Goal: Task Accomplishment & Management: Use online tool/utility

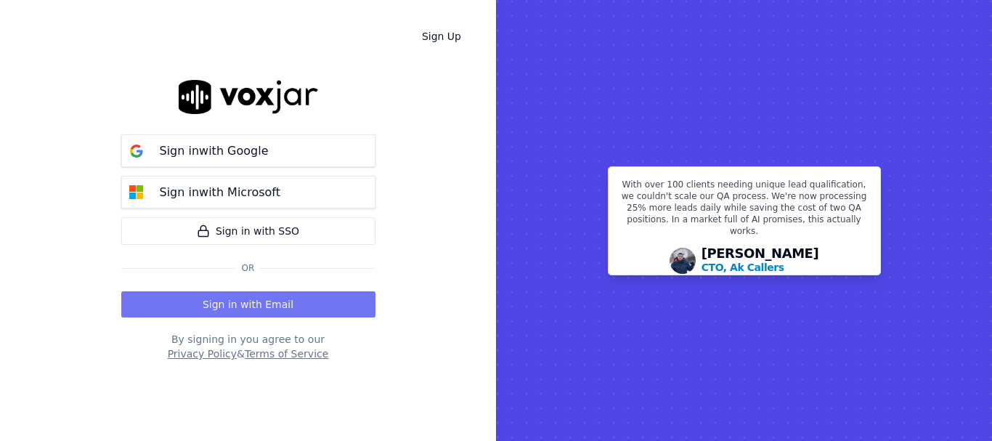
click at [277, 309] on button "Sign in with Email" at bounding box center [248, 304] width 254 height 26
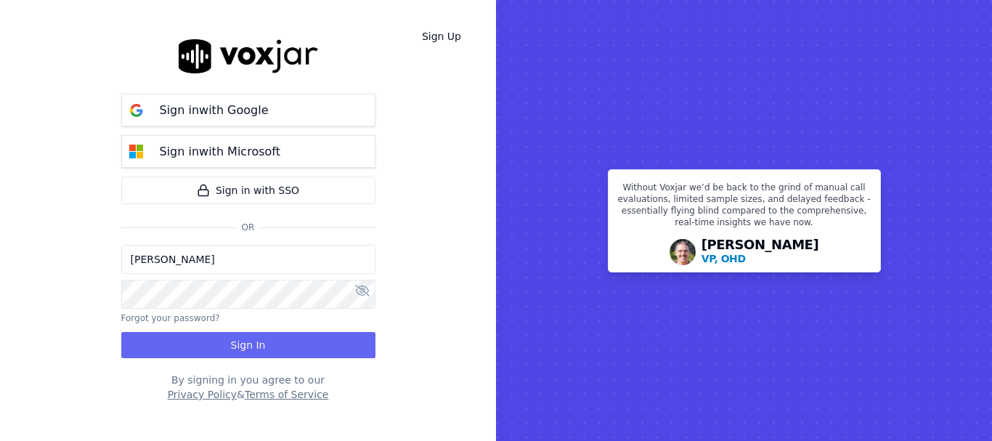
click at [210, 261] on input "[PERSON_NAME]" at bounding box center [248, 259] width 254 height 29
drag, startPoint x: 184, startPoint y: 264, endPoint x: 200, endPoint y: 274, distance: 19.6
click at [184, 264] on input "[PERSON_NAME][EMAIL_ADDRESS][DOMAIN_NAME]" at bounding box center [248, 259] width 254 height 29
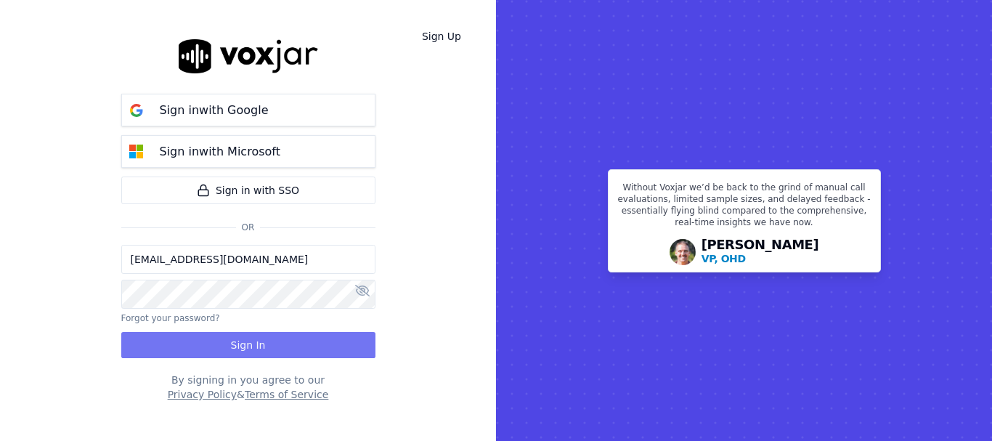
type input "[EMAIL_ADDRESS][DOMAIN_NAME]"
click at [278, 350] on button "Sign In" at bounding box center [248, 345] width 254 height 26
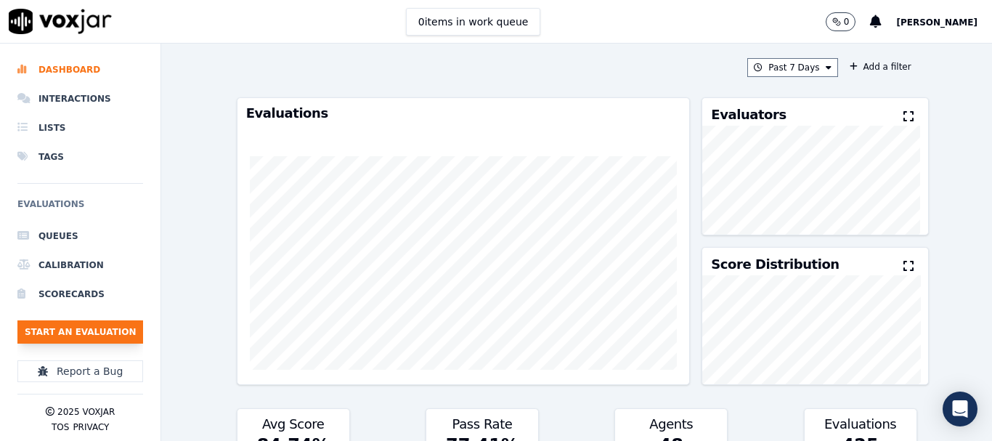
click at [113, 333] on button "Start an Evaluation" at bounding box center [80, 331] width 126 height 23
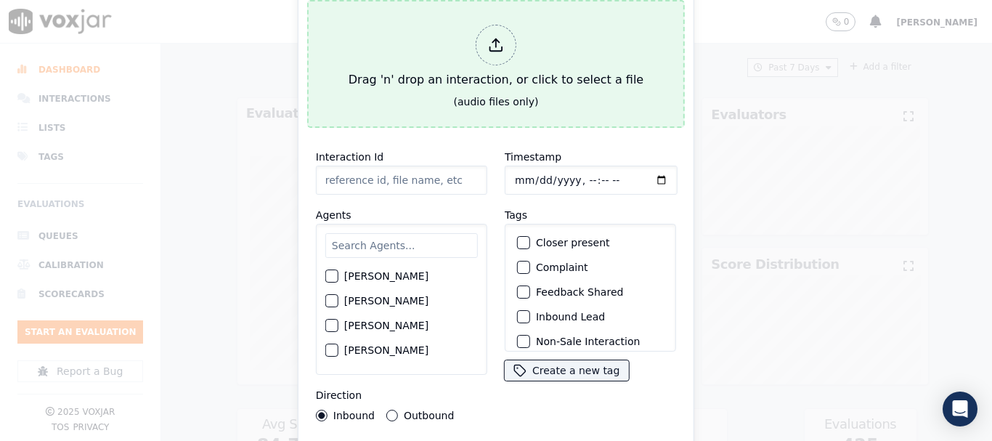
click at [548, 37] on div "Drag 'n' drop an interaction, or click to select a file" at bounding box center [496, 57] width 306 height 76
type input "20250818-105046_4843450506-all.mp3"
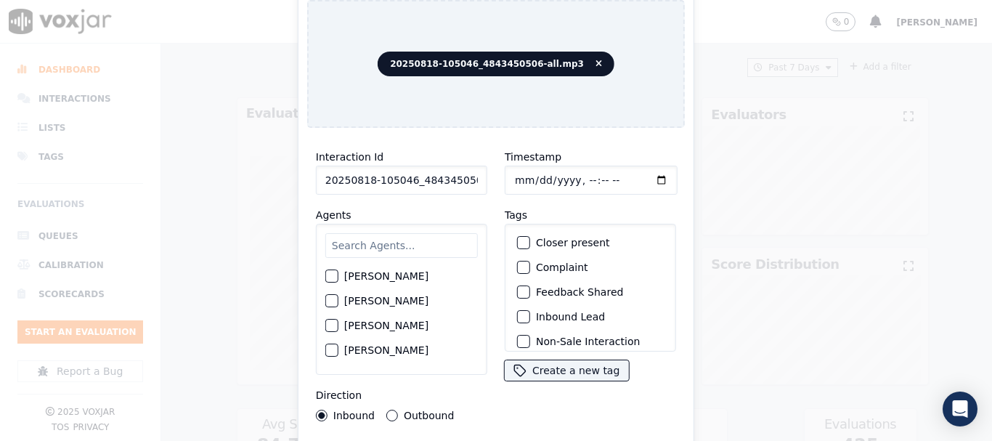
click at [389, 242] on input "text" at bounding box center [401, 245] width 153 height 25
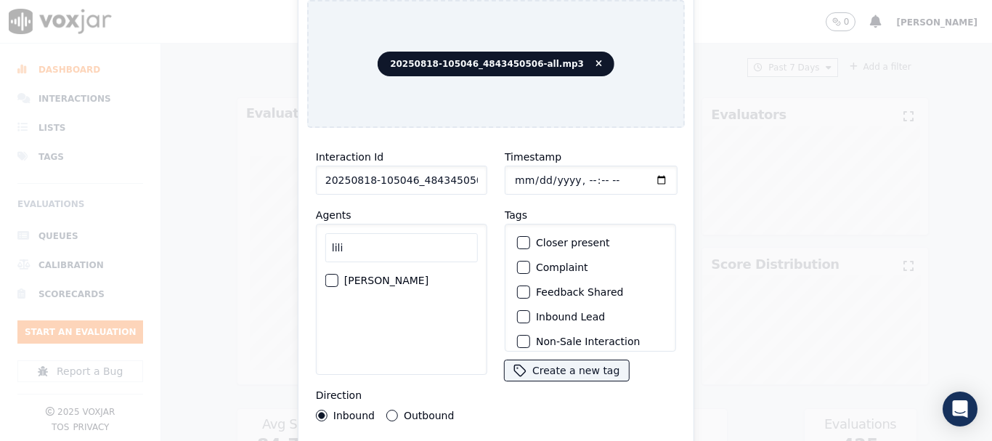
type input "lili"
click at [399, 275] on label "[PERSON_NAME]" at bounding box center [386, 280] width 84 height 10
click at [338, 274] on button "[PERSON_NAME]" at bounding box center [331, 280] width 13 height 13
click at [510, 171] on input "Timestamp" at bounding box center [591, 180] width 173 height 29
type input "[DATE]T14:15"
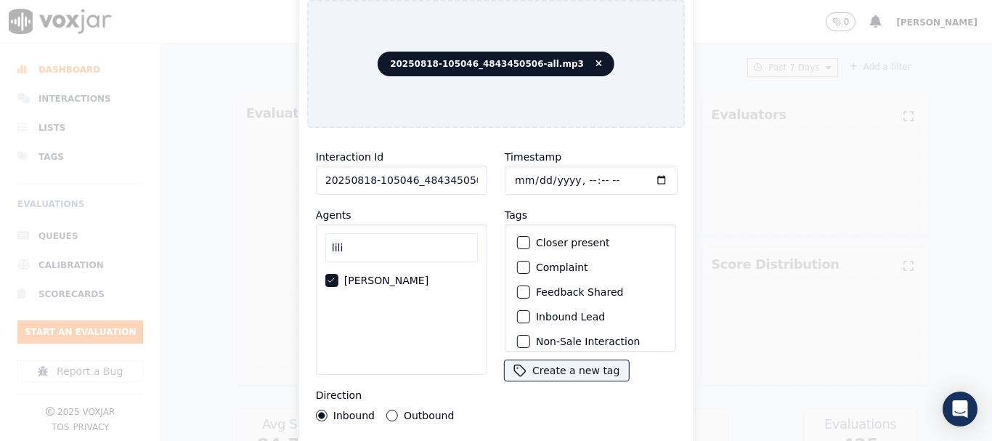
scroll to position [127, 0]
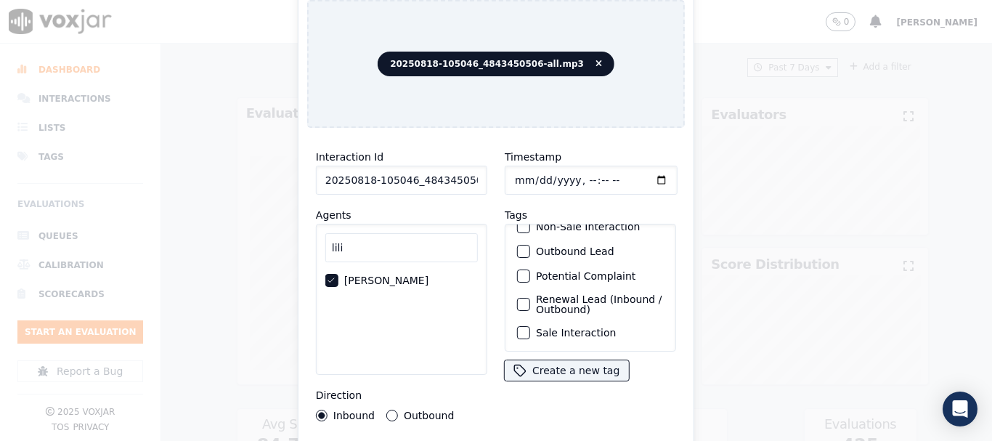
click at [583, 328] on label "Sale Interaction" at bounding box center [576, 333] width 80 height 10
click at [530, 326] on button "Sale Interaction" at bounding box center [523, 332] width 13 height 13
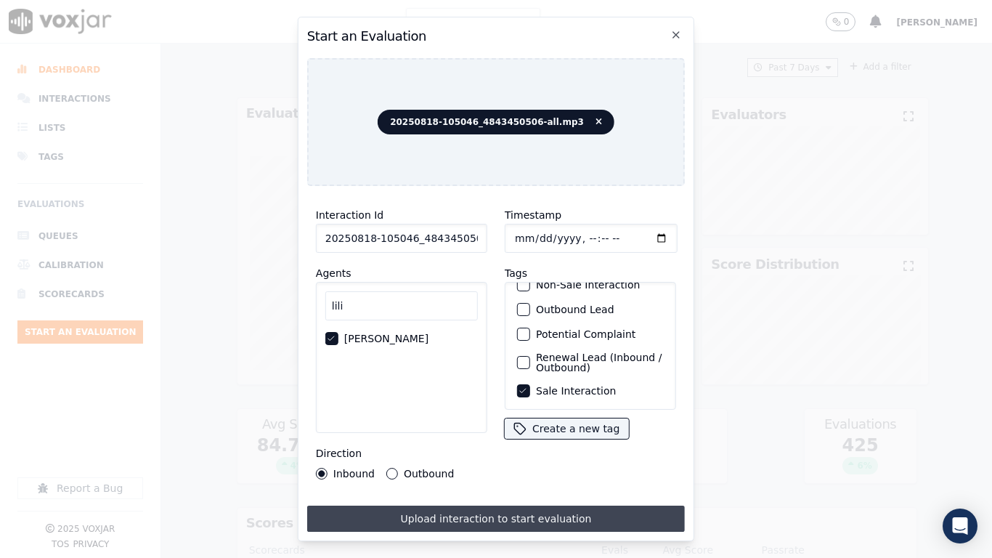
click at [535, 440] on button "Upload interaction to start evaluation" at bounding box center [496, 518] width 378 height 26
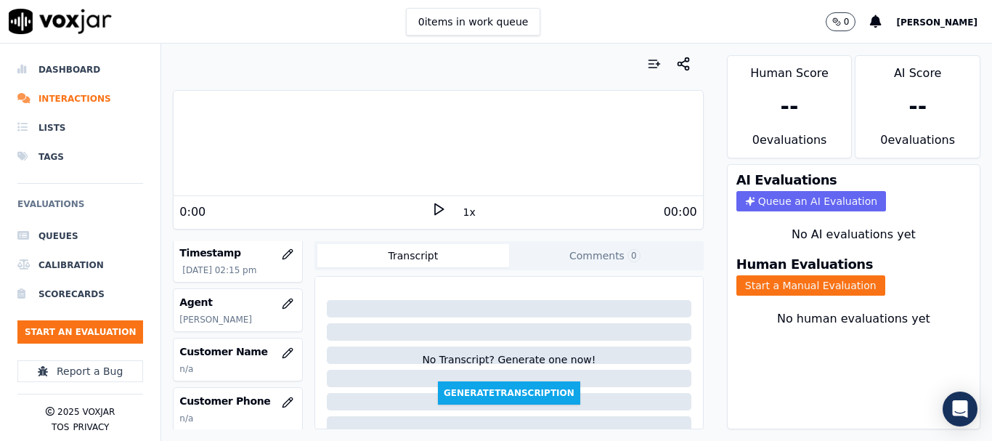
scroll to position [145, 0]
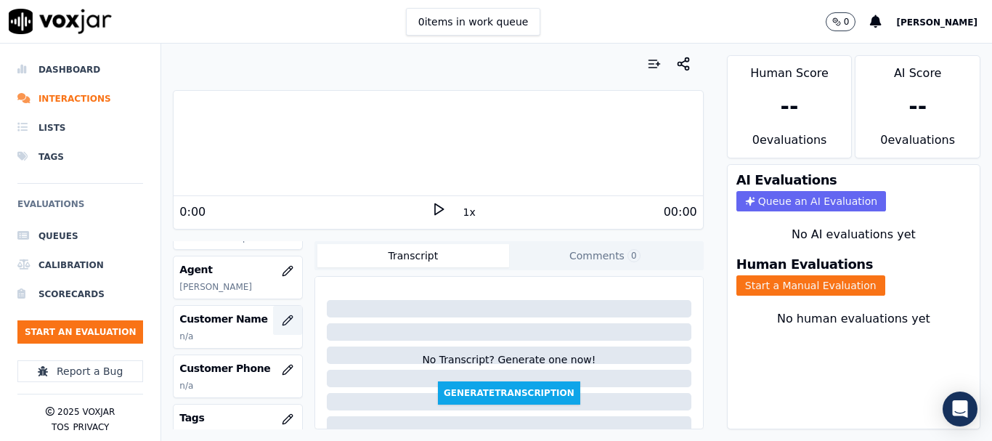
click at [283, 320] on icon "button" at bounding box center [287, 319] width 9 height 9
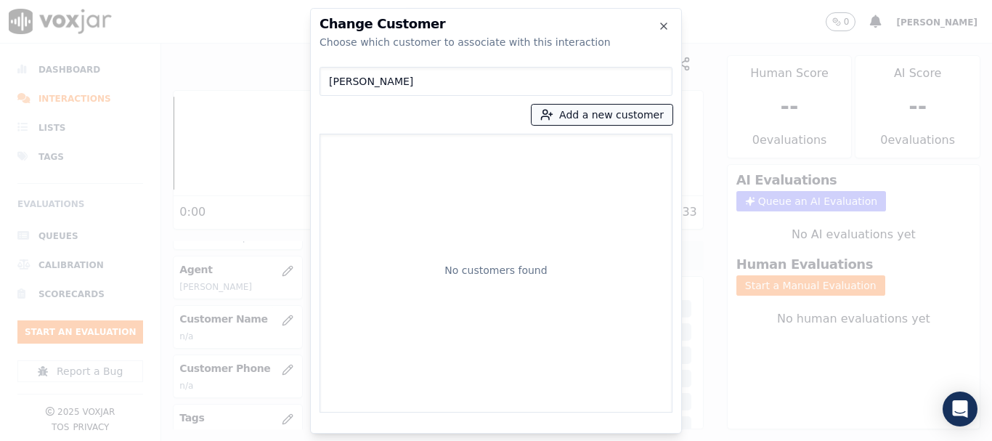
type input "ALBERT RIVELY"
click at [583, 120] on button "Add a new customer" at bounding box center [602, 115] width 141 height 20
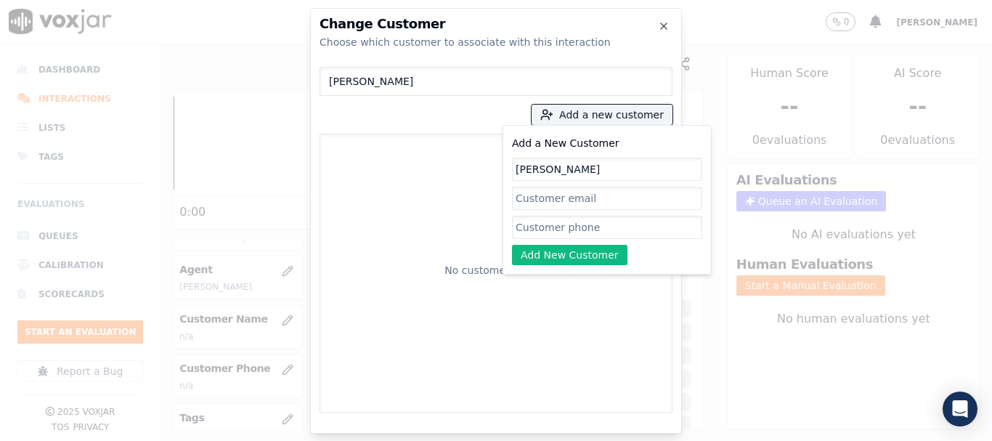
type input "ALBERT RIVELY"
drag, startPoint x: 540, startPoint y: 227, endPoint x: 508, endPoint y: 162, distance: 72.1
click at [540, 227] on input "Add a New Customer" at bounding box center [607, 227] width 190 height 23
paste input "4843450506"
type input "4843450506"
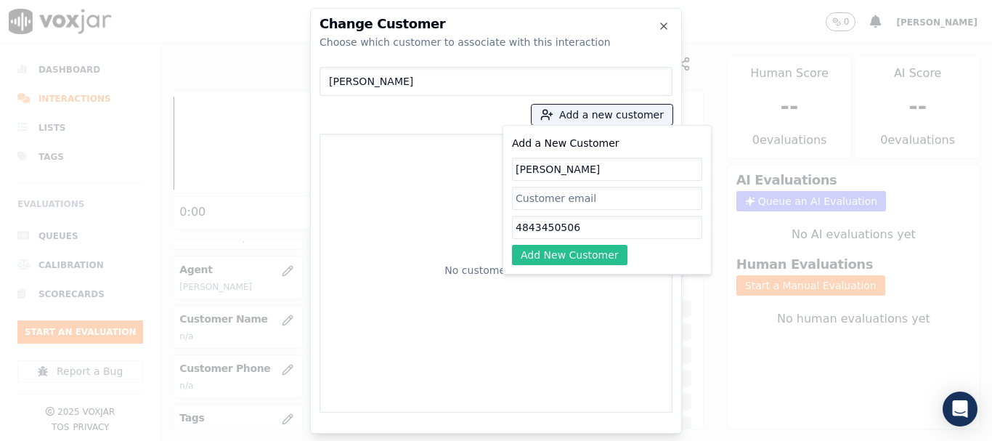
click at [569, 256] on button "Add New Customer" at bounding box center [569, 255] width 115 height 20
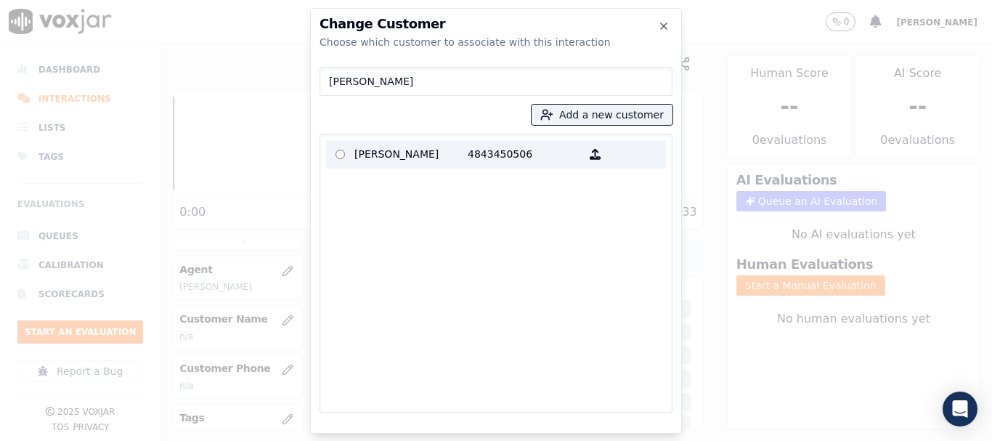
click at [361, 159] on p "ALBERT RIVELY" at bounding box center [410, 154] width 113 height 23
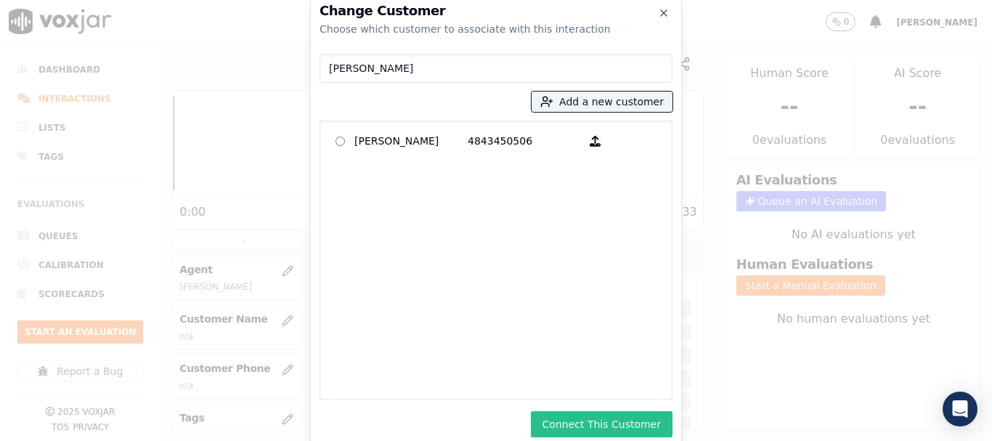
click at [637, 416] on button "Connect This Customer" at bounding box center [602, 424] width 142 height 26
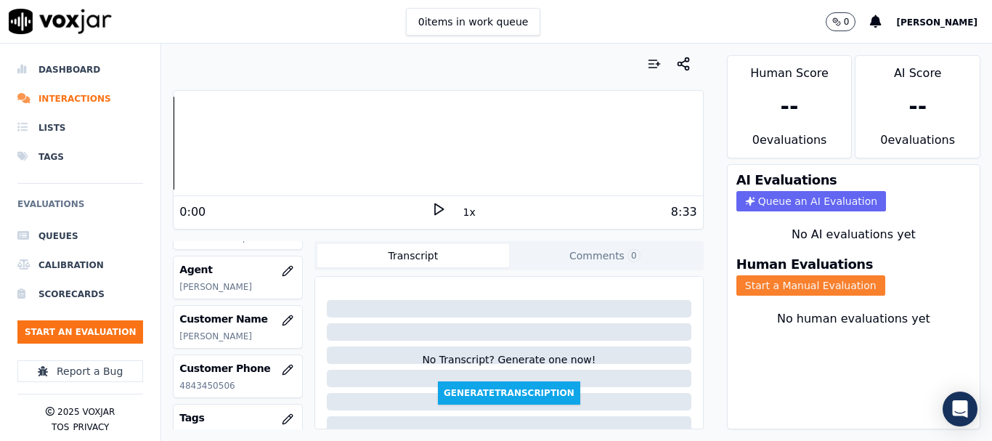
click at [784, 283] on button "Start a Manual Evaluation" at bounding box center [810, 285] width 149 height 20
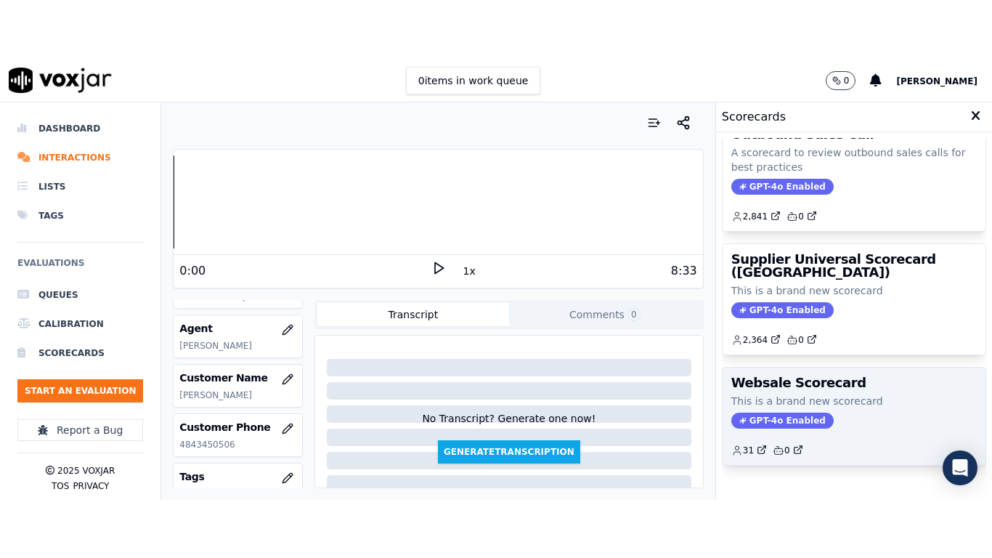
scroll to position [291, 0]
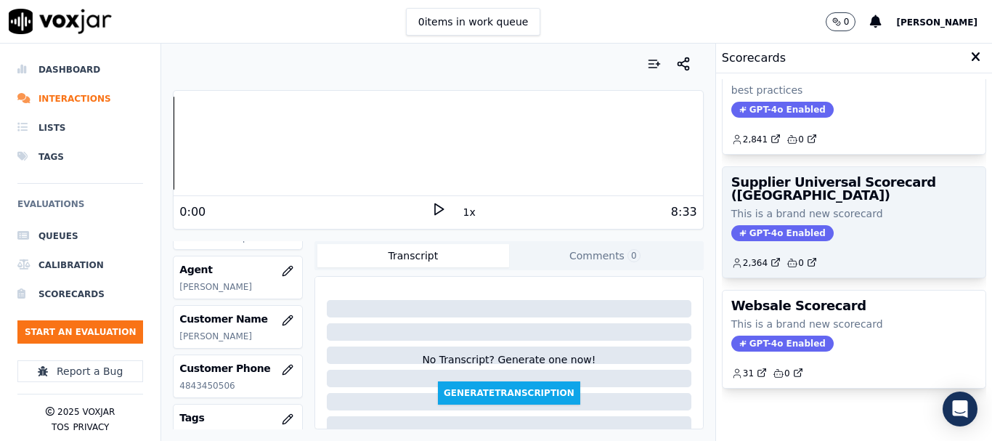
click at [784, 206] on p "This is a brand new scorecard" at bounding box center [853, 213] width 245 height 15
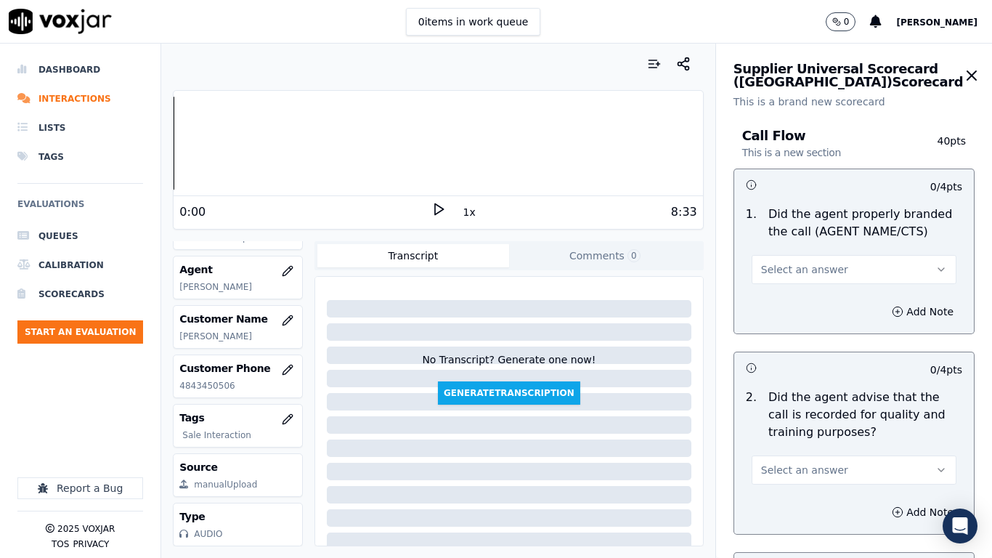
click at [797, 272] on span "Select an answer" at bounding box center [804, 269] width 87 height 15
click at [800, 296] on div "Yes" at bounding box center [827, 302] width 177 height 23
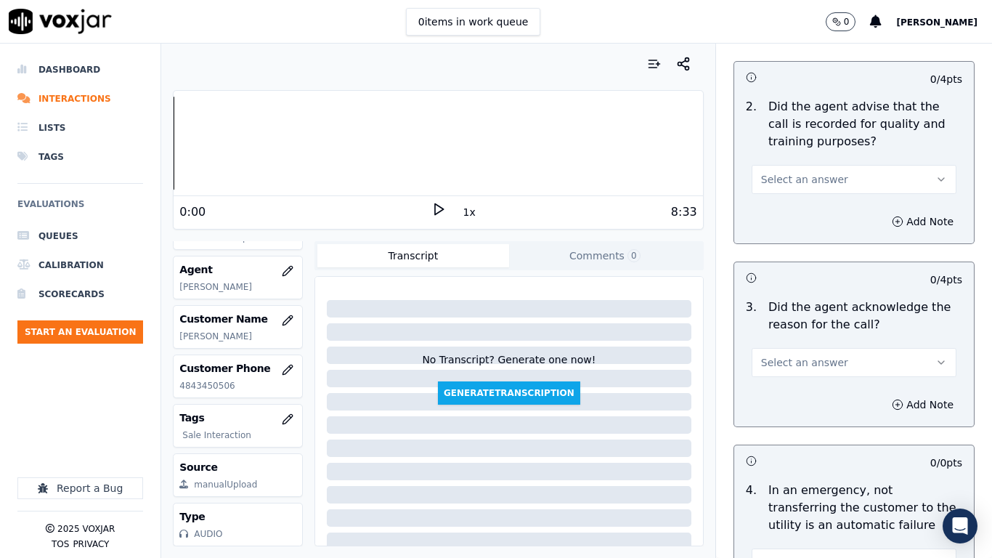
click at [787, 174] on span "Select an answer" at bounding box center [804, 179] width 87 height 15
click at [791, 208] on div "Yes" at bounding box center [827, 211] width 177 height 23
click at [784, 365] on span "Select an answer" at bounding box center [804, 362] width 87 height 15
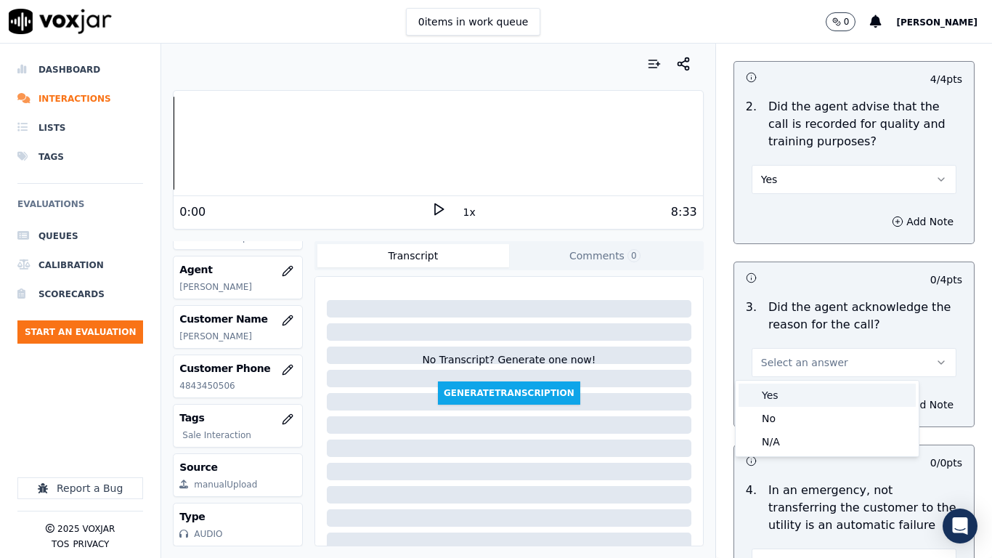
click at [780, 396] on div "Yes" at bounding box center [827, 394] width 177 height 23
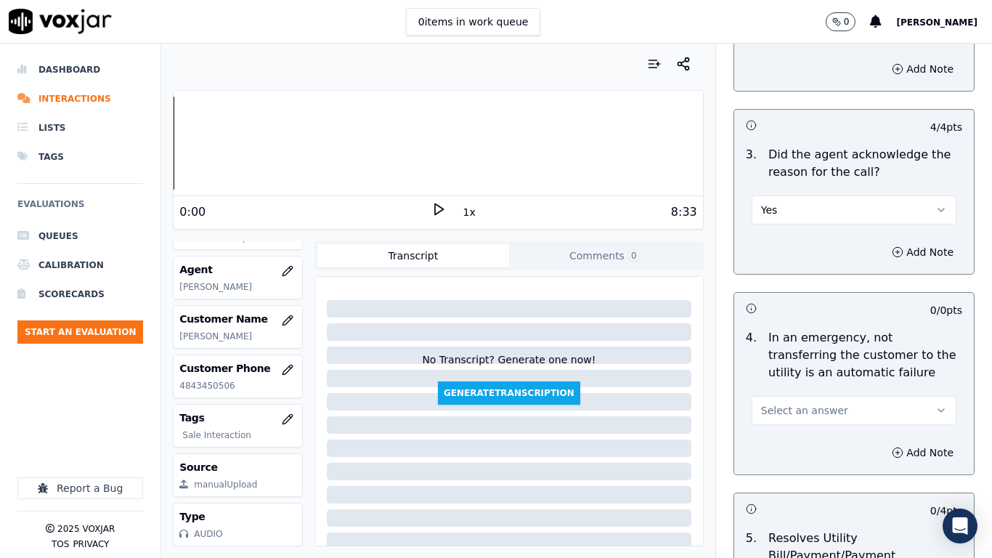
scroll to position [654, 0]
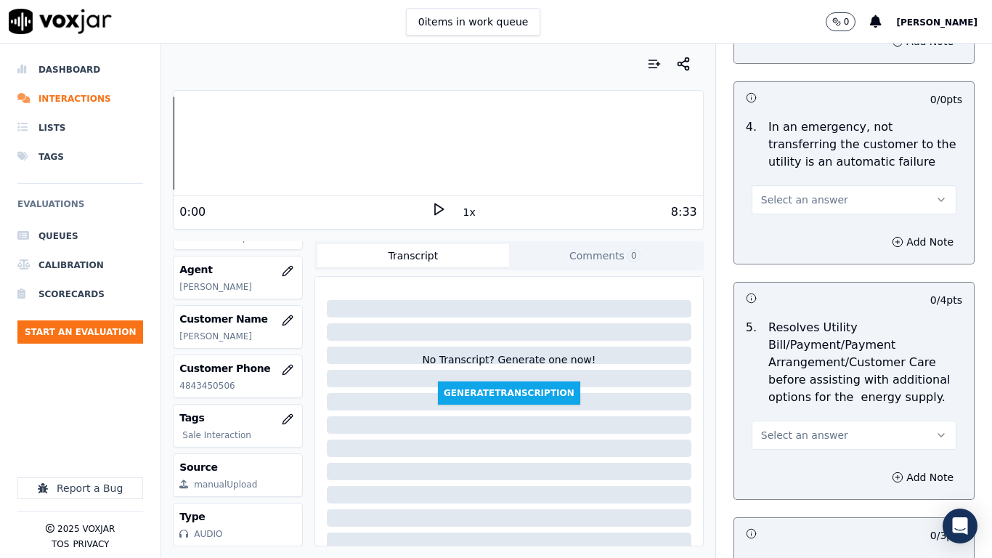
click at [779, 203] on span "Select an answer" at bounding box center [804, 199] width 87 height 15
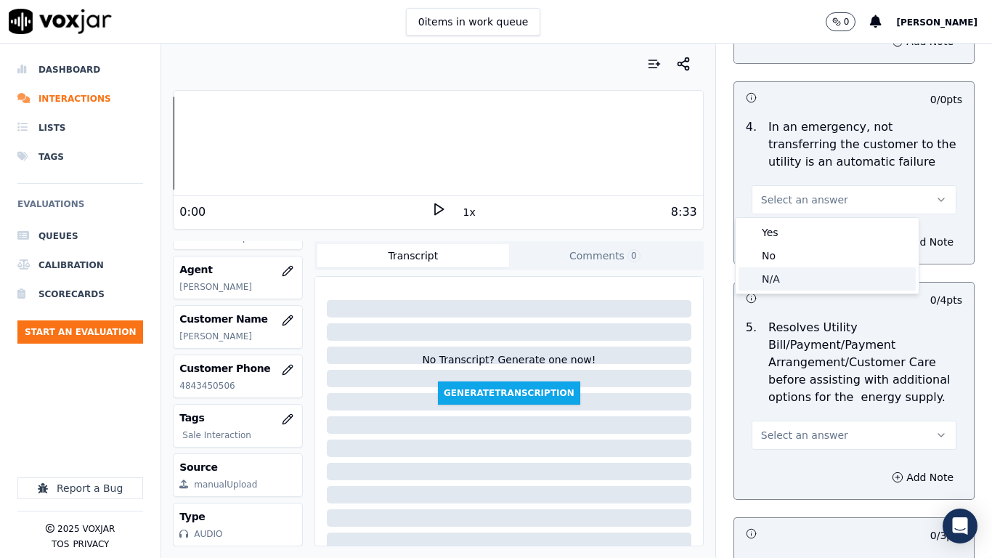
click at [786, 277] on div "N/A" at bounding box center [827, 278] width 177 height 23
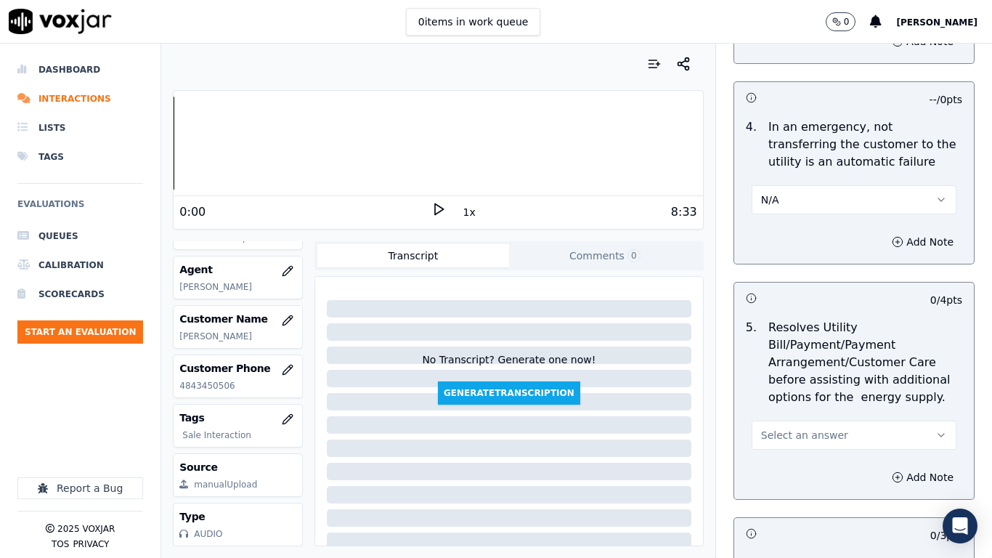
click at [805, 440] on span "Select an answer" at bounding box center [804, 435] width 87 height 15
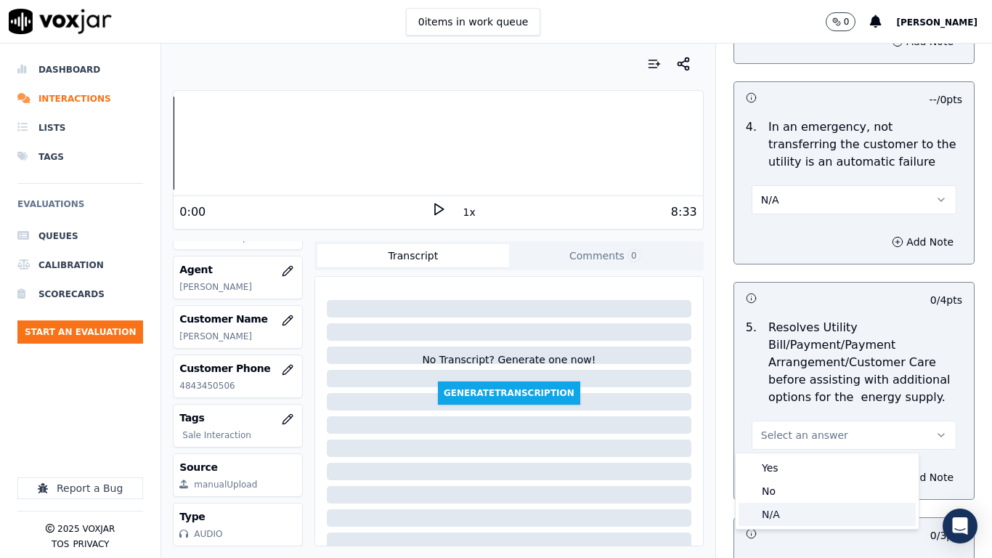
click at [788, 440] on div "N/A" at bounding box center [827, 514] width 177 height 23
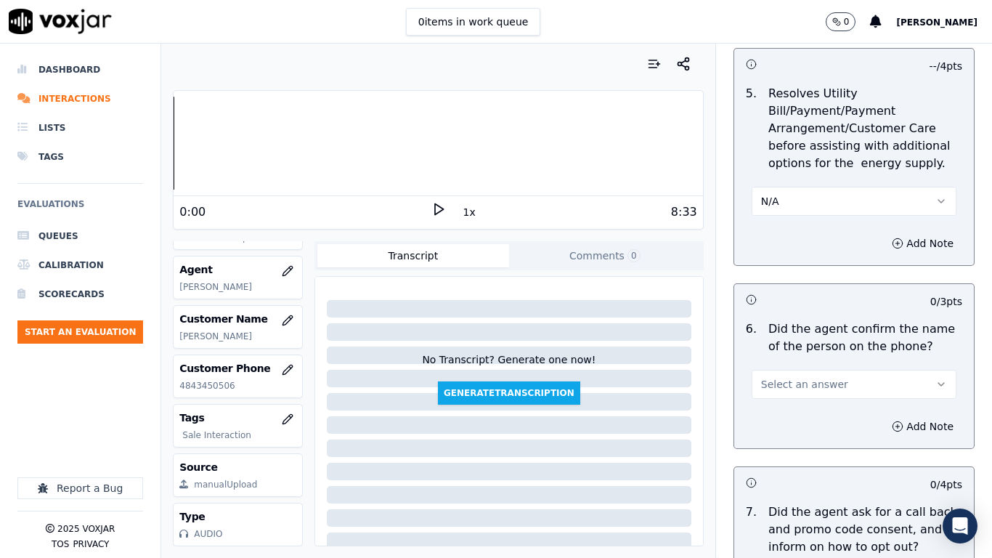
scroll to position [1162, 0]
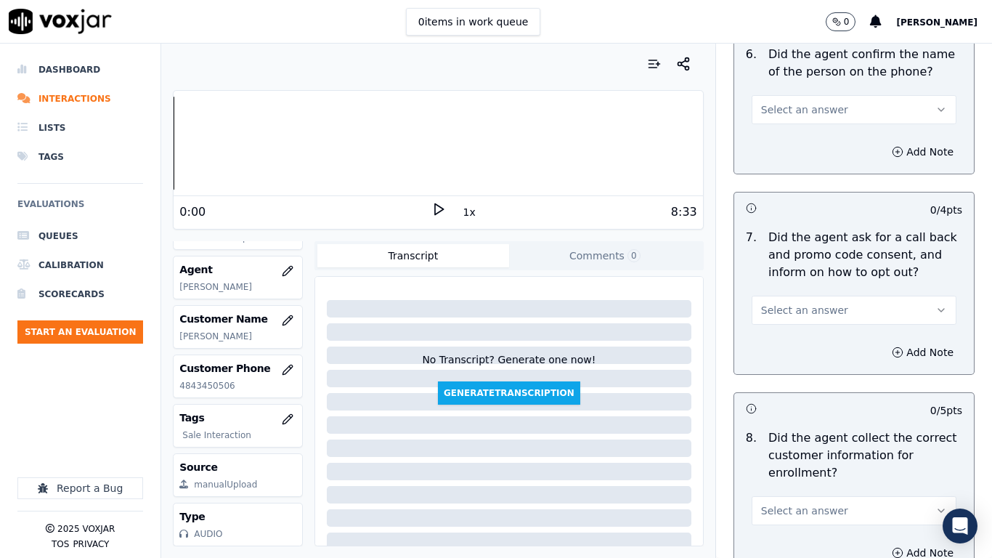
click at [776, 106] on span "Select an answer" at bounding box center [804, 109] width 87 height 15
click at [779, 145] on div "Yes" at bounding box center [827, 142] width 177 height 23
click at [806, 308] on span "Select an answer" at bounding box center [804, 310] width 87 height 15
click at [802, 349] on div "Yes" at bounding box center [827, 342] width 177 height 23
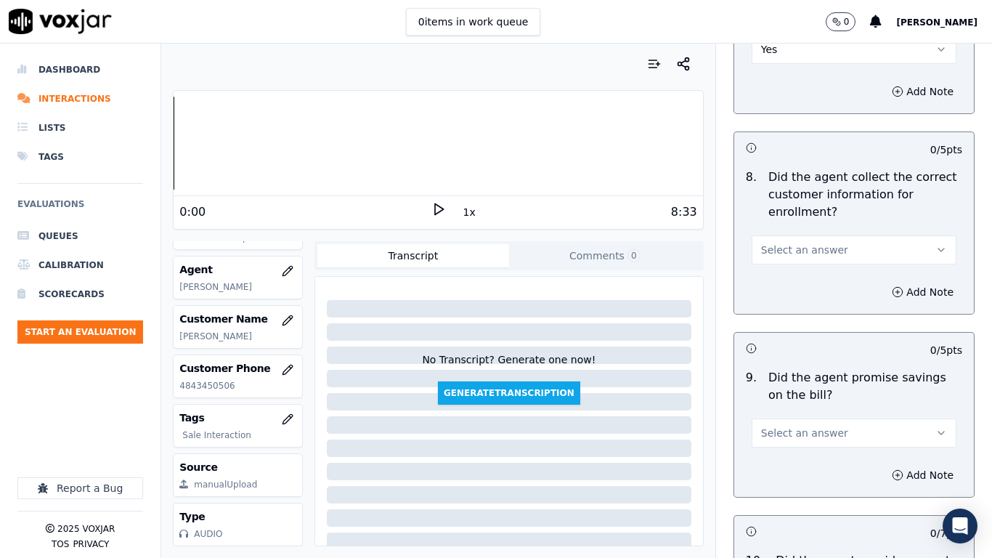
scroll to position [1453, 0]
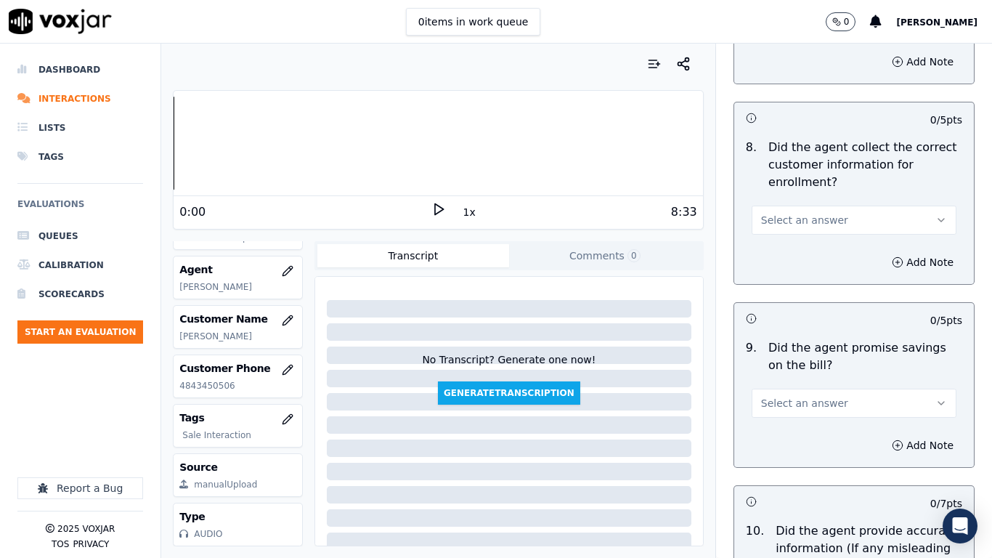
click at [802, 206] on button "Select an answer" at bounding box center [854, 220] width 205 height 29
click at [792, 280] on div "No" at bounding box center [827, 275] width 177 height 23
drag, startPoint x: 888, startPoint y: 260, endPoint x: 872, endPoint y: 277, distance: 23.1
click at [888, 261] on button "Add Note" at bounding box center [922, 262] width 79 height 20
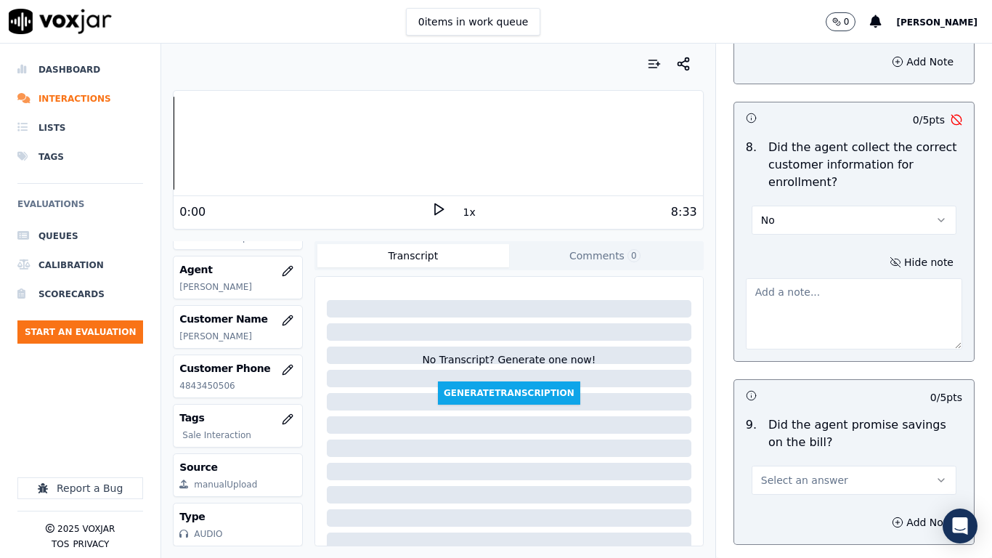
drag, startPoint x: 789, startPoint y: 295, endPoint x: 716, endPoint y: 354, distance: 94.5
click at [789, 301] on textarea at bounding box center [854, 313] width 216 height 71
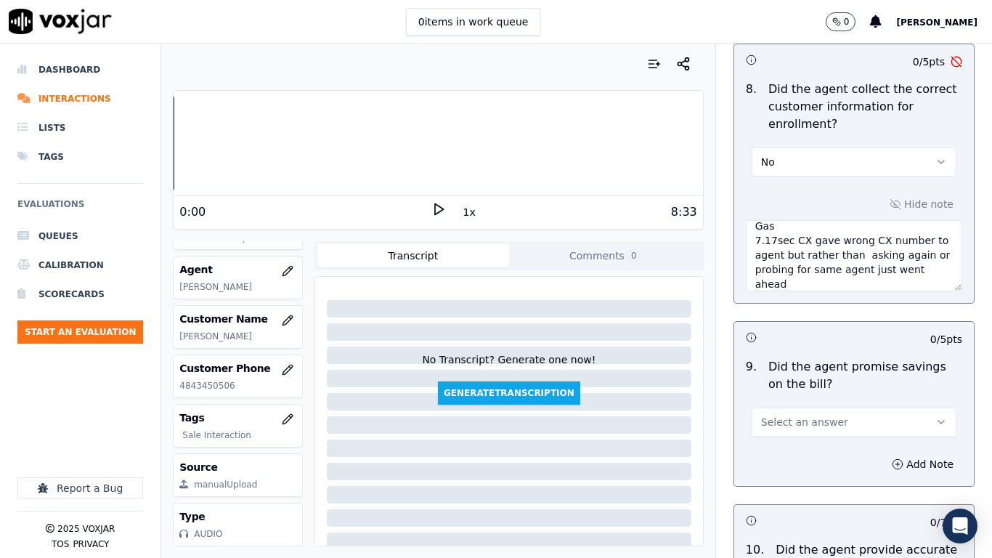
scroll to position [1598, 0]
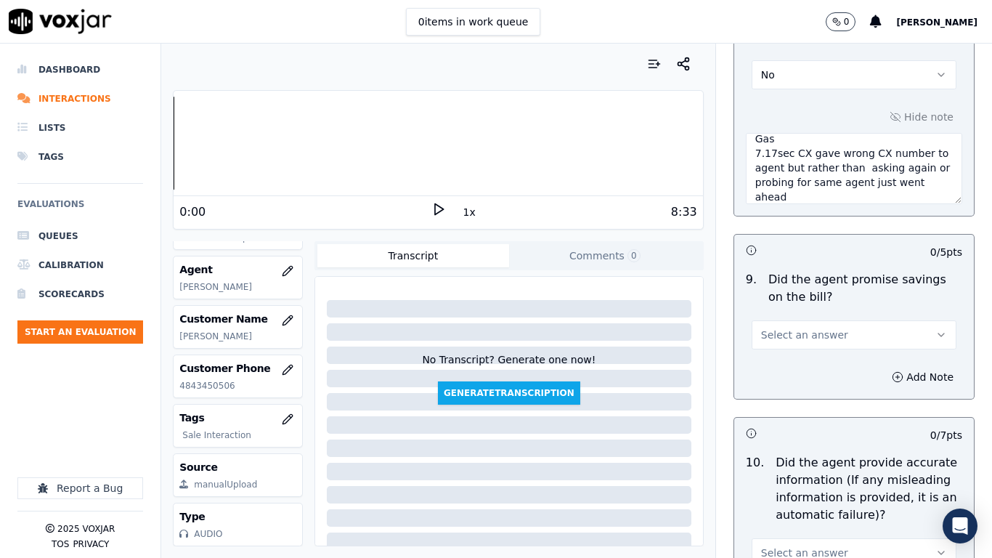
type textarea "4.08sec Agent failed to ask the CX about mailing address for both Elec & Gas 7.…"
click at [776, 333] on span "Select an answer" at bounding box center [804, 335] width 87 height 15
click at [777, 358] on div "Yes" at bounding box center [827, 367] width 177 height 23
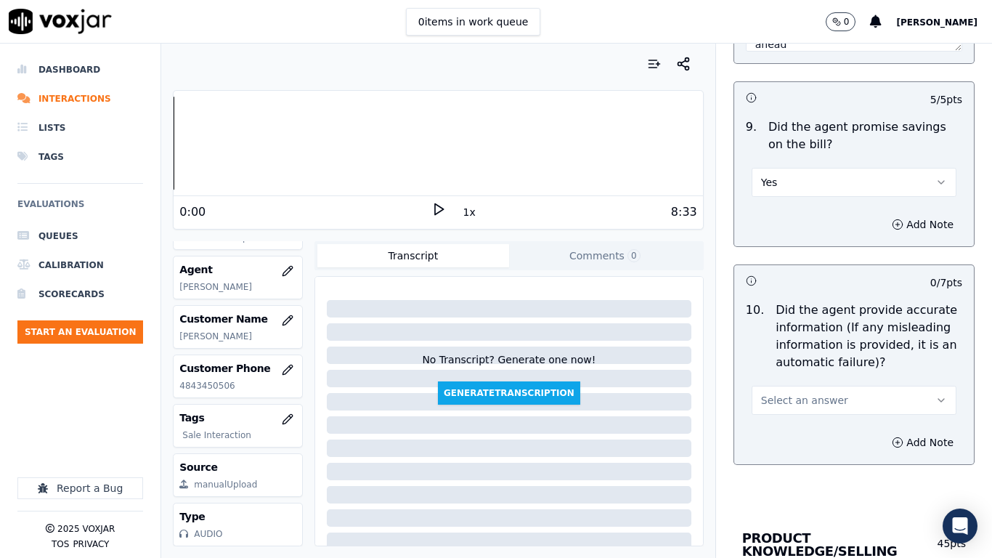
scroll to position [1961, 0]
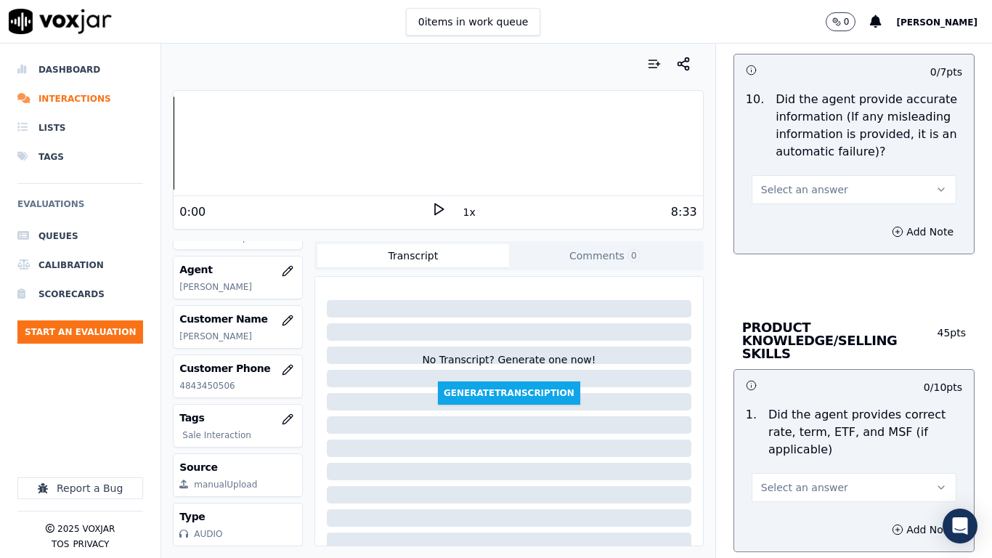
click at [779, 192] on span "Select an answer" at bounding box center [804, 189] width 87 height 15
click at [797, 220] on div "Yes" at bounding box center [827, 222] width 177 height 23
drag, startPoint x: 813, startPoint y: 469, endPoint x: 803, endPoint y: 520, distance: 51.8
click at [811, 440] on span "Select an answer" at bounding box center [804, 487] width 87 height 15
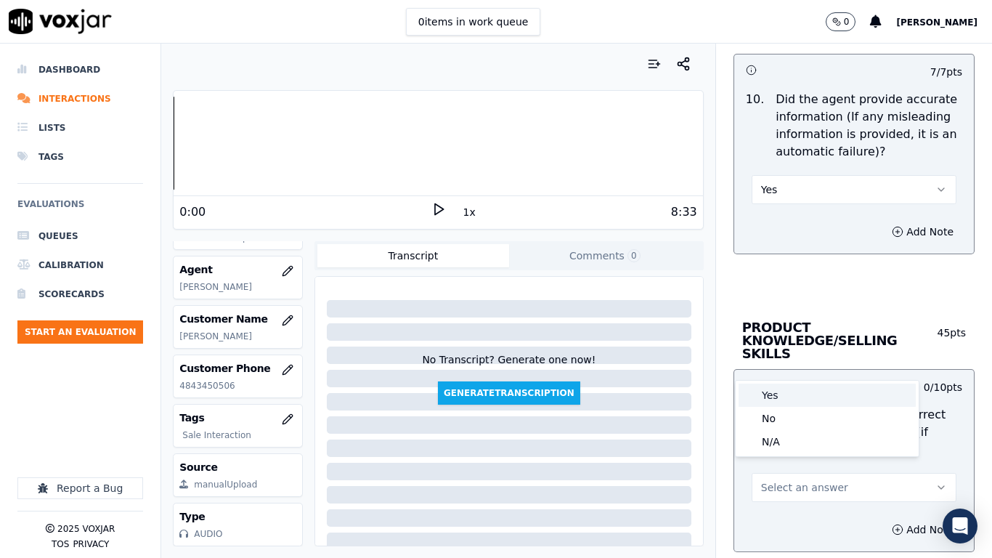
click at [786, 396] on div "Yes" at bounding box center [827, 394] width 177 height 23
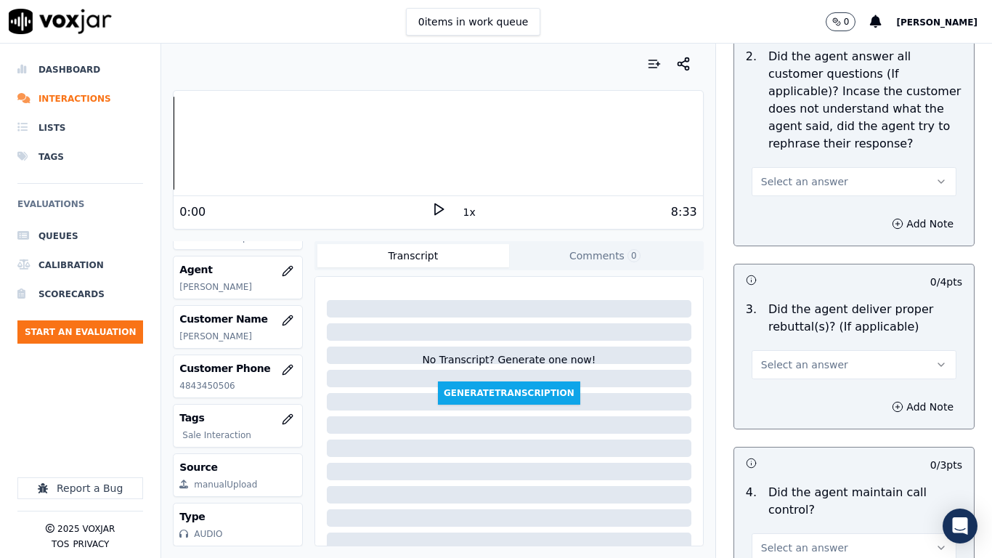
scroll to position [2542, 0]
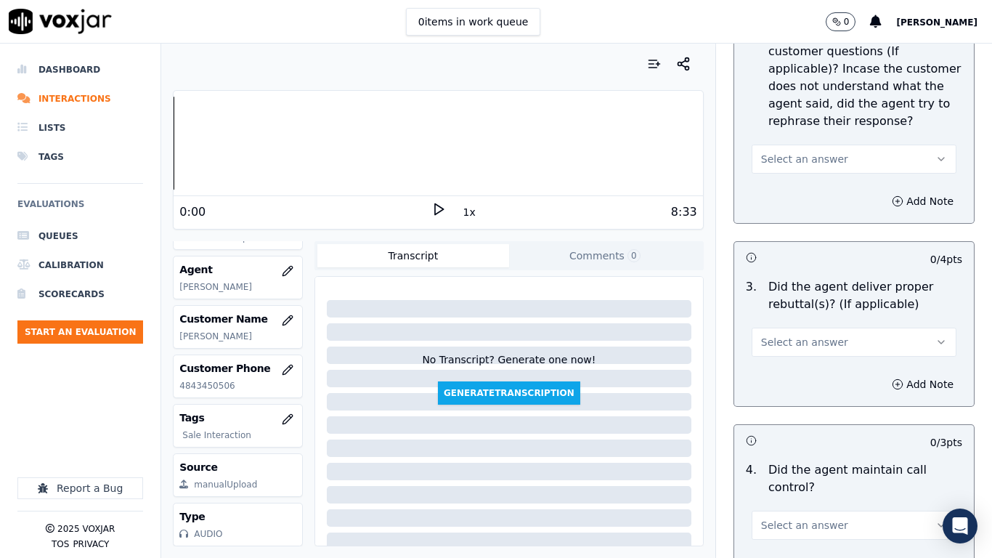
click at [768, 153] on span "Select an answer" at bounding box center [804, 159] width 87 height 15
click at [781, 179] on div "Yes" at bounding box center [827, 178] width 177 height 23
click at [793, 335] on span "Select an answer" at bounding box center [804, 342] width 87 height 15
click at [781, 358] on div "Yes" at bounding box center [827, 361] width 177 height 23
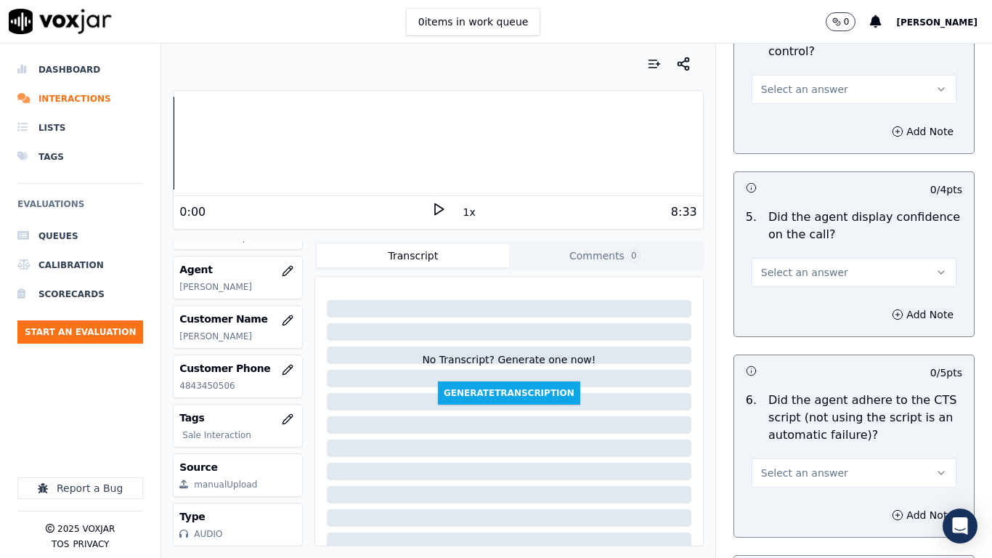
click at [767, 75] on button "Select an answer" at bounding box center [854, 89] width 205 height 29
click at [786, 110] on div "Yes" at bounding box center [827, 108] width 177 height 23
click at [794, 265] on span "Select an answer" at bounding box center [804, 272] width 87 height 15
click at [783, 292] on div "Yes" at bounding box center [827, 291] width 177 height 23
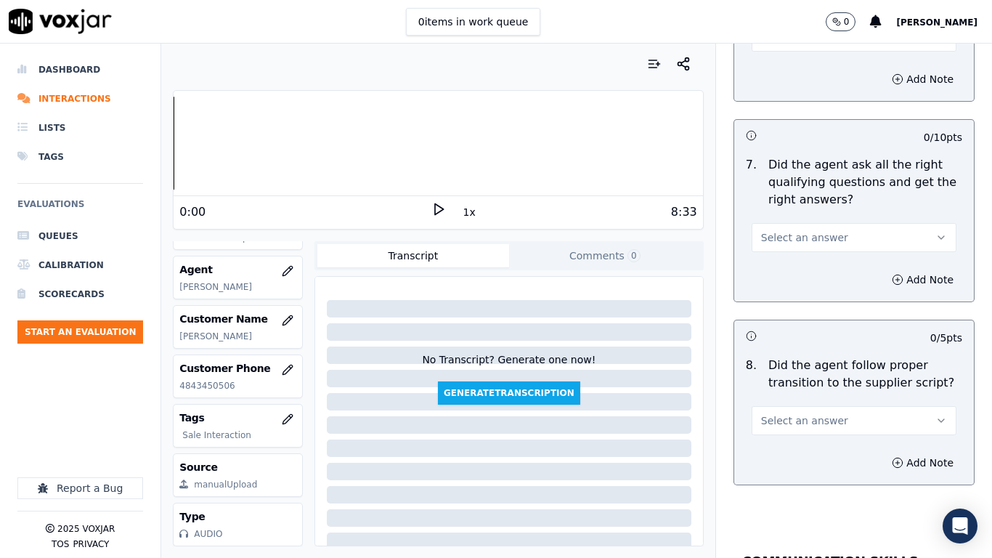
scroll to position [3341, 0]
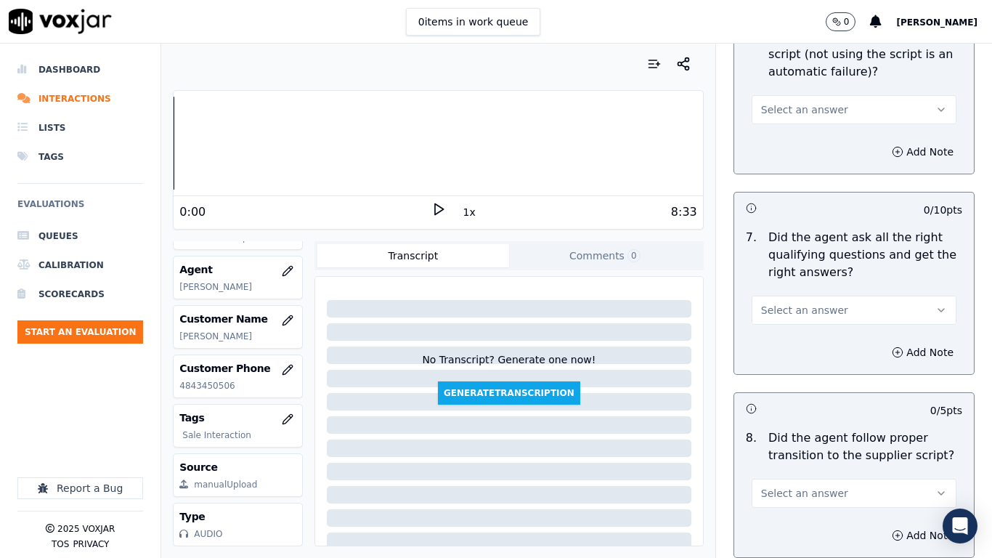
click at [779, 107] on button "Select an answer" at bounding box center [854, 109] width 205 height 29
click at [795, 134] on div "Yes" at bounding box center [827, 129] width 177 height 23
click at [791, 303] on span "Select an answer" at bounding box center [804, 310] width 87 height 15
drag, startPoint x: 795, startPoint y: 330, endPoint x: 795, endPoint y: 344, distance: 13.8
click at [795, 330] on div "Yes" at bounding box center [827, 329] width 177 height 23
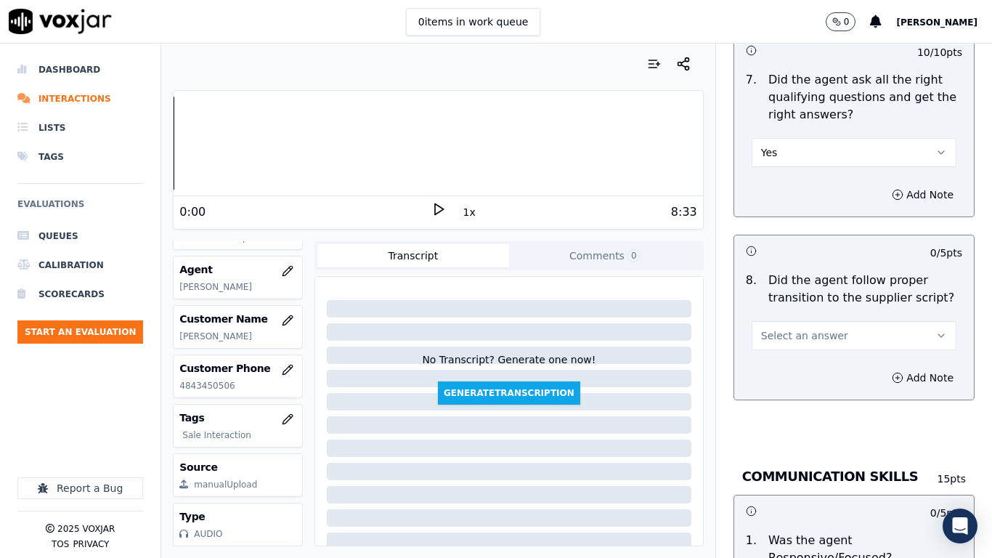
scroll to position [3704, 0]
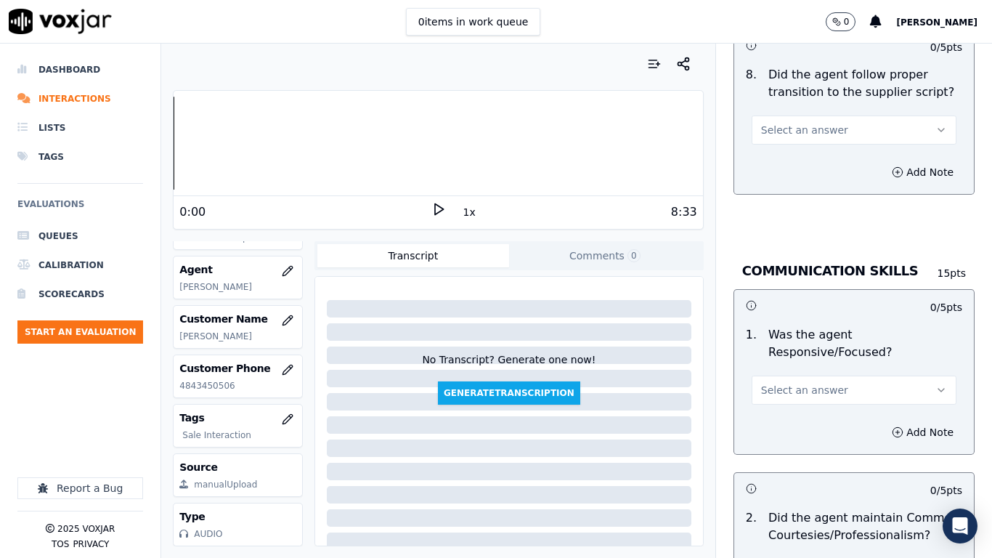
click at [763, 123] on span "Select an answer" at bounding box center [804, 130] width 87 height 15
click at [773, 157] on div "Yes" at bounding box center [827, 149] width 177 height 23
click at [811, 383] on span "Select an answer" at bounding box center [804, 390] width 87 height 15
click at [805, 413] on div "Yes" at bounding box center [827, 409] width 177 height 23
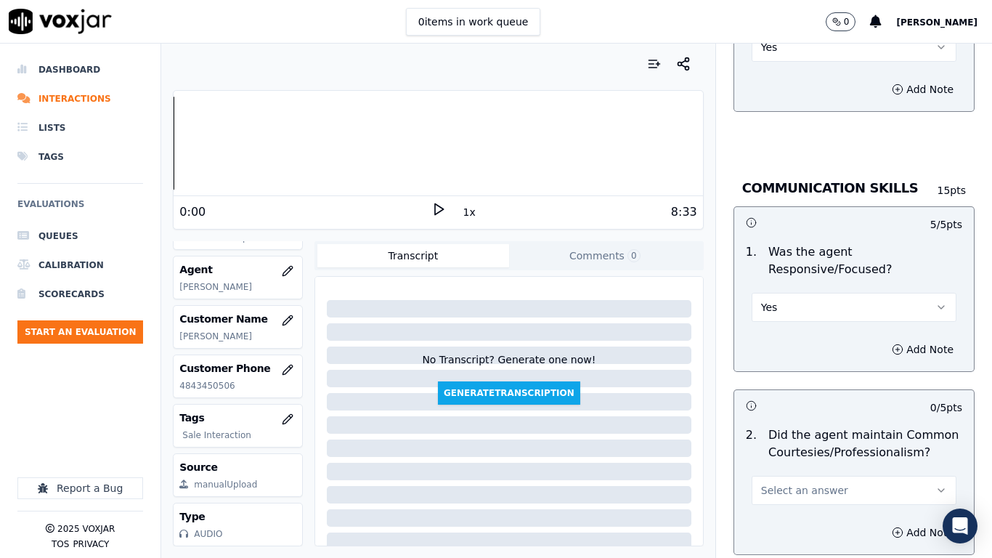
scroll to position [3849, 0]
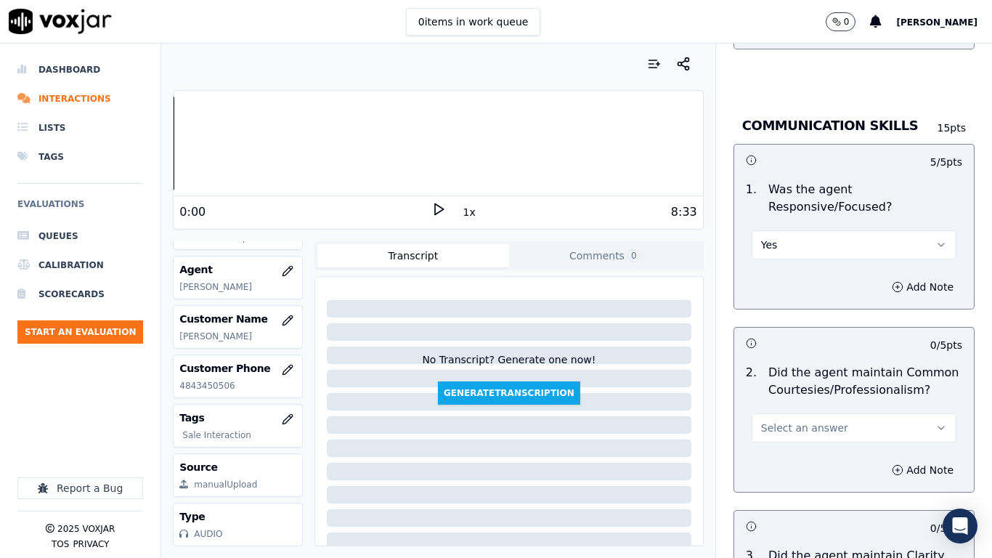
click at [775, 302] on div "5 / 5 pts 1 . Was the agent Responsive/Focused? Yes Add Note 0 / 5 pts 2 . Did …" at bounding box center [854, 418] width 241 height 549
click at [780, 333] on h3 at bounding box center [800, 342] width 108 height 19
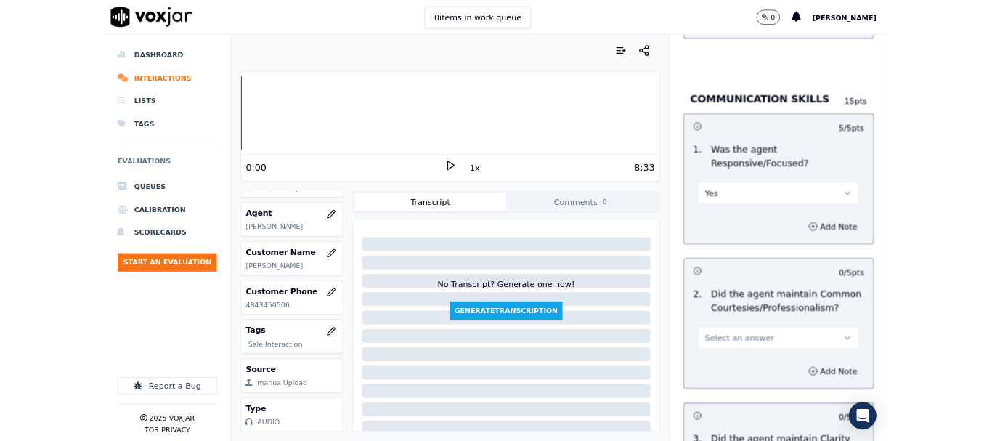
scroll to position [4095, 0]
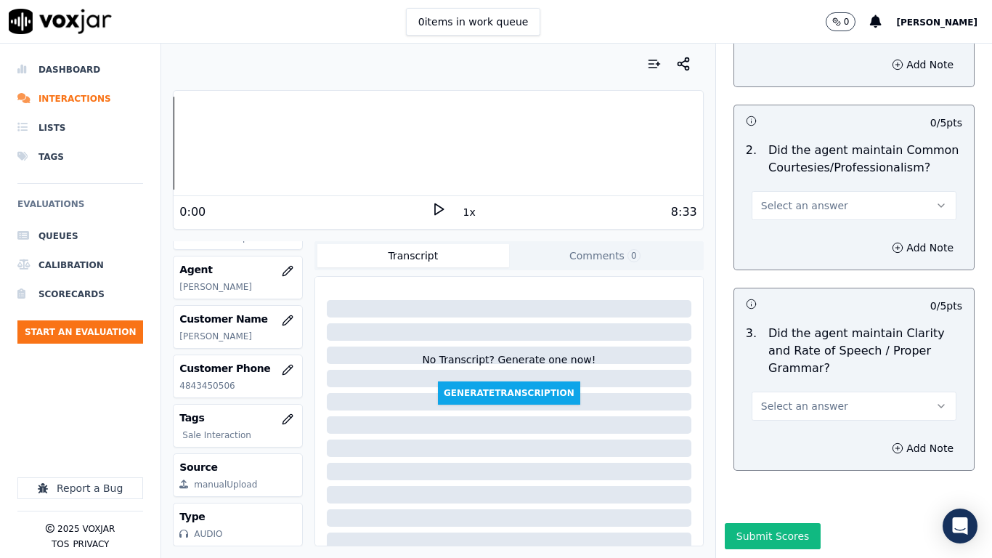
click at [777, 198] on span "Select an answer" at bounding box center [804, 205] width 87 height 15
click at [791, 198] on div "Yes" at bounding box center [827, 201] width 177 height 23
click at [775, 399] on span "Select an answer" at bounding box center [804, 406] width 87 height 15
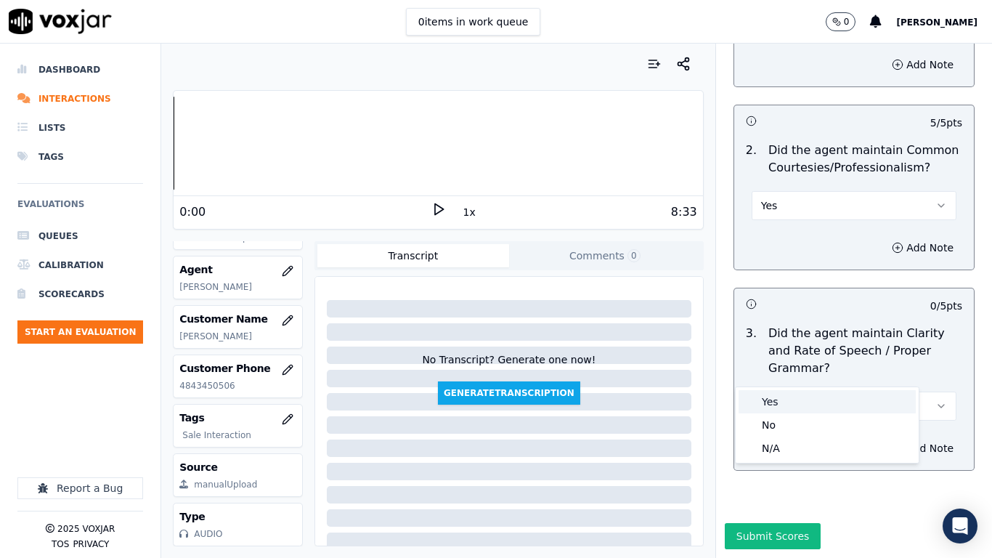
click at [779, 397] on div "Yes" at bounding box center [827, 401] width 177 height 23
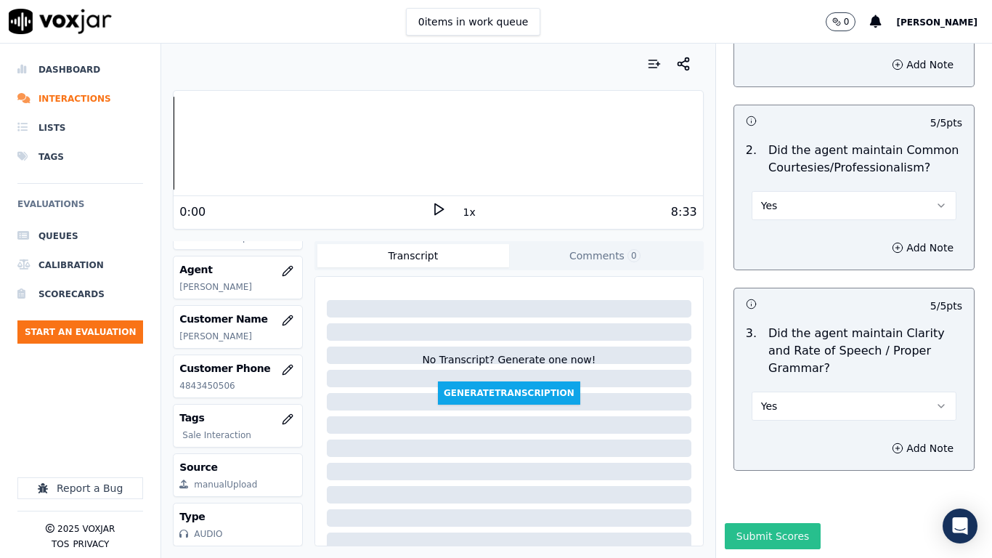
click at [755, 440] on button "Submit Scores" at bounding box center [773, 536] width 97 height 26
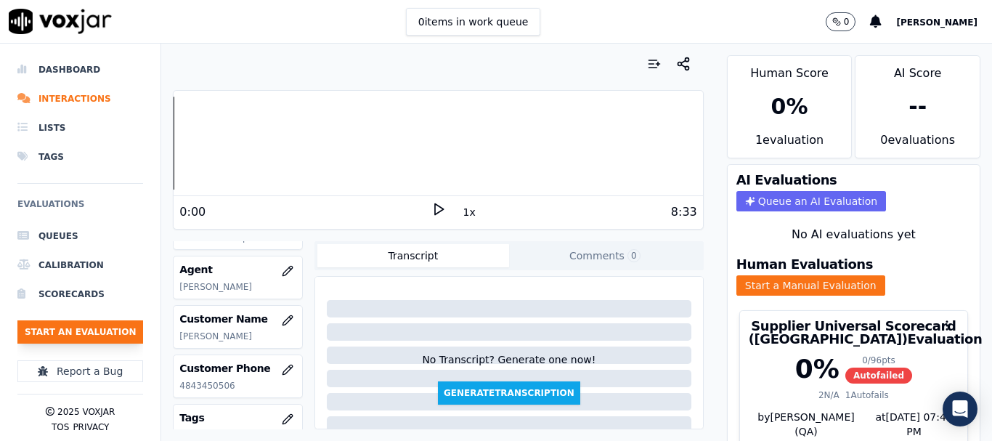
click at [111, 325] on button "Start an Evaluation" at bounding box center [80, 331] width 126 height 23
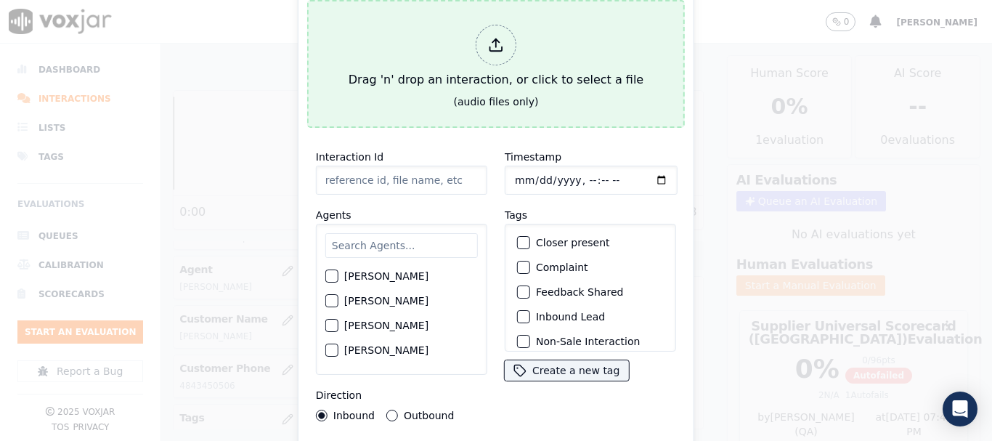
click at [402, 108] on button "Drag 'n' drop an interaction, or click to select a file (audio files only)" at bounding box center [496, 64] width 378 height 128
type input "20250818-134248_2024998782-all.mp3"
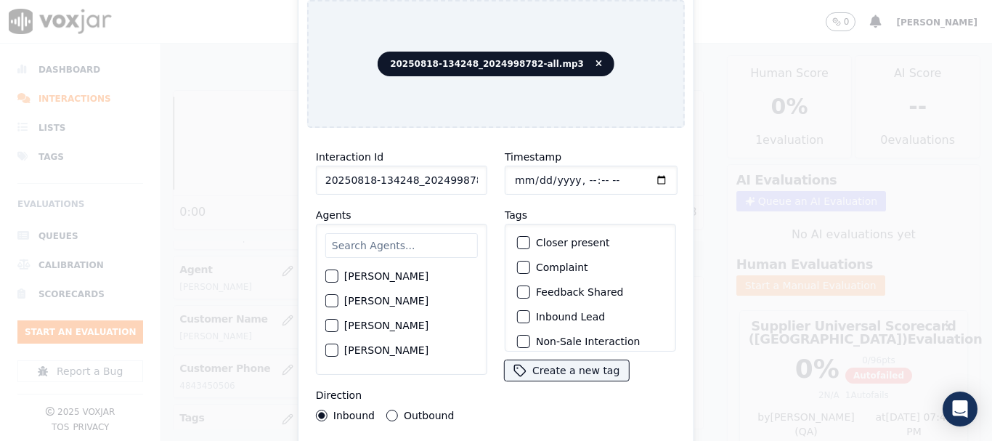
click at [396, 245] on input "text" at bounding box center [401, 245] width 153 height 25
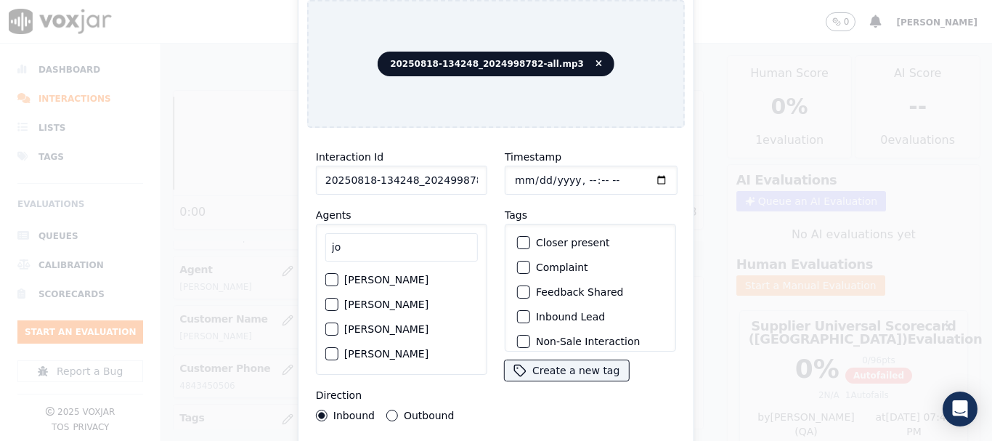
type input "jo"
click at [397, 275] on label "JOSE LOZANO" at bounding box center [386, 280] width 84 height 10
click at [338, 275] on button "JOSE LOZANO" at bounding box center [331, 279] width 13 height 13
click at [511, 175] on input "Timestamp" at bounding box center [591, 180] width 173 height 29
type input "2025-08-18T14:32"
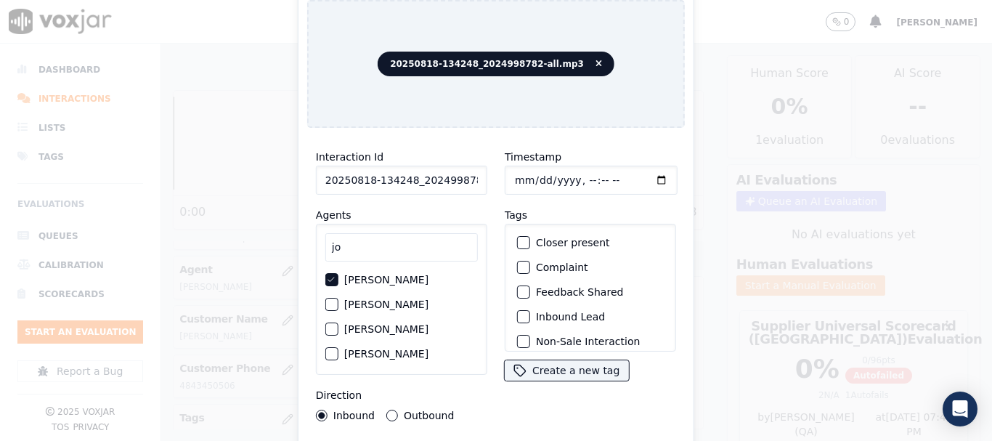
scroll to position [127, 0]
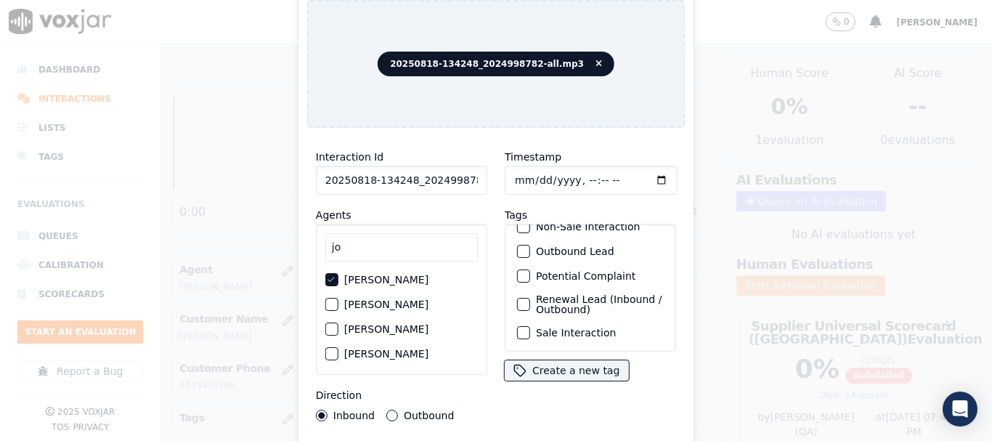
click at [593, 328] on label "Sale Interaction" at bounding box center [576, 333] width 80 height 10
click at [530, 326] on button "Sale Interaction" at bounding box center [523, 332] width 13 height 13
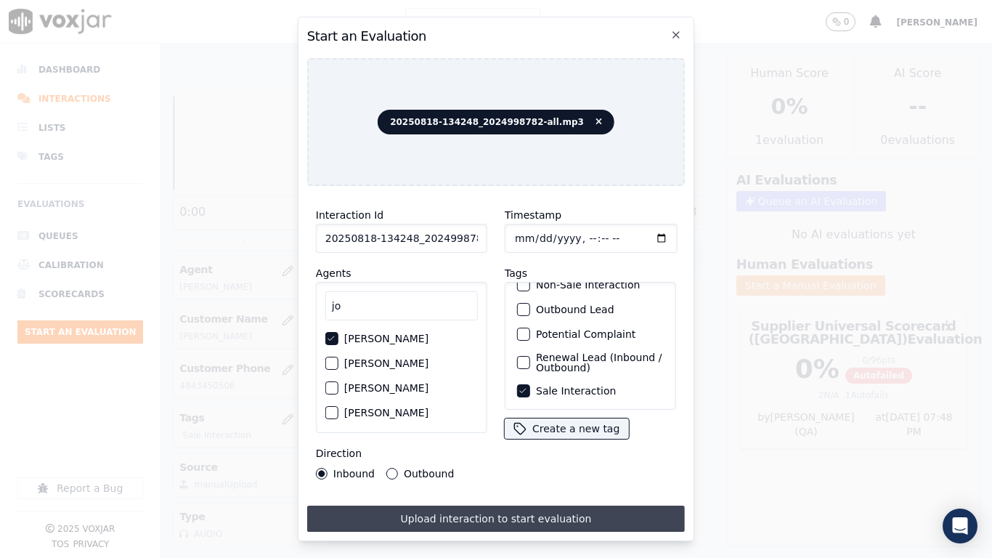
click at [579, 440] on button "Upload interaction to start evaluation" at bounding box center [496, 518] width 378 height 26
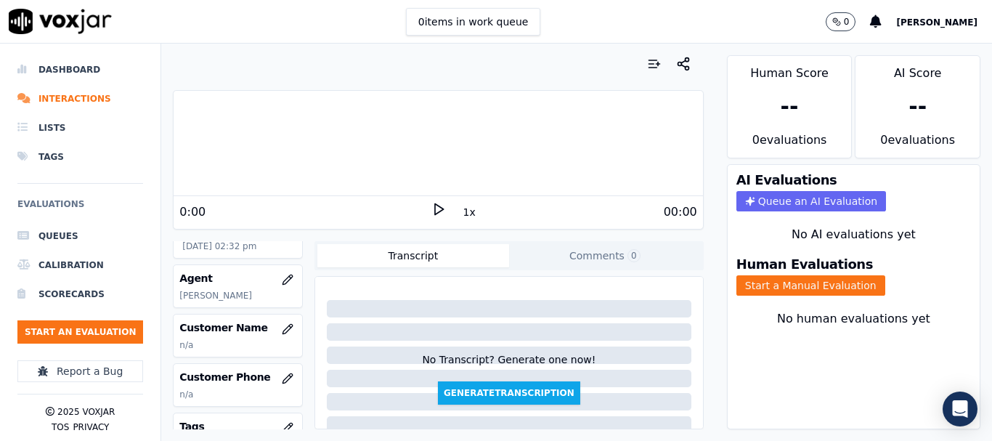
scroll to position [145, 0]
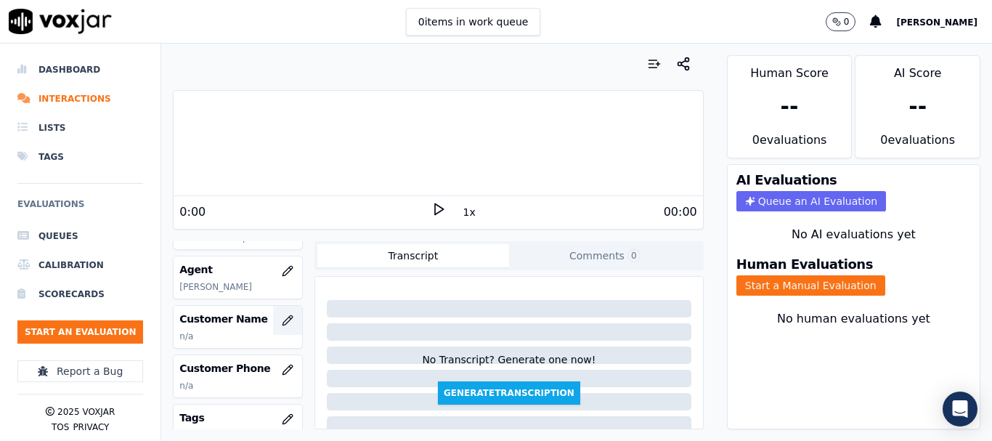
click at [283, 318] on icon "button" at bounding box center [287, 319] width 9 height 9
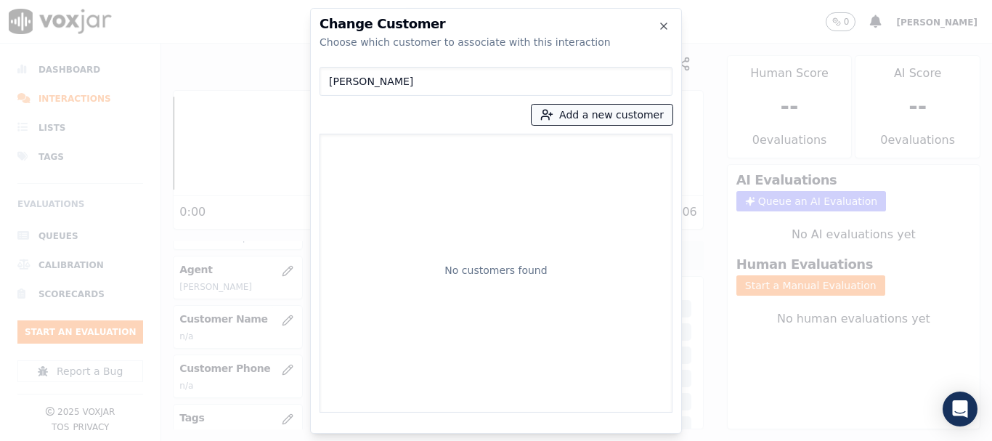
type input "TOWANDA JENIFER"
click at [585, 115] on button "Add a new customer" at bounding box center [602, 115] width 141 height 20
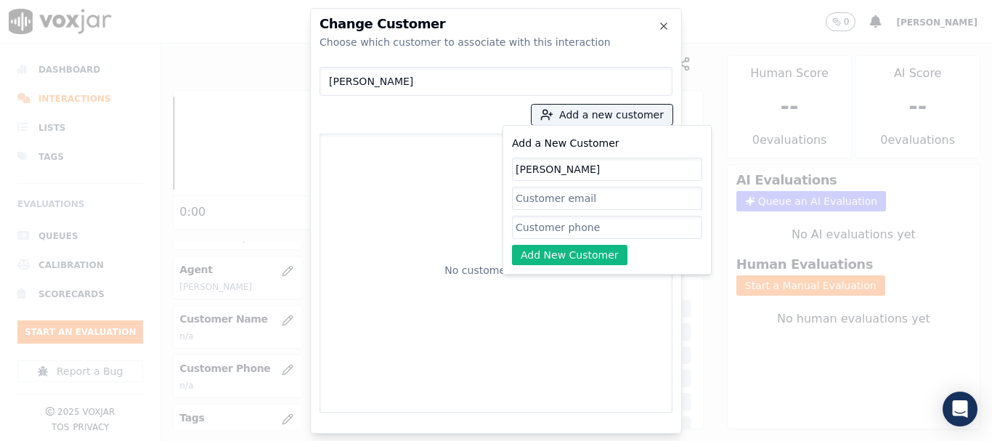
type input "TOWANDA JENIFER"
drag, startPoint x: 561, startPoint y: 232, endPoint x: 503, endPoint y: 142, distance: 106.6
click at [561, 232] on input "Add a New Customer" at bounding box center [607, 227] width 190 height 23
paste input "2024998782"
type input "2024998782"
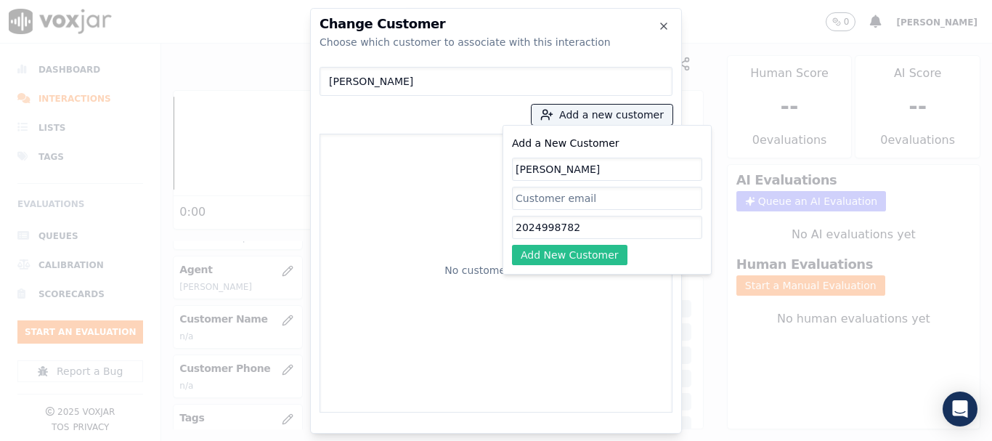
click at [556, 250] on button "Add New Customer" at bounding box center [569, 255] width 115 height 20
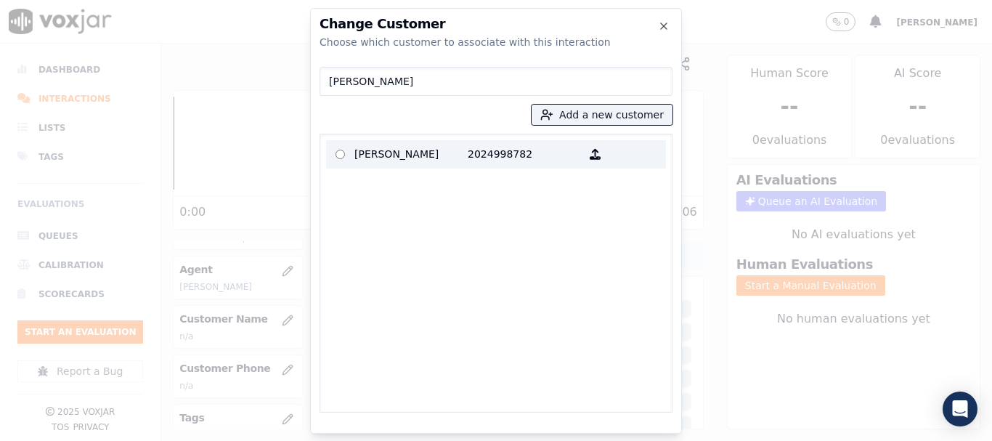
click at [370, 155] on p "TOWANDA JENIFER" at bounding box center [410, 154] width 113 height 23
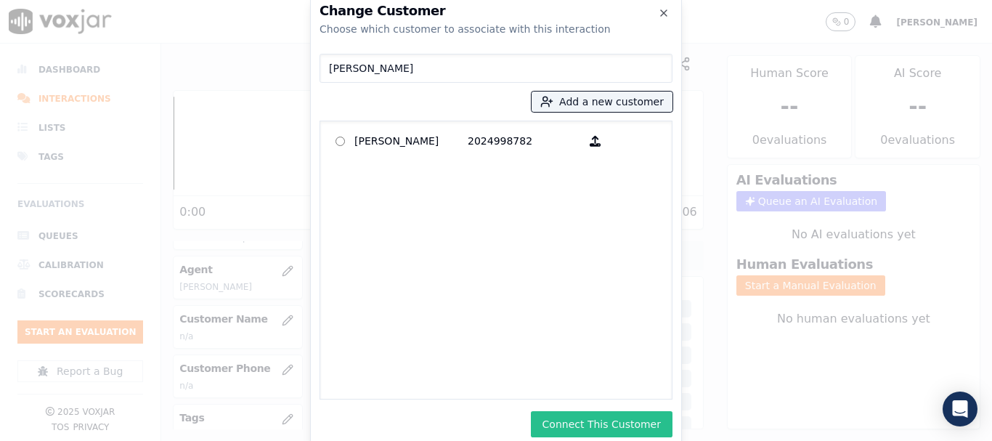
click at [572, 423] on button "Connect This Customer" at bounding box center [602, 424] width 142 height 26
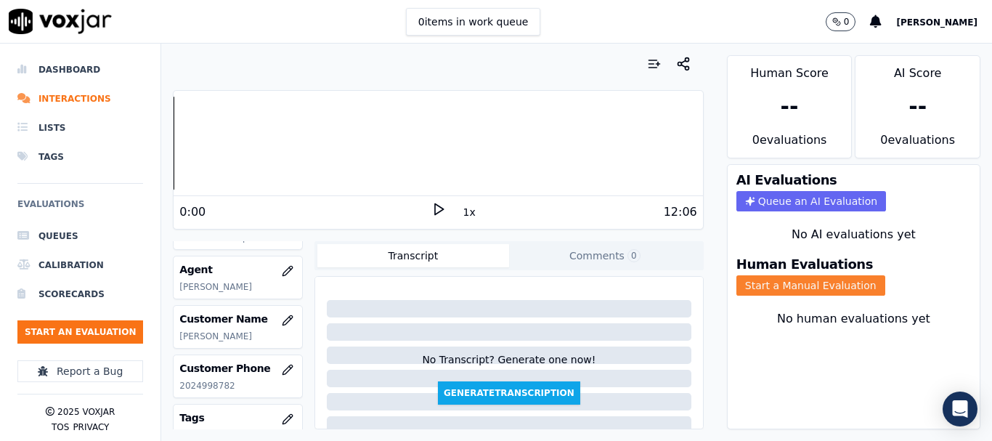
click at [765, 281] on button "Start a Manual Evaluation" at bounding box center [810, 285] width 149 height 20
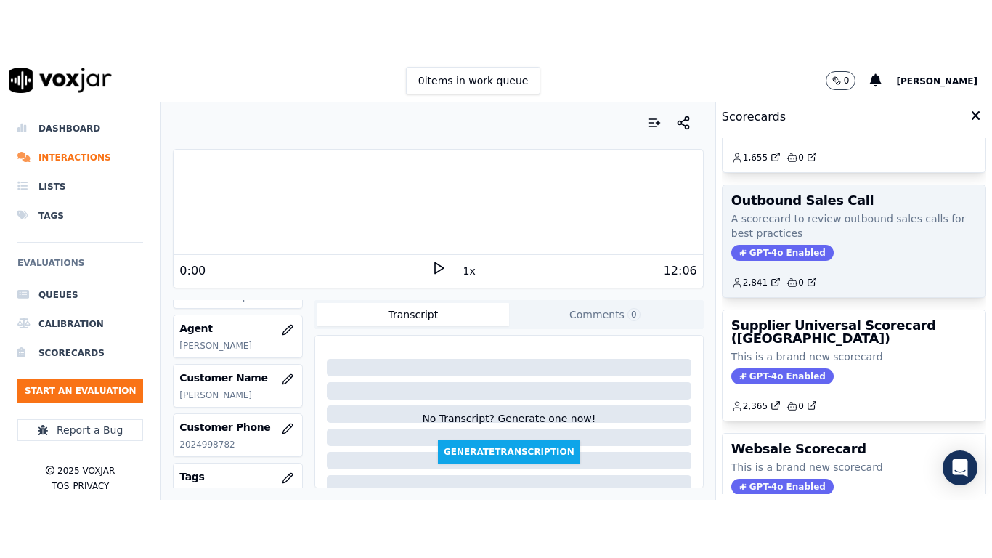
scroll to position [218, 0]
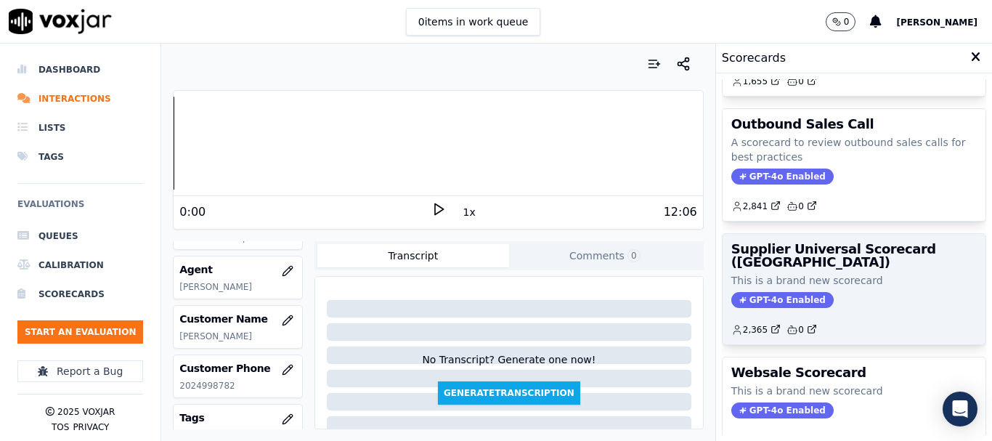
click at [808, 261] on h3 "Supplier Universal Scorecard (Colombia)" at bounding box center [853, 256] width 245 height 26
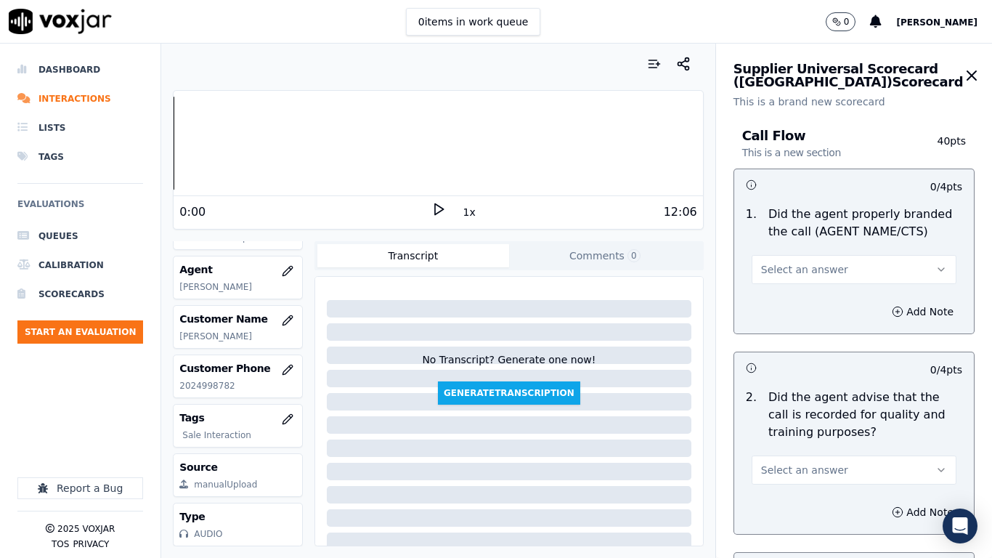
click at [794, 267] on span "Select an answer" at bounding box center [804, 269] width 87 height 15
click at [787, 295] on div "Yes" at bounding box center [827, 302] width 177 height 23
click at [780, 440] on button "Select an answer" at bounding box center [854, 469] width 205 height 29
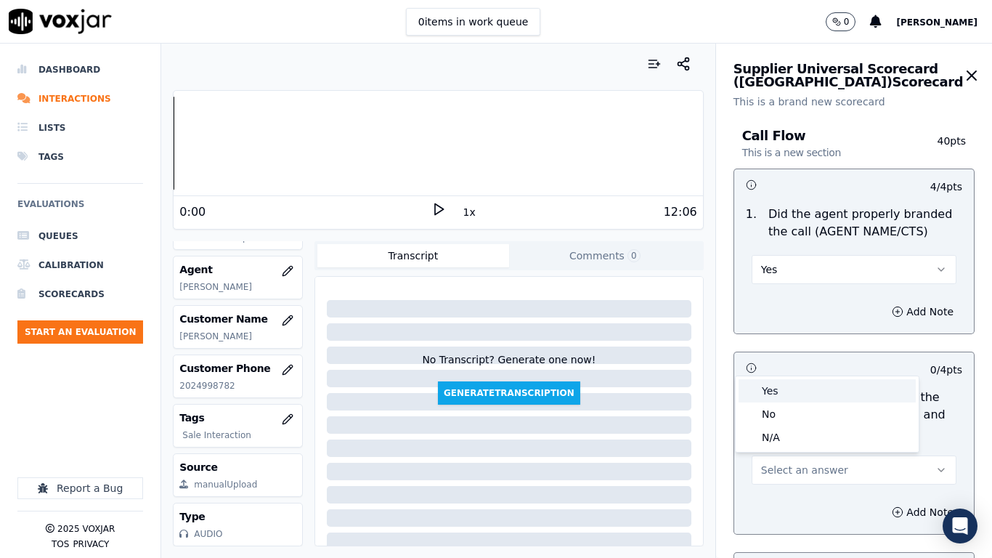
click at [774, 389] on div "Yes" at bounding box center [827, 390] width 177 height 23
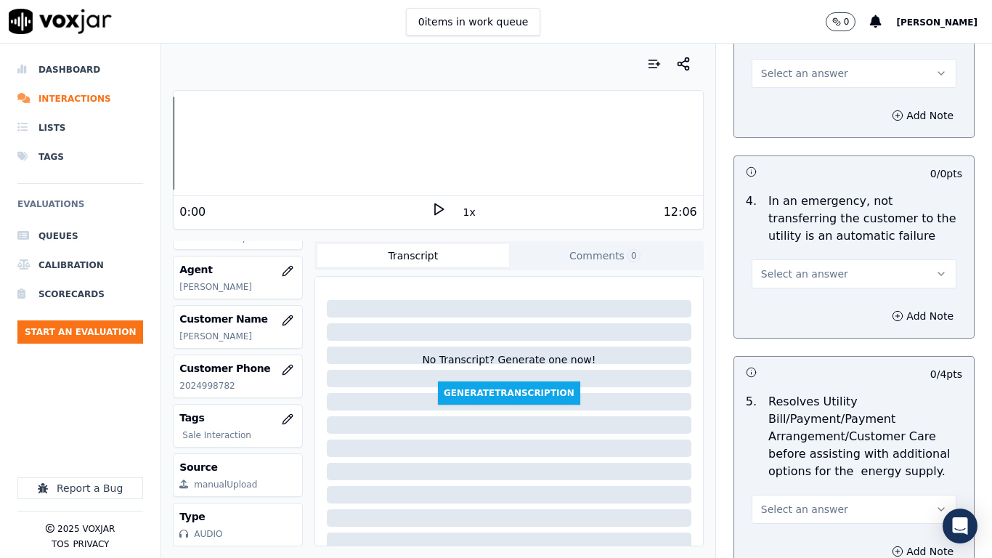
scroll to position [581, 0]
click at [784, 69] on span "Select an answer" at bounding box center [804, 72] width 87 height 15
click at [786, 98] on div "Yes" at bounding box center [827, 104] width 177 height 23
click at [798, 258] on button "Select an answer" at bounding box center [854, 272] width 205 height 29
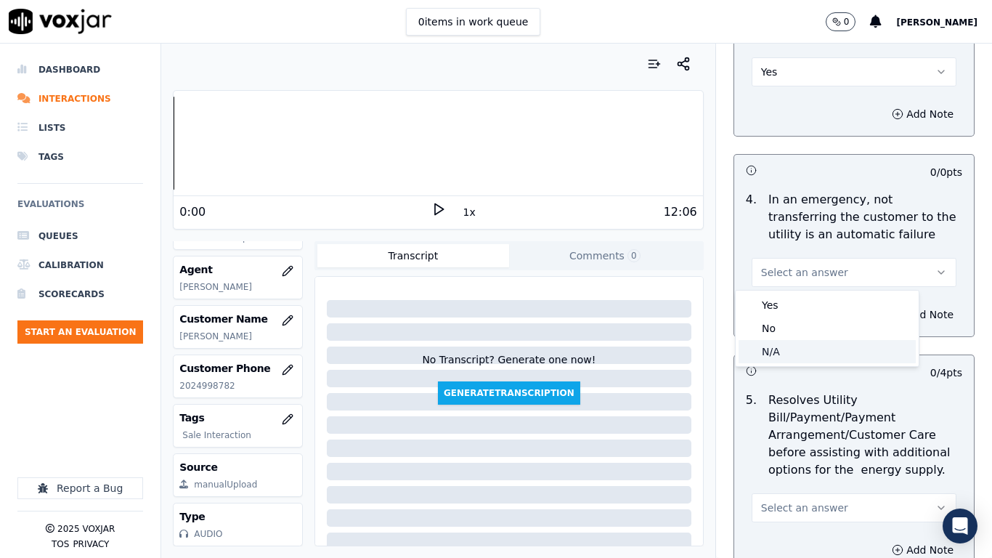
click at [784, 349] on div "N/A" at bounding box center [827, 351] width 177 height 23
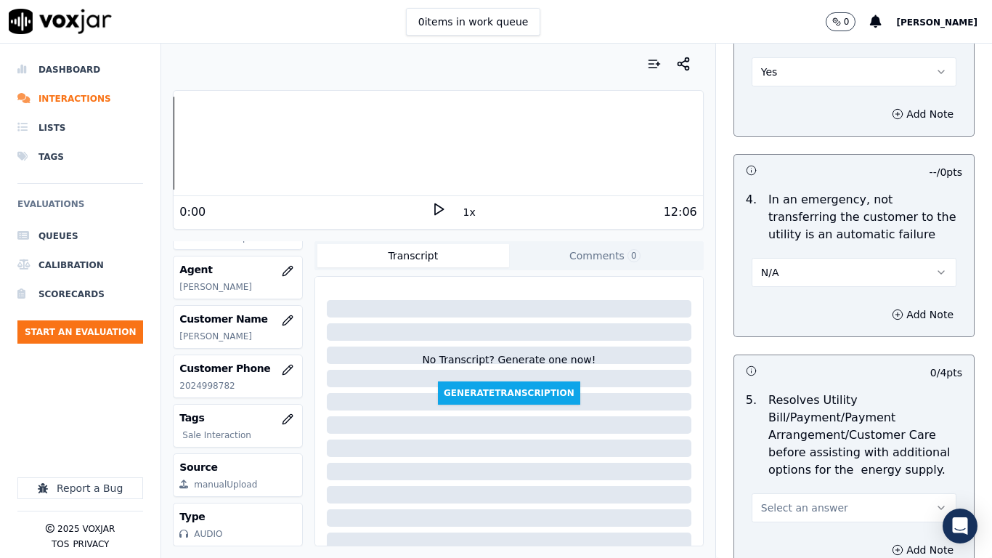
click at [789, 440] on span "Select an answer" at bounding box center [804, 507] width 87 height 15
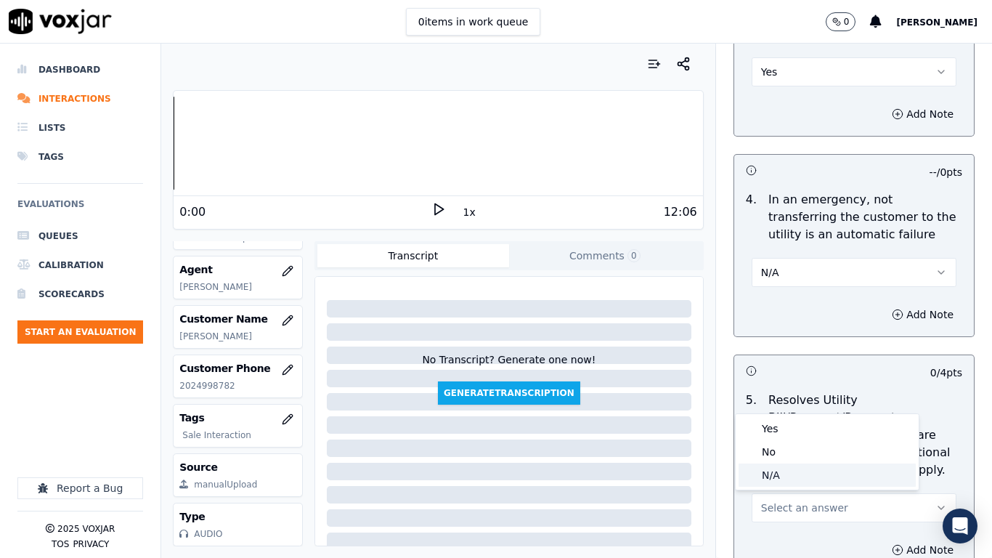
click at [764, 440] on div "N/A" at bounding box center [827, 474] width 177 height 23
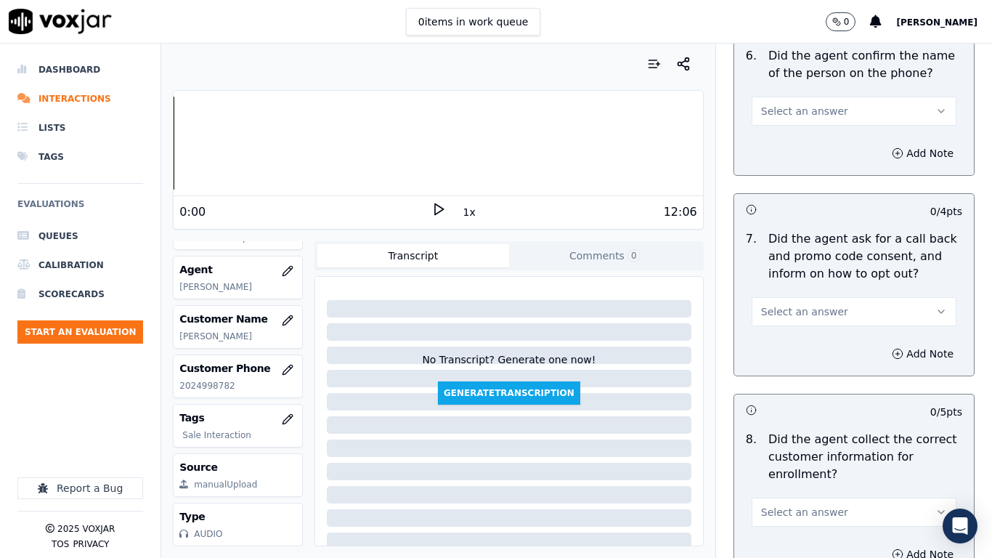
scroll to position [1162, 0]
click at [773, 109] on span "Select an answer" at bounding box center [804, 109] width 87 height 15
click at [785, 134] on div "Yes" at bounding box center [827, 142] width 177 height 23
click at [797, 313] on span "Select an answer" at bounding box center [804, 310] width 87 height 15
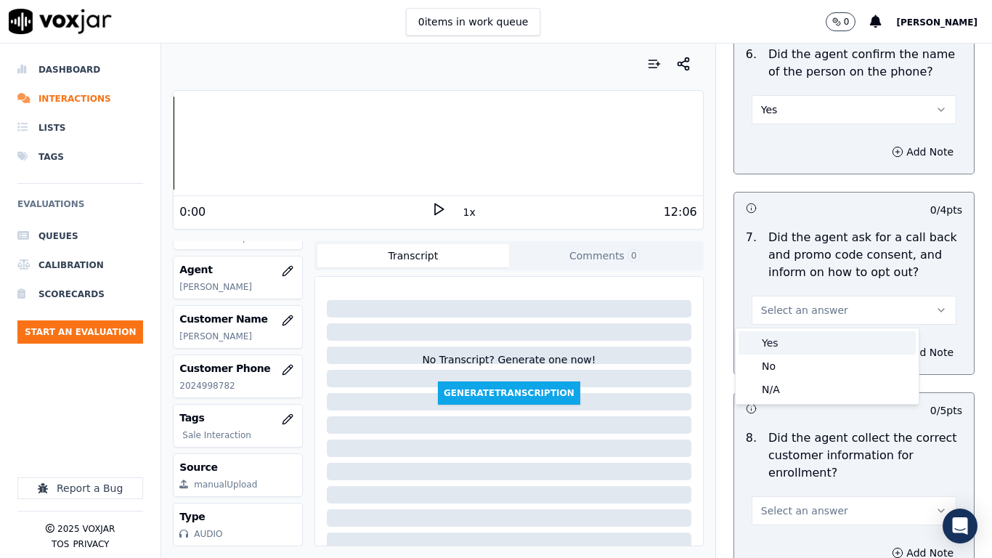
click at [789, 341] on div "Yes" at bounding box center [827, 342] width 177 height 23
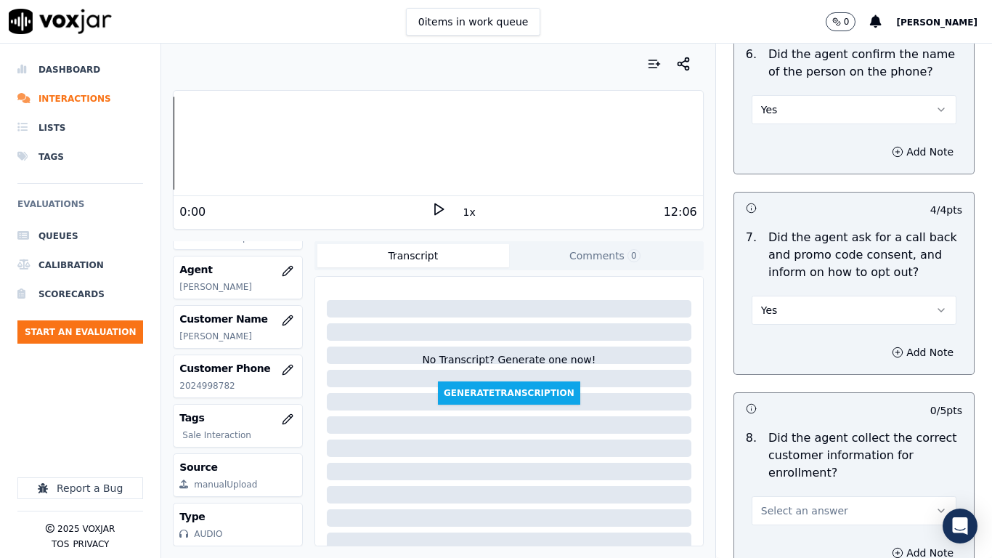
scroll to position [1453, 0]
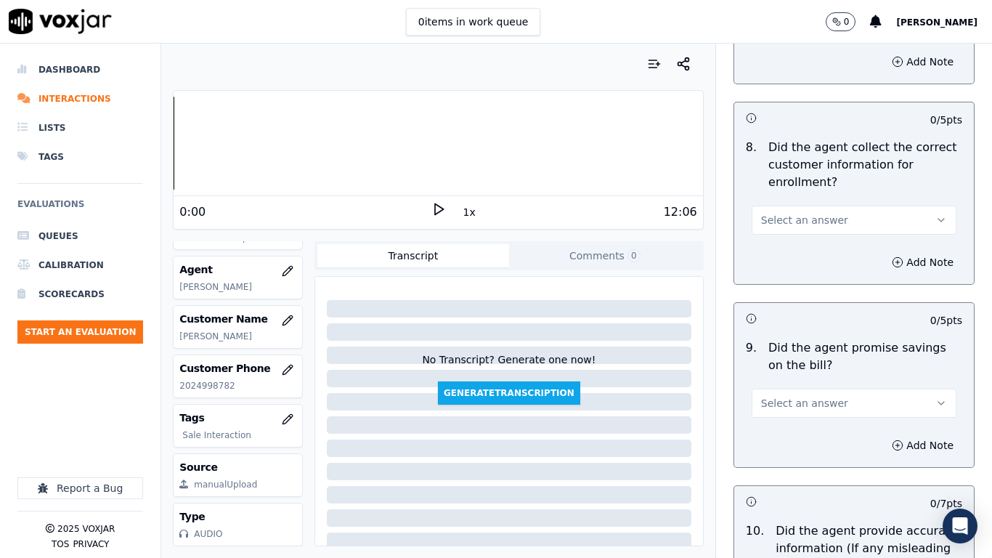
click at [791, 218] on span "Select an answer" at bounding box center [804, 220] width 87 height 15
click at [795, 278] on div "No" at bounding box center [827, 275] width 177 height 23
click at [883, 258] on button "Add Note" at bounding box center [922, 262] width 79 height 20
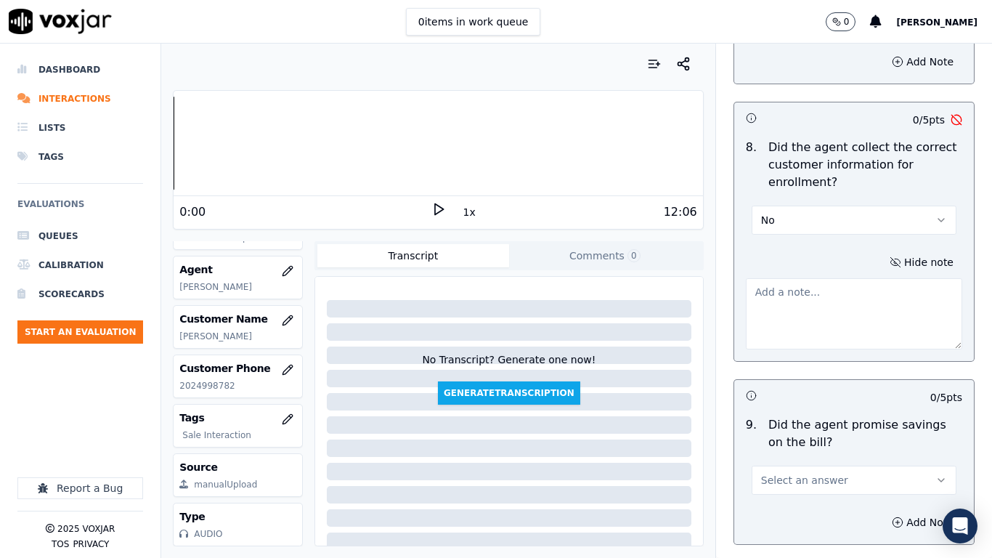
click at [765, 305] on textarea at bounding box center [854, 313] width 216 height 71
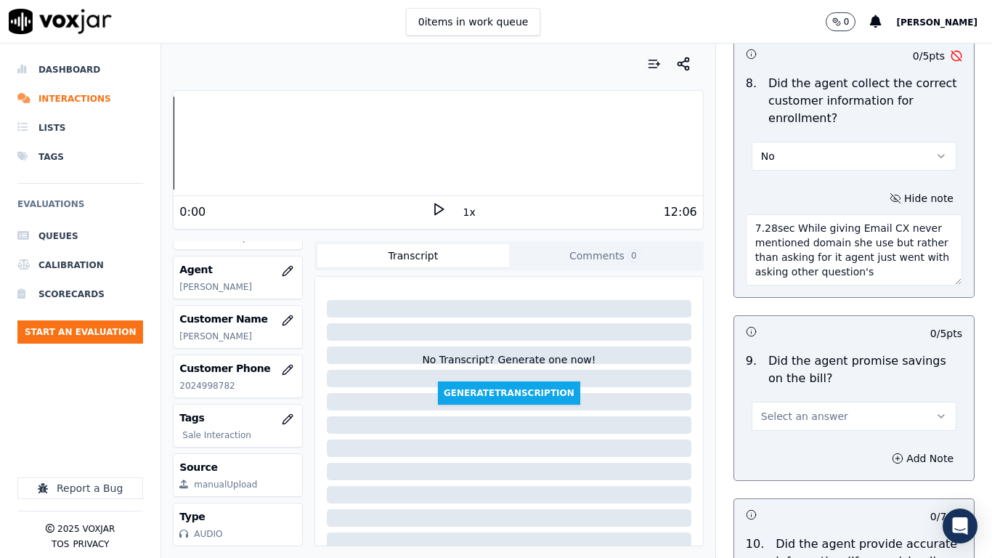
scroll to position [1598, 0]
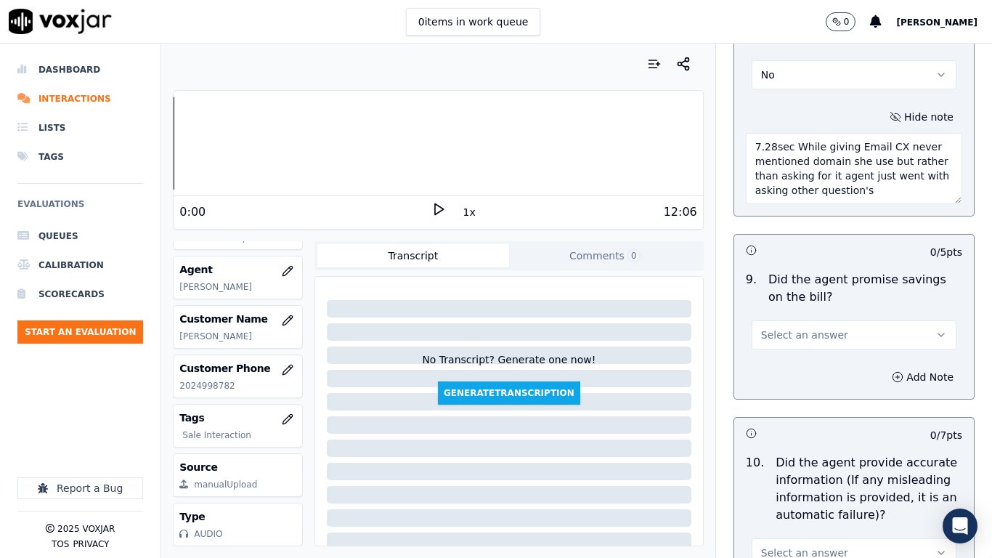
type textarea "7.28sec While giving Email CX never mentioned domain she use but rather than as…"
click at [780, 334] on span "Select an answer" at bounding box center [804, 335] width 87 height 15
click at [781, 364] on div "Yes" at bounding box center [827, 367] width 177 height 23
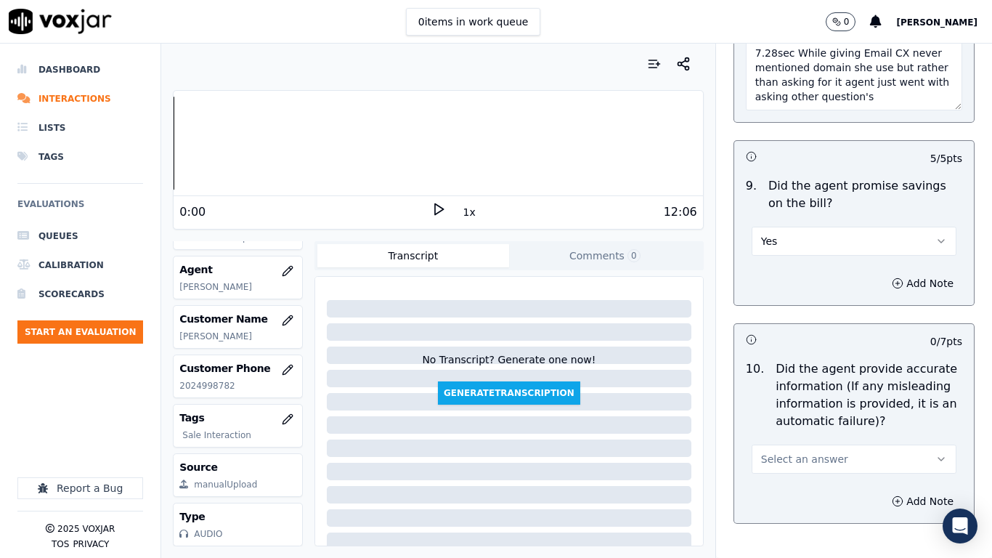
scroll to position [1888, 0]
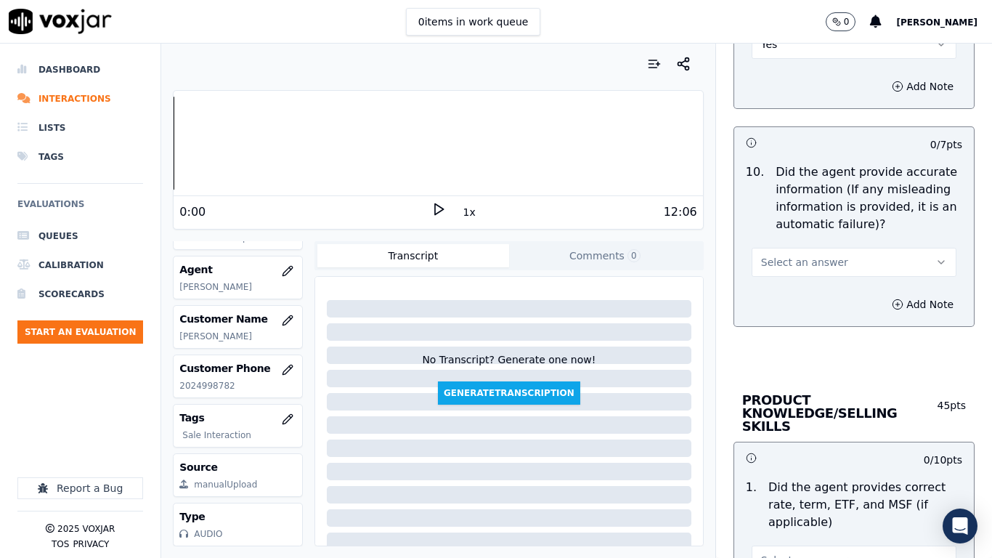
click at [810, 257] on span "Select an answer" at bounding box center [804, 262] width 87 height 15
drag, startPoint x: 821, startPoint y: 292, endPoint x: 861, endPoint y: 371, distance: 88.7
click at [821, 295] on div "Yes" at bounding box center [827, 294] width 177 height 23
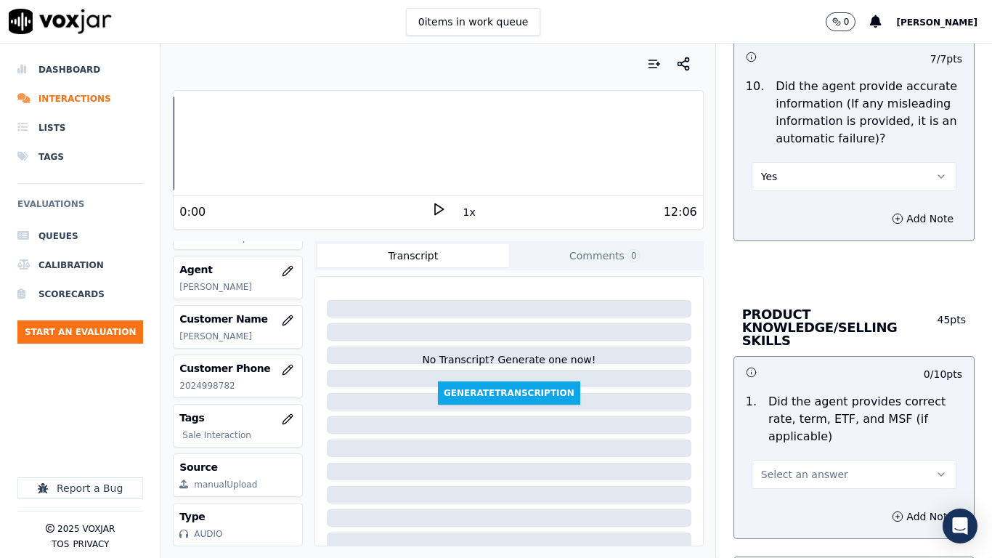
scroll to position [2251, 0]
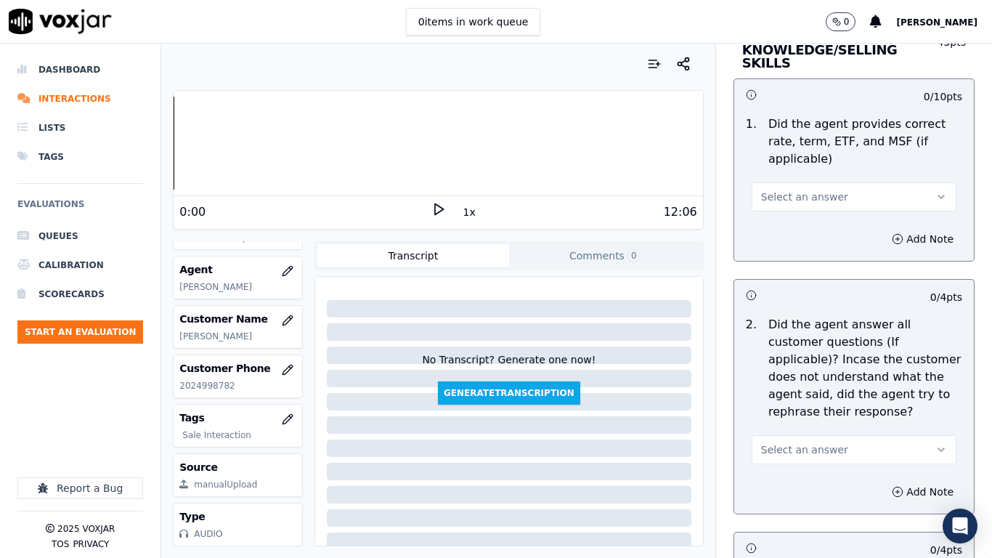
click at [804, 191] on button "Select an answer" at bounding box center [854, 196] width 205 height 29
click at [805, 206] on div "Yes" at bounding box center [827, 216] width 177 height 23
click at [805, 435] on button "Select an answer" at bounding box center [854, 449] width 205 height 29
click at [810, 440] on div "Yes" at bounding box center [827, 469] width 177 height 23
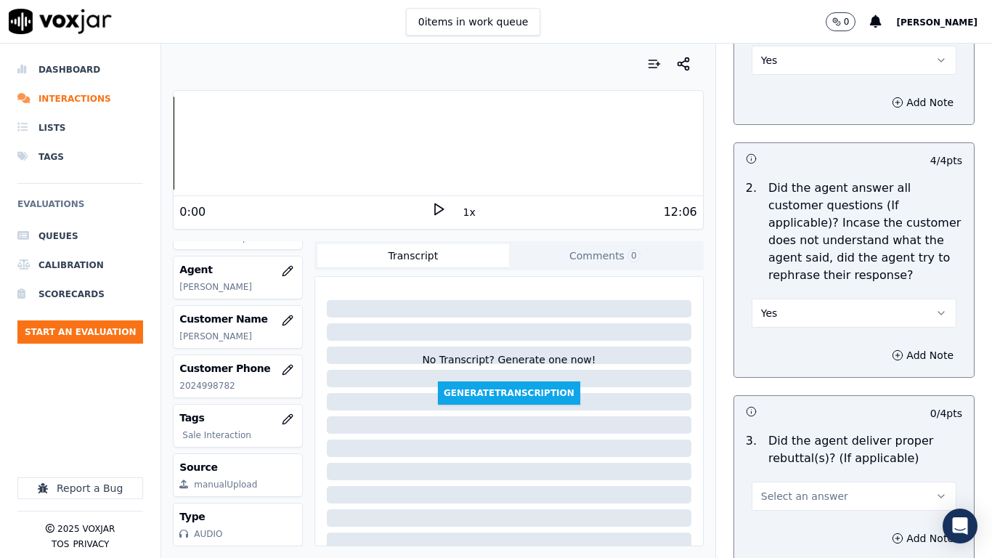
scroll to position [2687, 0]
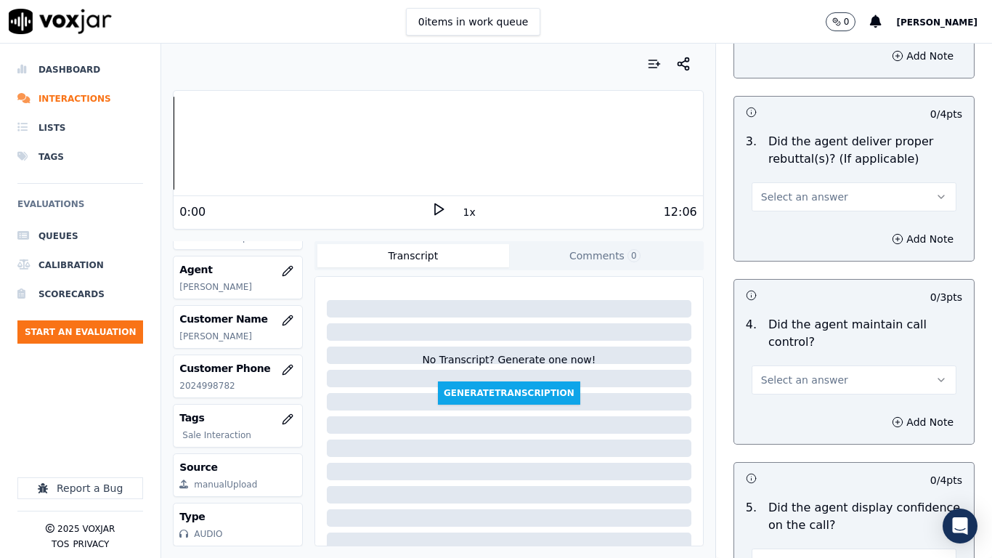
drag, startPoint x: 807, startPoint y: 186, endPoint x: 808, endPoint y: 193, distance: 7.3
click at [808, 190] on span "Select an answer" at bounding box center [804, 197] width 87 height 15
drag, startPoint x: 809, startPoint y: 214, endPoint x: 877, endPoint y: 346, distance: 148.8
click at [813, 222] on div "Yes" at bounding box center [827, 216] width 177 height 23
click at [805, 373] on span "Select an answer" at bounding box center [804, 380] width 87 height 15
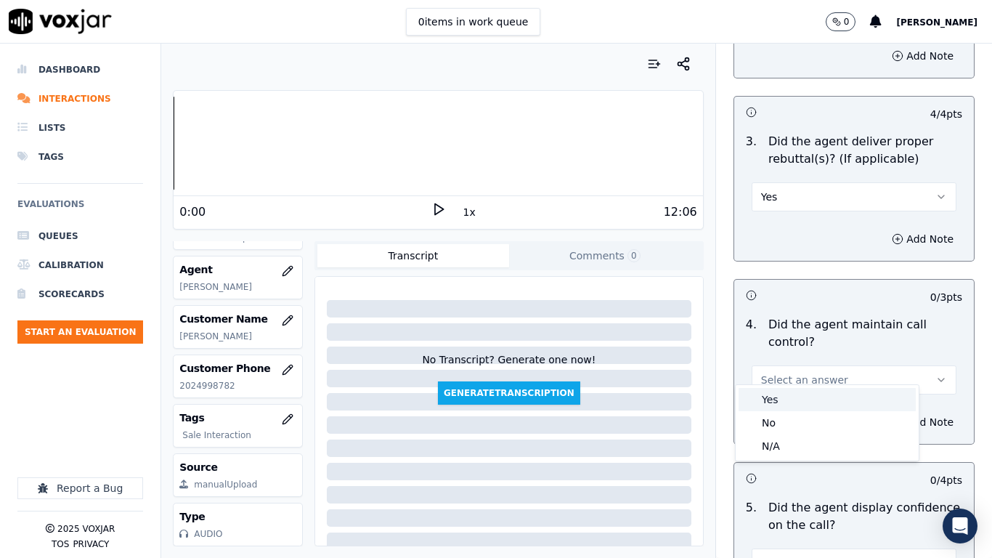
click at [797, 397] on div "Yes" at bounding box center [827, 399] width 177 height 23
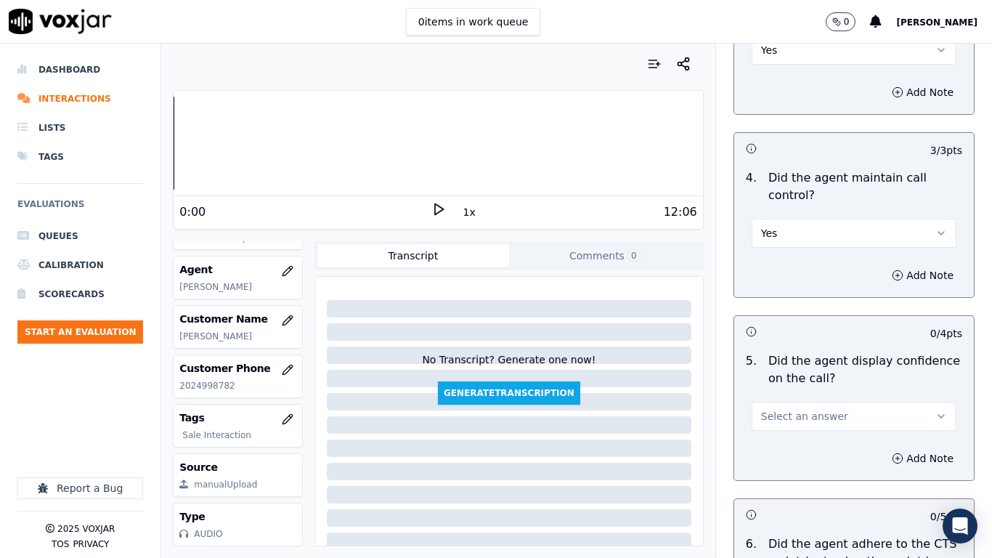
scroll to position [3196, 0]
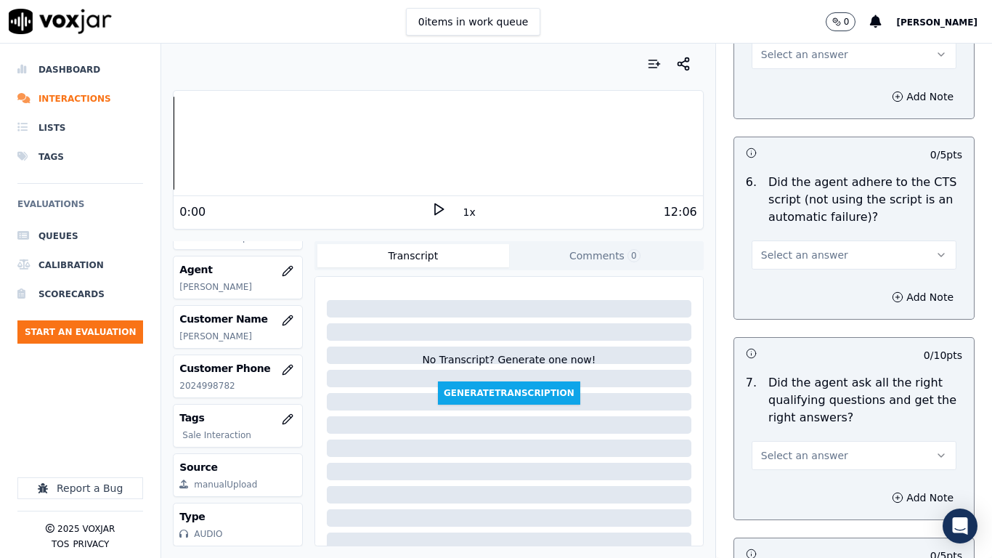
click at [770, 47] on span "Select an answer" at bounding box center [804, 54] width 87 height 15
click at [780, 76] on div "Yes" at bounding box center [827, 73] width 177 height 23
click at [819, 248] on span "Select an answer" at bounding box center [804, 255] width 87 height 15
click at [815, 284] on div "Yes" at bounding box center [827, 274] width 177 height 23
click at [812, 440] on span "Select an answer" at bounding box center [804, 455] width 87 height 15
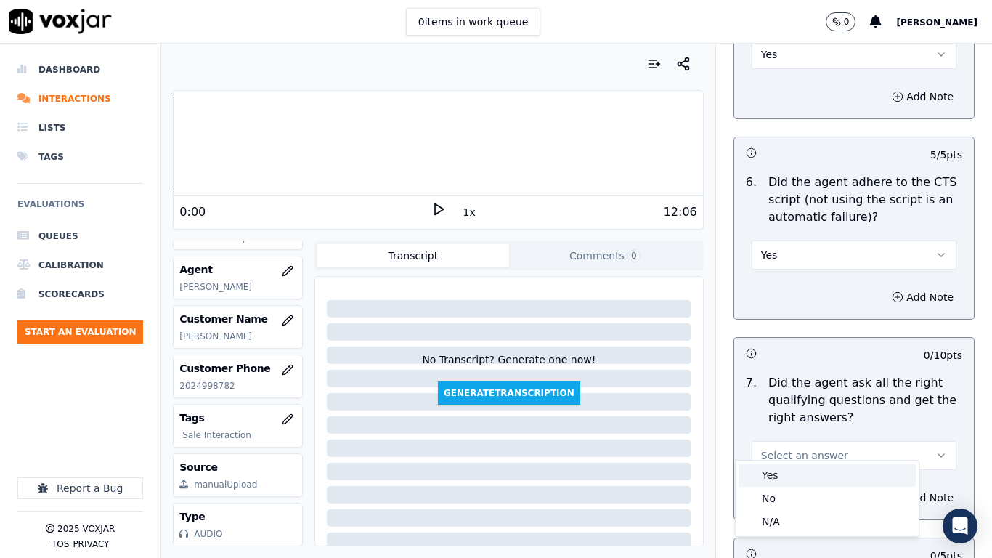
click at [794, 440] on div "Yes" at bounding box center [827, 474] width 177 height 23
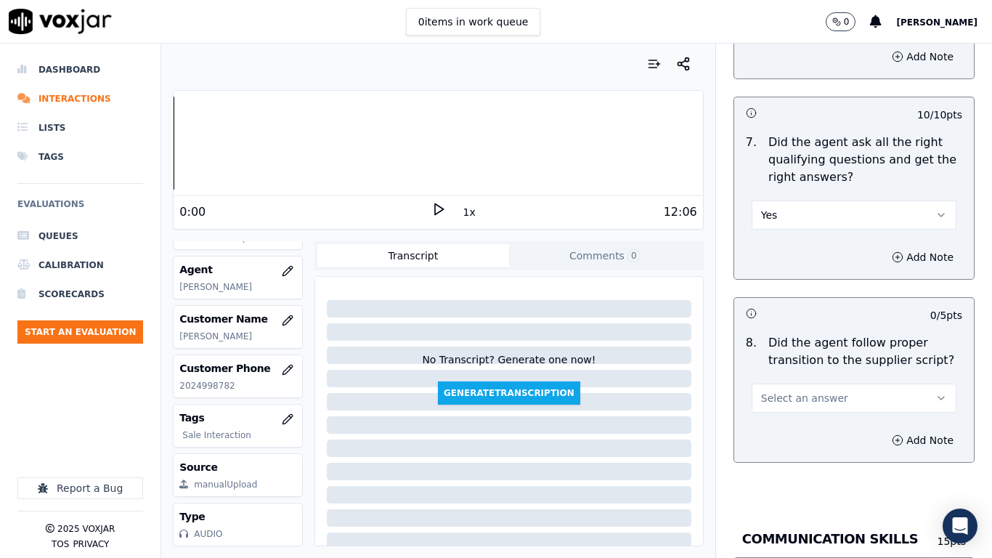
scroll to position [3704, 0]
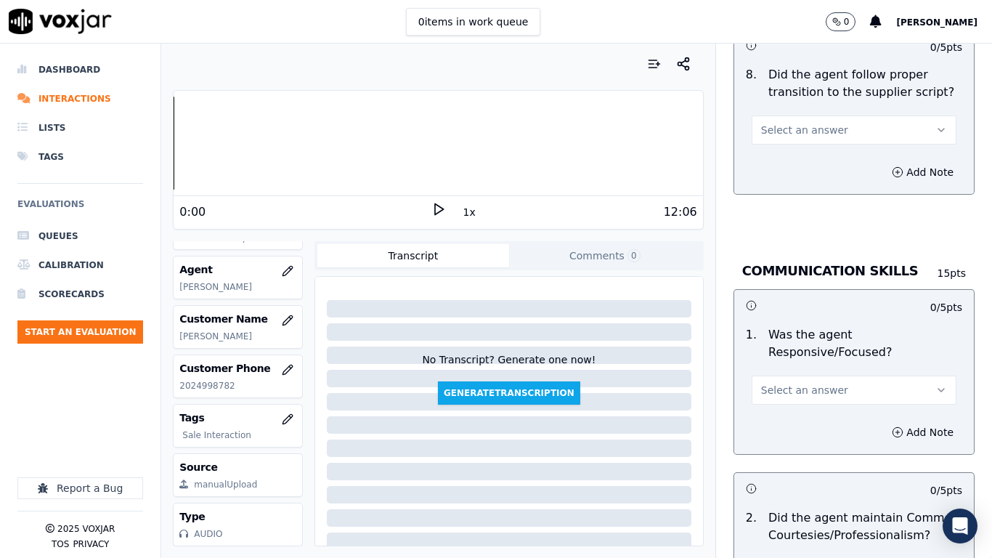
click at [783, 115] on button "Select an answer" at bounding box center [854, 129] width 205 height 29
drag, startPoint x: 782, startPoint y: 129, endPoint x: 898, endPoint y: 285, distance: 194.6
click at [791, 154] on div "Yes" at bounding box center [827, 149] width 177 height 23
click at [793, 375] on button "Select an answer" at bounding box center [854, 389] width 205 height 29
click at [798, 413] on div "Yes" at bounding box center [827, 409] width 177 height 23
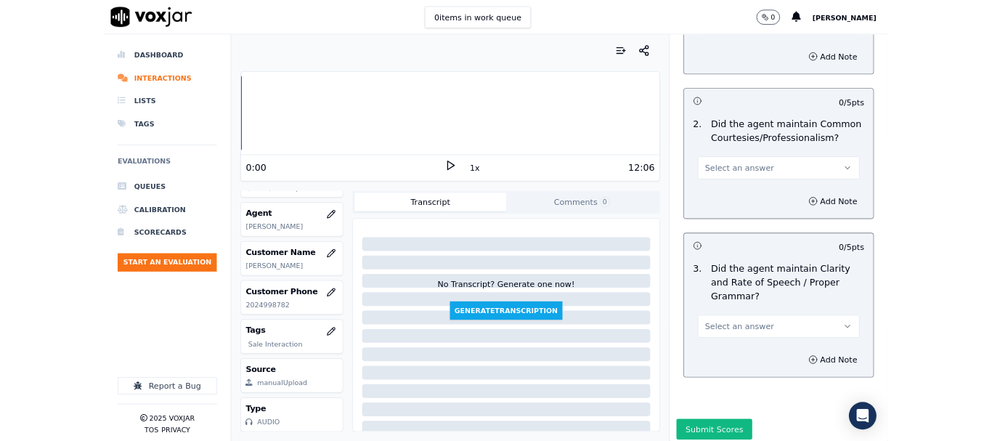
scroll to position [4095, 0]
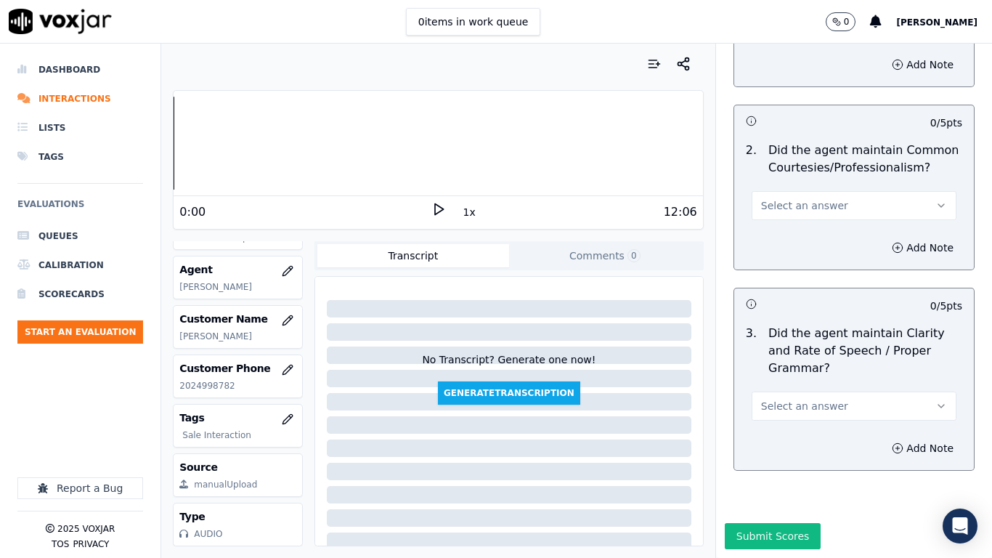
click at [804, 198] on span "Select an answer" at bounding box center [804, 205] width 87 height 15
click at [806, 200] on div "Yes" at bounding box center [827, 201] width 177 height 23
click at [806, 399] on span "Select an answer" at bounding box center [804, 406] width 87 height 15
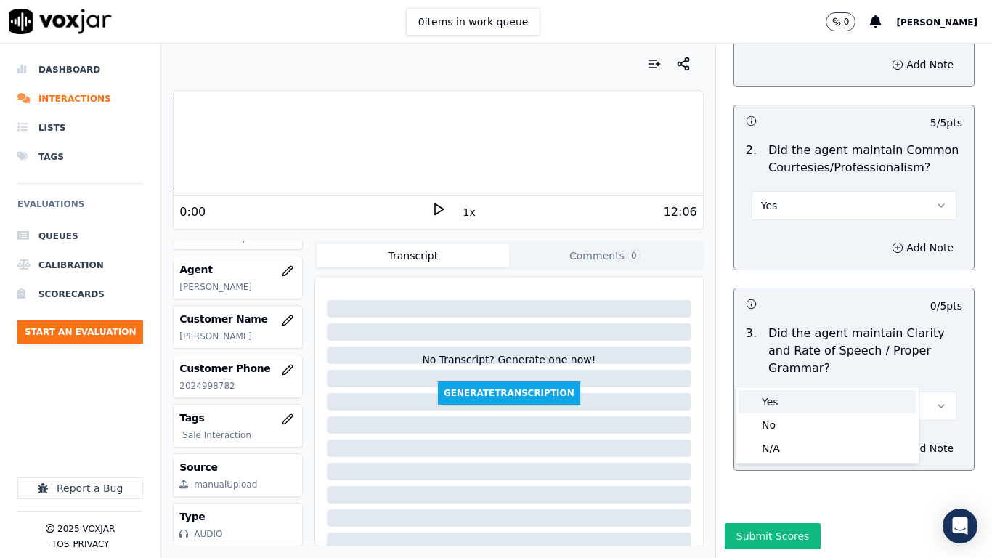
click at [801, 394] on div "Yes" at bounding box center [827, 401] width 177 height 23
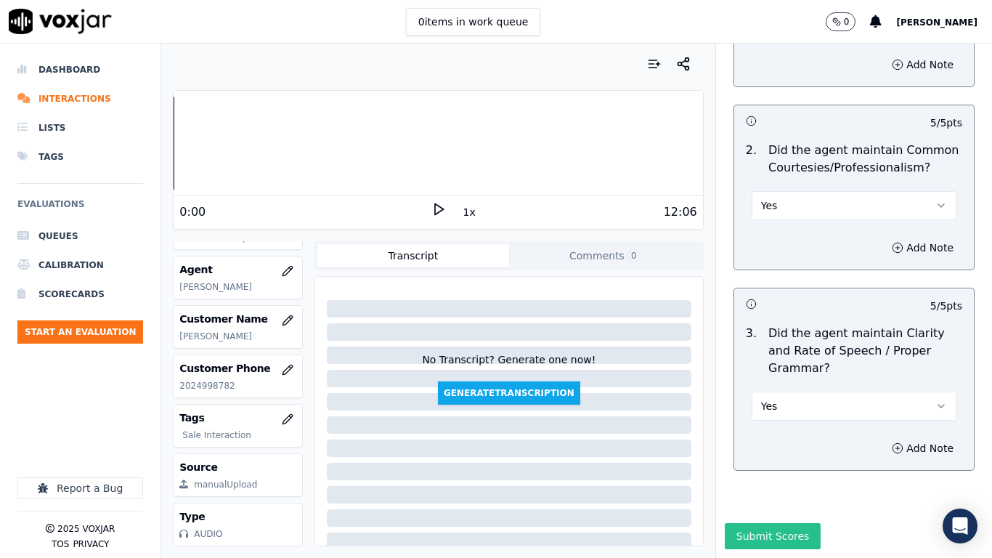
click at [750, 440] on button "Submit Scores" at bounding box center [773, 536] width 97 height 26
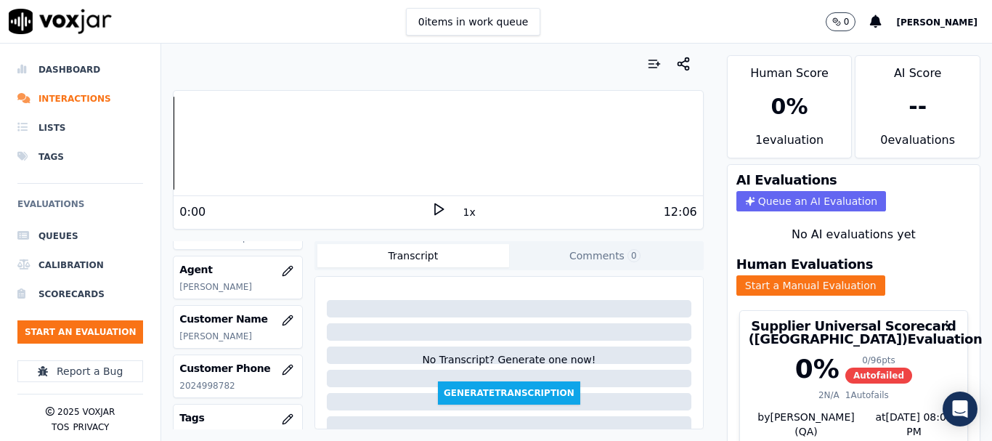
click at [106, 314] on ul "Queues Calibration Scorecards Start an Evaluation" at bounding box center [80, 289] width 126 height 134
click at [122, 327] on button "Start an Evaluation" at bounding box center [80, 331] width 126 height 23
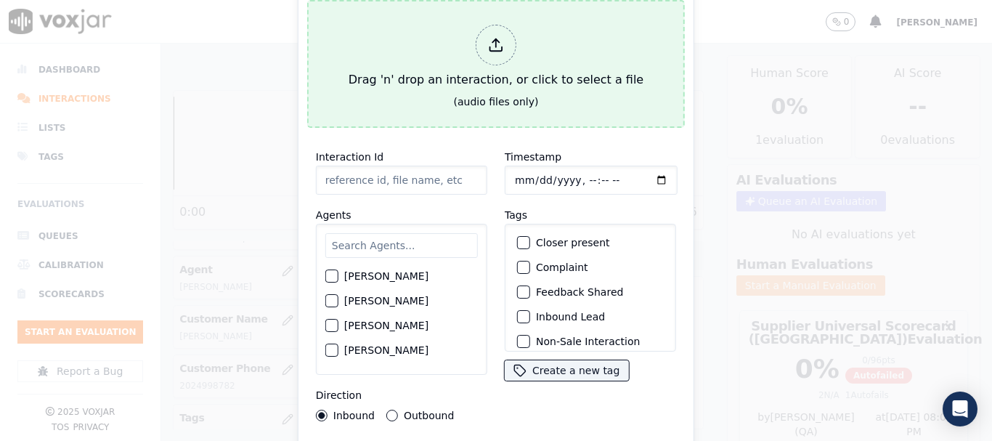
click at [494, 94] on div "(audio files only)" at bounding box center [496, 101] width 85 height 15
type input "20250818-152943_4129277171-all.mp3"
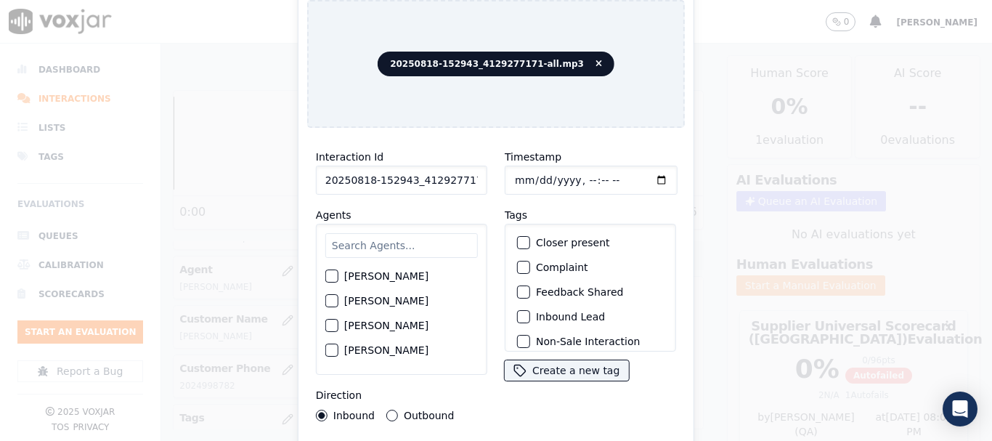
click at [375, 239] on input "text" at bounding box center [401, 245] width 153 height 25
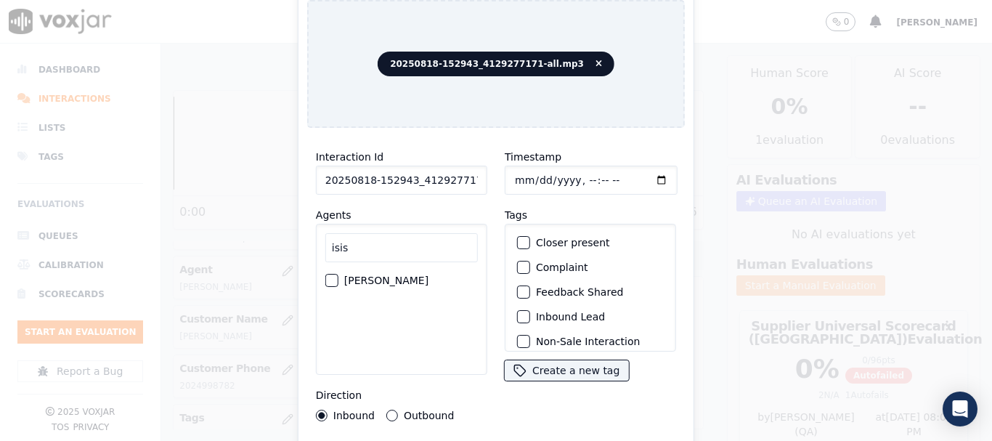
type input "isis"
click at [378, 275] on label "ISIS ALZATE" at bounding box center [386, 280] width 84 height 10
click at [338, 274] on button "ISIS ALZATE" at bounding box center [331, 280] width 13 height 13
click at [511, 175] on input "Timestamp" at bounding box center [591, 180] width 173 height 29
type input "2025-08-18T14:35"
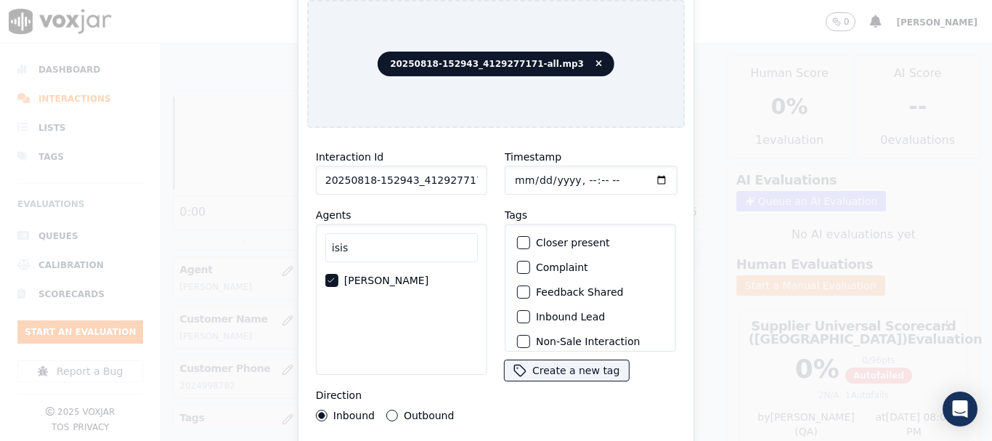
scroll to position [127, 0]
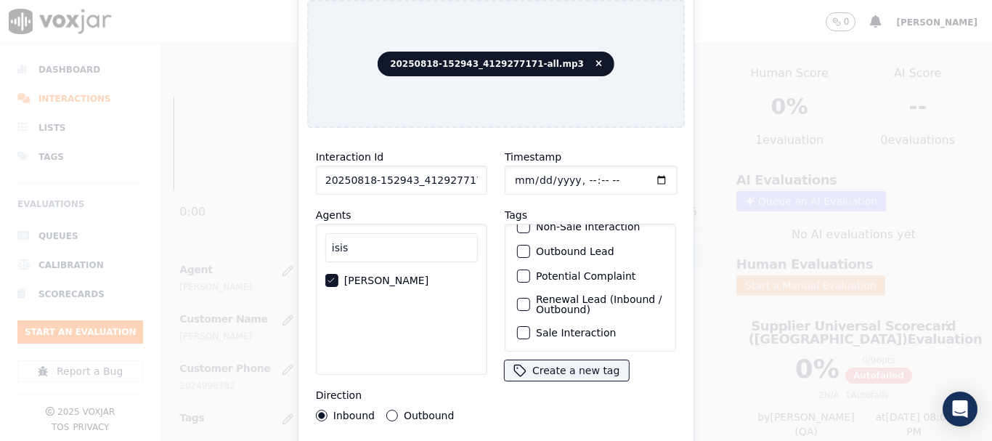
click at [582, 328] on label "Sale Interaction" at bounding box center [576, 333] width 80 height 10
click at [530, 326] on button "Sale Interaction" at bounding box center [523, 332] width 13 height 13
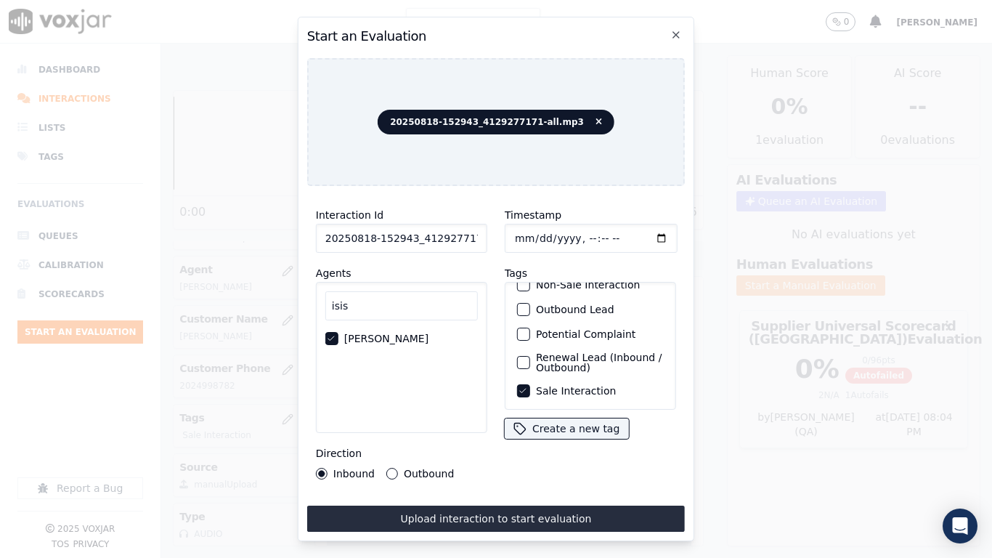
click at [500, 440] on button "Upload interaction to start evaluation" at bounding box center [496, 518] width 378 height 26
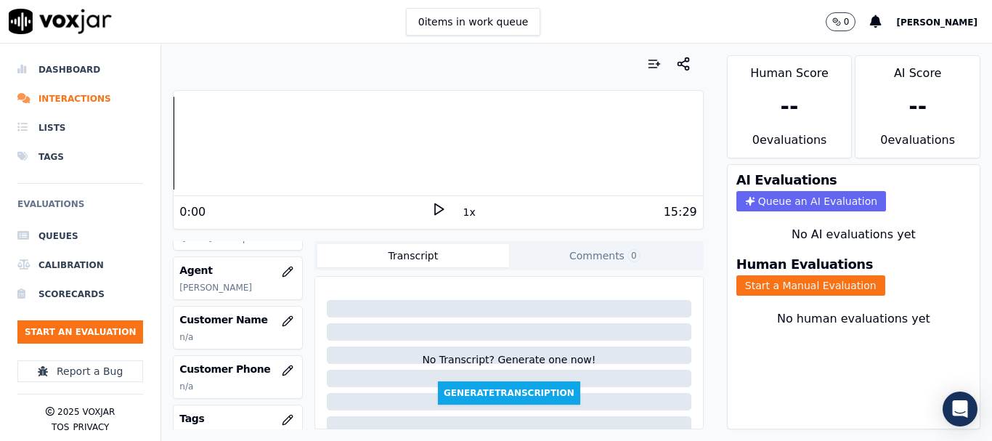
scroll to position [145, 0]
click at [282, 320] on icon "button" at bounding box center [288, 320] width 12 height 12
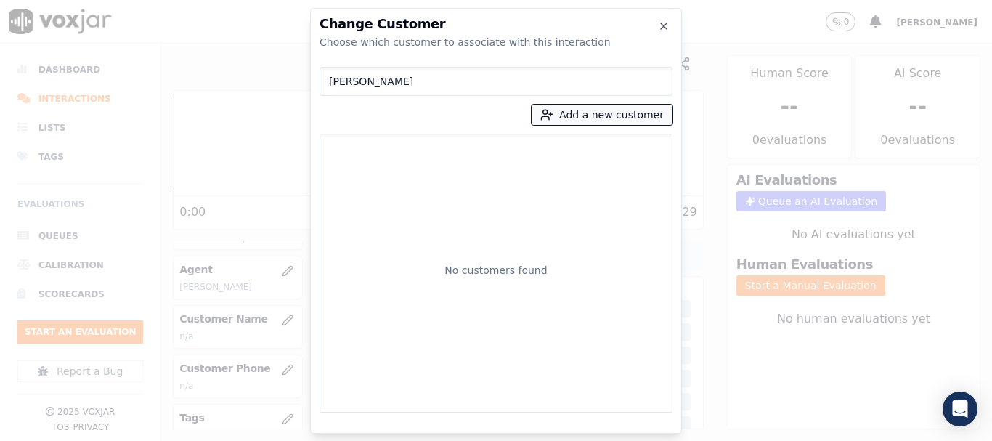
type input "Deborah Scott"
click at [566, 111] on button "Add a new customer" at bounding box center [602, 115] width 141 height 20
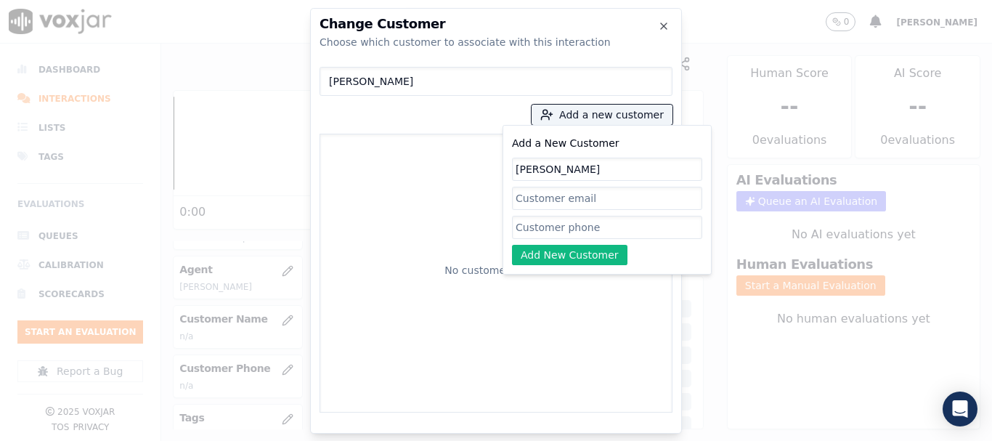
type input "Deborah Scott"
click at [548, 233] on input "Add a New Customer" at bounding box center [607, 227] width 190 height 23
paste input "4129277171"
type input "4129277171"
click at [588, 256] on button "Add New Customer" at bounding box center [569, 255] width 115 height 20
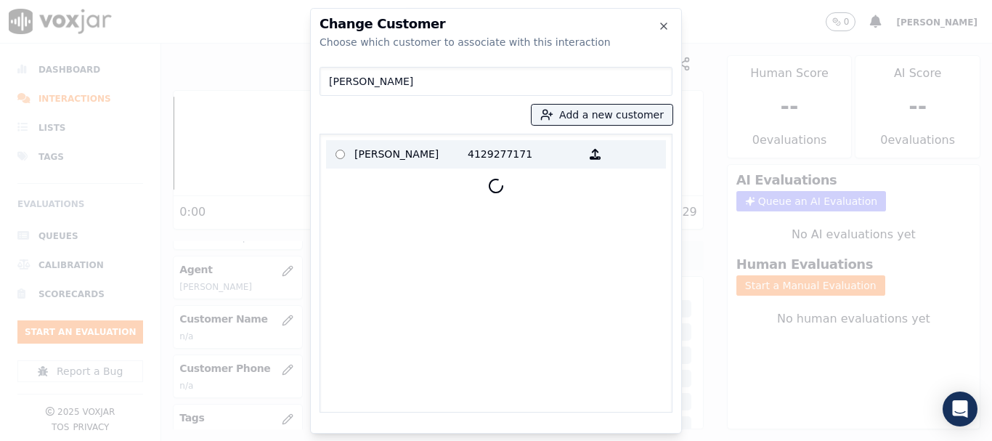
click at [354, 148] on p "Deborah Scott" at bounding box center [410, 154] width 113 height 23
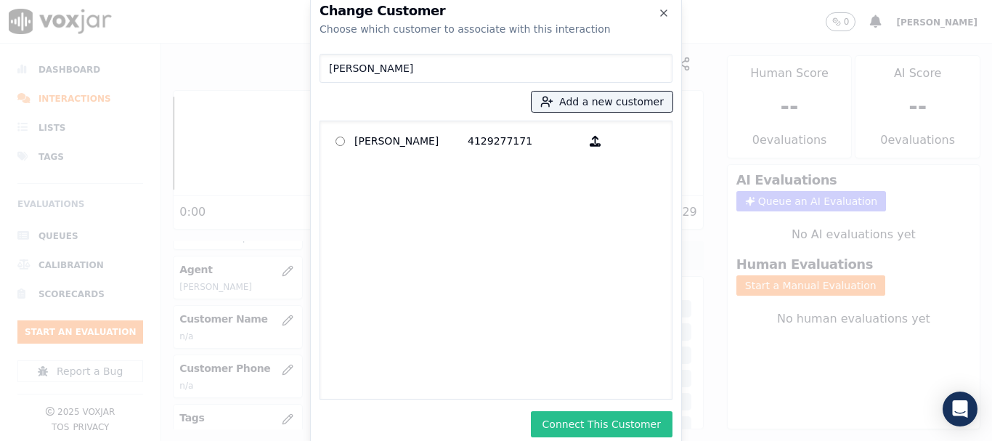
click at [603, 418] on button "Connect This Customer" at bounding box center [602, 424] width 142 height 26
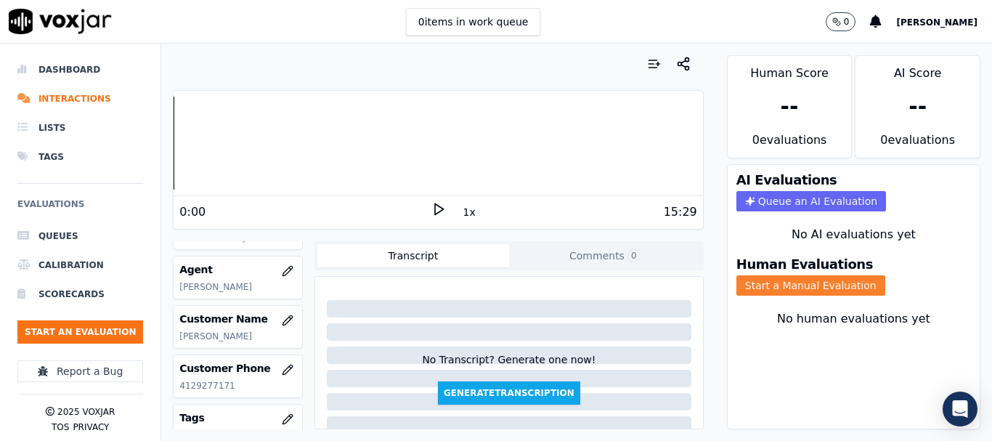
click at [769, 283] on button "Start a Manual Evaluation" at bounding box center [810, 285] width 149 height 20
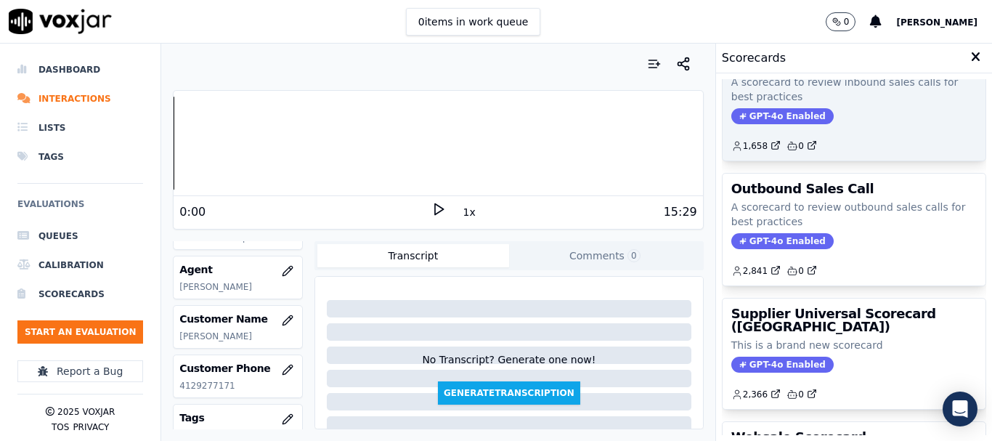
scroll to position [218, 0]
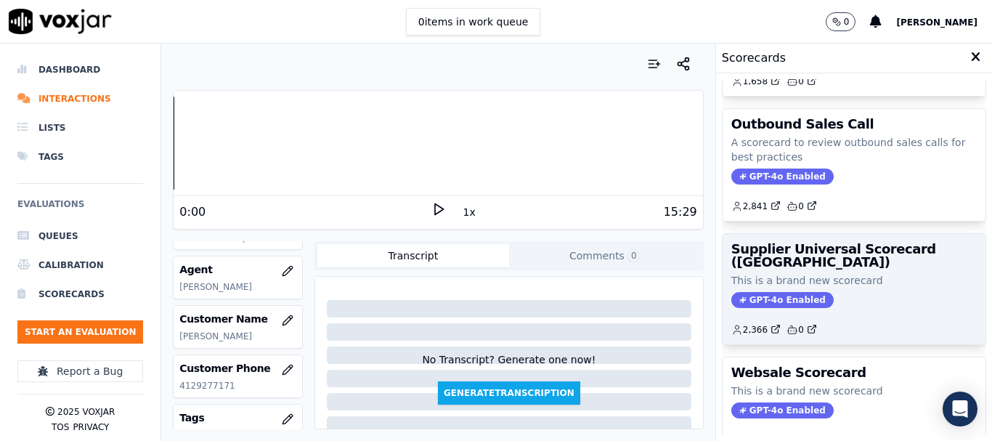
click at [785, 277] on p "This is a brand new scorecard" at bounding box center [853, 280] width 245 height 15
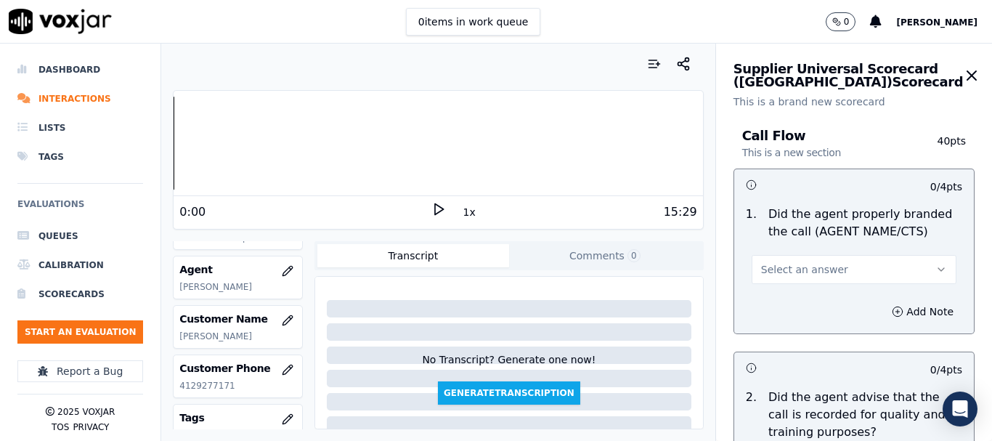
click at [790, 269] on span "Select an answer" at bounding box center [804, 269] width 87 height 15
click at [780, 293] on div "Yes" at bounding box center [827, 302] width 177 height 23
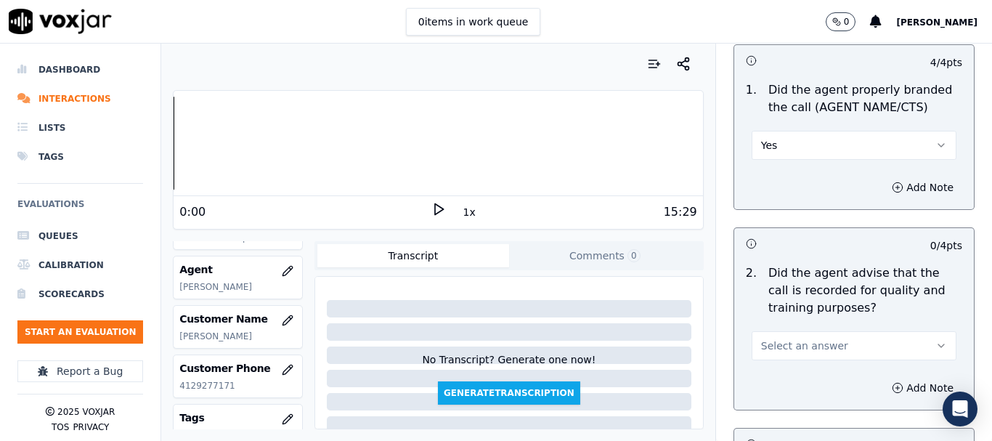
scroll to position [291, 0]
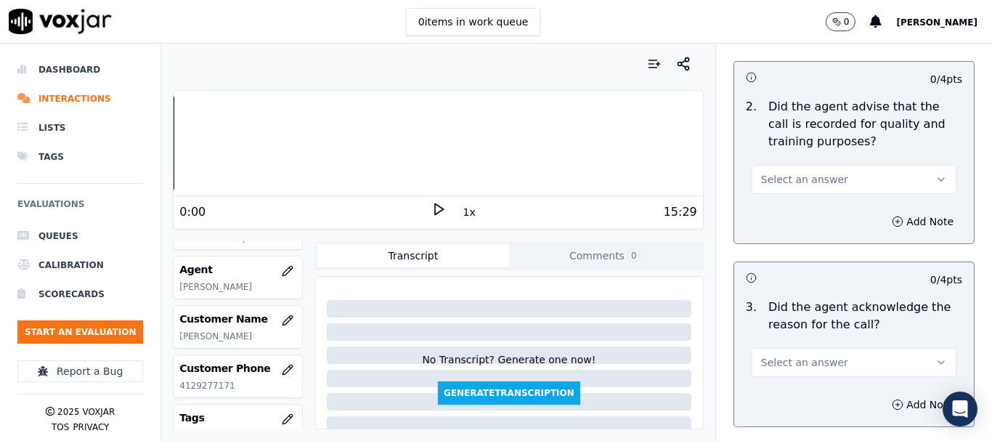
click at [783, 177] on span "Select an answer" at bounding box center [804, 179] width 87 height 15
click at [777, 211] on div "Yes" at bounding box center [827, 211] width 177 height 23
click at [786, 362] on span "Select an answer" at bounding box center [804, 362] width 87 height 15
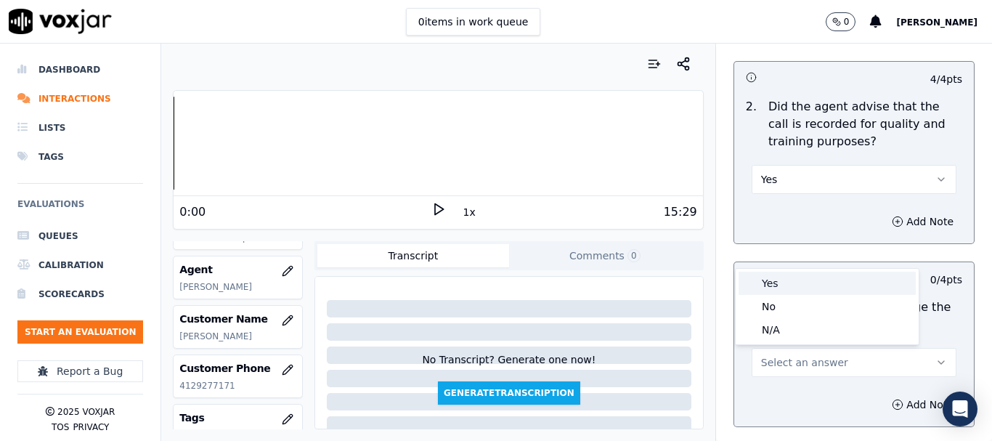
click at [771, 285] on div "Yes" at bounding box center [827, 283] width 177 height 23
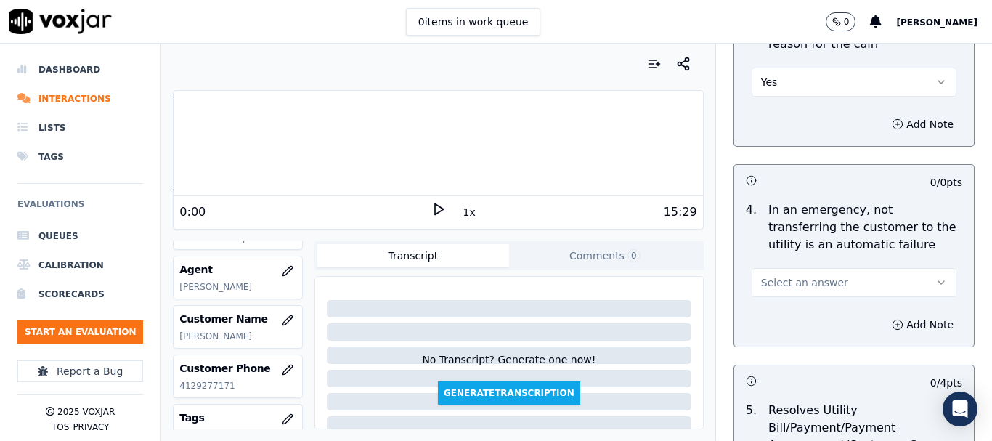
scroll to position [581, 0]
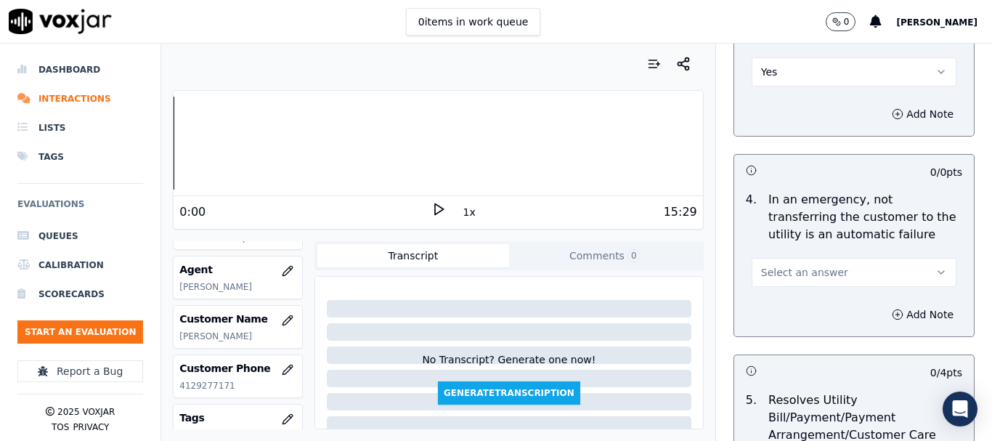
click at [783, 272] on span "Select an answer" at bounding box center [804, 272] width 87 height 15
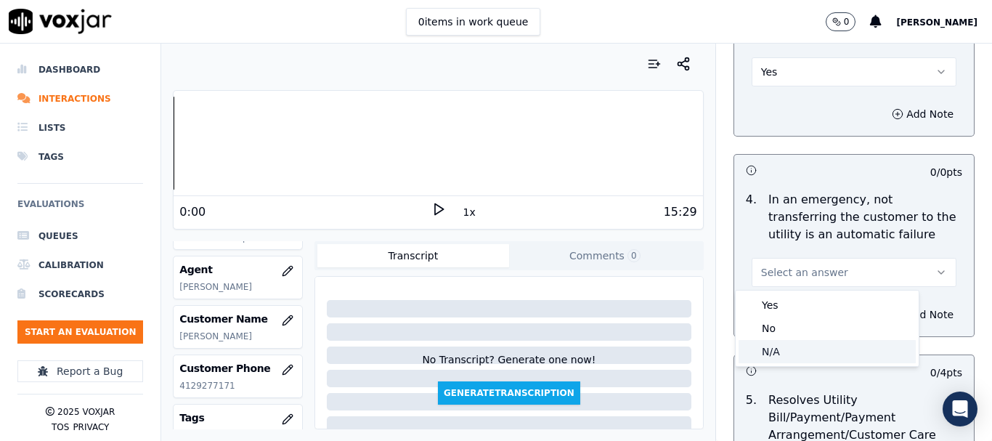
click at [785, 354] on div "N/A" at bounding box center [827, 351] width 177 height 23
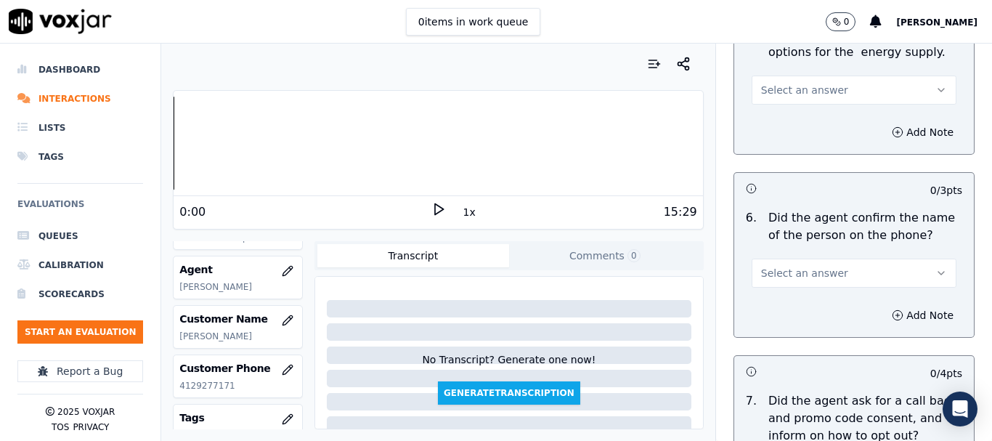
scroll to position [1017, 0]
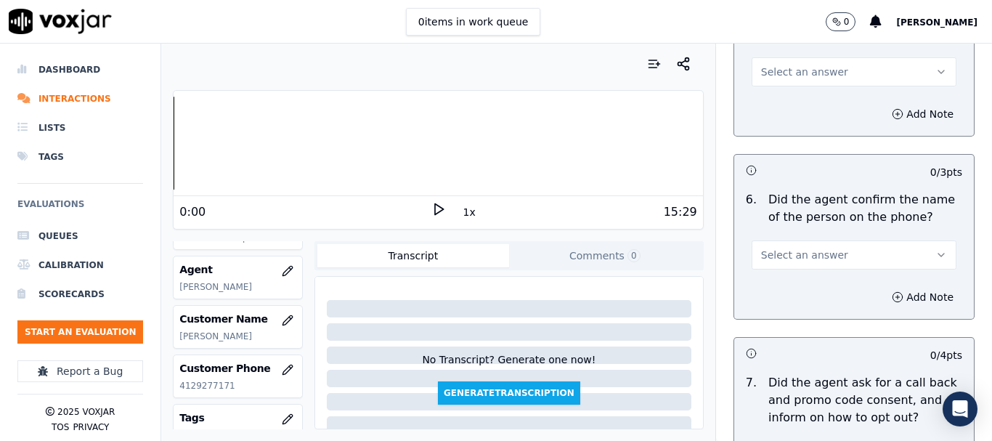
drag, startPoint x: 778, startPoint y: 61, endPoint x: 779, endPoint y: 84, distance: 22.5
click at [778, 66] on button "Select an answer" at bounding box center [854, 71] width 205 height 29
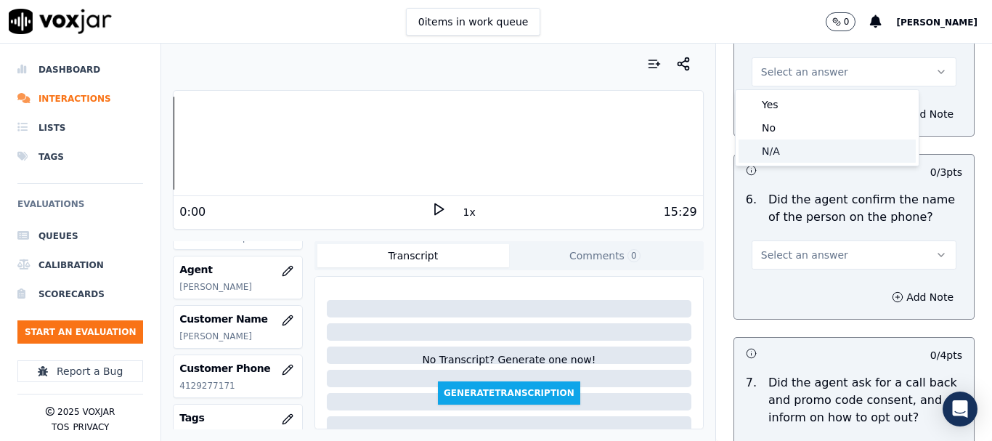
click at [787, 147] on div "N/A" at bounding box center [827, 150] width 177 height 23
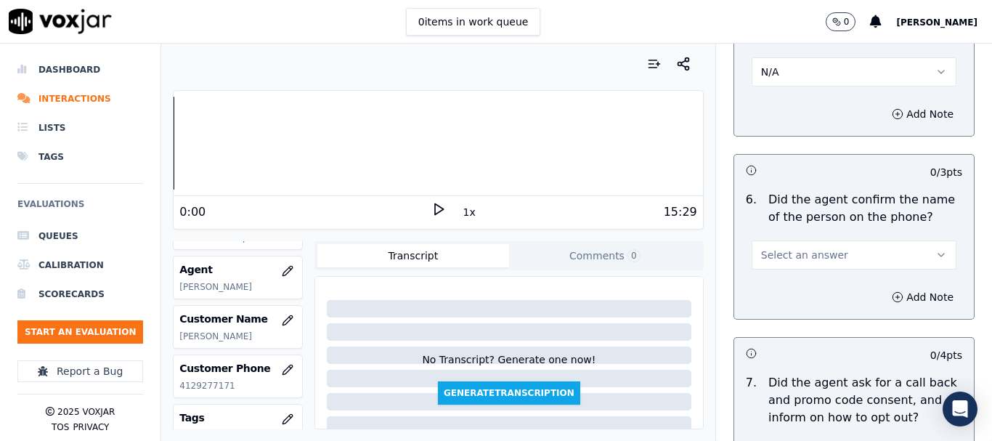
click at [786, 257] on span "Select an answer" at bounding box center [804, 255] width 87 height 15
click at [779, 292] on div "Yes" at bounding box center [827, 287] width 177 height 23
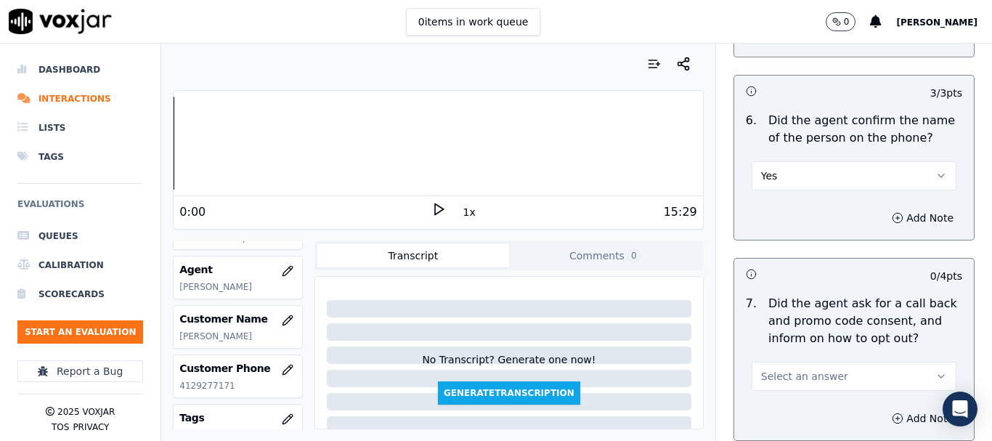
scroll to position [1307, 0]
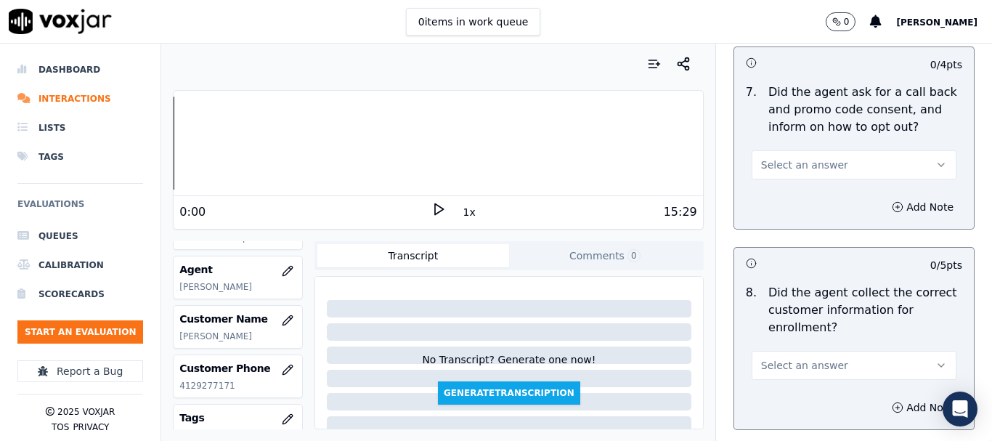
click at [807, 165] on span "Select an answer" at bounding box center [804, 165] width 87 height 15
drag, startPoint x: 803, startPoint y: 194, endPoint x: 804, endPoint y: 298, distance: 104.6
click at [803, 194] on div "Yes" at bounding box center [827, 197] width 177 height 23
drag, startPoint x: 797, startPoint y: 364, endPoint x: 783, endPoint y: 384, distance: 24.6
click at [796, 364] on span "Select an answer" at bounding box center [804, 365] width 87 height 15
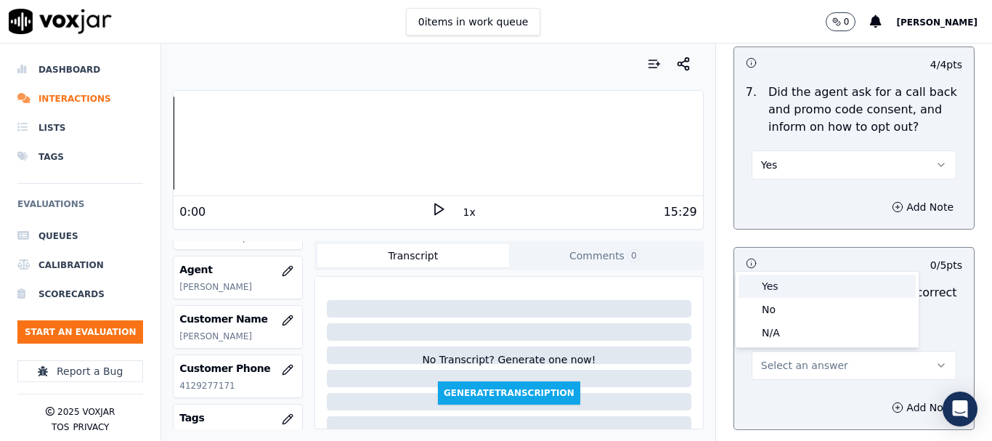
click at [779, 286] on div "Yes" at bounding box center [827, 286] width 177 height 23
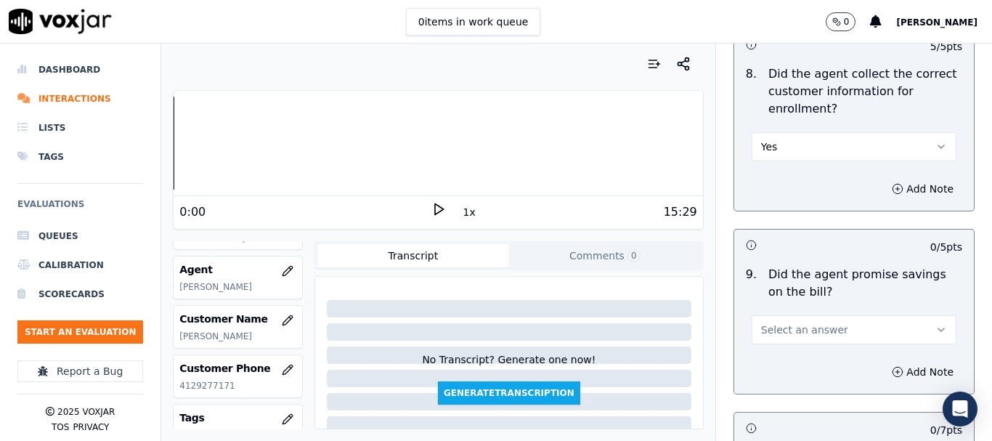
scroll to position [1743, 0]
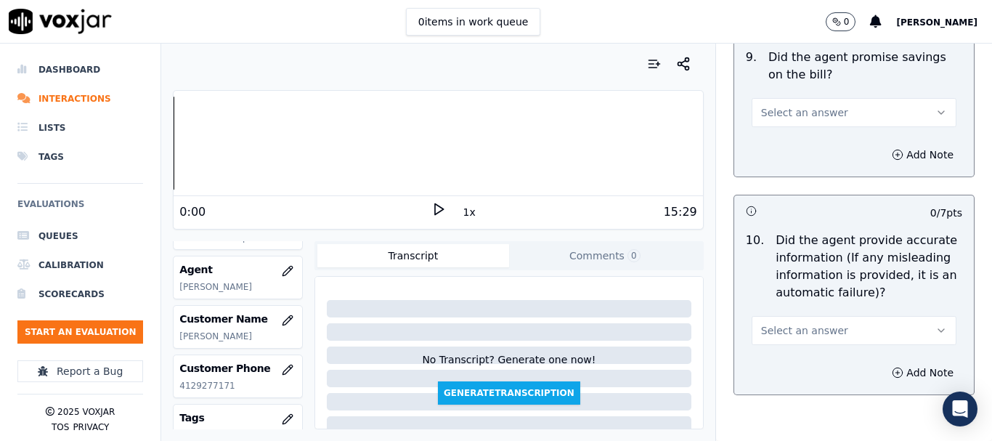
click at [790, 113] on span "Select an answer" at bounding box center [804, 112] width 87 height 15
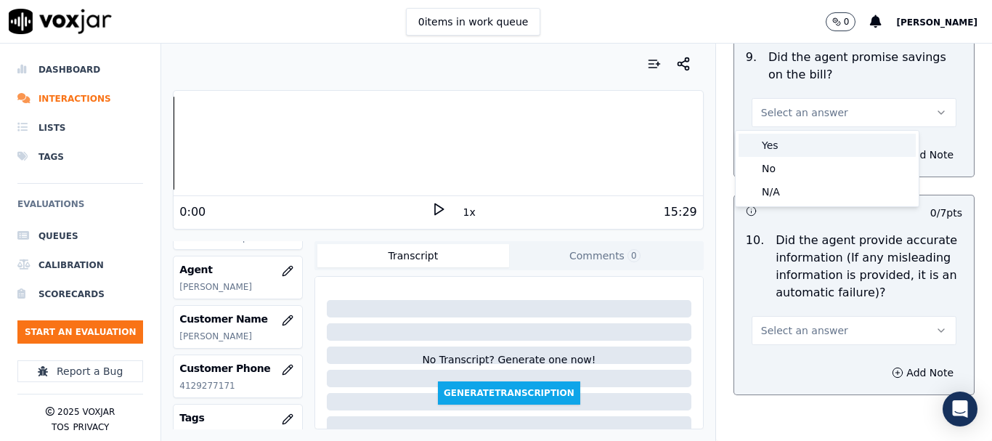
click at [788, 144] on div "Yes" at bounding box center [827, 145] width 177 height 23
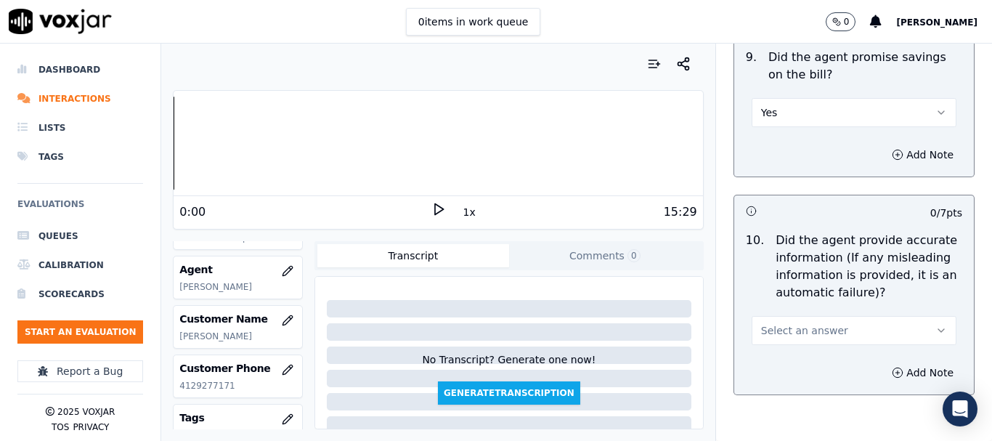
click at [788, 332] on span "Select an answer" at bounding box center [804, 330] width 87 height 15
click at [783, 366] on div "Yes" at bounding box center [827, 363] width 177 height 23
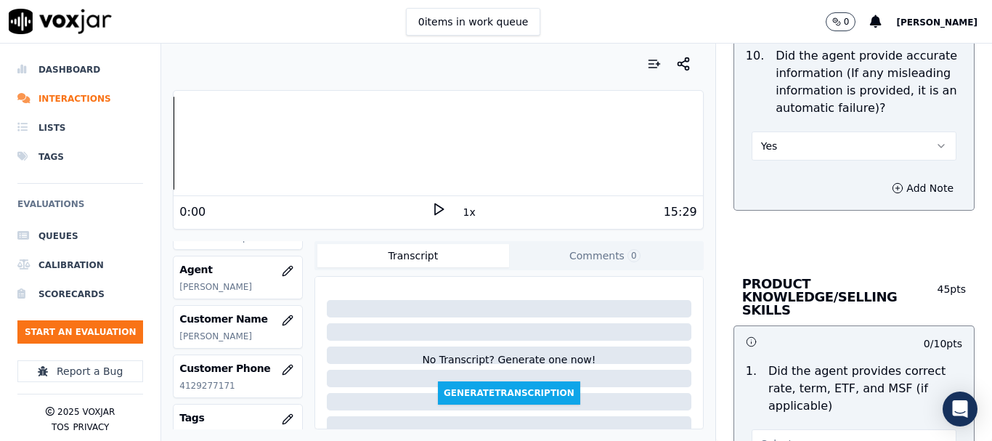
scroll to position [2179, 0]
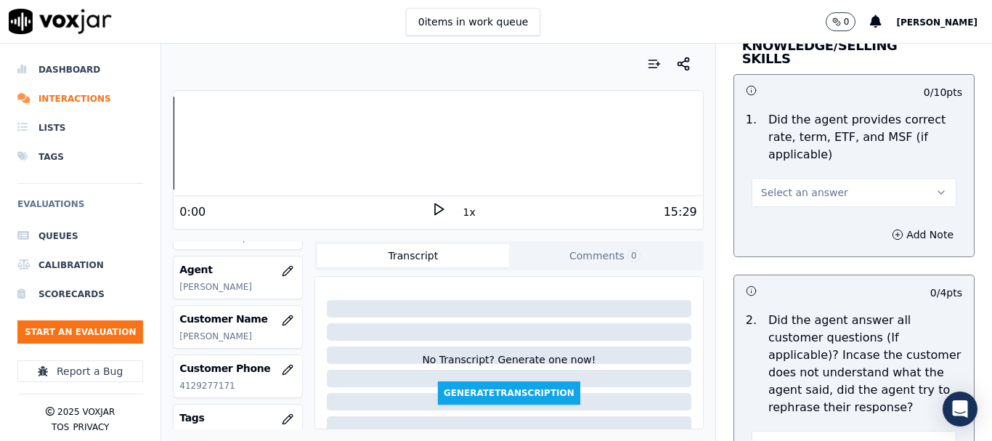
click at [781, 185] on span "Select an answer" at bounding box center [804, 192] width 87 height 15
click at [776, 214] on div "Yes" at bounding box center [827, 211] width 177 height 23
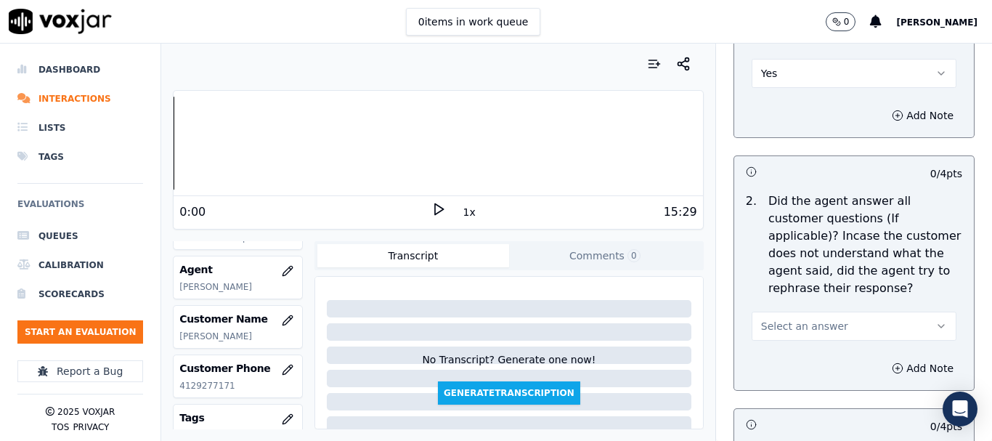
scroll to position [2542, 0]
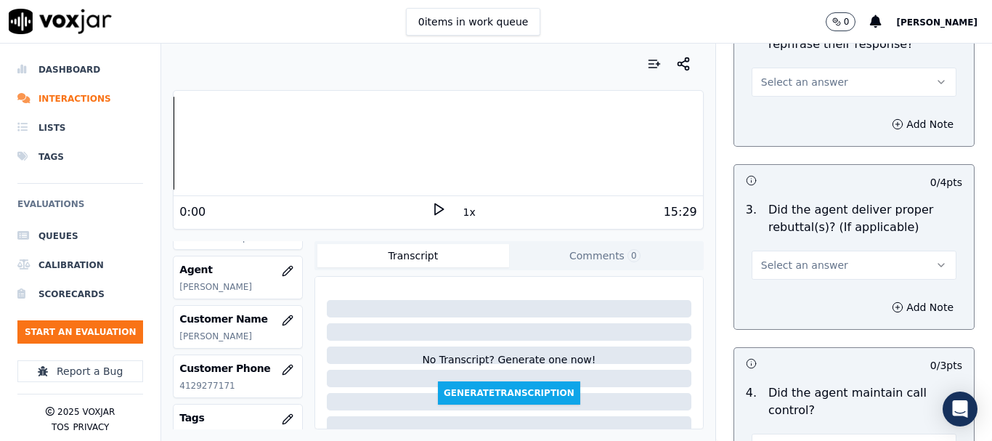
click at [772, 75] on span "Select an answer" at bounding box center [804, 82] width 87 height 15
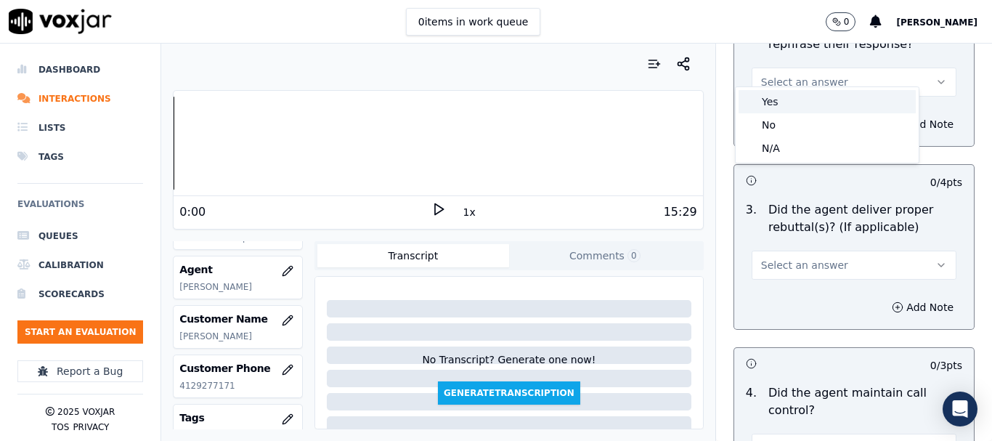
drag, startPoint x: 774, startPoint y: 97, endPoint x: 791, endPoint y: 122, distance: 29.8
click at [774, 98] on div "Yes" at bounding box center [827, 101] width 177 height 23
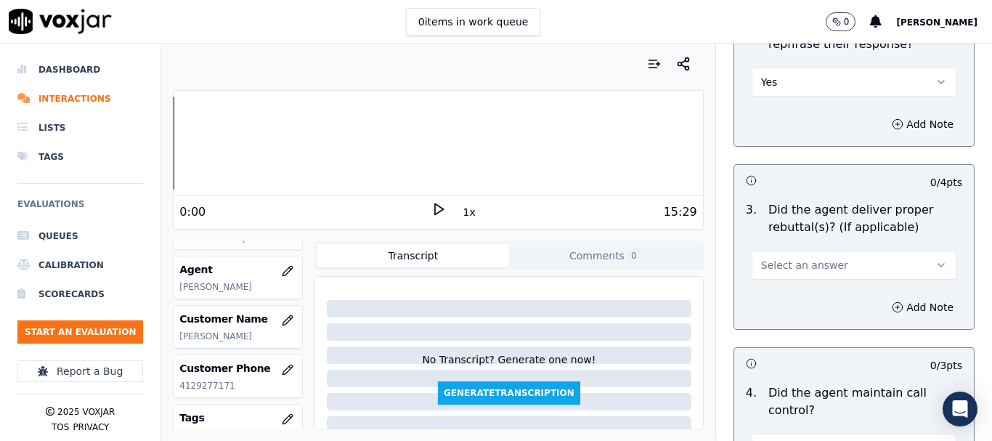
click at [800, 258] on span "Select an answer" at bounding box center [804, 265] width 87 height 15
click at [795, 283] on div "Yes" at bounding box center [827, 284] width 177 height 23
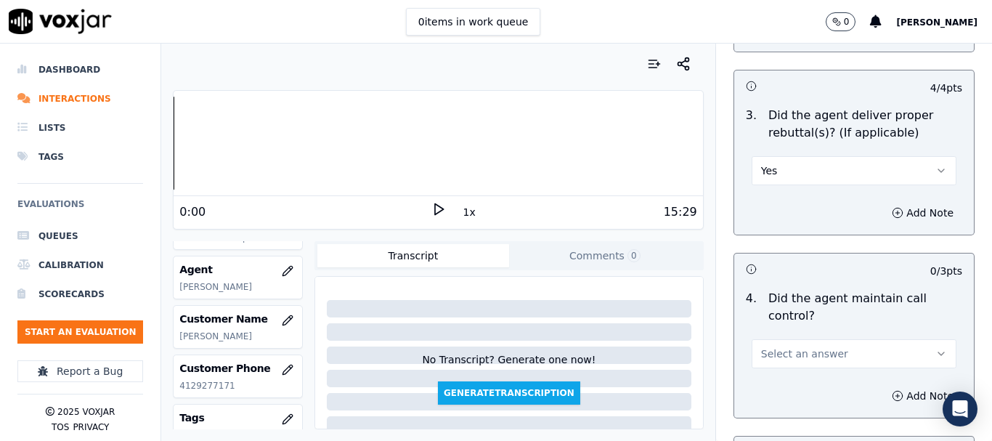
scroll to position [2832, 0]
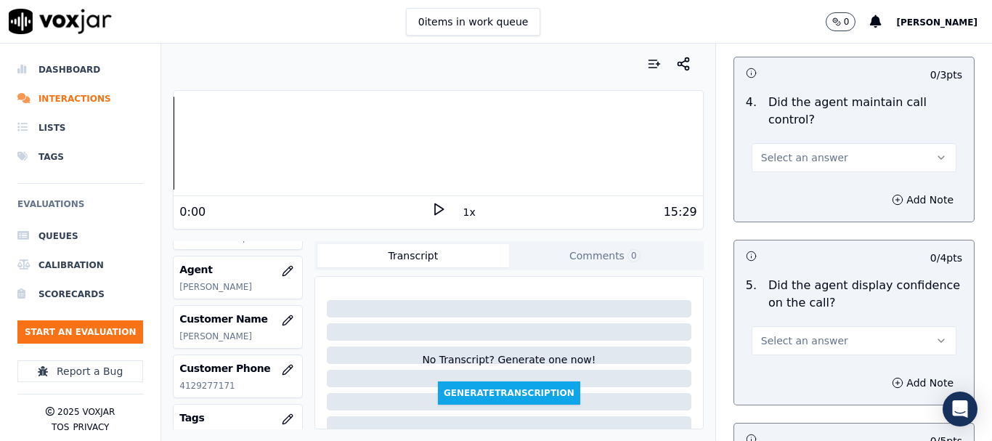
click at [795, 152] on button "Select an answer" at bounding box center [854, 157] width 205 height 29
click at [793, 181] on div "Yes" at bounding box center [827, 177] width 177 height 23
click at [787, 333] on span "Select an answer" at bounding box center [804, 340] width 87 height 15
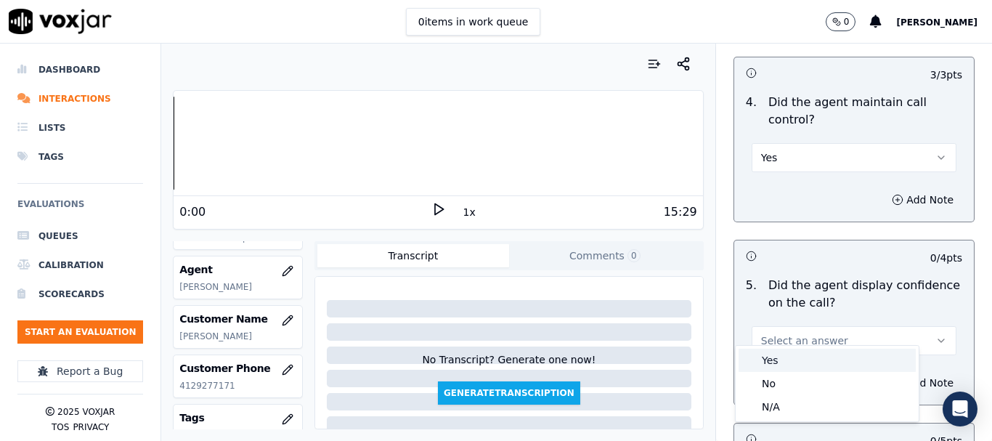
click at [780, 364] on div "Yes" at bounding box center [827, 360] width 177 height 23
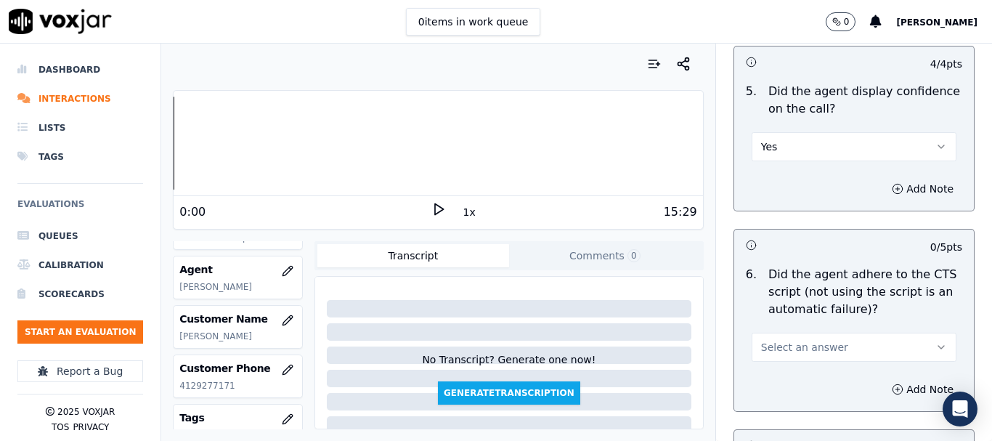
scroll to position [3050, 0]
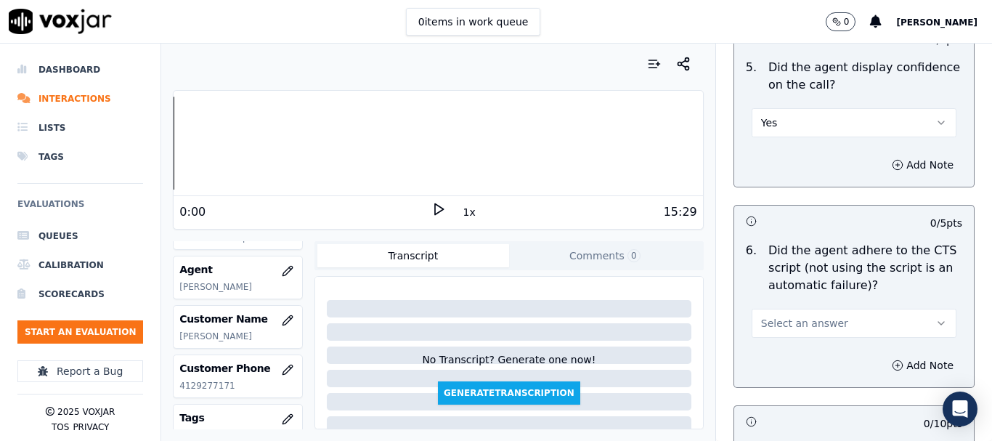
click at [803, 316] on span "Select an answer" at bounding box center [804, 323] width 87 height 15
click at [794, 343] on div "Yes" at bounding box center [827, 342] width 177 height 23
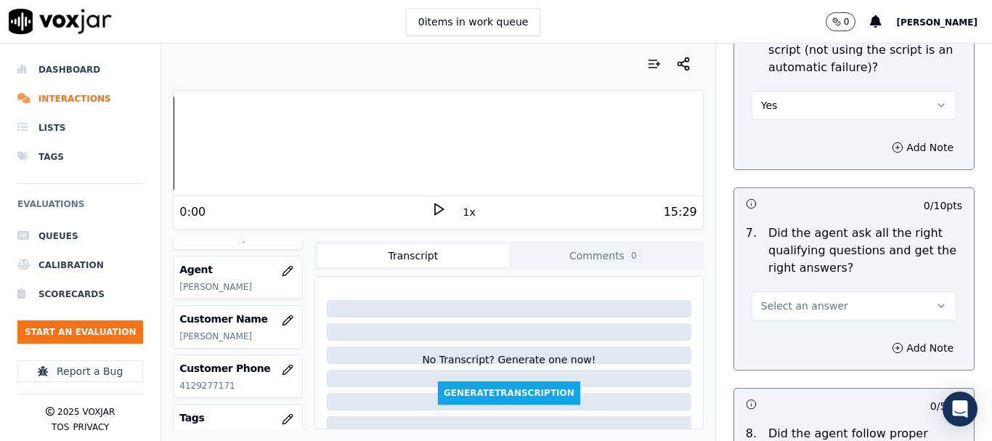
click at [794, 298] on span "Select an answer" at bounding box center [804, 305] width 87 height 15
click at [789, 330] on div "Yes" at bounding box center [827, 325] width 177 height 23
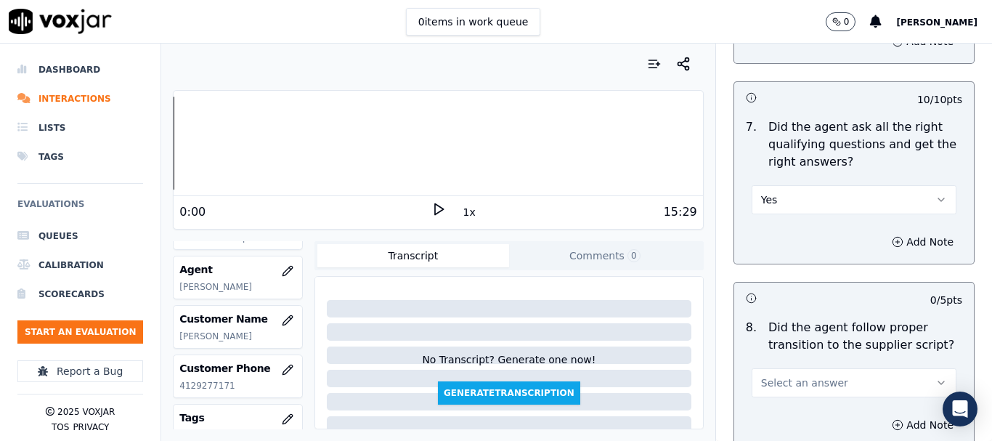
scroll to position [3559, 0]
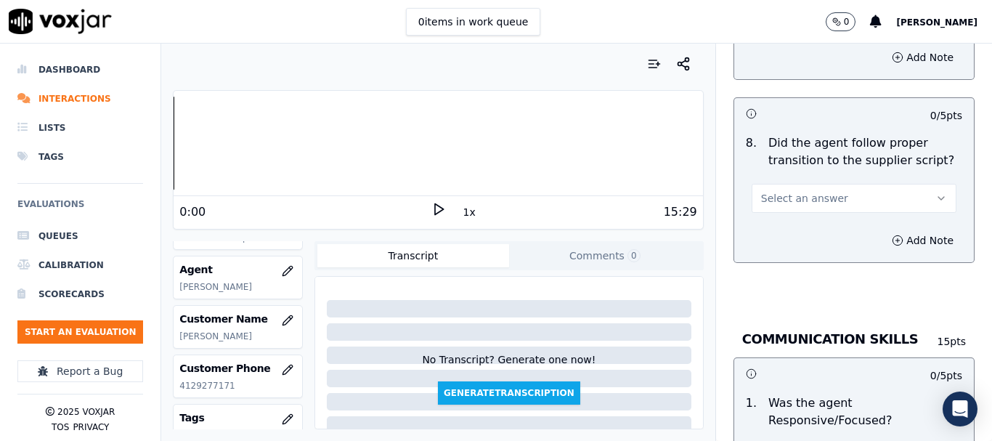
click at [776, 191] on span "Select an answer" at bounding box center [804, 198] width 87 height 15
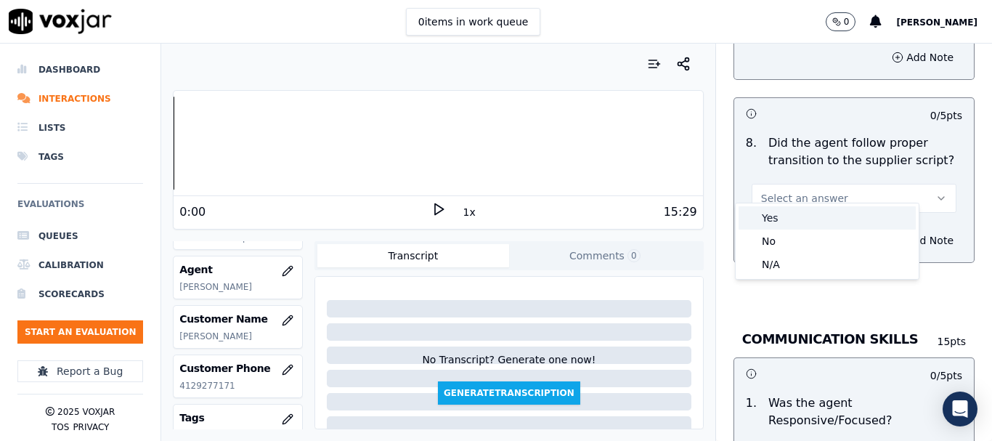
click at [771, 218] on div "Yes" at bounding box center [827, 217] width 177 height 23
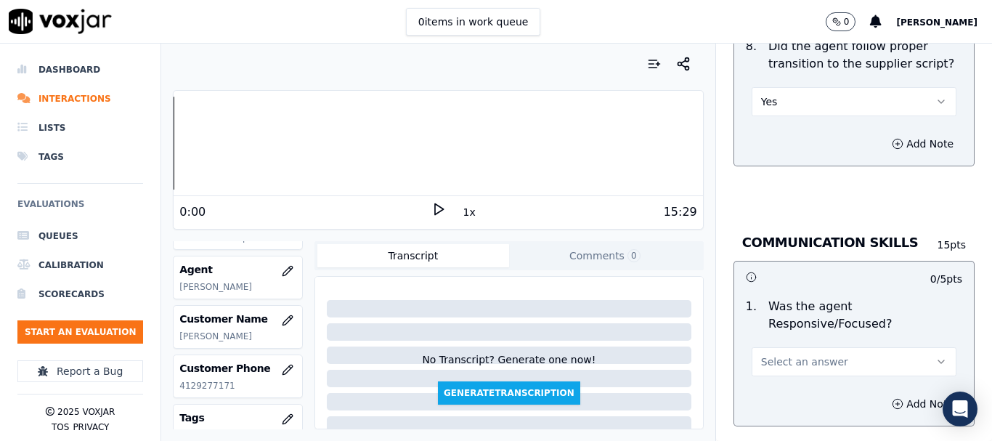
scroll to position [3849, 0]
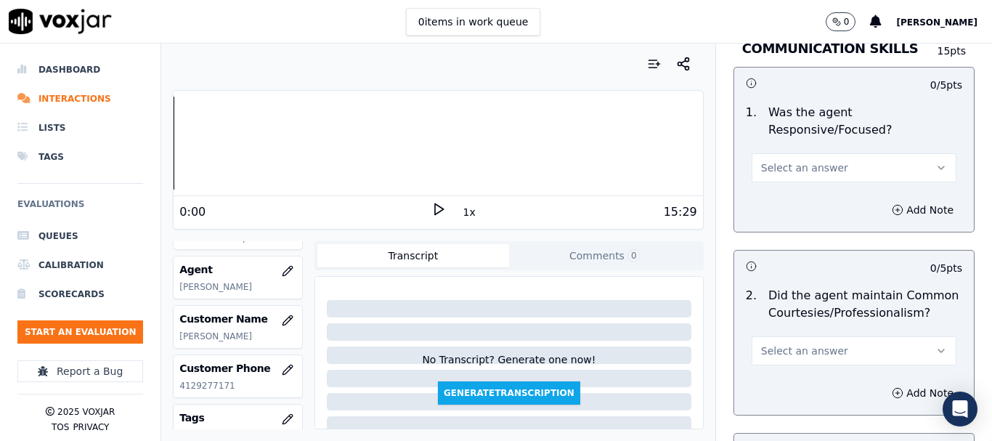
click at [761, 161] on span "Select an answer" at bounding box center [804, 168] width 87 height 15
click at [761, 184] on div "Yes" at bounding box center [827, 187] width 177 height 23
click at [776, 344] on span "Select an answer" at bounding box center [804, 351] width 87 height 15
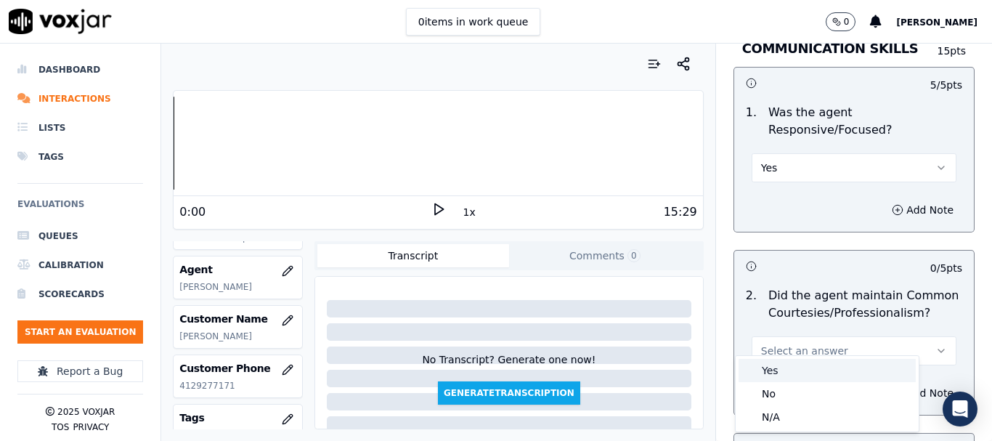
click at [777, 374] on div "Yes" at bounding box center [827, 370] width 177 height 23
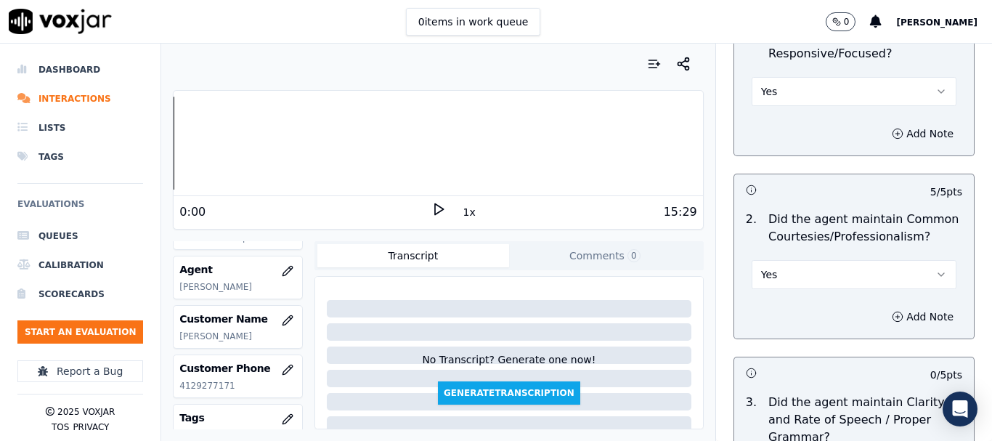
scroll to position [4067, 0]
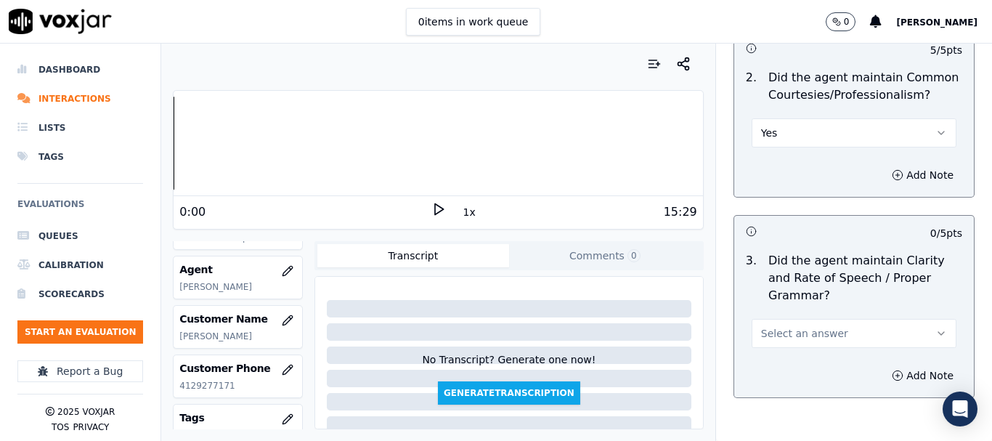
click at [785, 326] on span "Select an answer" at bounding box center [804, 333] width 87 height 15
click at [793, 356] on div "Yes" at bounding box center [827, 352] width 177 height 23
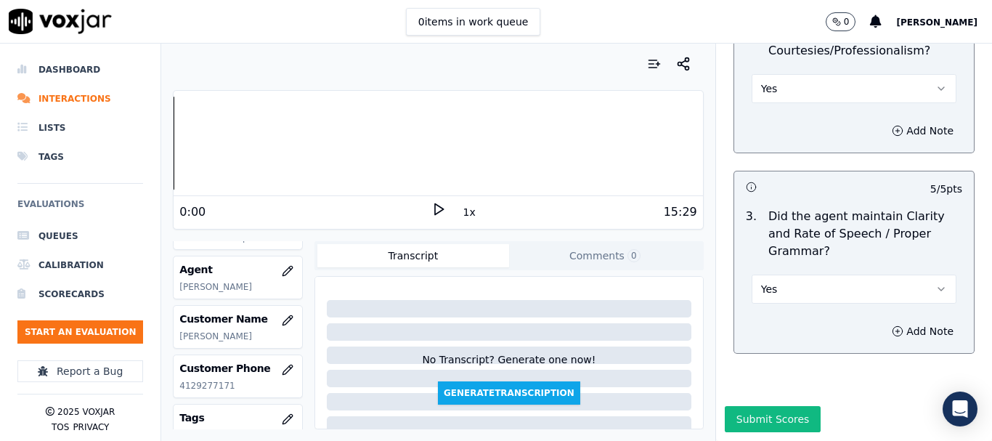
scroll to position [4135, 0]
click at [773, 406] on button "Submit Scores" at bounding box center [773, 419] width 97 height 26
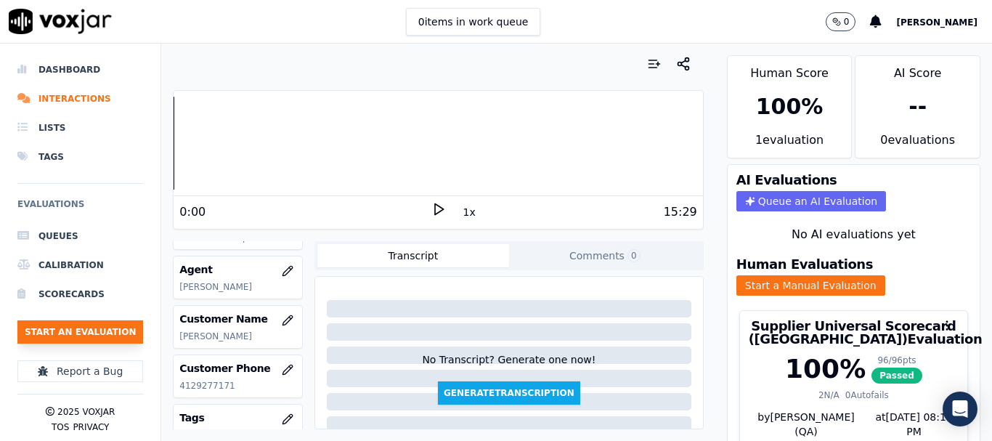
click at [121, 332] on button "Start an Evaluation" at bounding box center [80, 331] width 126 height 23
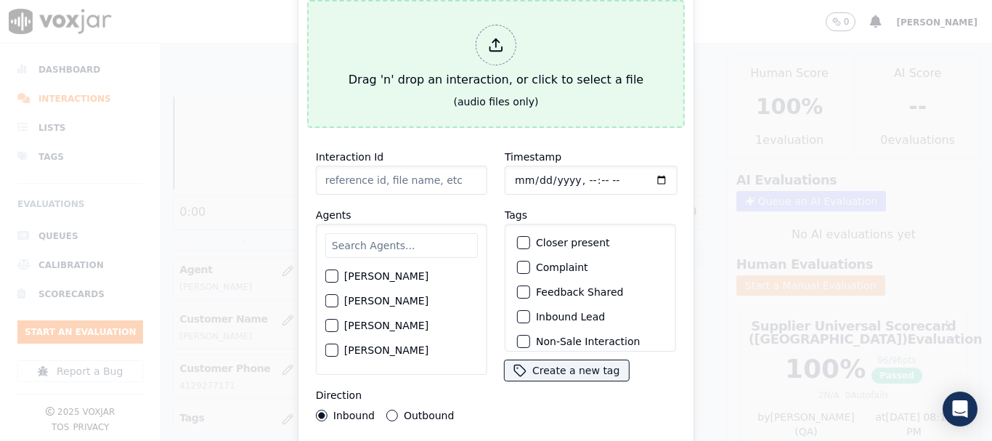
click at [451, 94] on button "Drag 'n' drop an interaction, or click to select a file (audio files only)" at bounding box center [496, 64] width 378 height 128
type input "20250818-183341_4126088132-all.mp3"
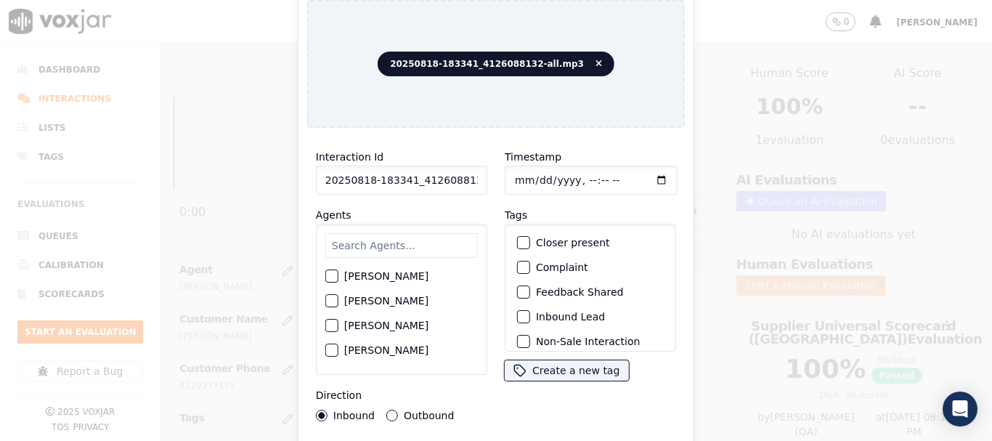
click at [372, 216] on div "Agents Harry Roy Aaron Biswas Alex Akhtar Allen Alam Andrew Anwar Anna Das Anni…" at bounding box center [401, 290] width 171 height 168
click at [370, 236] on input "text" at bounding box center [401, 245] width 153 height 25
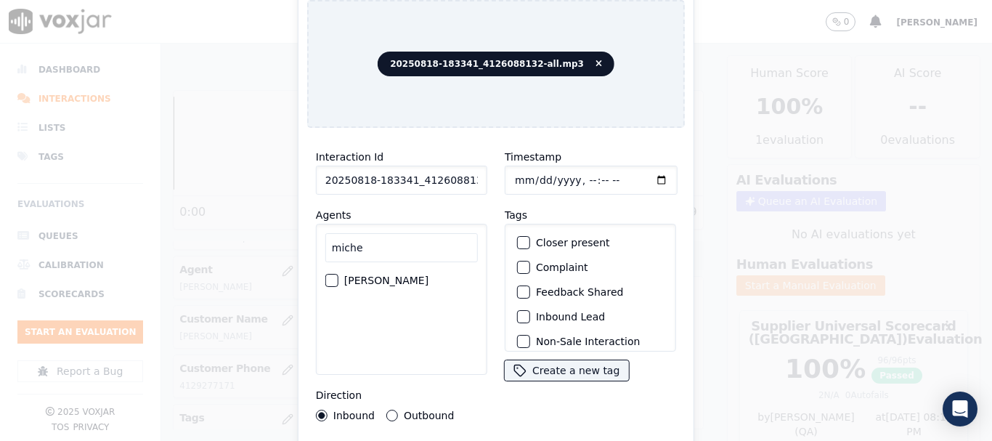
type input "miche"
click at [371, 275] on label "MICHELLE MARRERO" at bounding box center [386, 280] width 84 height 10
click at [338, 275] on button "MICHELLE MARRERO" at bounding box center [331, 280] width 13 height 13
click at [518, 172] on input "Timestamp" at bounding box center [591, 180] width 173 height 29
type input "2025-08-18T15:15"
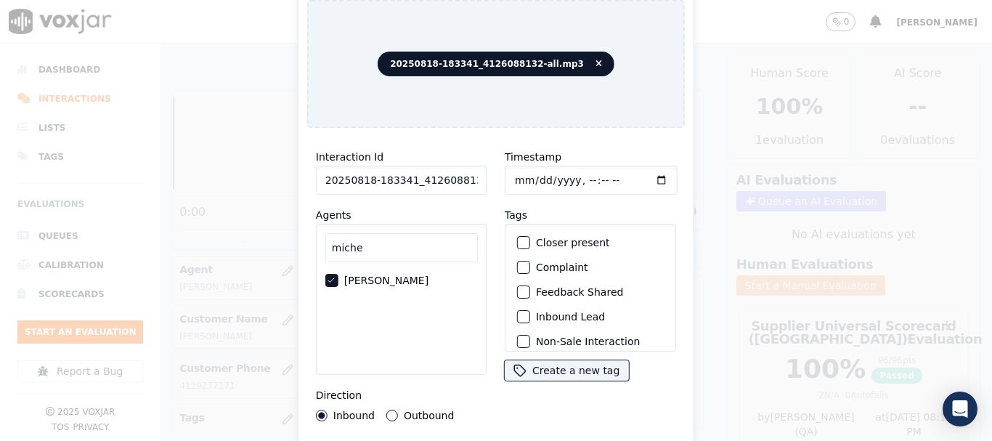
scroll to position [127, 0]
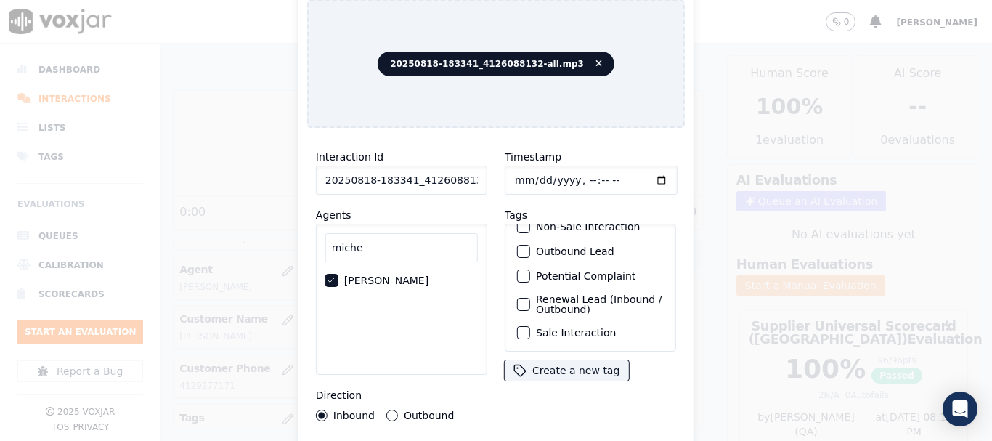
click at [580, 328] on label "Sale Interaction" at bounding box center [576, 333] width 80 height 10
click at [530, 326] on button "Sale Interaction" at bounding box center [523, 332] width 13 height 13
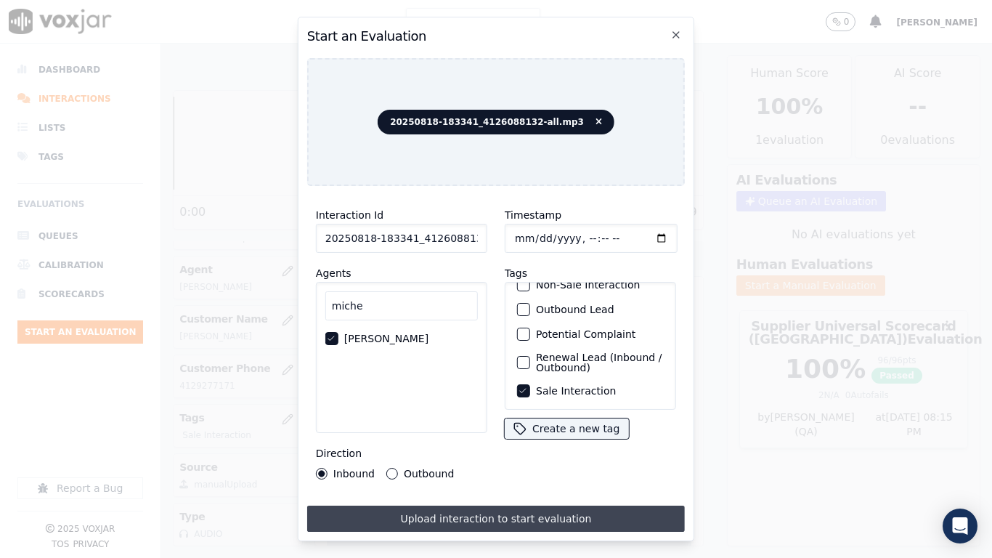
click at [527, 440] on button "Upload interaction to start evaluation" at bounding box center [496, 518] width 378 height 26
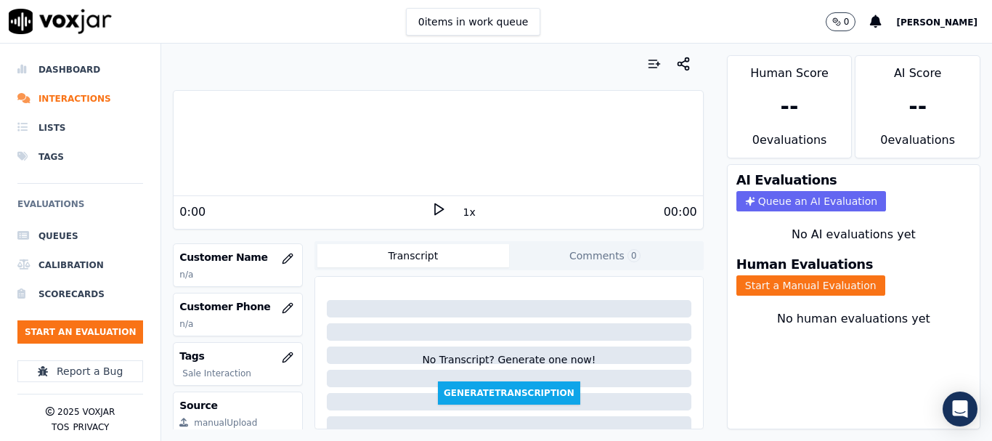
scroll to position [218, 0]
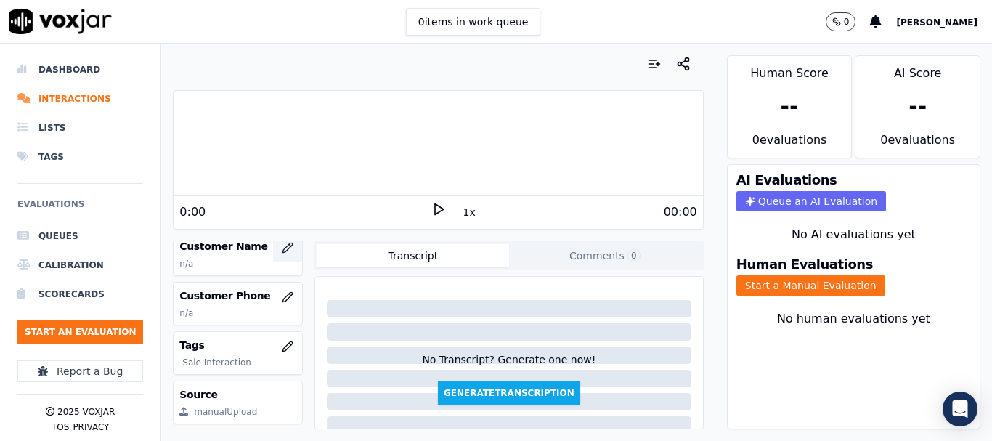
click at [289, 245] on icon "button" at bounding box center [290, 245] width 2 height 2
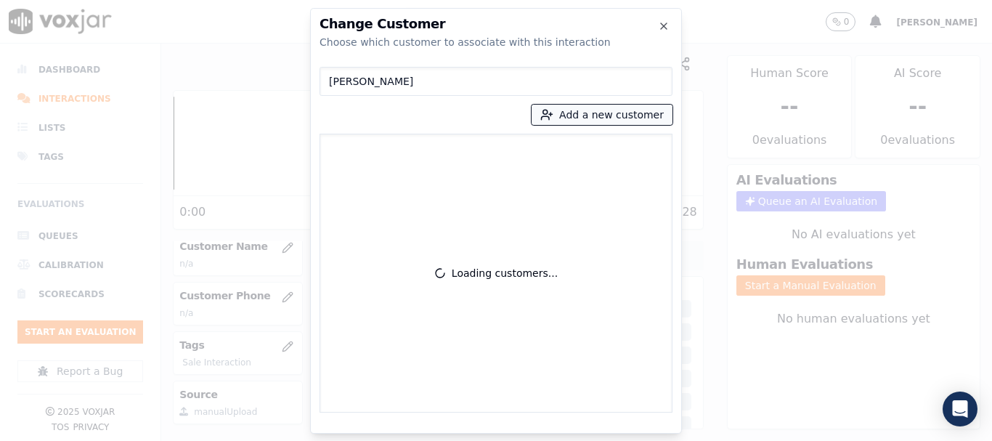
type input "Eduardo Beielma"
click at [619, 115] on button "Add a new customer" at bounding box center [602, 115] width 141 height 20
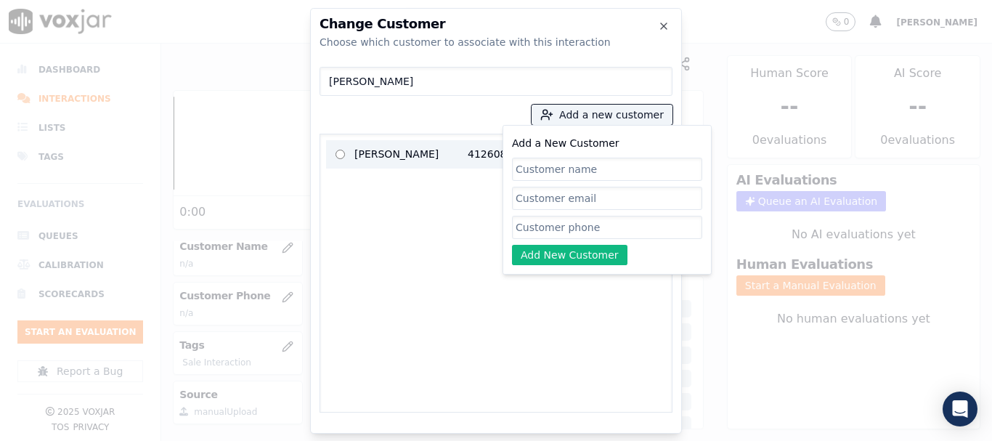
click at [380, 159] on p "Eduardo Beielma" at bounding box center [410, 154] width 113 height 23
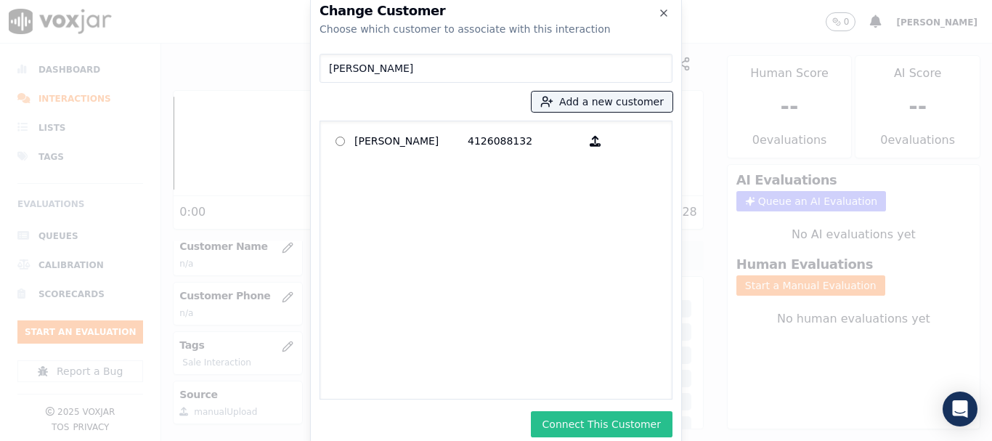
click at [599, 417] on button "Connect This Customer" at bounding box center [602, 424] width 142 height 26
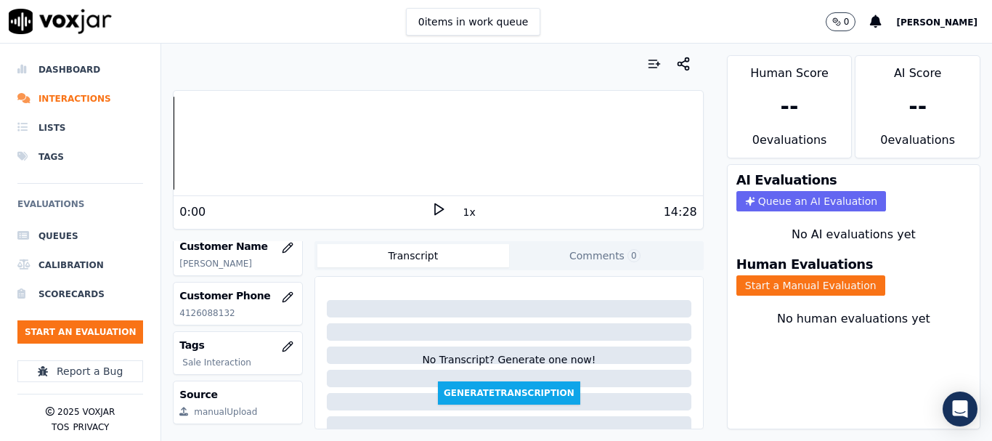
drag, startPoint x: 811, startPoint y: 286, endPoint x: 681, endPoint y: 304, distance: 130.4
click at [811, 285] on button "Start a Manual Evaluation" at bounding box center [810, 285] width 149 height 20
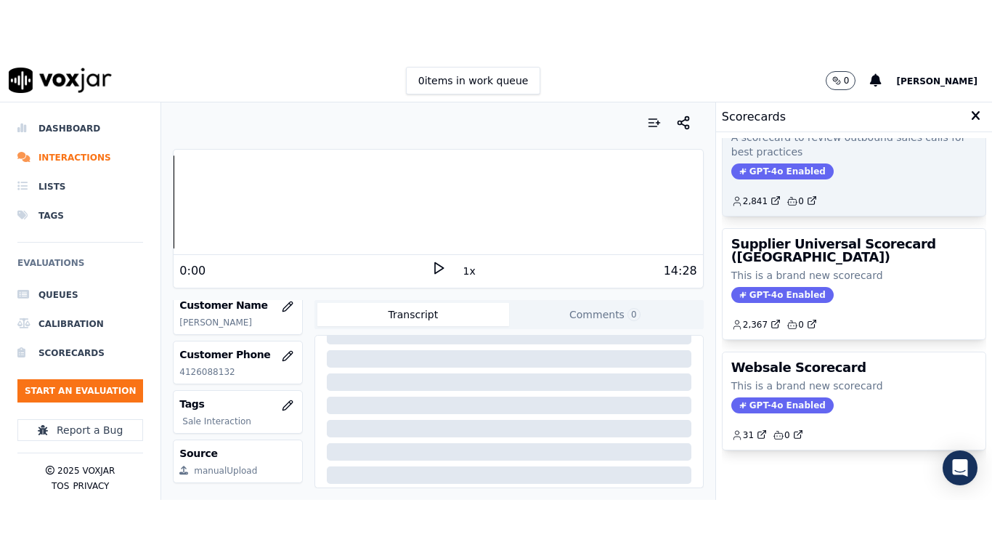
scroll to position [291, 0]
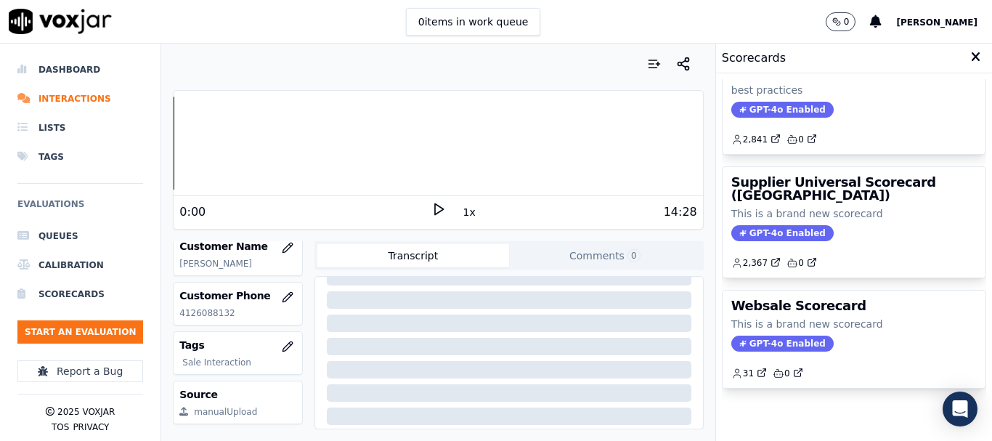
click at [832, 186] on h3 "Supplier Universal Scorecard (Colombia)" at bounding box center [853, 189] width 245 height 26
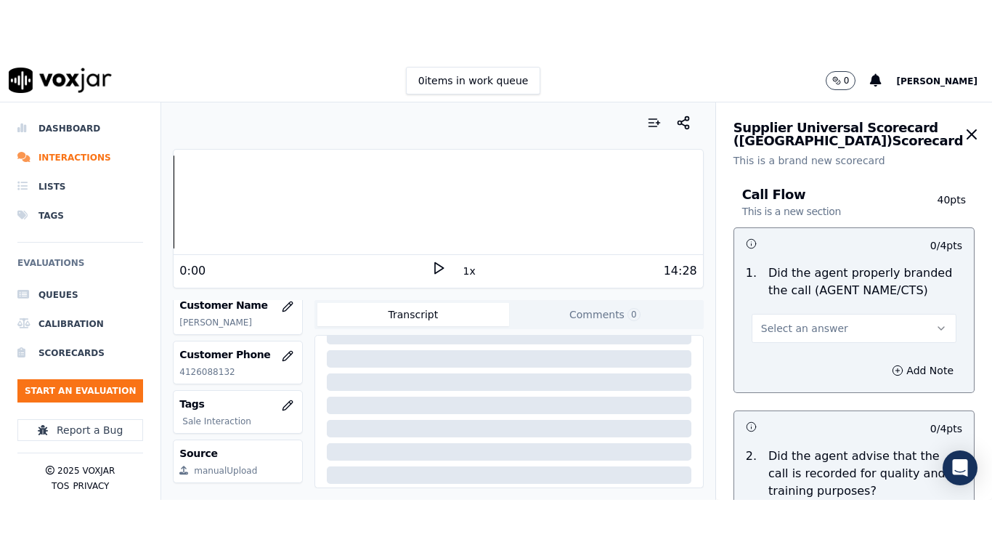
scroll to position [204, 0]
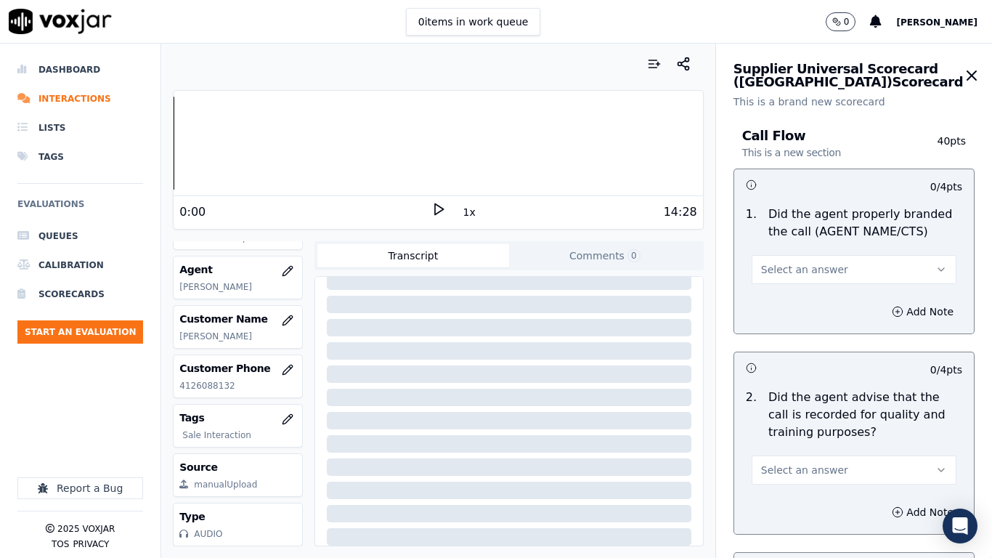
click at [834, 269] on button "Select an answer" at bounding box center [854, 269] width 205 height 29
click at [823, 310] on div "Yes" at bounding box center [827, 302] width 177 height 23
click at [821, 440] on button "Select an answer" at bounding box center [854, 469] width 205 height 29
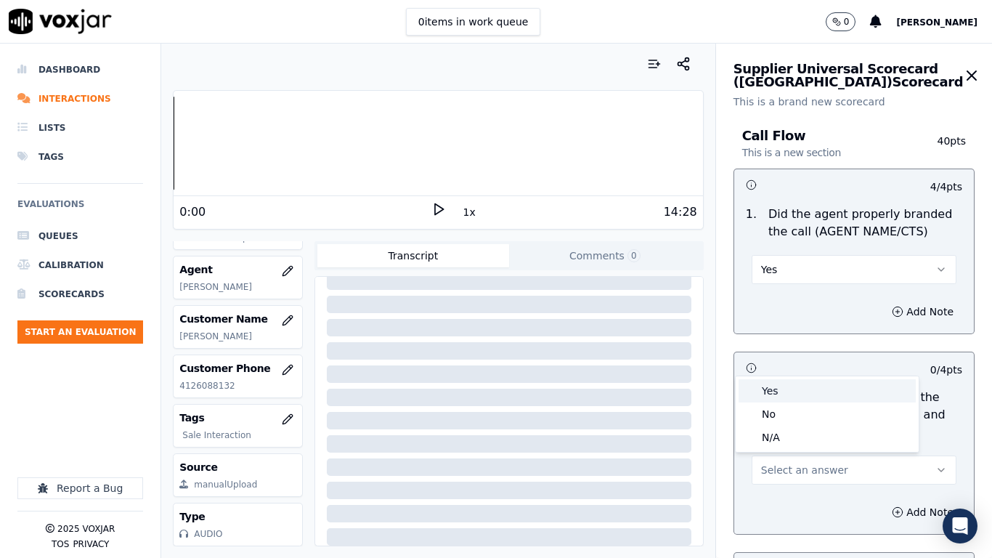
click at [785, 396] on div "Yes" at bounding box center [827, 390] width 177 height 23
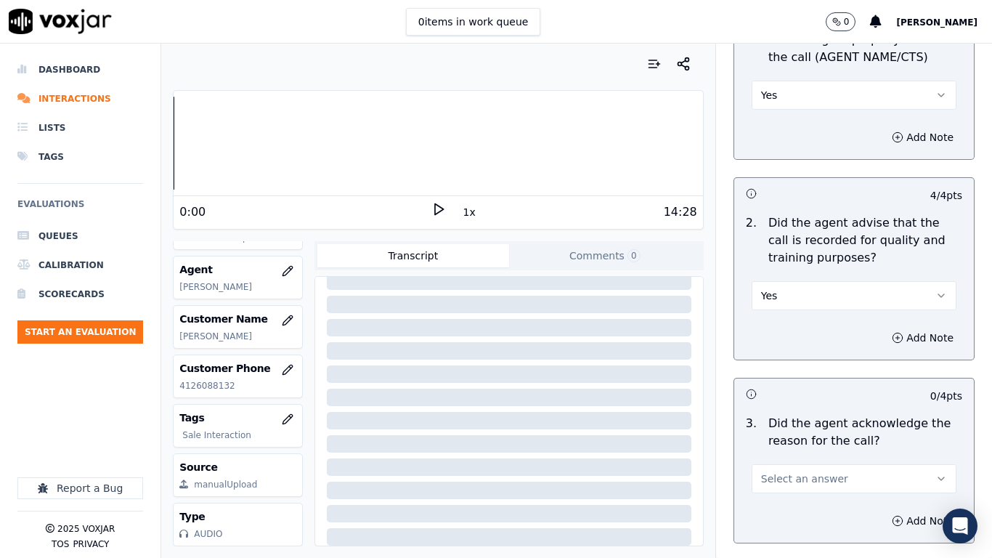
scroll to position [508, 0]
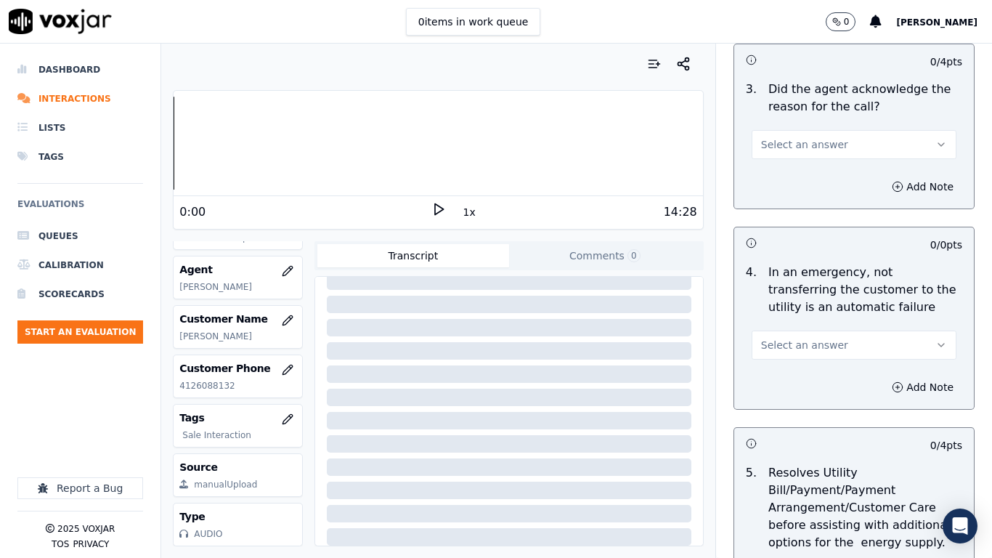
click at [784, 150] on span "Select an answer" at bounding box center [804, 144] width 87 height 15
click at [786, 171] on div "Yes" at bounding box center [827, 177] width 177 height 23
click at [833, 341] on button "Select an answer" at bounding box center [854, 344] width 205 height 29
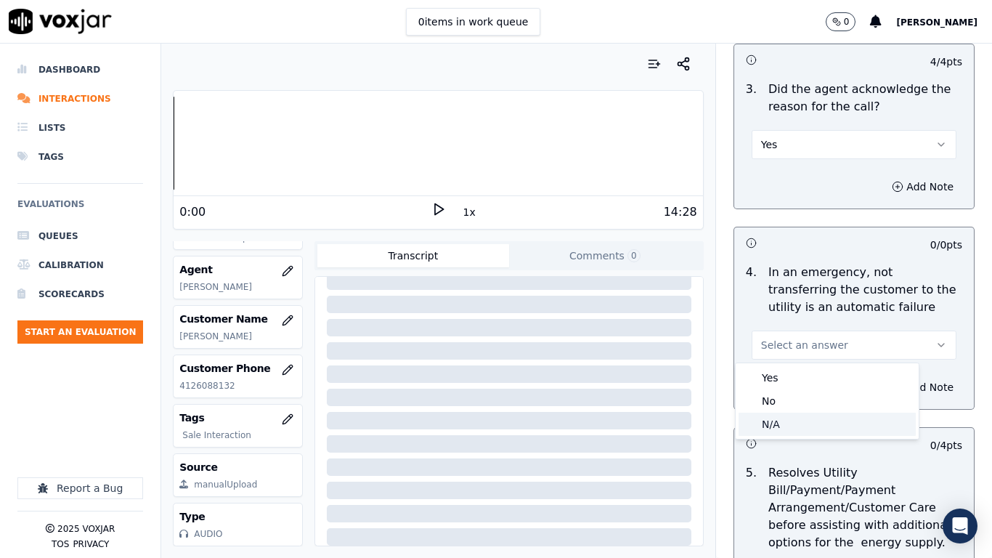
click at [767, 422] on div "N/A" at bounding box center [827, 424] width 177 height 23
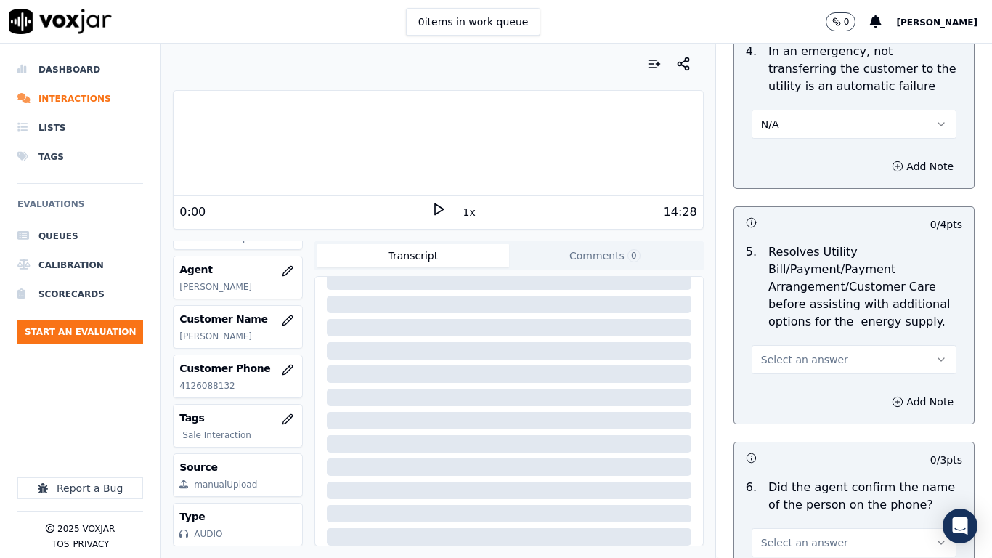
scroll to position [944, 0]
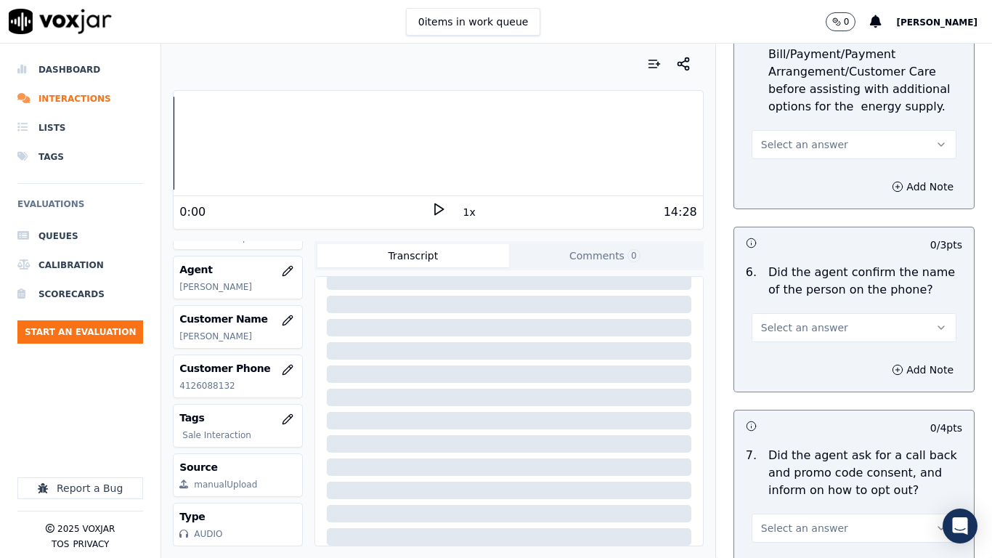
click at [781, 147] on span "Select an answer" at bounding box center [804, 144] width 87 height 15
click at [792, 219] on div "N/A" at bounding box center [827, 223] width 177 height 23
click at [805, 324] on span "Select an answer" at bounding box center [804, 327] width 87 height 15
click at [808, 370] on div "Yes" at bounding box center [827, 360] width 177 height 23
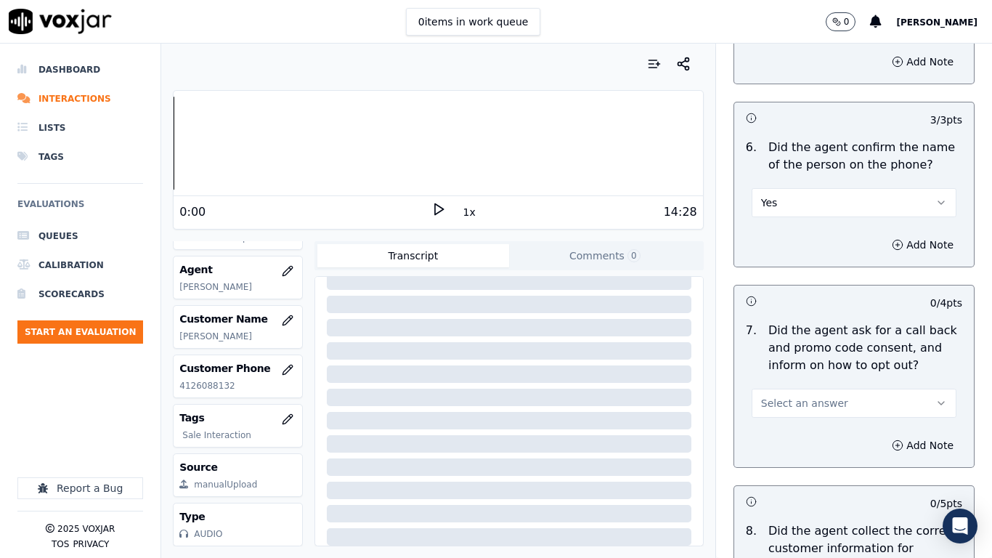
scroll to position [1307, 0]
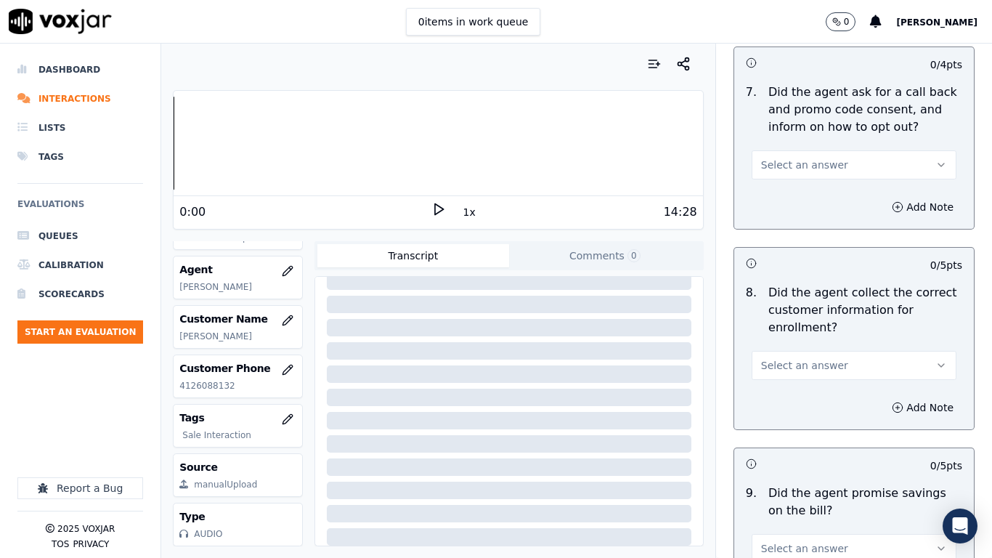
click at [791, 166] on span "Select an answer" at bounding box center [804, 165] width 87 height 15
click at [800, 203] on div "Yes" at bounding box center [827, 197] width 177 height 23
click at [802, 367] on span "Select an answer" at bounding box center [804, 365] width 87 height 15
click at [793, 401] on div "Yes" at bounding box center [827, 397] width 177 height 23
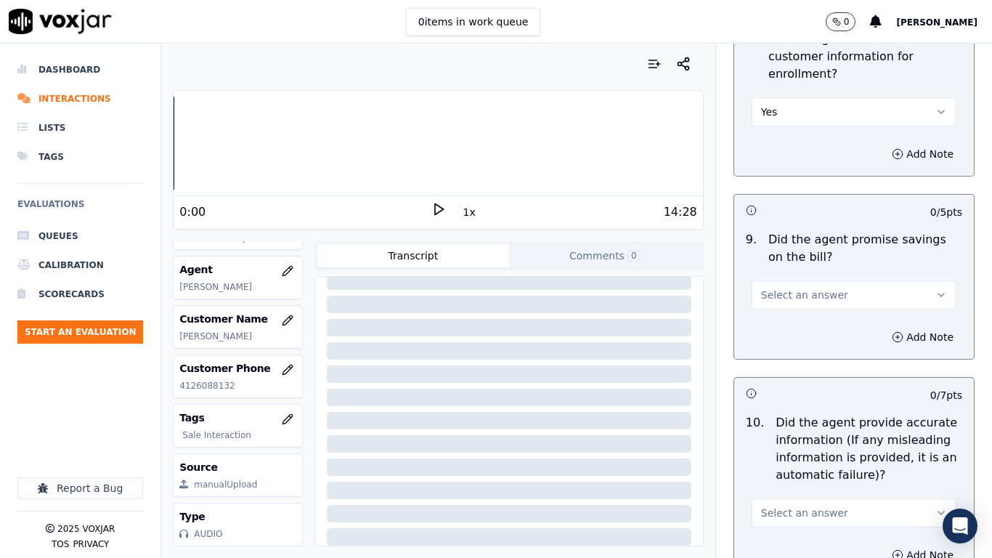
scroll to position [1598, 0]
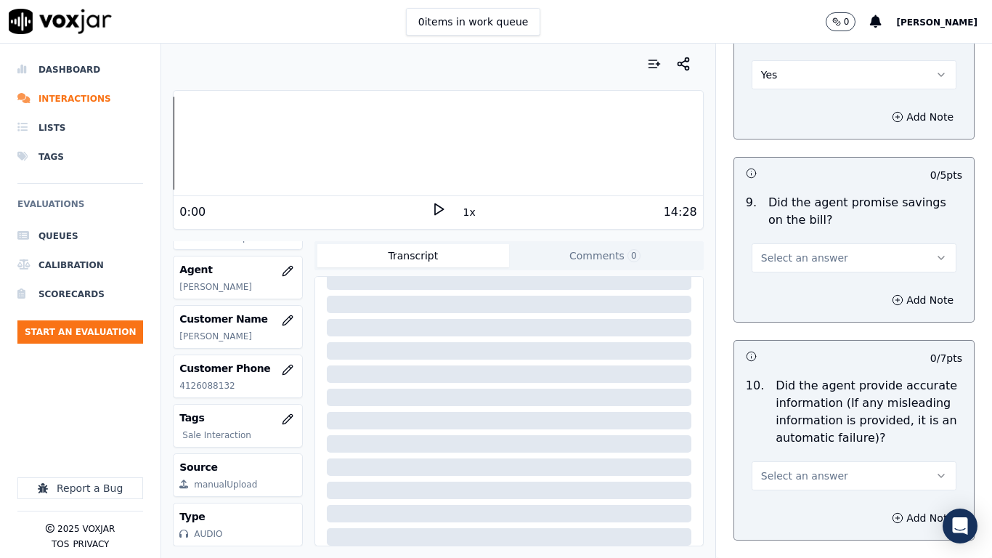
click at [785, 252] on span "Select an answer" at bounding box center [804, 258] width 87 height 15
click at [792, 290] on div "Yes" at bounding box center [827, 290] width 177 height 23
click at [812, 440] on span "Select an answer" at bounding box center [804, 475] width 87 height 15
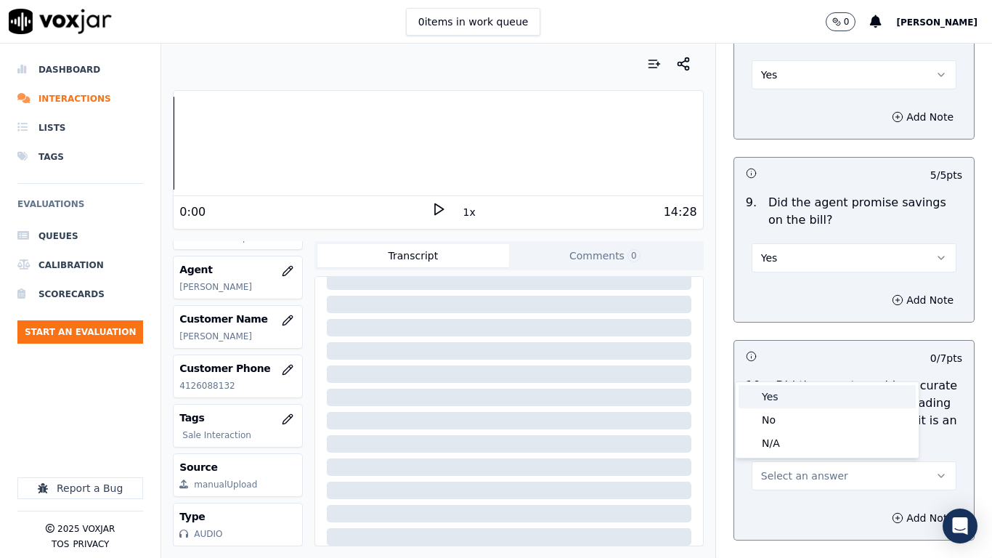
click at [795, 391] on div "Yes" at bounding box center [827, 396] width 177 height 23
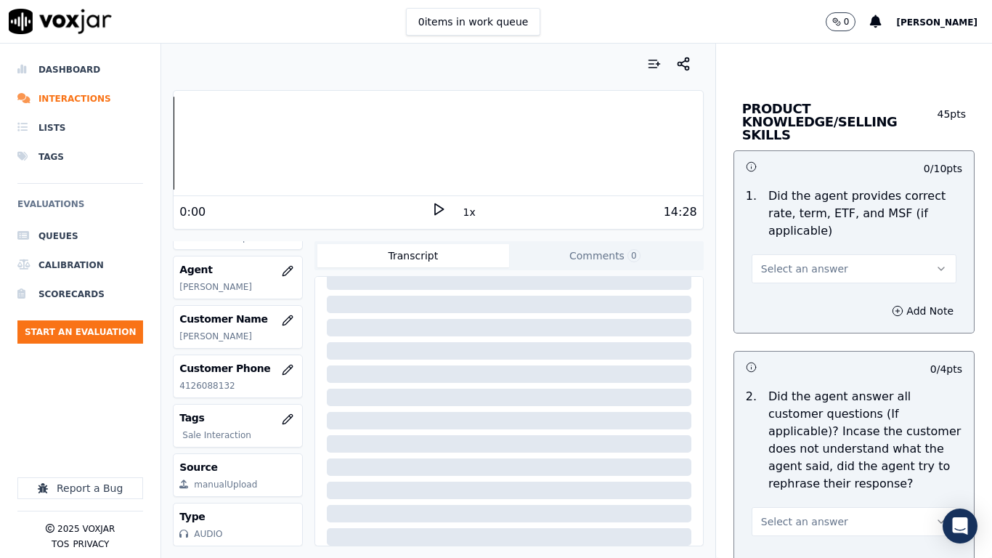
scroll to position [2106, 0]
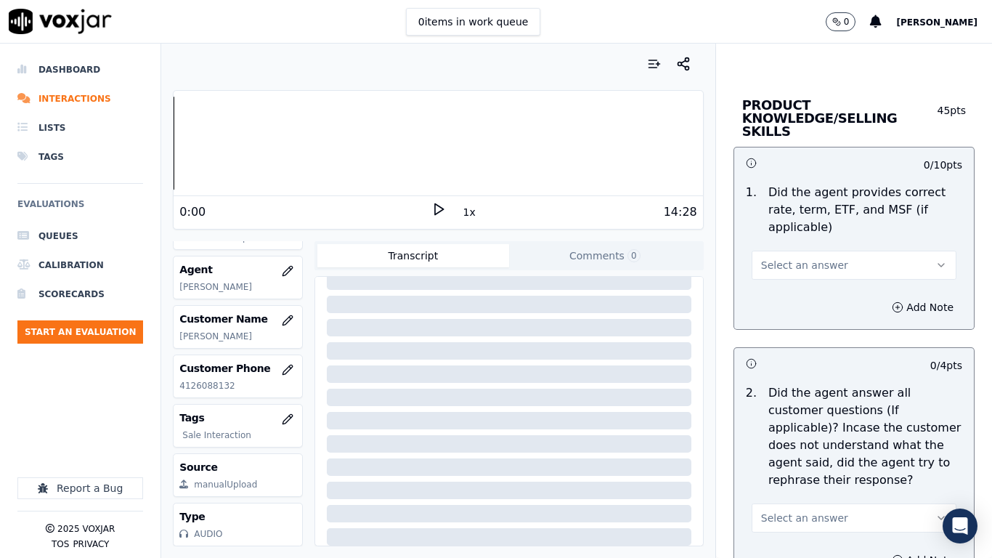
click at [848, 251] on button "Select an answer" at bounding box center [854, 265] width 205 height 29
click at [851, 276] on div "Yes" at bounding box center [827, 284] width 177 height 23
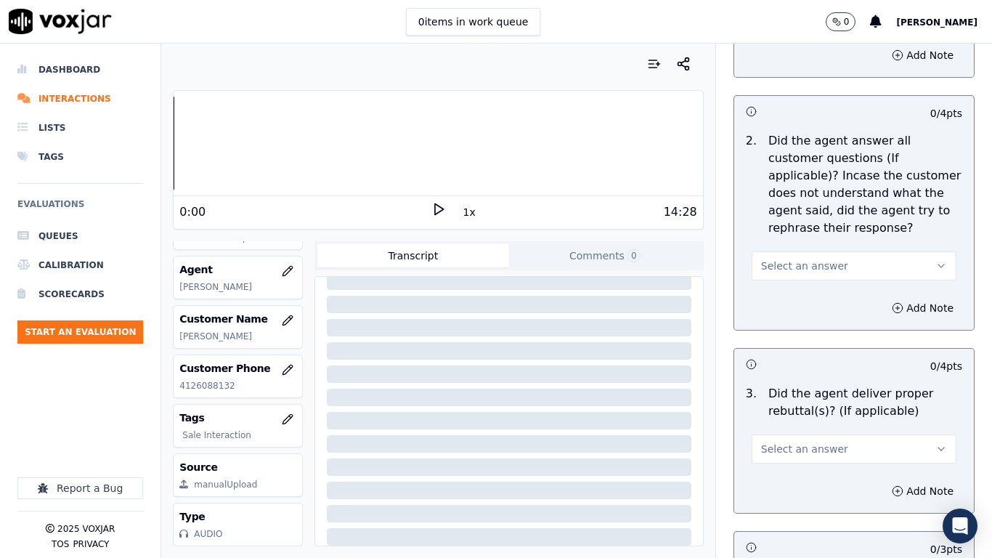
scroll to position [2397, 0]
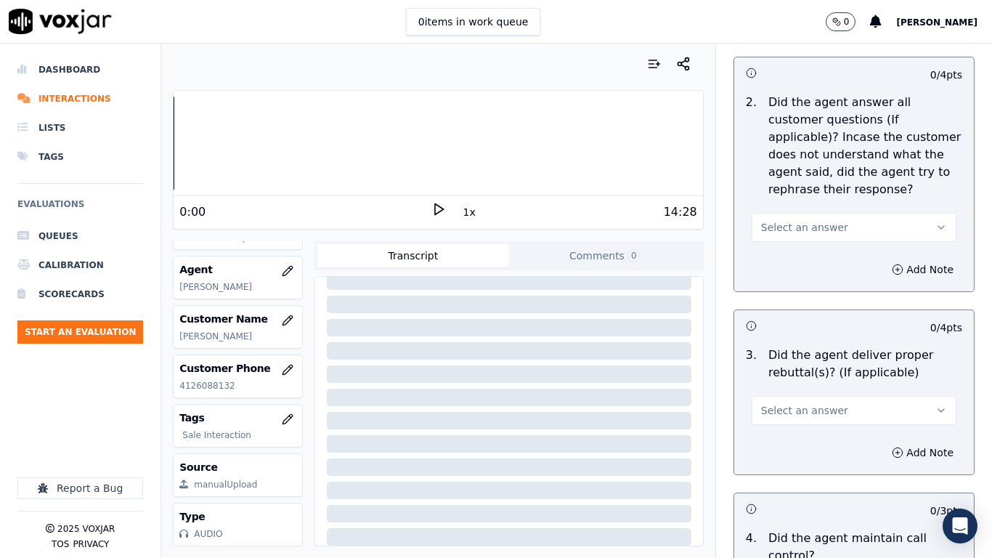
click at [803, 220] on span "Select an answer" at bounding box center [804, 227] width 87 height 15
click at [807, 240] on div "Yes" at bounding box center [827, 246] width 177 height 23
click at [800, 408] on button "Select an answer" at bounding box center [854, 410] width 205 height 29
click at [789, 434] on div "Yes" at bounding box center [827, 429] width 177 height 23
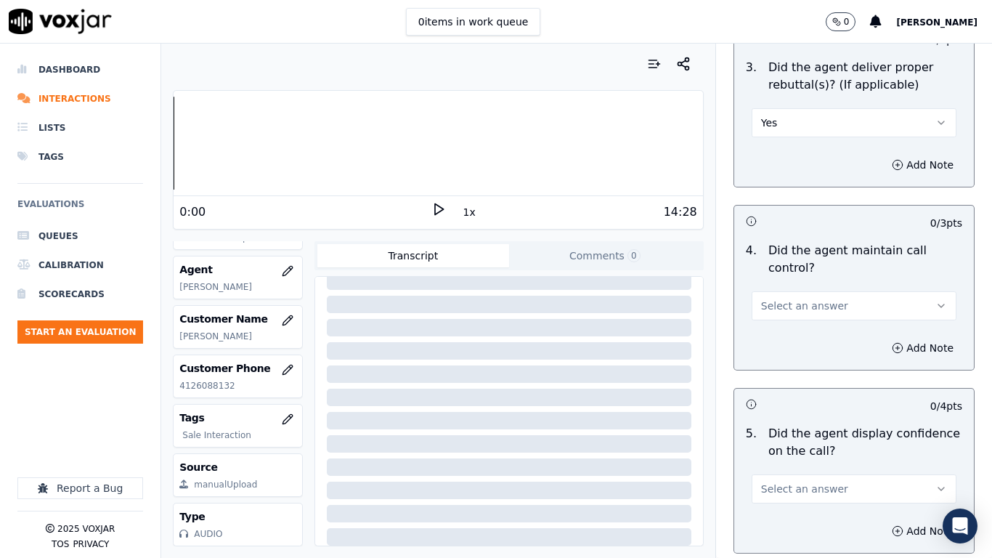
scroll to position [2687, 0]
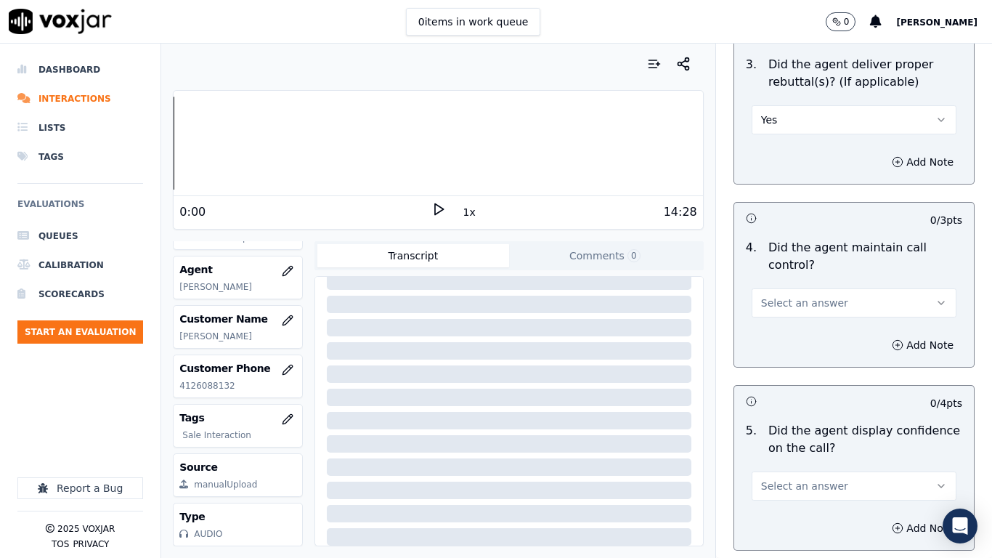
click at [795, 298] on button "Select an answer" at bounding box center [854, 302] width 205 height 29
click at [791, 318] on div "Yes" at bounding box center [827, 322] width 177 height 23
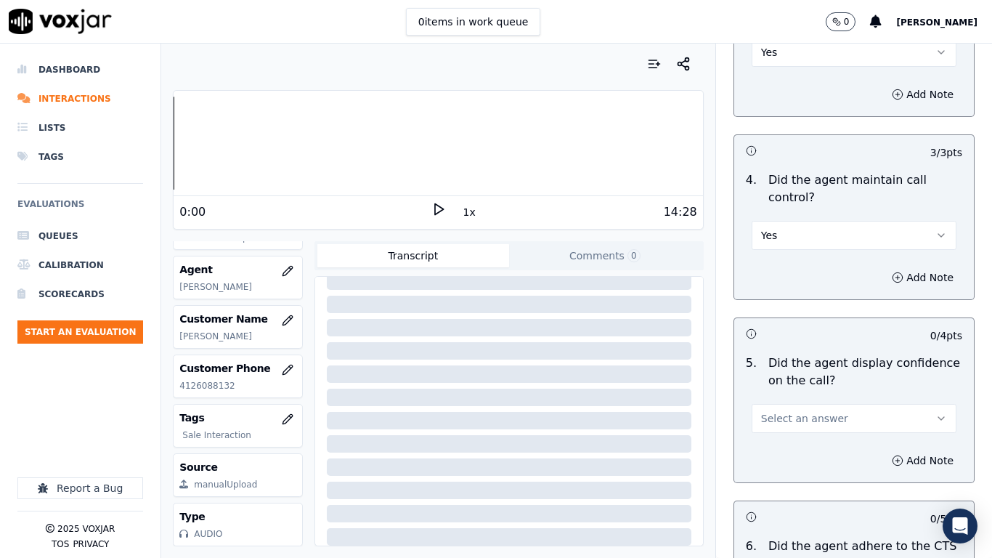
scroll to position [2978, 0]
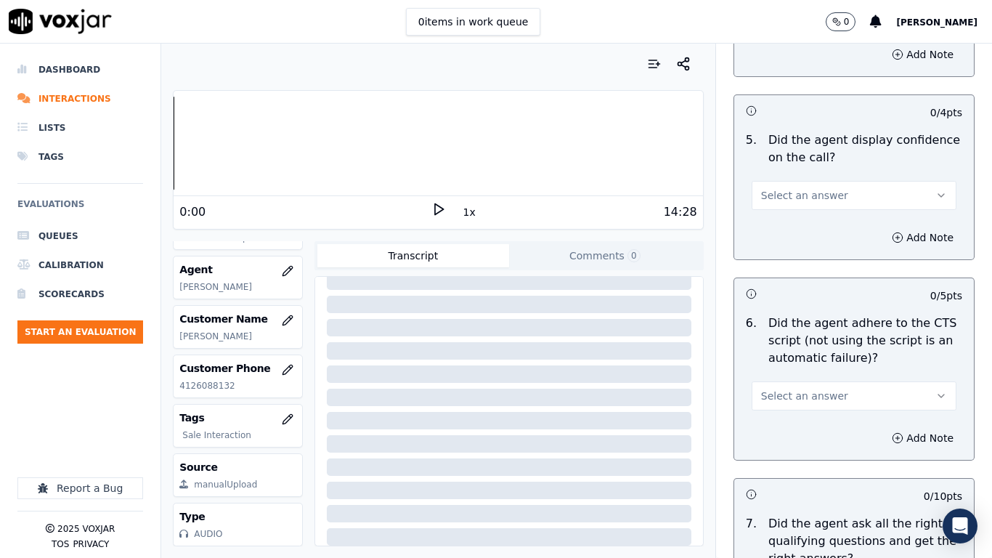
click at [795, 190] on button "Select an answer" at bounding box center [854, 195] width 205 height 29
click at [797, 209] on div "Yes" at bounding box center [827, 214] width 177 height 23
click at [796, 389] on span "Select an answer" at bounding box center [804, 396] width 87 height 15
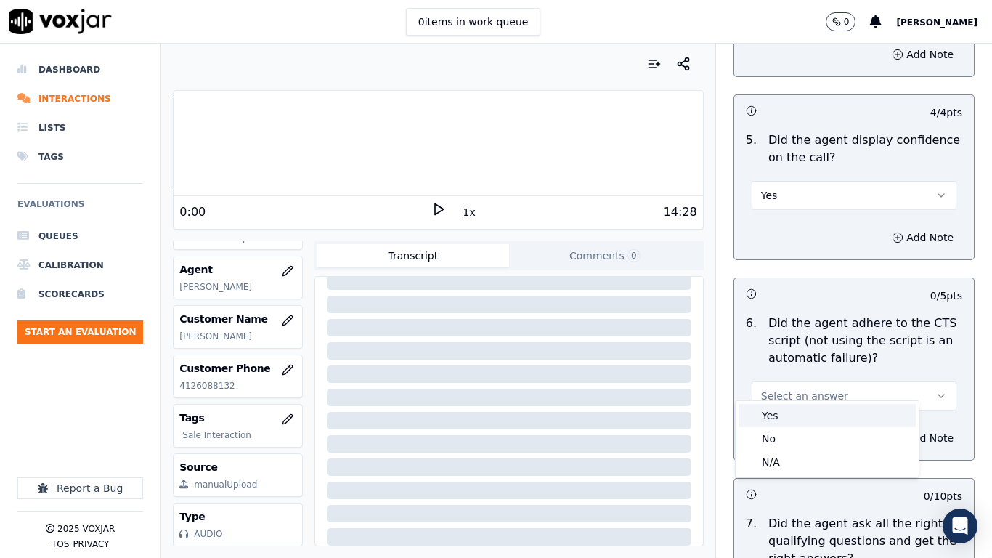
click at [788, 413] on div "Yes" at bounding box center [827, 415] width 177 height 23
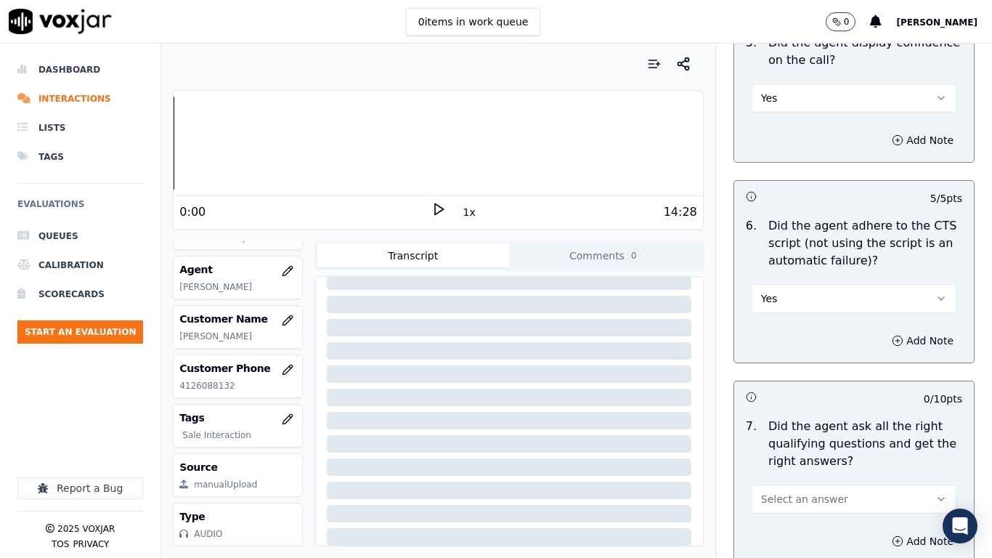
scroll to position [3268, 0]
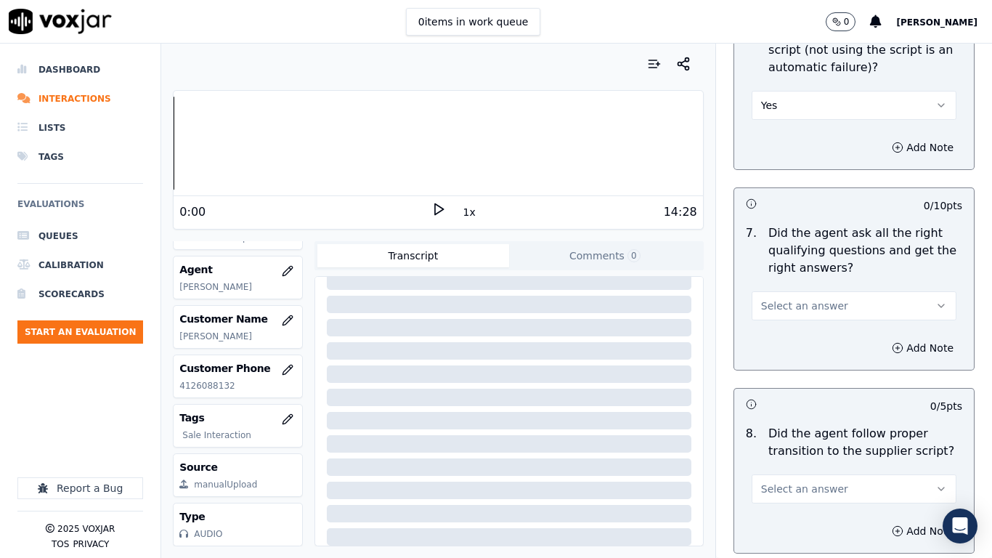
click at [784, 298] on span "Select an answer" at bounding box center [804, 305] width 87 height 15
click at [781, 321] on div "Yes" at bounding box center [827, 325] width 177 height 23
click at [806, 440] on span "Select an answer" at bounding box center [804, 489] width 87 height 15
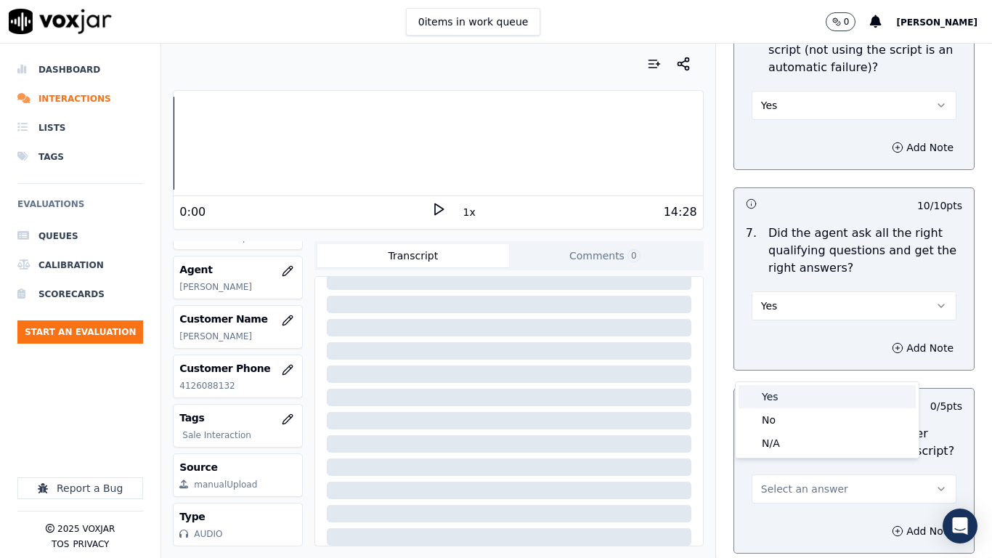
click at [773, 396] on div "Yes" at bounding box center [827, 396] width 177 height 23
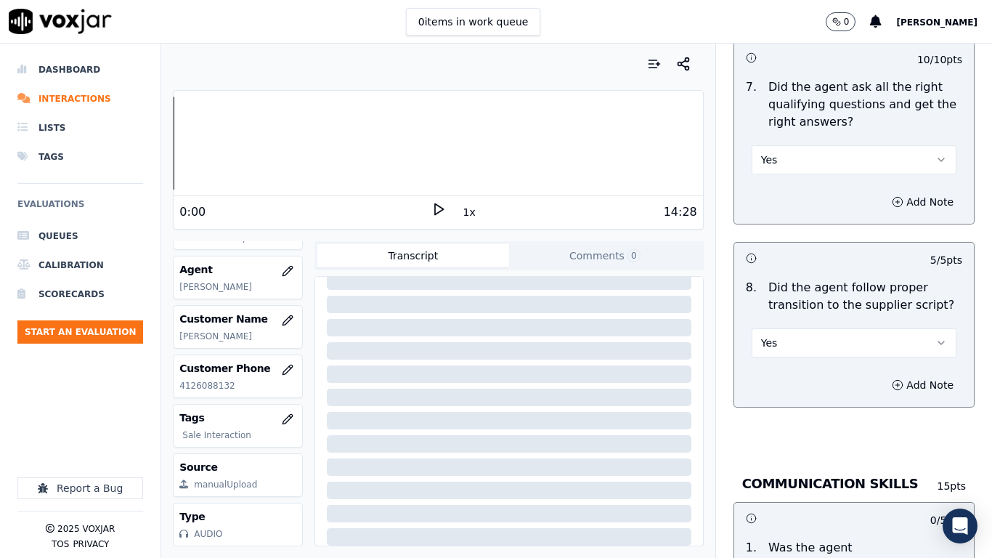
scroll to position [3704, 0]
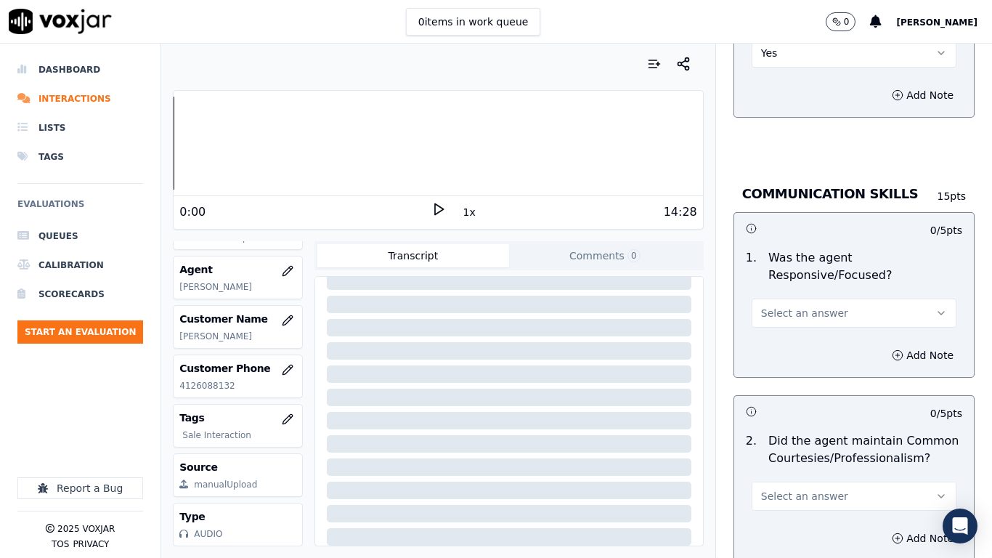
click at [792, 306] on span "Select an answer" at bounding box center [804, 313] width 87 height 15
click at [795, 332] on div "Yes" at bounding box center [827, 332] width 177 height 23
click at [816, 440] on span "Select an answer" at bounding box center [804, 496] width 87 height 15
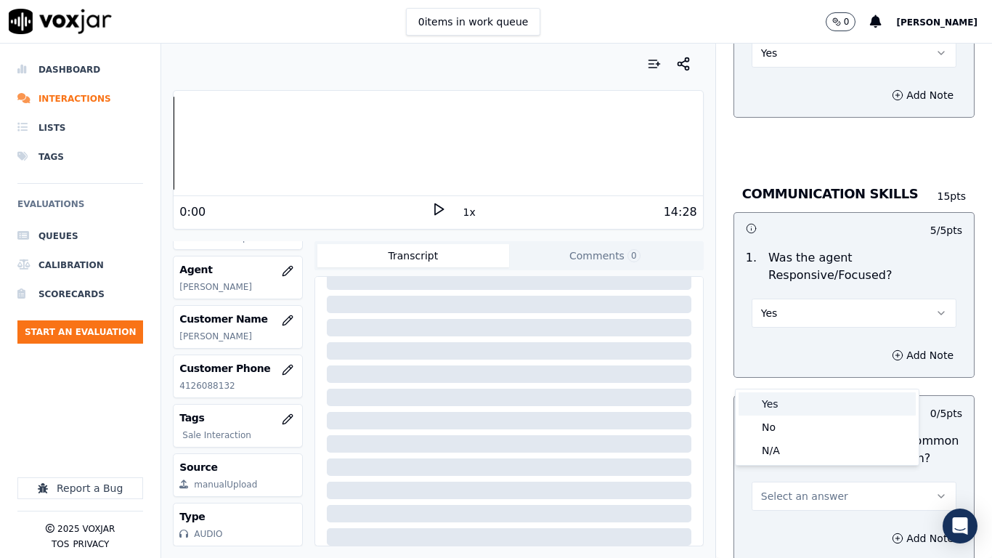
click at [771, 409] on div "Yes" at bounding box center [827, 403] width 177 height 23
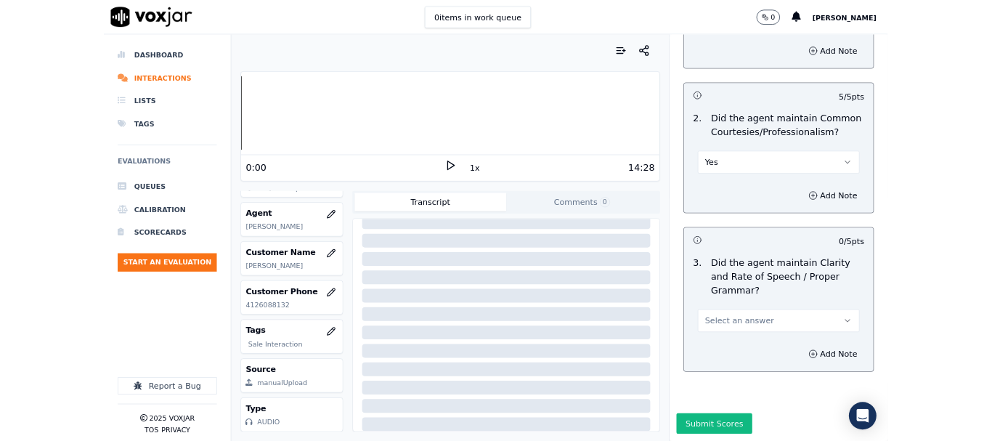
scroll to position [4018, 0]
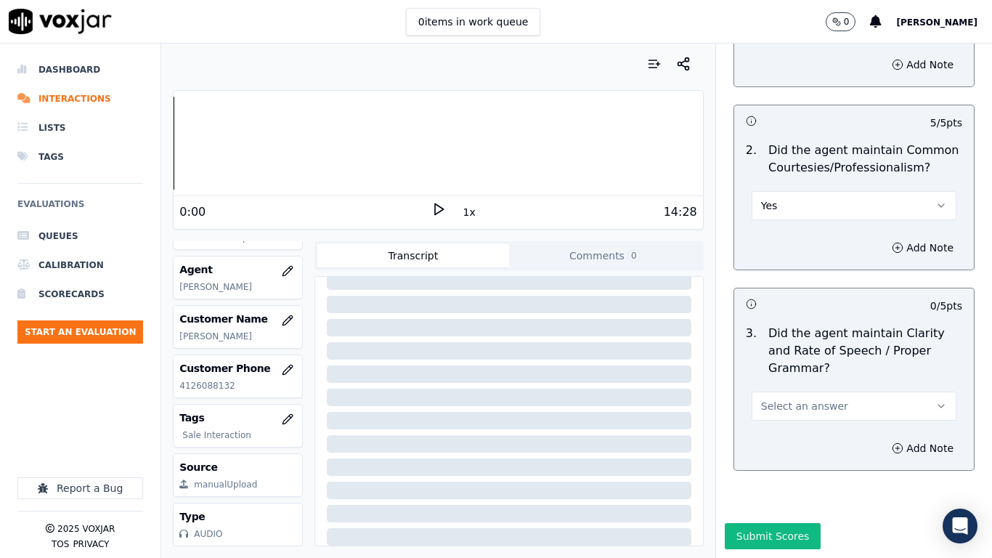
click at [775, 399] on span "Select an answer" at bounding box center [804, 406] width 87 height 15
click at [779, 399] on div "Yes" at bounding box center [827, 401] width 177 height 23
click at [781, 440] on button "Submit Scores" at bounding box center [773, 536] width 97 height 26
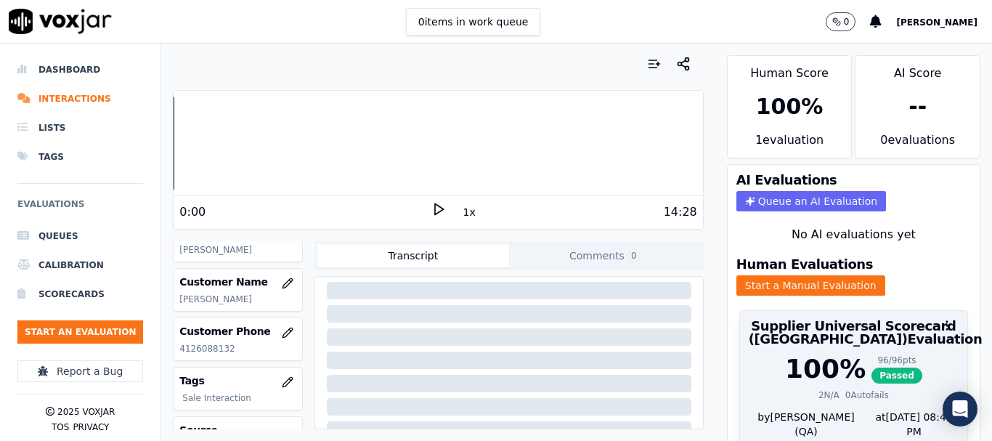
scroll to position [218, 0]
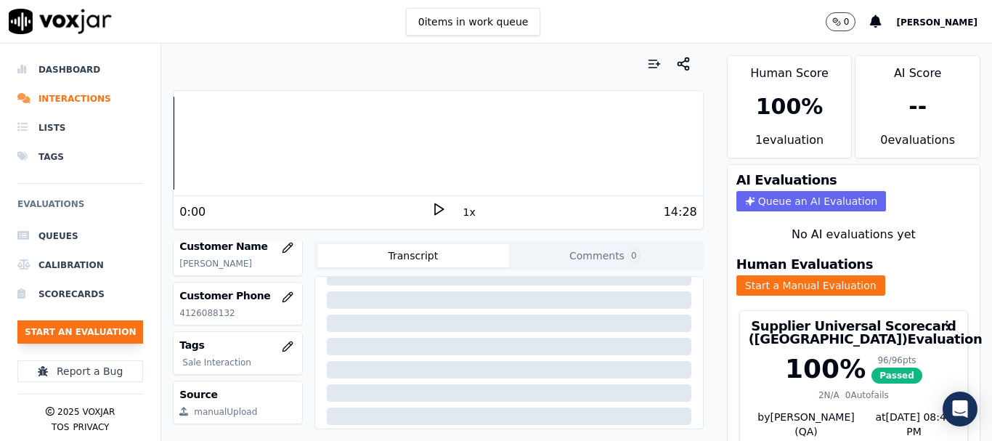
click at [105, 336] on button "Start an Evaluation" at bounding box center [80, 331] width 126 height 23
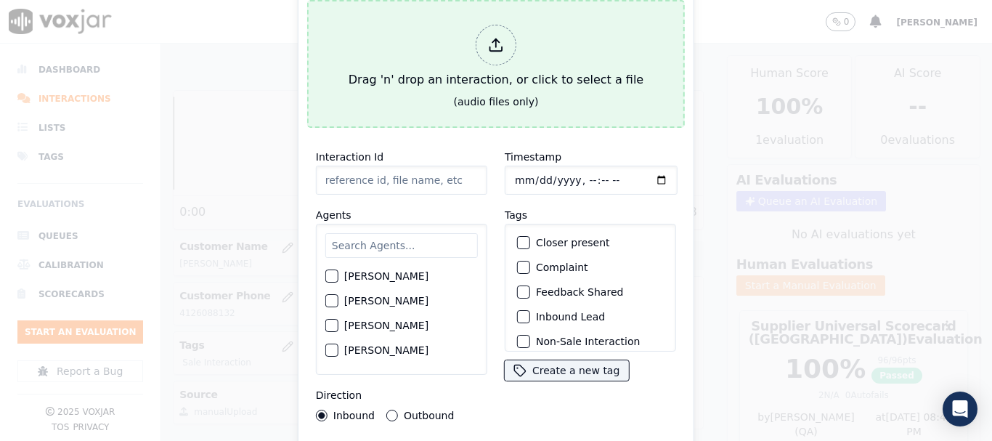
click at [453, 55] on div "Drag 'n' drop an interaction, or click to select a file" at bounding box center [496, 57] width 306 height 76
type input "20250818-150845_7174504513-all.mp3"
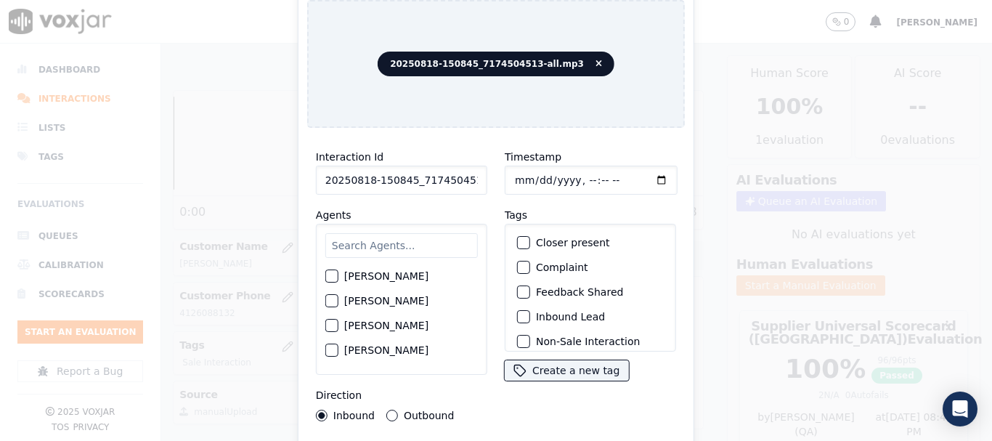
click at [392, 244] on input "text" at bounding box center [401, 245] width 153 height 25
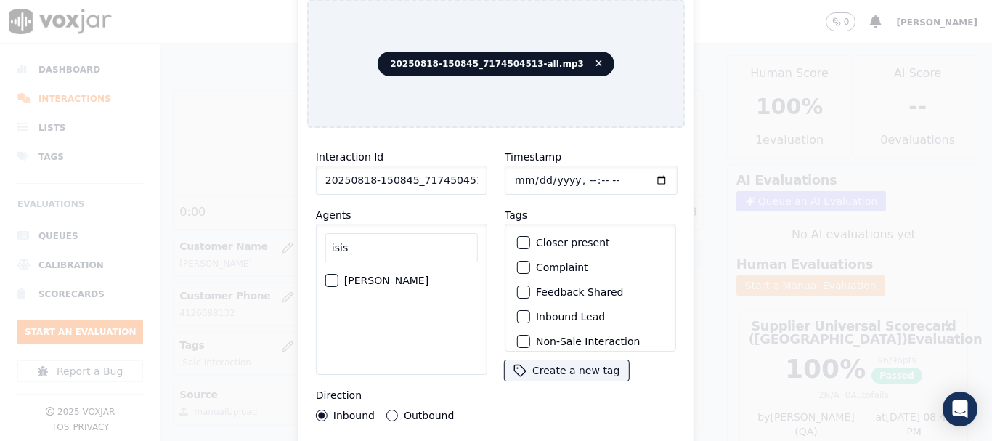
type input "isis"
click at [379, 275] on label "ISIS ALZATE" at bounding box center [386, 280] width 84 height 10
click at [338, 275] on button "ISIS ALZATE" at bounding box center [331, 280] width 13 height 13
click at [513, 173] on input "Timestamp" at bounding box center [591, 180] width 173 height 29
type input "2025-08-18T15:44"
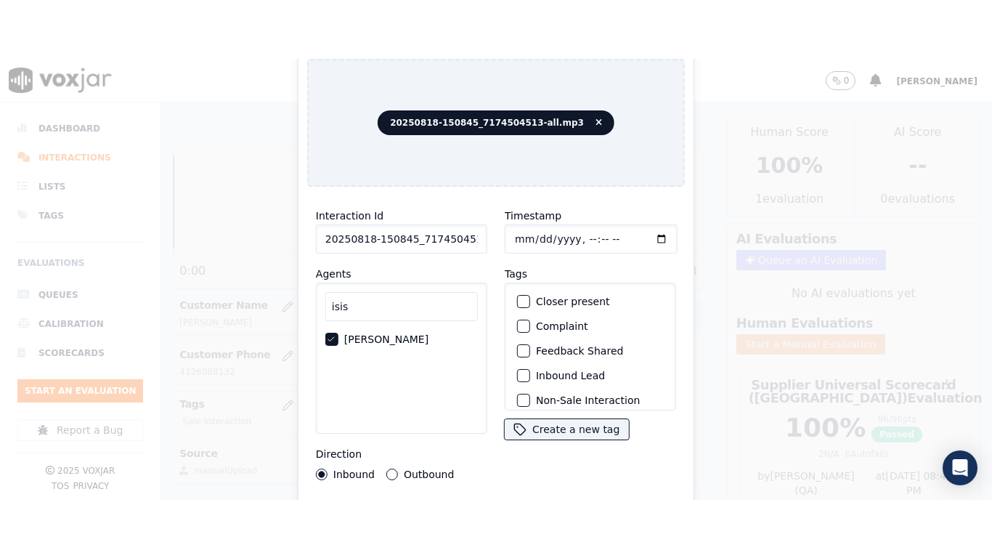
scroll to position [127, 0]
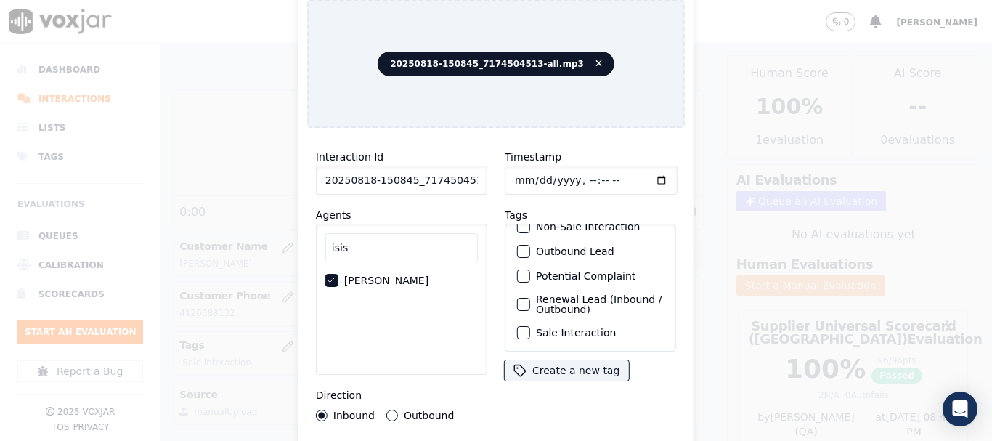
click at [566, 328] on label "Sale Interaction" at bounding box center [576, 333] width 80 height 10
click at [530, 326] on button "Sale Interaction" at bounding box center [523, 332] width 13 height 13
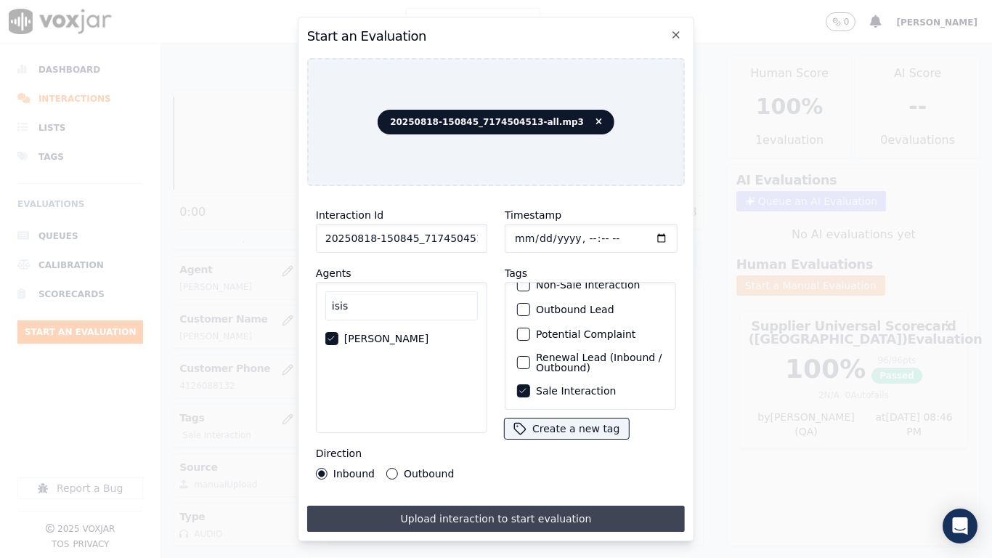
click at [544, 440] on button "Upload interaction to start evaluation" at bounding box center [496, 518] width 378 height 26
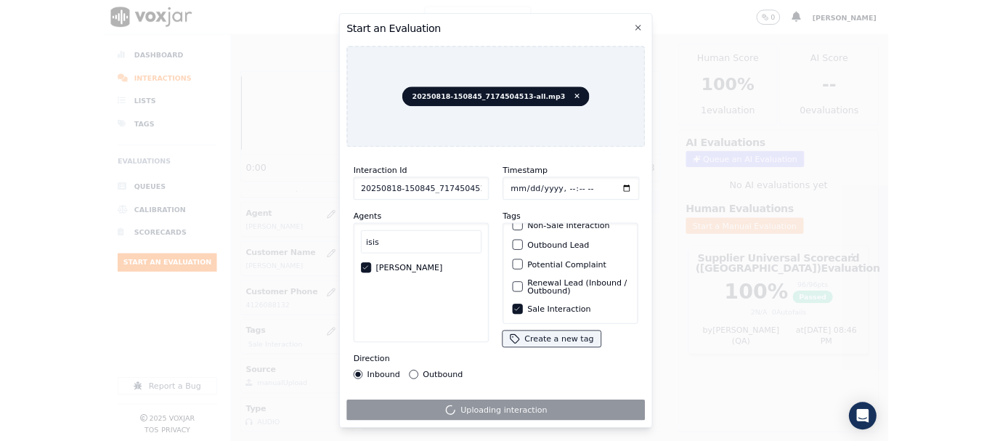
scroll to position [218, 0]
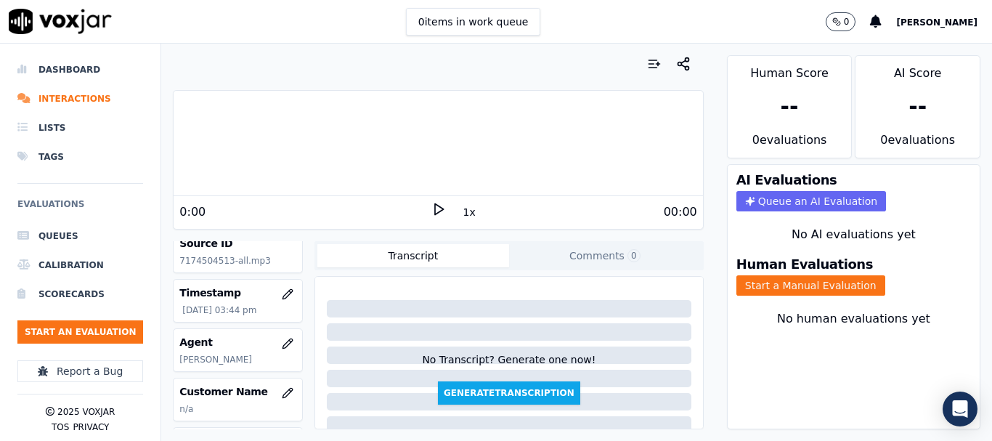
scroll to position [145, 0]
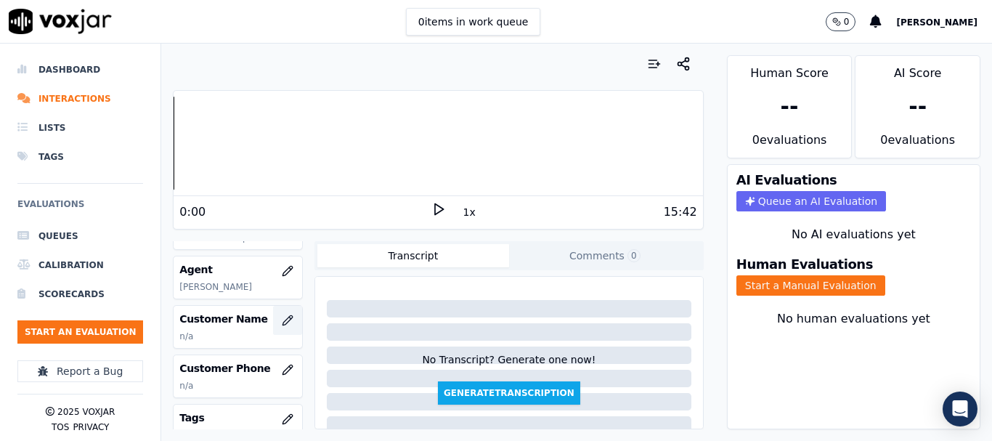
click at [282, 319] on icon "button" at bounding box center [288, 320] width 12 height 12
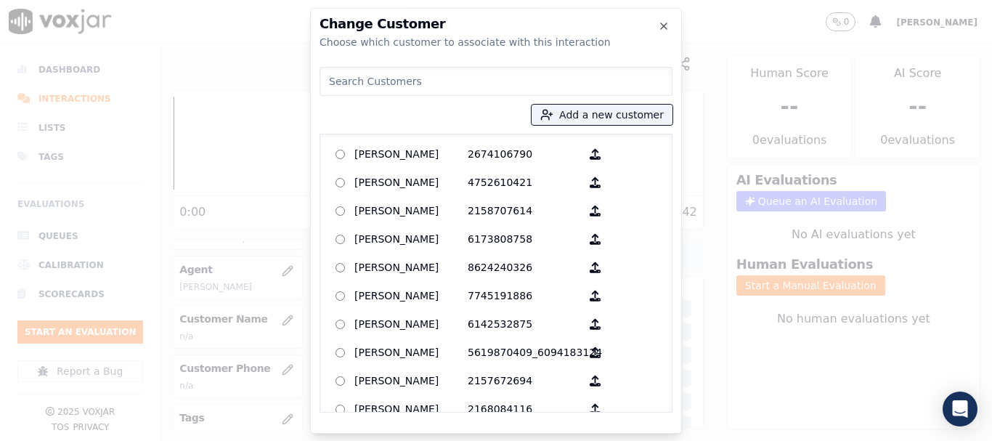
paste input "SUSAN HAWLEY"
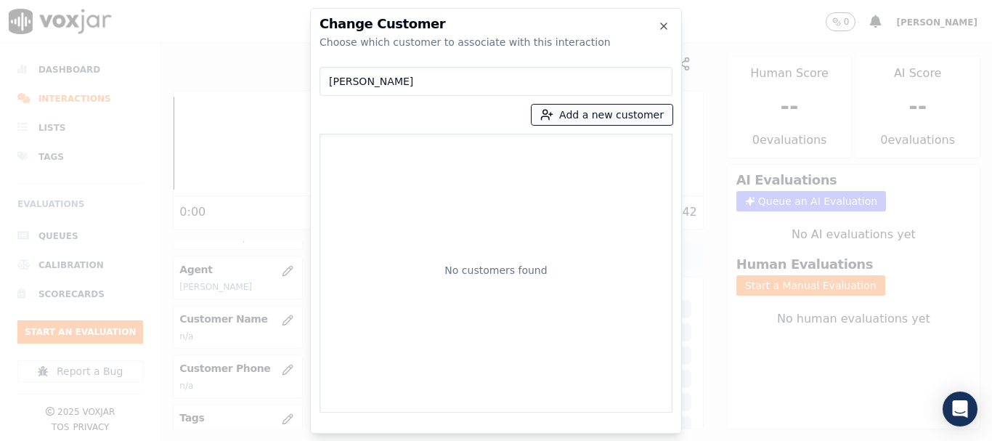
type input "SUSAN HAWLEY"
click at [595, 119] on button "Add a new customer" at bounding box center [602, 115] width 141 height 20
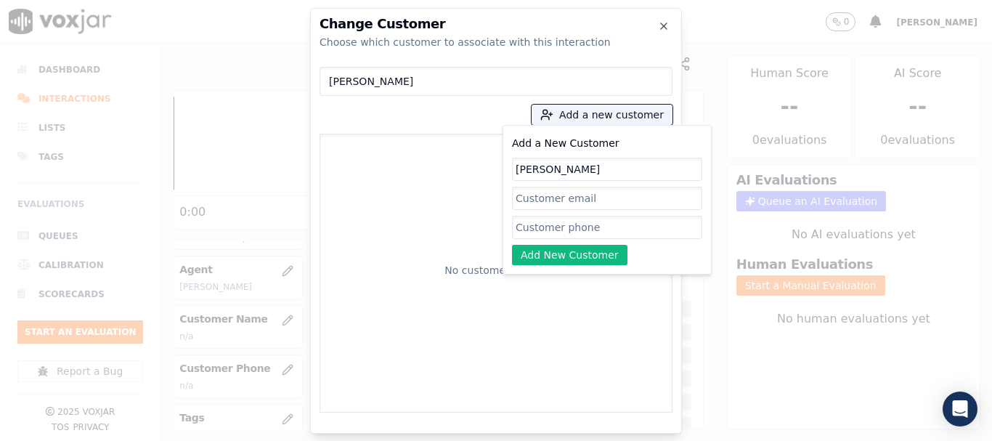
type input "SUSAN HAWLEY"
drag, startPoint x: 553, startPoint y: 229, endPoint x: 558, endPoint y: 236, distance: 8.9
click at [553, 229] on input "Add a New Customer" at bounding box center [607, 227] width 190 height 23
paste input "7174504513"
paste input "7173041340"
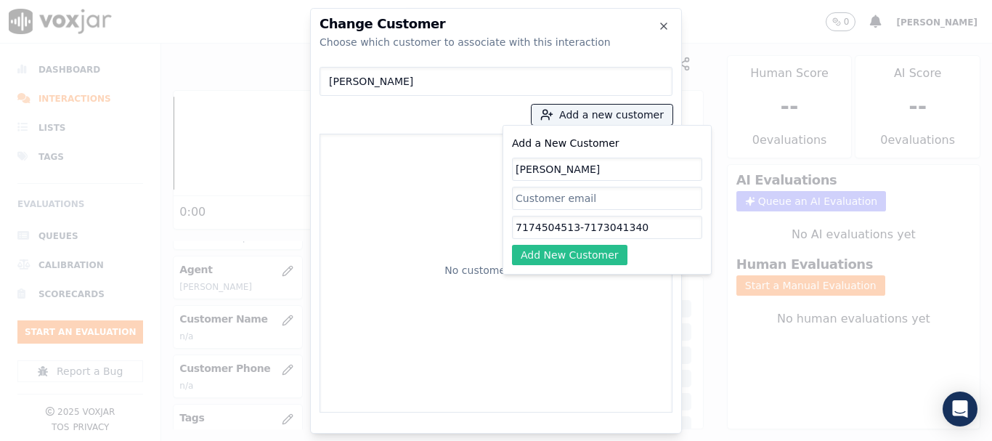
type input "7174504513-7173041340"
click at [592, 254] on button "Add New Customer" at bounding box center [569, 255] width 115 height 20
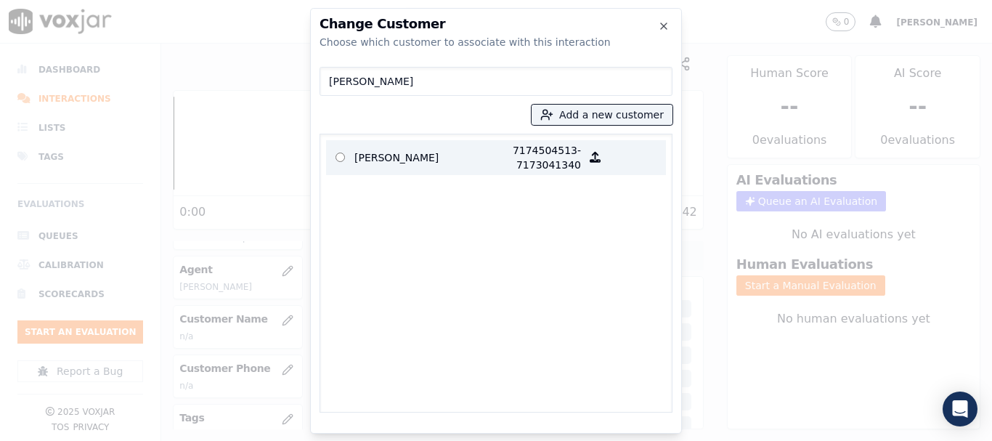
click at [367, 154] on p "SUSAN HAWLEY" at bounding box center [410, 157] width 113 height 29
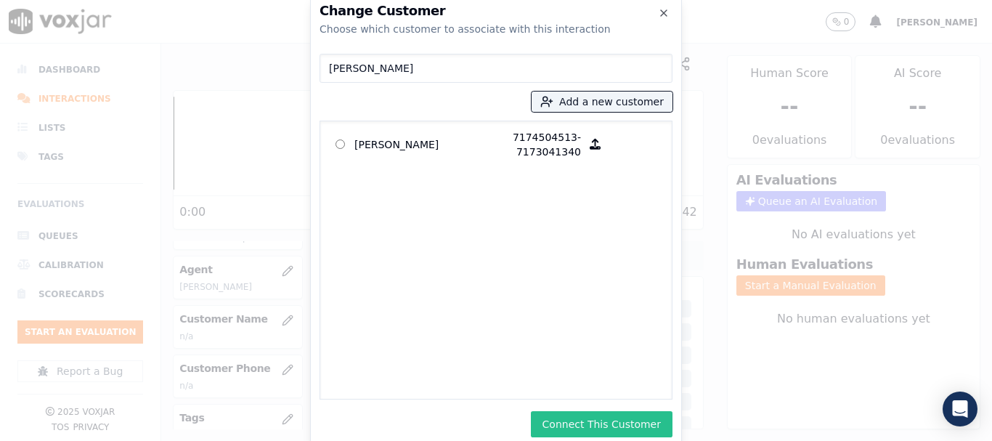
click at [614, 427] on button "Connect This Customer" at bounding box center [602, 424] width 142 height 26
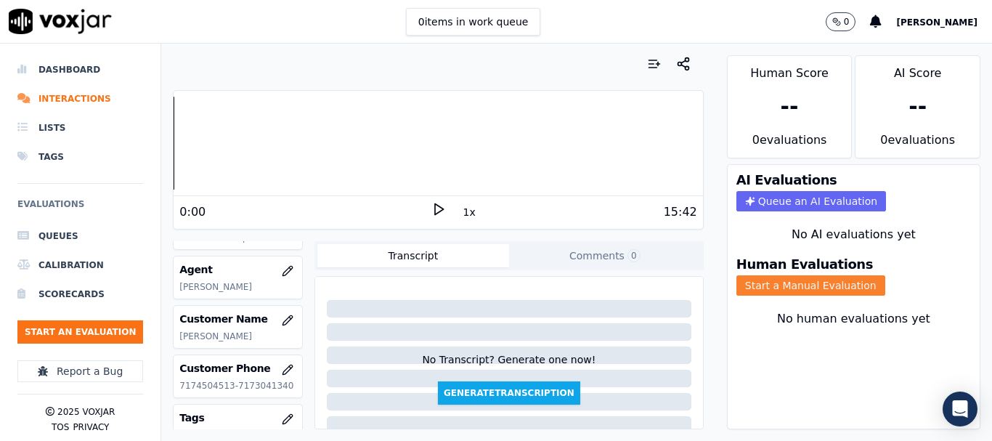
click at [821, 289] on button "Start a Manual Evaluation" at bounding box center [810, 285] width 149 height 20
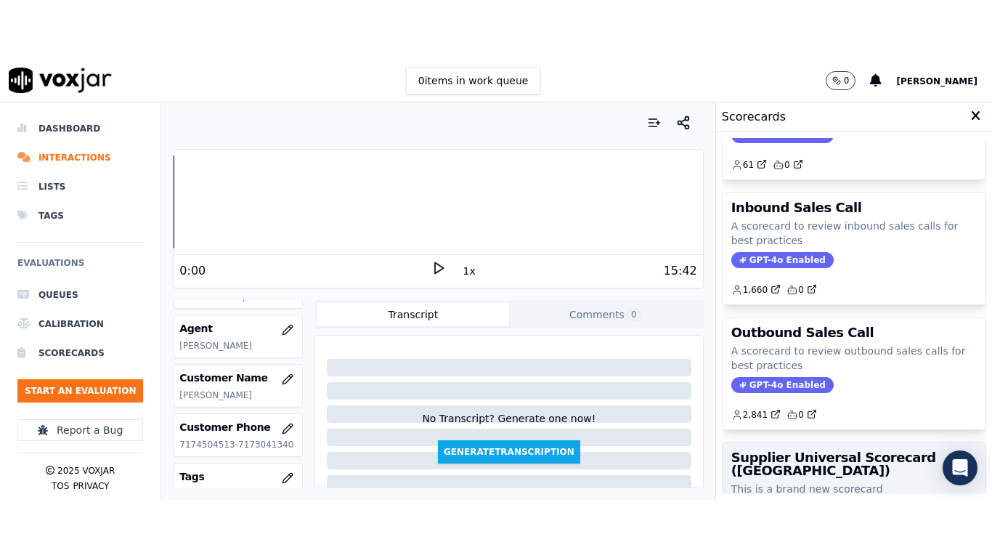
scroll to position [218, 0]
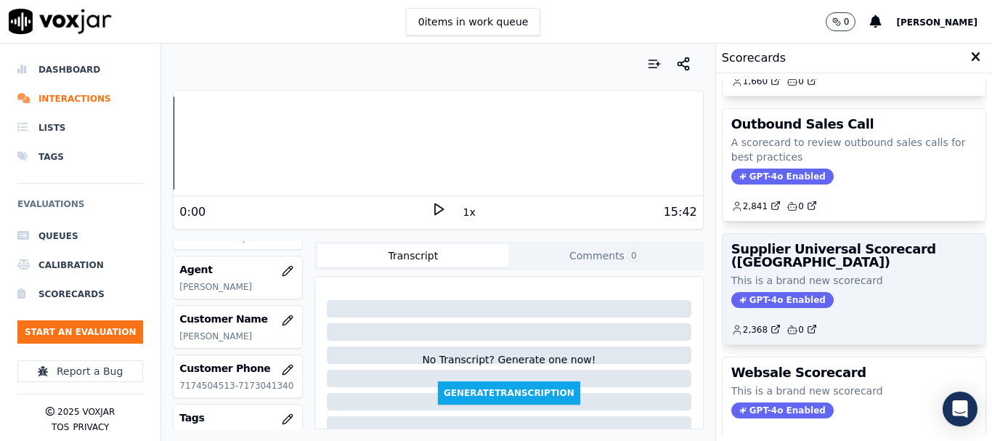
click at [765, 272] on div "Supplier Universal Scorecard (Colombia) This is a brand new scorecard GPT-4o En…" at bounding box center [854, 289] width 263 height 110
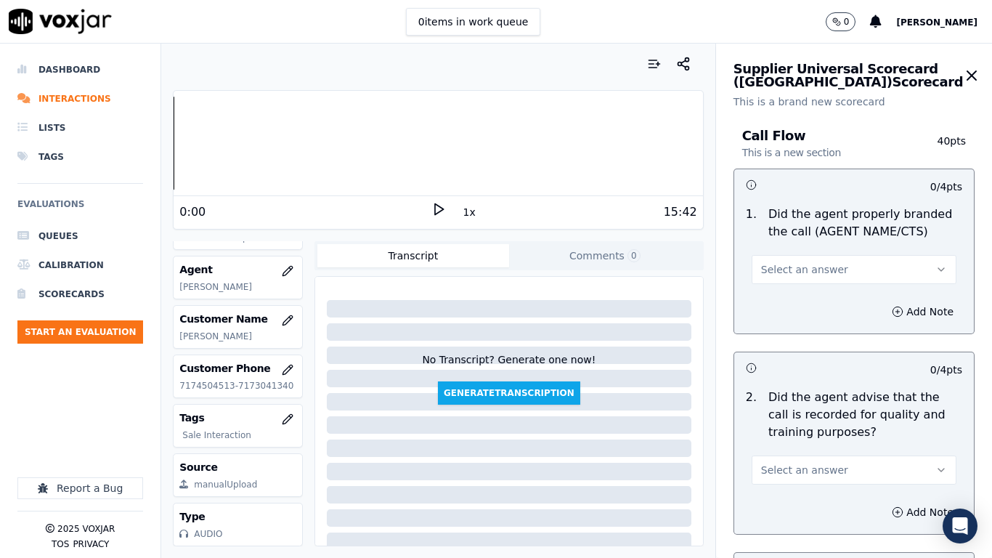
drag, startPoint x: 822, startPoint y: 264, endPoint x: 822, endPoint y: 274, distance: 10.2
click at [822, 264] on button "Select an answer" at bounding box center [854, 269] width 205 height 29
click at [813, 308] on div "Yes" at bounding box center [827, 302] width 177 height 23
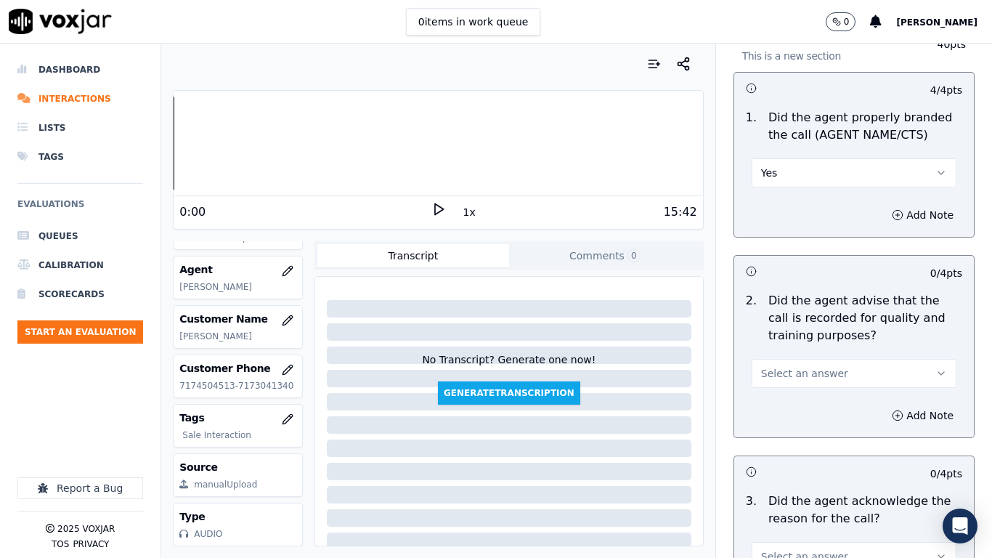
scroll to position [363, 0]
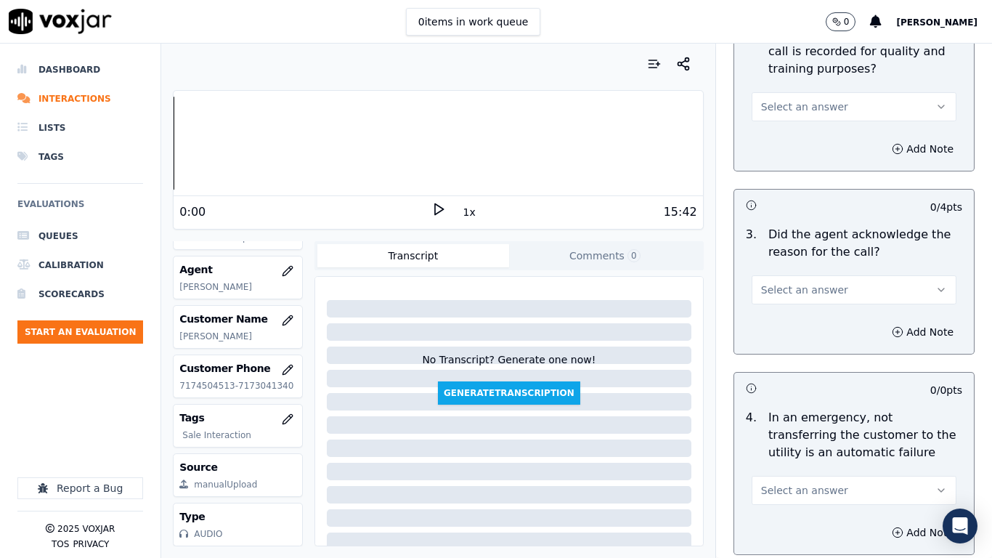
drag, startPoint x: 781, startPoint y: 105, endPoint x: 781, endPoint y: 120, distance: 14.5
click at [781, 105] on span "Select an answer" at bounding box center [804, 106] width 87 height 15
click at [782, 137] on div "Yes" at bounding box center [827, 139] width 177 height 23
click at [805, 291] on span "Select an answer" at bounding box center [804, 290] width 87 height 15
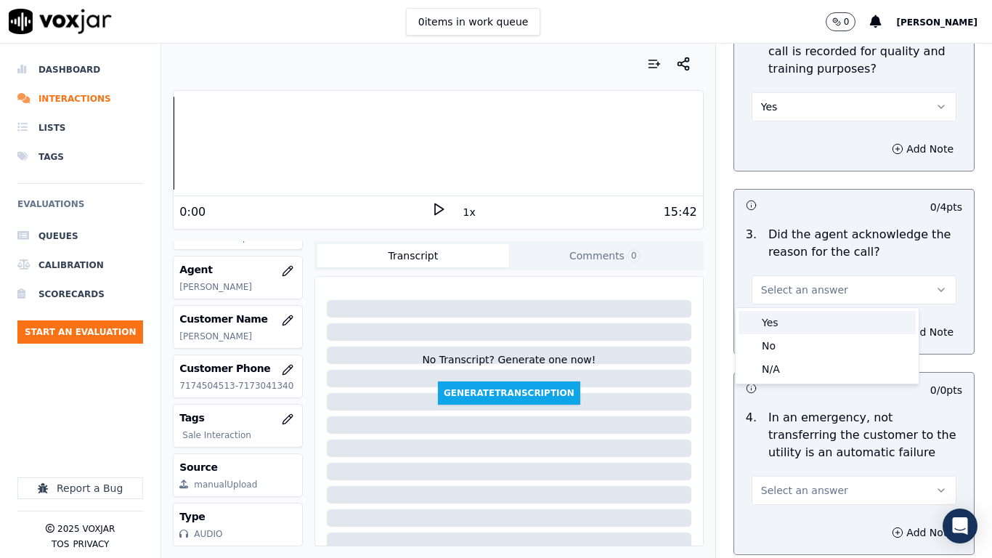
click at [792, 328] on div "Yes" at bounding box center [827, 322] width 177 height 23
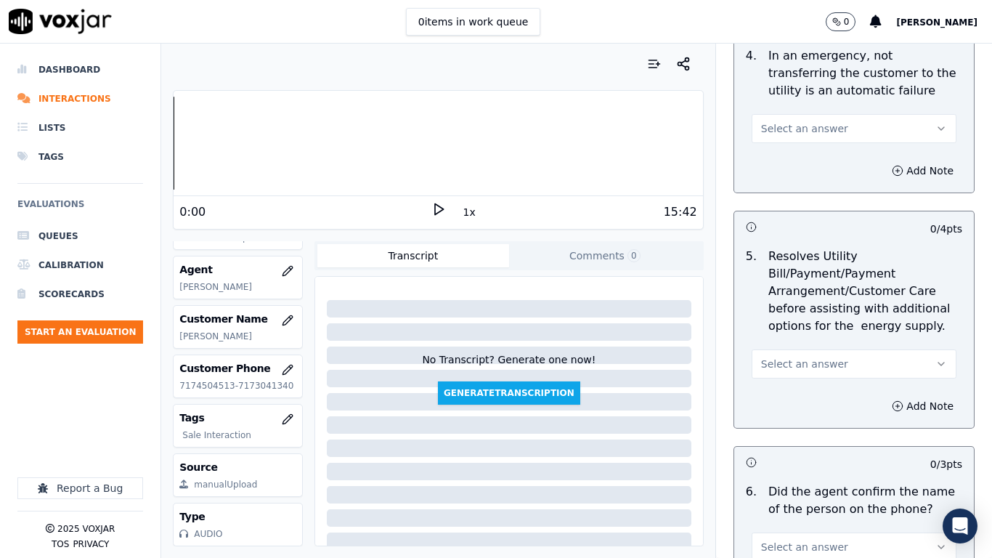
scroll to position [726, 0]
drag, startPoint x: 784, startPoint y: 125, endPoint x: 785, endPoint y: 134, distance: 8.8
click at [784, 124] on span "Select an answer" at bounding box center [804, 127] width 87 height 15
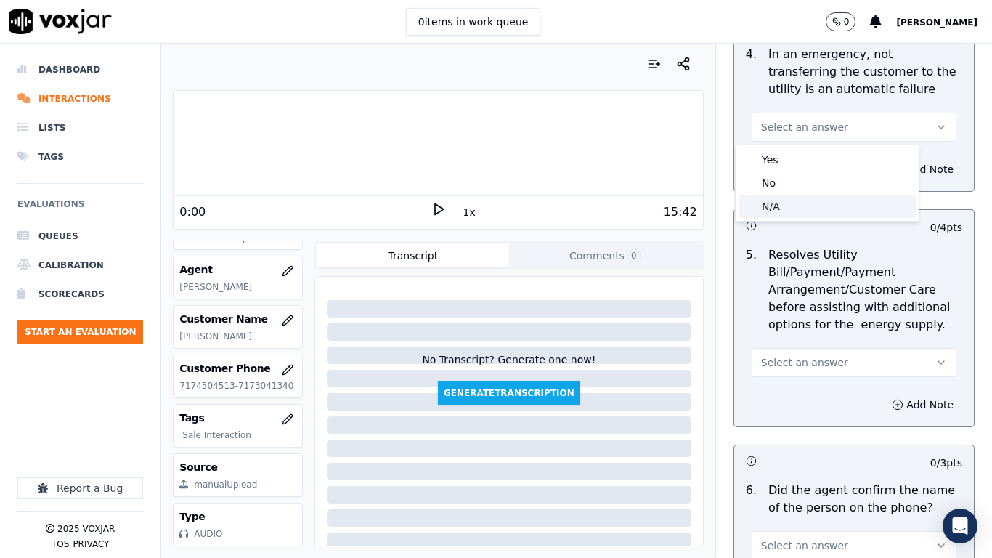
drag, startPoint x: 800, startPoint y: 206, endPoint x: 840, endPoint y: 337, distance: 137.2
click at [800, 210] on div "N/A" at bounding box center [827, 206] width 177 height 23
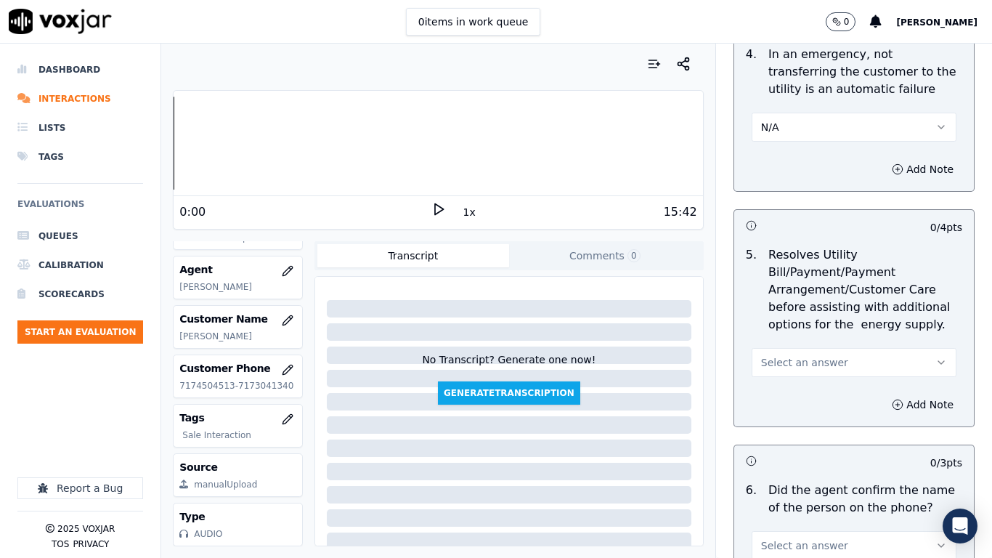
click at [823, 357] on button "Select an answer" at bounding box center [854, 362] width 205 height 29
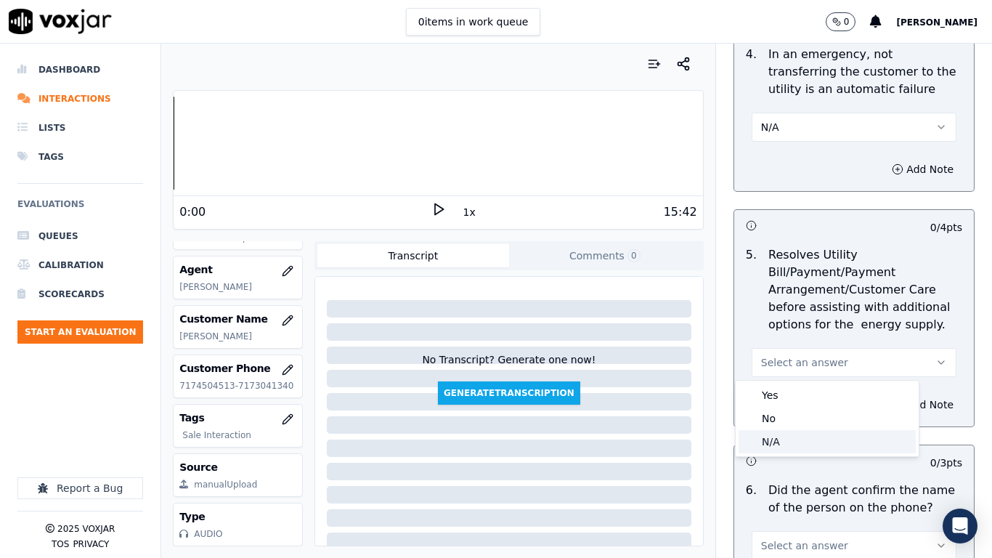
click at [792, 440] on div "N/A" at bounding box center [827, 441] width 177 height 23
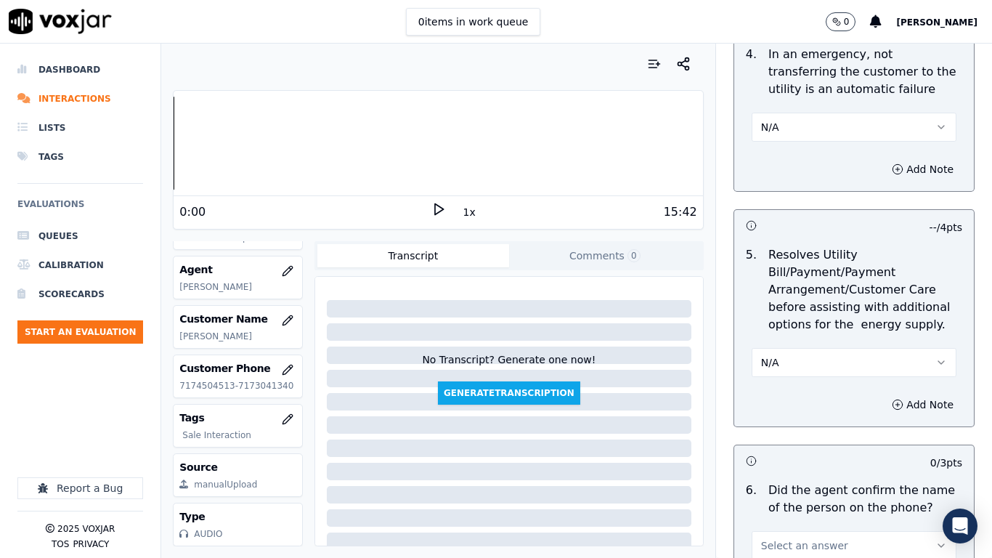
scroll to position [1162, 0]
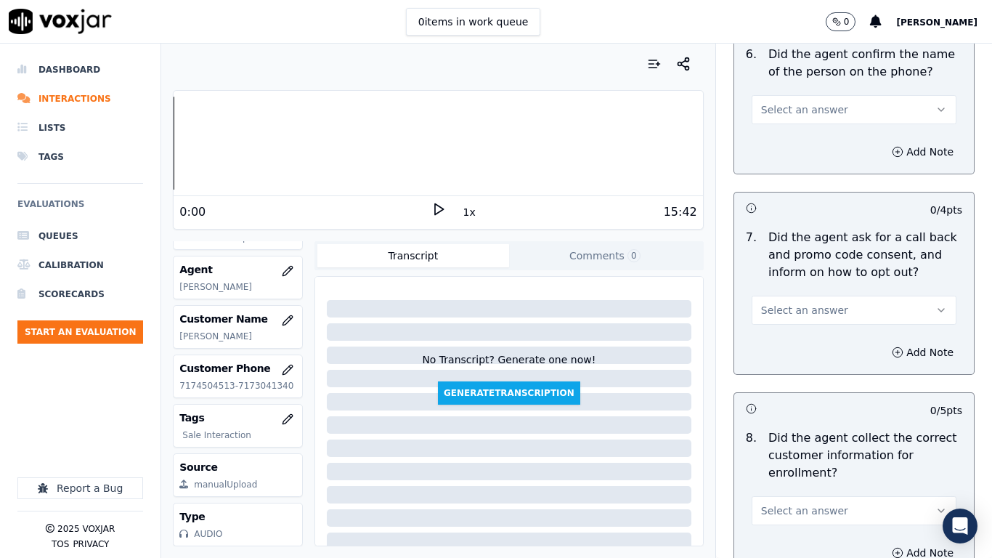
drag, startPoint x: 790, startPoint y: 104, endPoint x: 794, endPoint y: 119, distance: 15.7
click at [790, 103] on span "Select an answer" at bounding box center [804, 109] width 87 height 15
click at [798, 137] on div "Yes" at bounding box center [827, 142] width 177 height 23
click at [822, 306] on button "Select an answer" at bounding box center [854, 310] width 205 height 29
click at [792, 342] on div "Yes" at bounding box center [827, 342] width 177 height 23
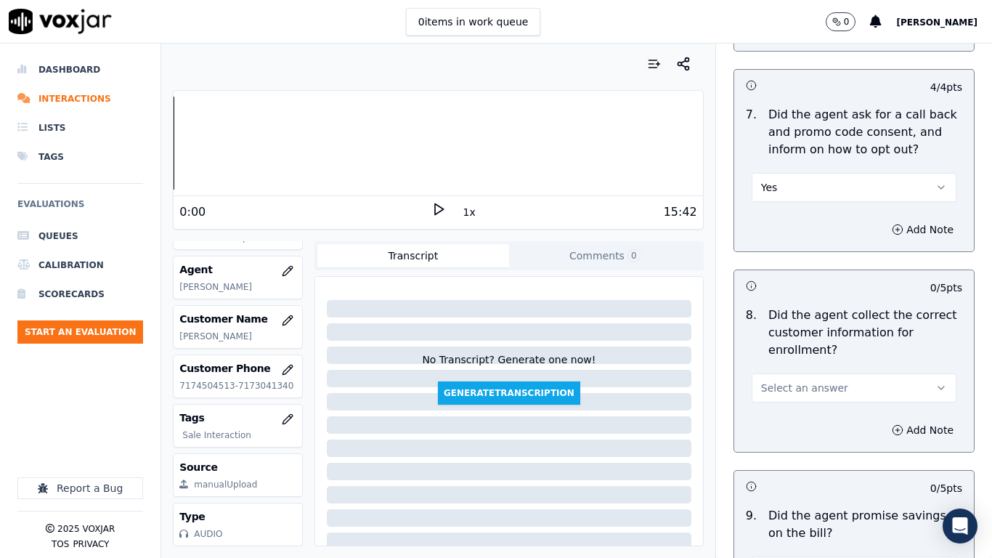
scroll to position [1525, 0]
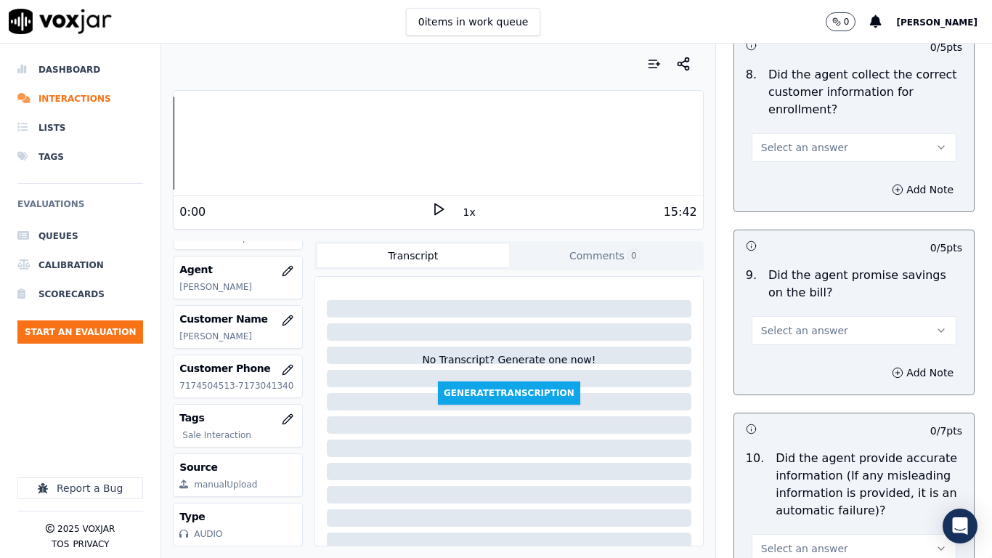
click at [801, 143] on span "Select an answer" at bounding box center [804, 147] width 87 height 15
click at [813, 184] on div "Yes" at bounding box center [827, 179] width 177 height 23
click at [803, 330] on span "Select an answer" at bounding box center [804, 330] width 87 height 15
click at [790, 359] on div "Yes" at bounding box center [827, 363] width 177 height 23
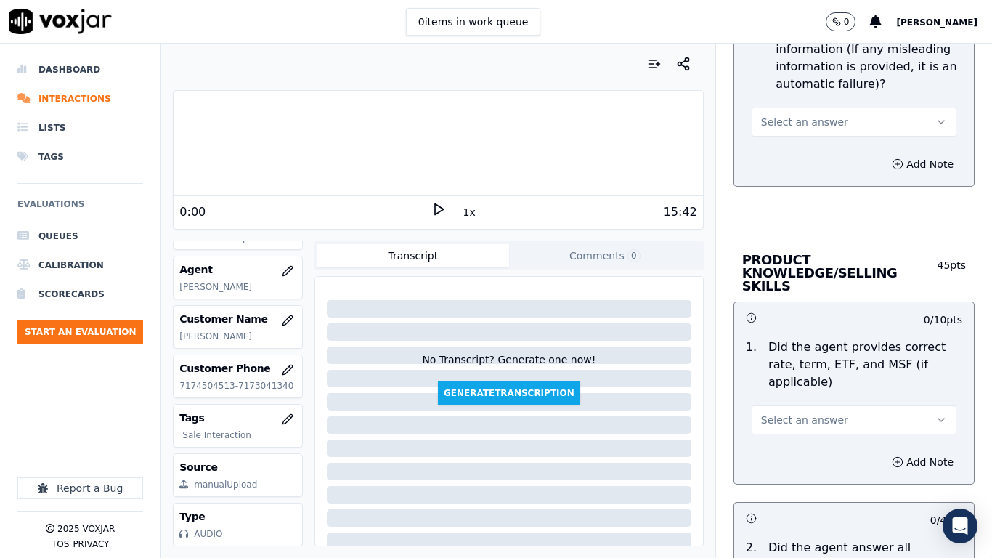
scroll to position [1961, 0]
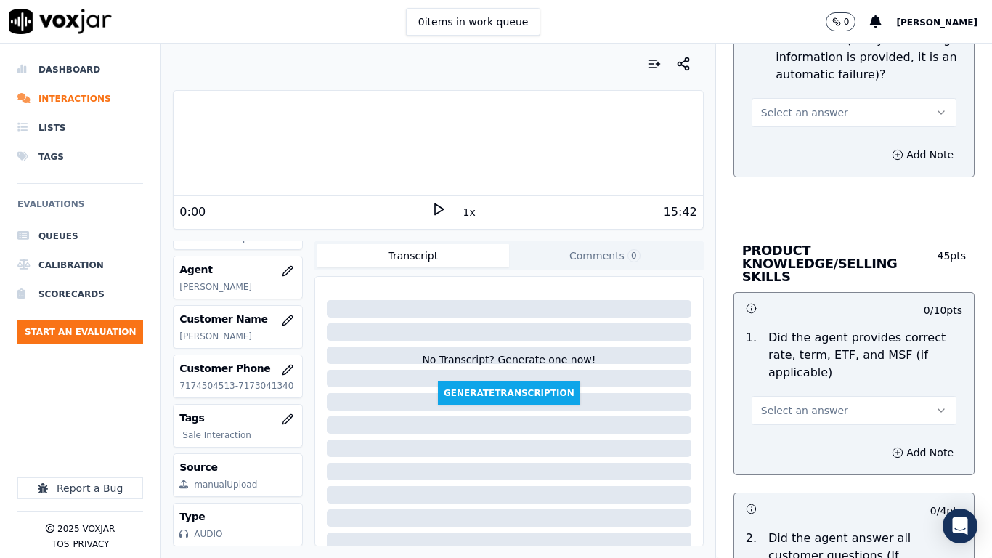
click at [776, 102] on button "Select an answer" at bounding box center [854, 112] width 205 height 29
click at [795, 145] on div "Yes" at bounding box center [827, 145] width 177 height 23
click at [791, 403] on span "Select an answer" at bounding box center [804, 410] width 87 height 15
click at [787, 436] on div "Yes" at bounding box center [827, 429] width 177 height 23
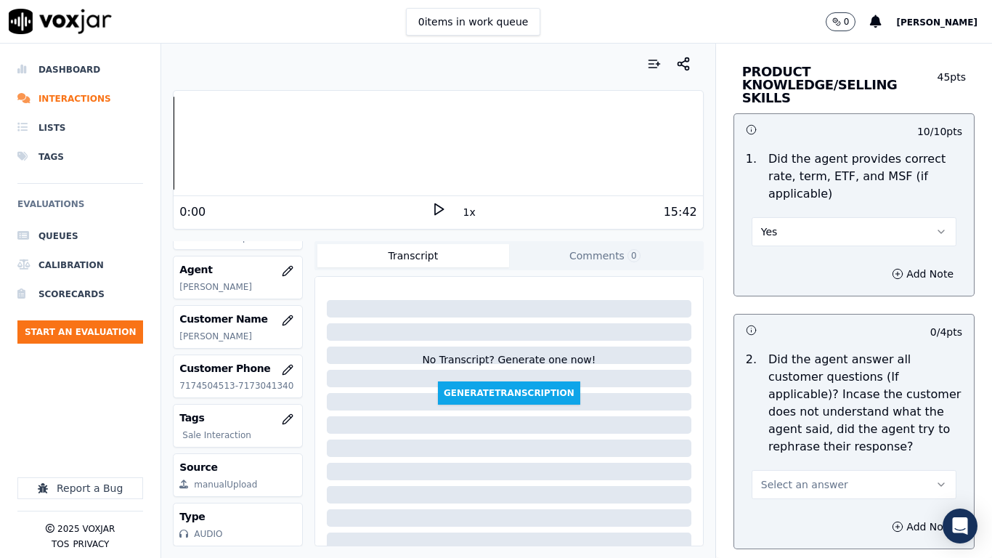
scroll to position [2324, 0]
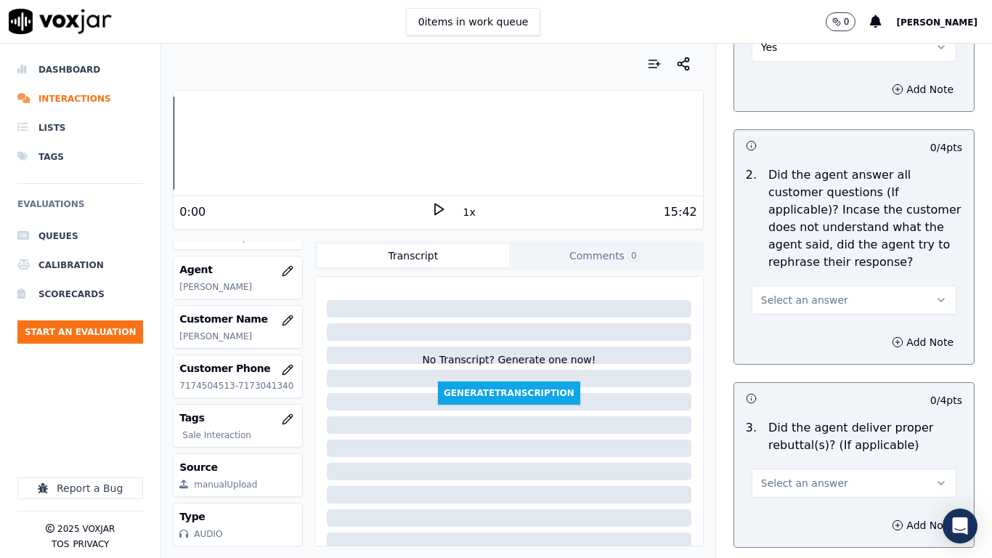
click at [789, 293] on span "Select an answer" at bounding box center [804, 300] width 87 height 15
click at [795, 322] on div "Yes" at bounding box center [827, 319] width 177 height 23
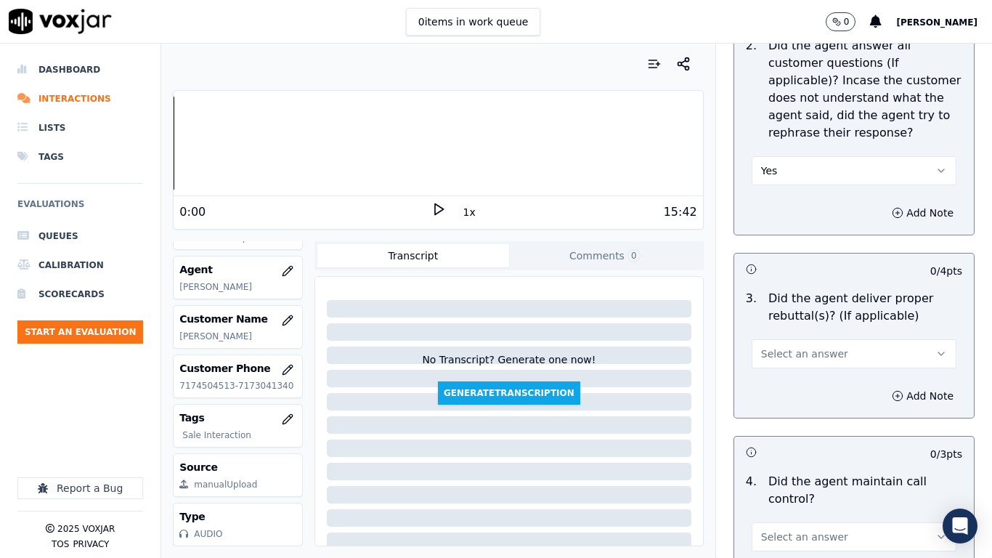
scroll to position [2687, 0]
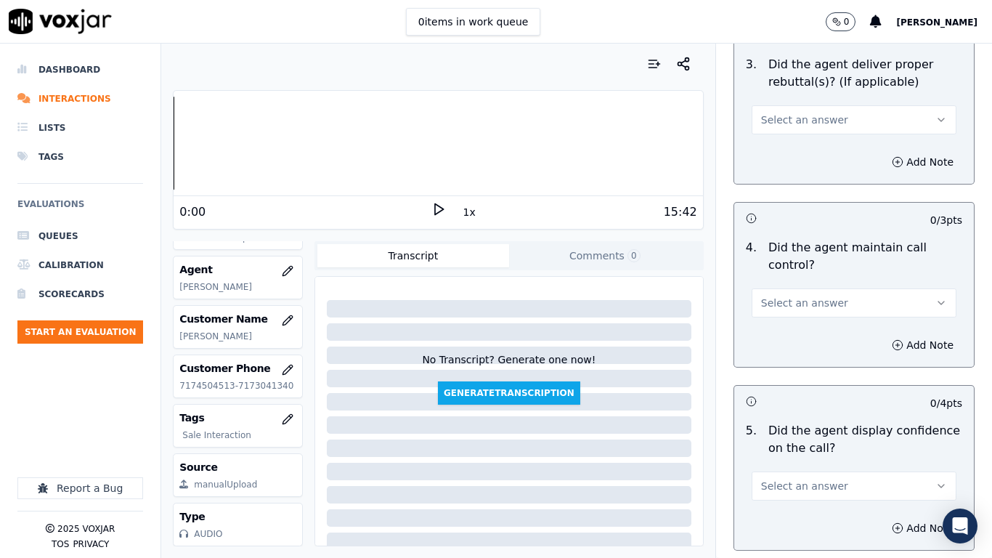
click at [776, 113] on span "Select an answer" at bounding box center [804, 120] width 87 height 15
click at [787, 139] on div "Yes" at bounding box center [827, 139] width 177 height 23
click at [788, 296] on span "Select an answer" at bounding box center [804, 303] width 87 height 15
click at [781, 328] on div "Yes" at bounding box center [827, 322] width 177 height 23
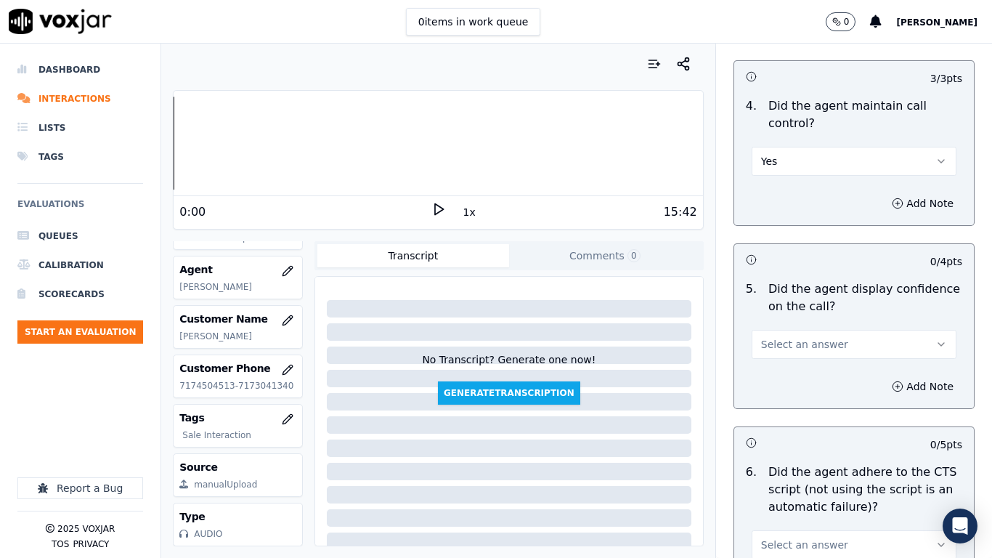
scroll to position [2978, 0]
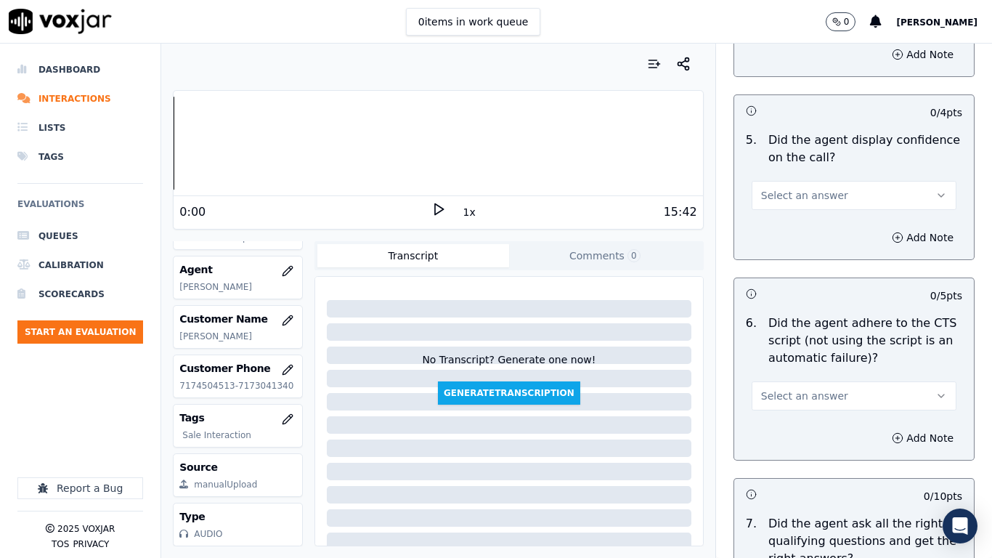
click at [772, 188] on span "Select an answer" at bounding box center [804, 195] width 87 height 15
click at [786, 215] on div "Yes" at bounding box center [827, 214] width 177 height 23
click at [797, 381] on button "Select an answer" at bounding box center [854, 395] width 205 height 29
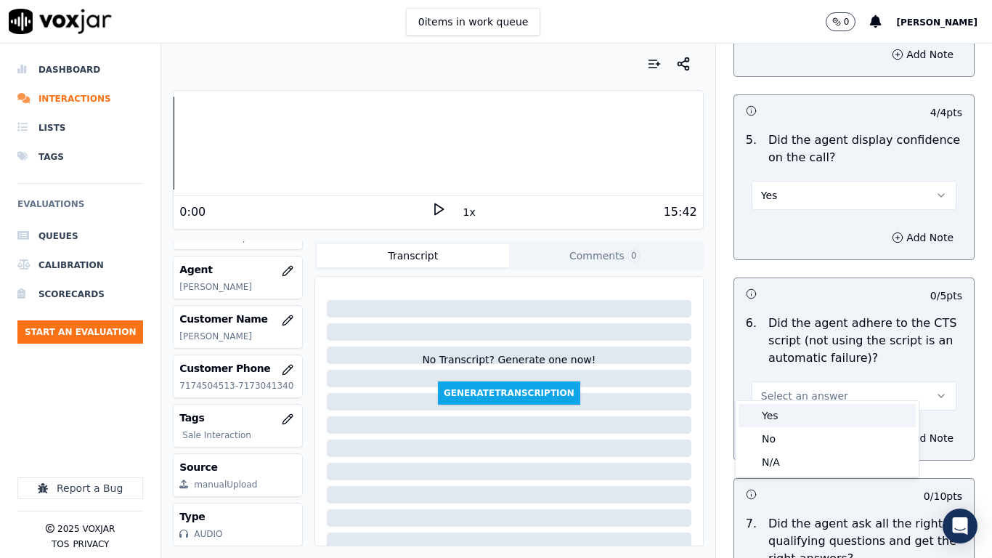
click at [808, 417] on div "Yes" at bounding box center [827, 415] width 177 height 23
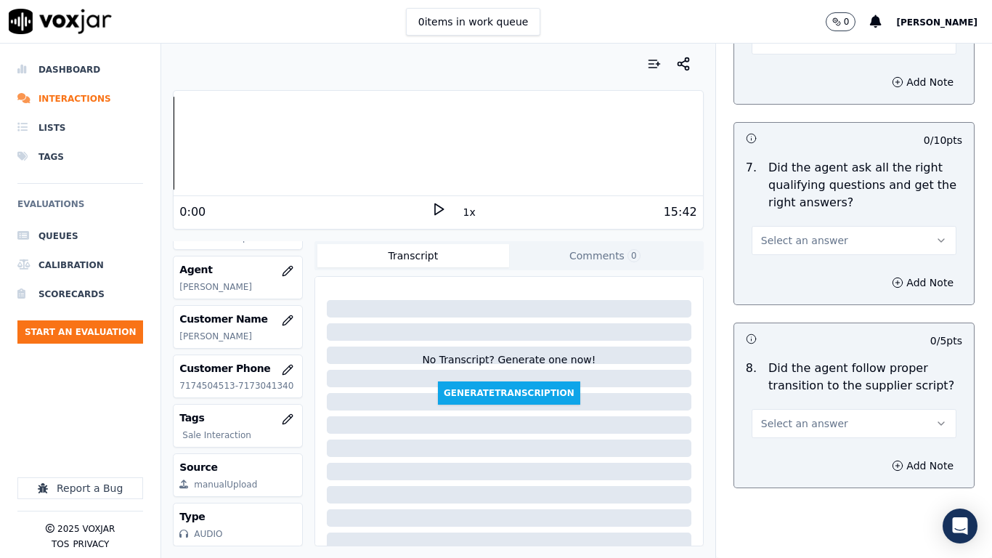
scroll to position [3413, 0]
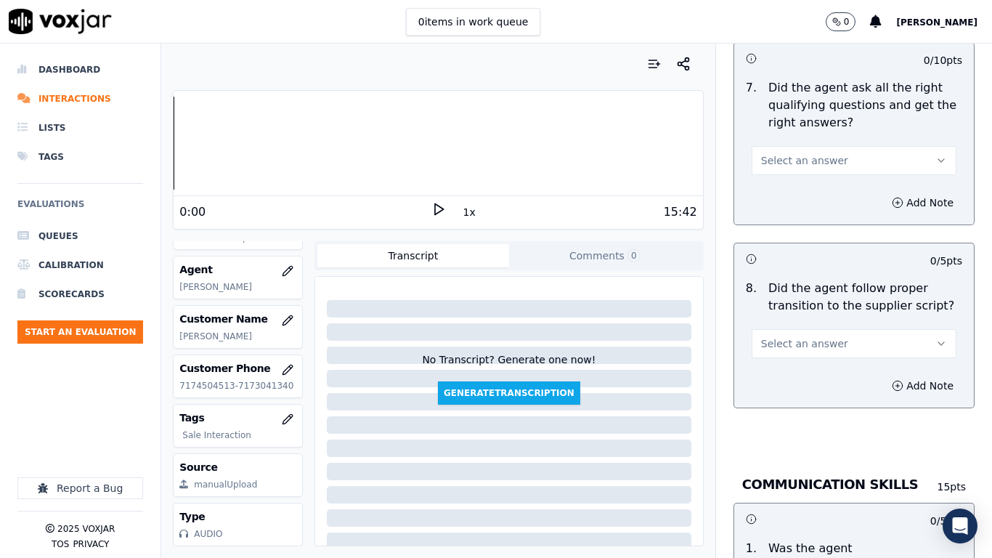
click at [782, 153] on span "Select an answer" at bounding box center [804, 160] width 87 height 15
drag, startPoint x: 804, startPoint y: 182, endPoint x: 819, endPoint y: 190, distance: 17.2
click at [805, 182] on div "Yes" at bounding box center [827, 179] width 177 height 23
click at [805, 336] on span "Select an answer" at bounding box center [804, 343] width 87 height 15
click at [806, 360] on div "Yes" at bounding box center [827, 363] width 177 height 23
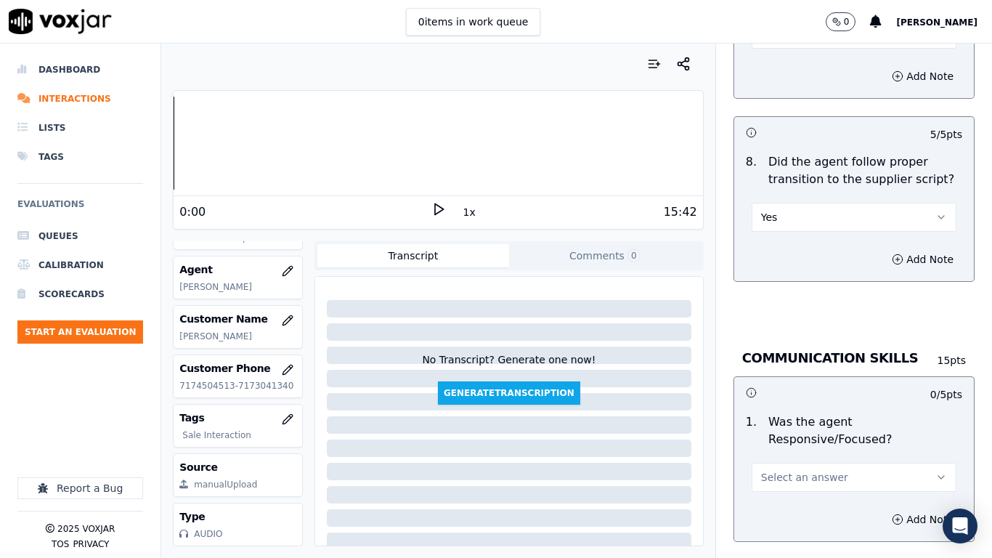
scroll to position [3777, 0]
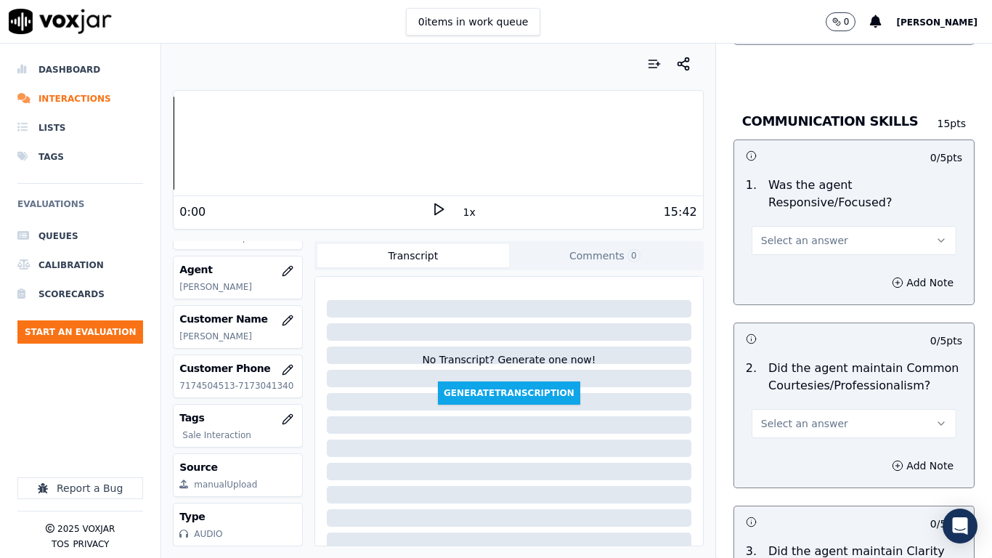
click at [776, 233] on span "Select an answer" at bounding box center [804, 240] width 87 height 15
click at [807, 264] on div "Yes" at bounding box center [827, 259] width 177 height 23
click at [803, 416] on span "Select an answer" at bounding box center [804, 423] width 87 height 15
click at [782, 440] on div "Yes" at bounding box center [827, 442] width 177 height 23
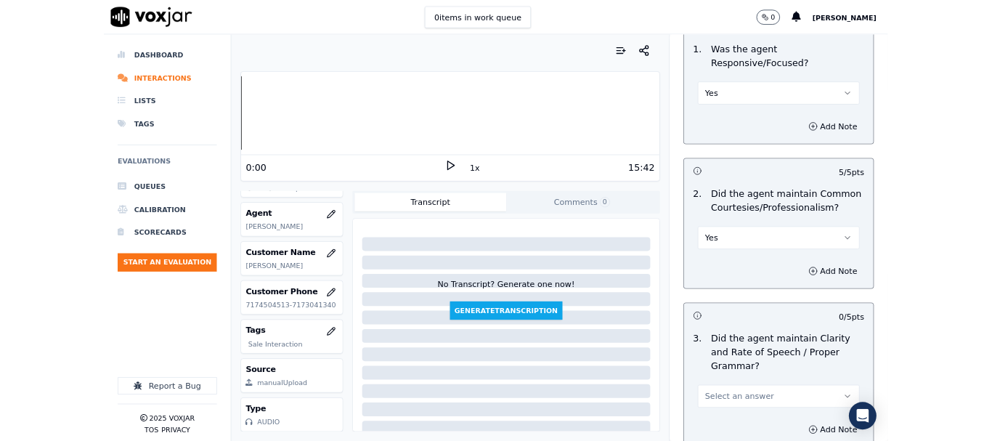
scroll to position [4018, 0]
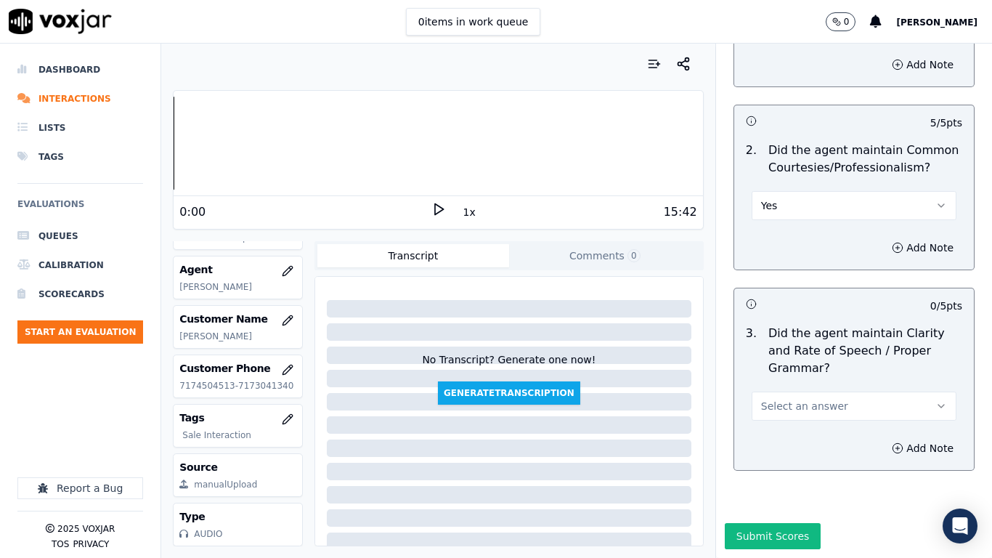
click at [795, 399] on span "Select an answer" at bounding box center [804, 406] width 87 height 15
click at [793, 405] on div "Yes" at bounding box center [827, 401] width 177 height 23
click at [749, 440] on button "Submit Scores" at bounding box center [773, 536] width 97 height 26
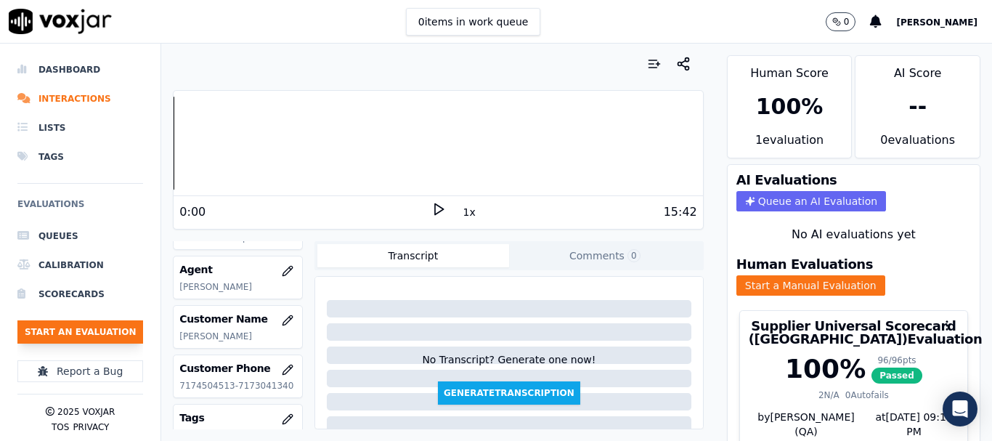
click at [97, 333] on button "Start an Evaluation" at bounding box center [80, 331] width 126 height 23
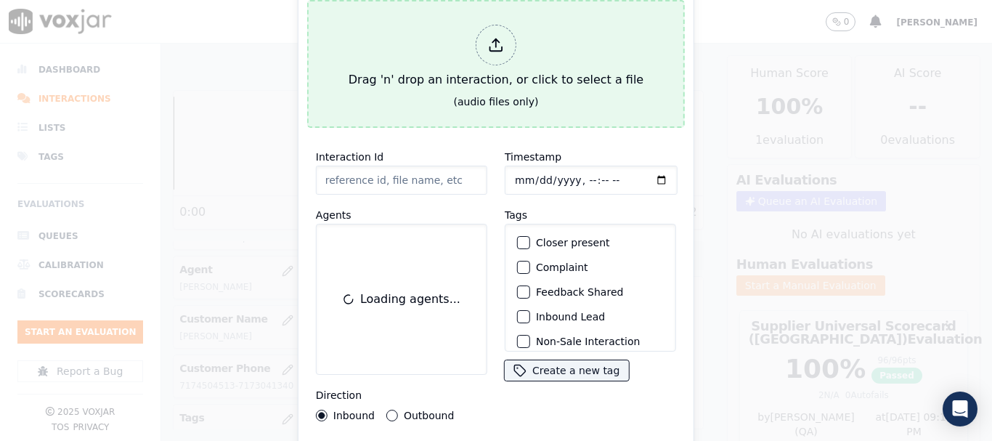
click at [517, 49] on div "Drag 'n' drop an interaction, or click to select a file" at bounding box center [496, 57] width 306 height 76
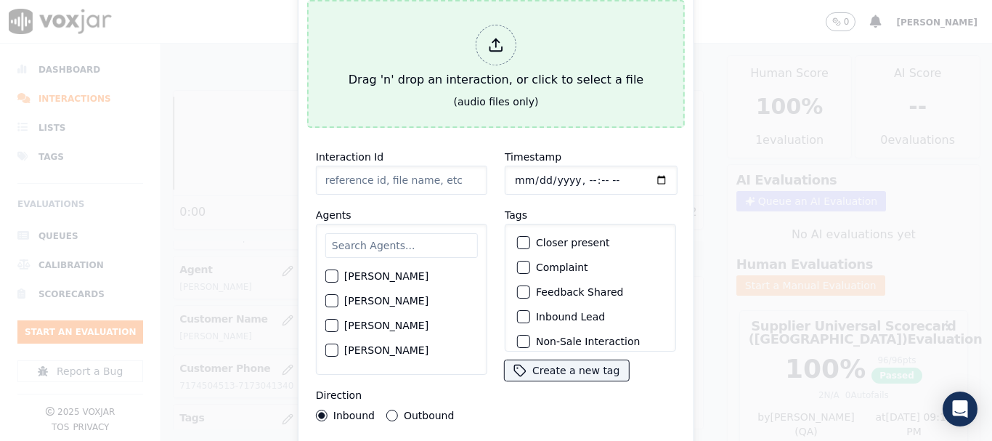
type input "20250818-124738_4452842910-all.mp3"
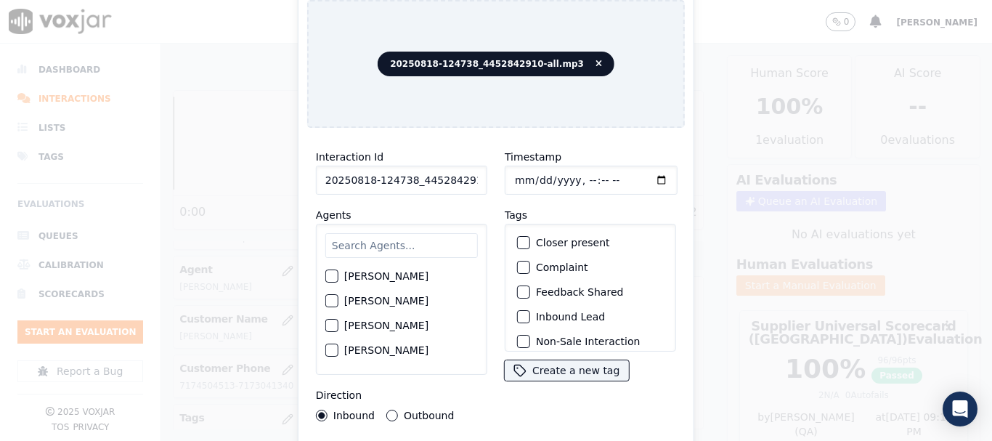
click at [385, 246] on input "text" at bounding box center [401, 245] width 153 height 25
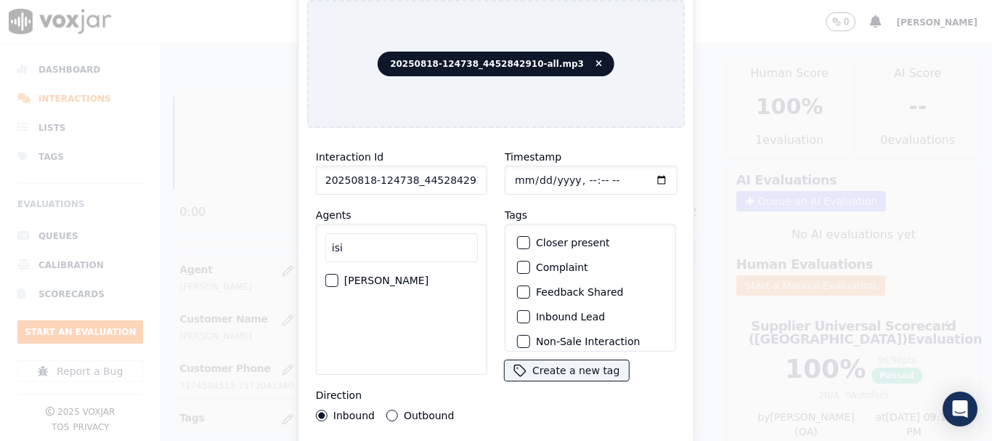
type input "isi"
click at [360, 275] on label "ISIS ALZATE" at bounding box center [386, 280] width 84 height 10
click at [338, 275] on button "ISIS ALZATE" at bounding box center [331, 280] width 13 height 13
click at [516, 179] on input "Timestamp" at bounding box center [591, 180] width 173 height 29
type input "2025-08-18T16:13"
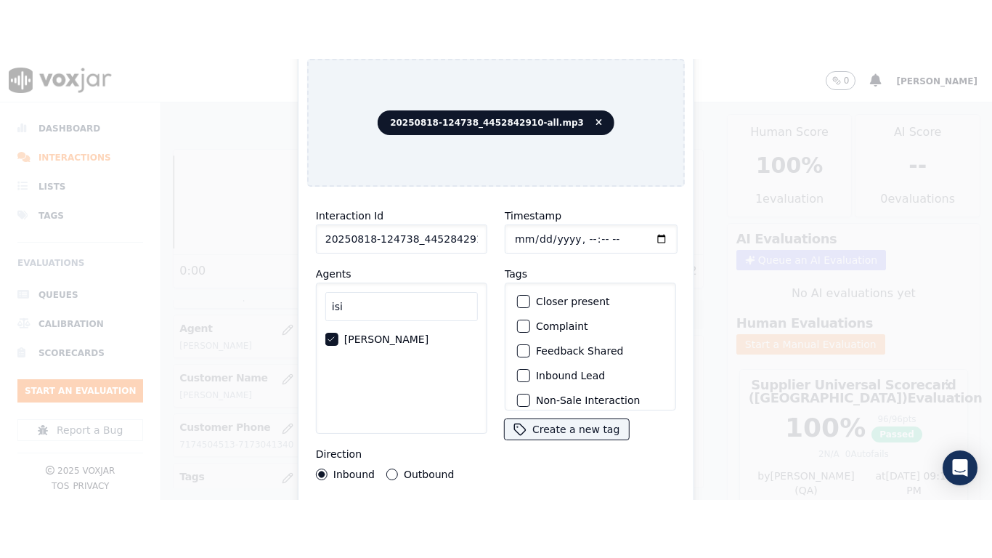
scroll to position [127, 0]
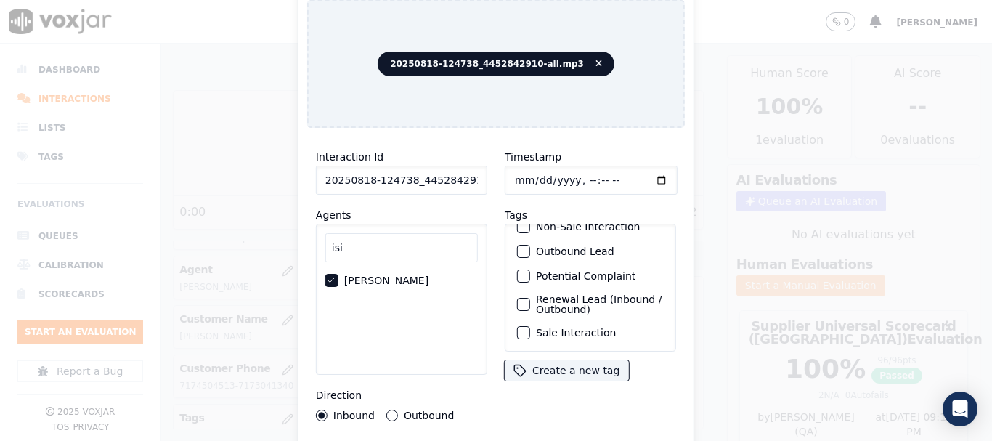
click at [598, 328] on label "Sale Interaction" at bounding box center [576, 333] width 80 height 10
click at [530, 326] on button "Sale Interaction" at bounding box center [523, 332] width 13 height 13
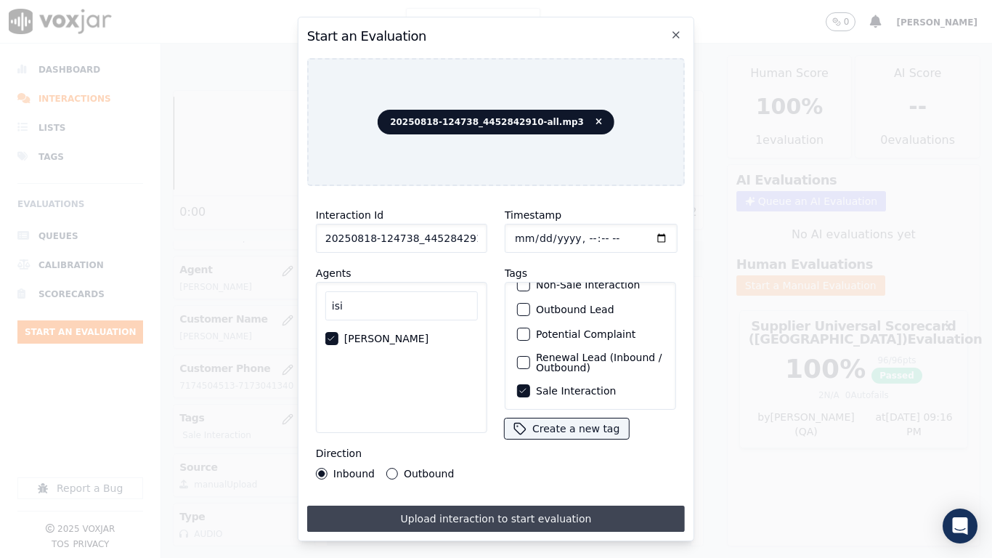
click at [564, 440] on button "Upload interaction to start evaluation" at bounding box center [496, 518] width 378 height 26
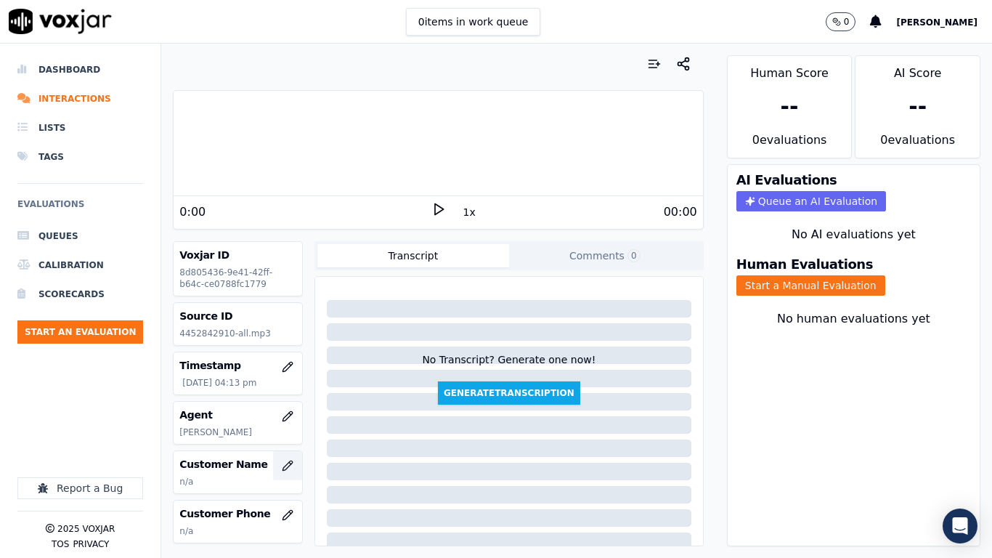
click at [282, 440] on icon "button" at bounding box center [288, 466] width 12 height 12
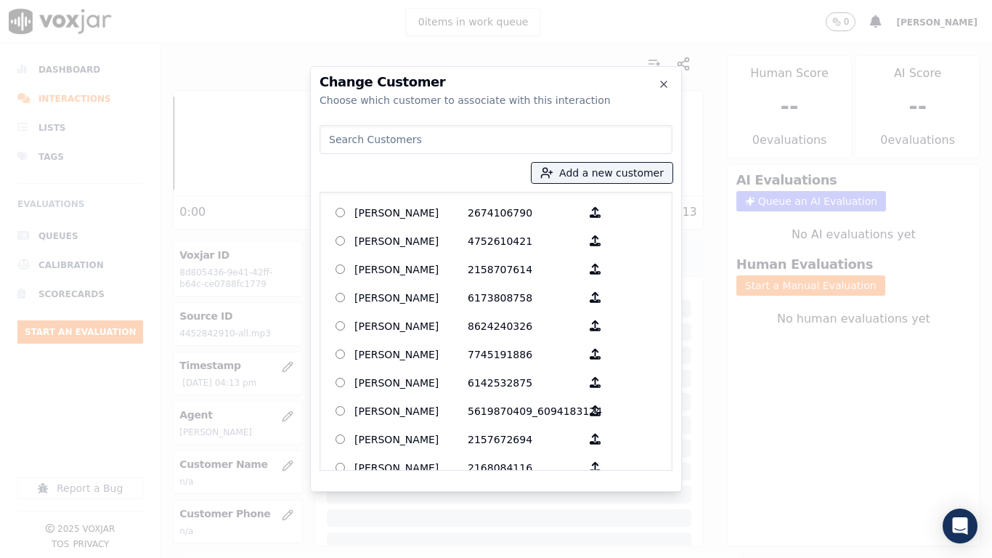
paste input "Renee Waugh"
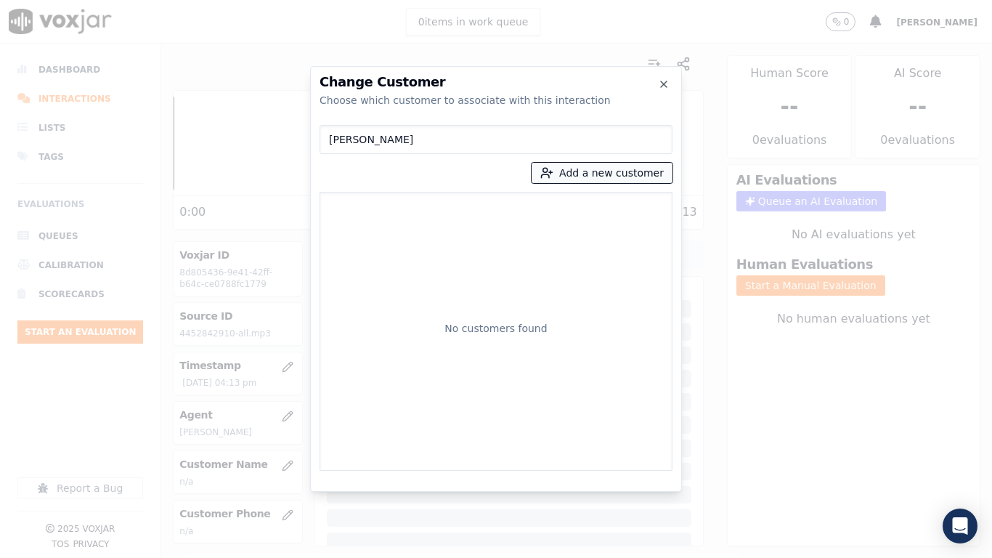
type input "Renee Waugh"
click at [570, 171] on button "Add a new customer" at bounding box center [602, 173] width 141 height 20
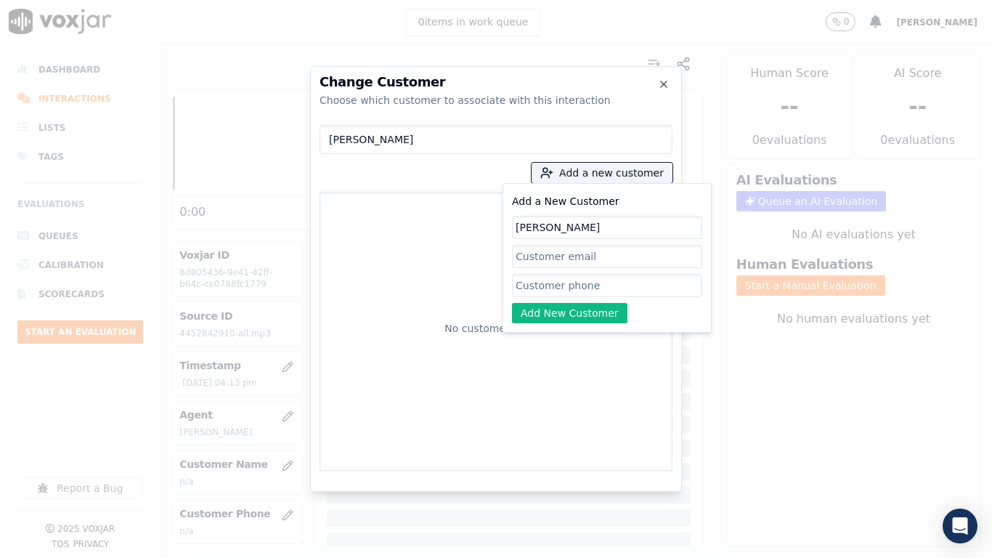
type input "Renee Waugh"
click at [556, 289] on input "Add a New Customer" at bounding box center [607, 285] width 190 height 23
paste input "4452842910"
type input "4452842910"
click at [585, 307] on button "Add New Customer" at bounding box center [569, 313] width 115 height 20
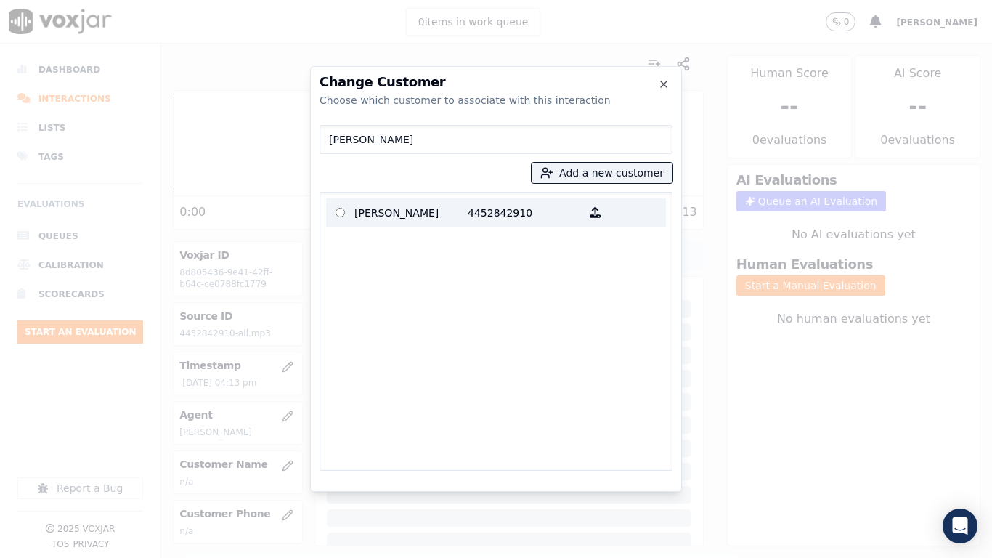
click at [381, 210] on p "Renee Waugh" at bounding box center [410, 212] width 113 height 23
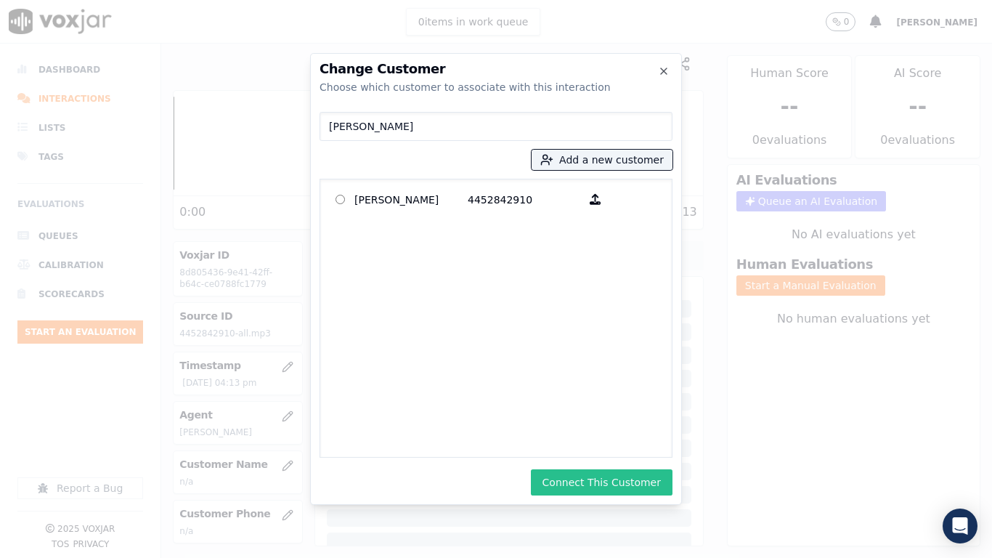
click at [579, 440] on button "Connect This Customer" at bounding box center [602, 482] width 142 height 26
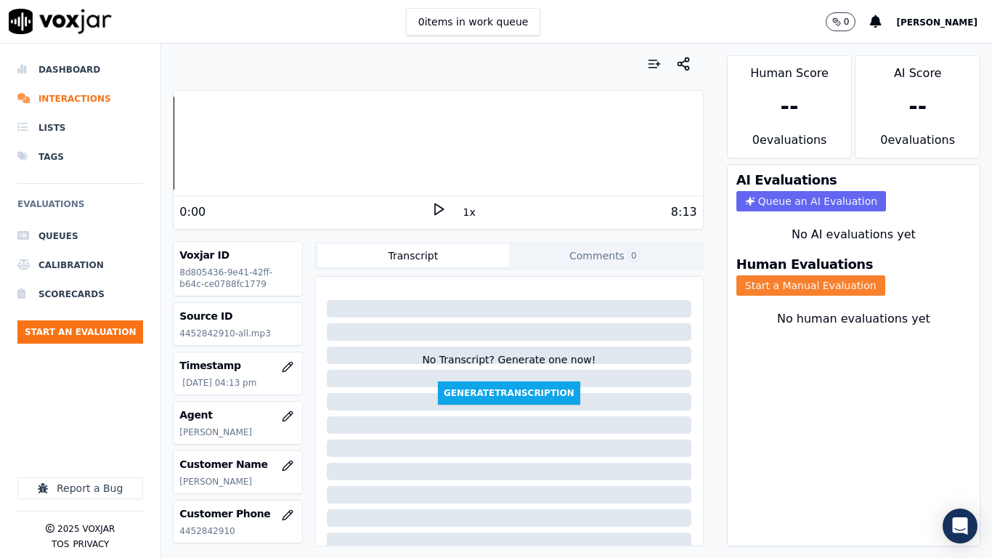
click at [784, 285] on button "Start a Manual Evaluation" at bounding box center [810, 285] width 149 height 20
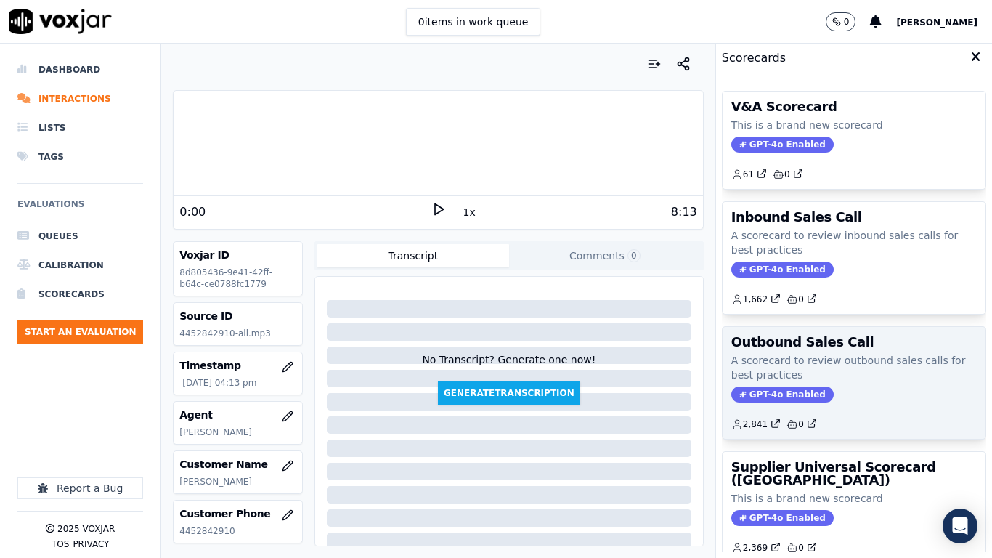
scroll to position [73, 0]
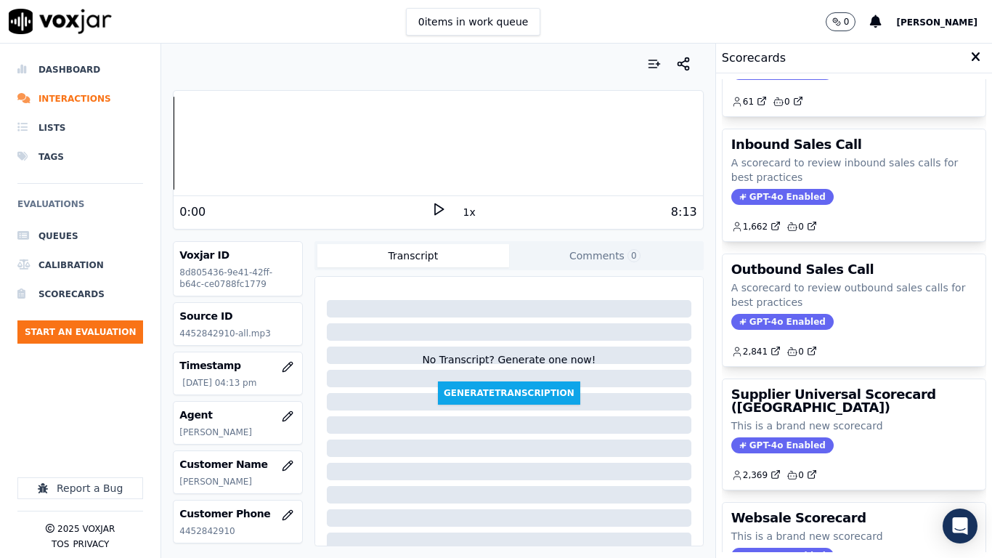
drag, startPoint x: 837, startPoint y: 402, endPoint x: 818, endPoint y: 405, distance: 19.2
click at [836, 402] on h3 "Supplier Universal Scorecard (Colombia)" at bounding box center [853, 401] width 245 height 26
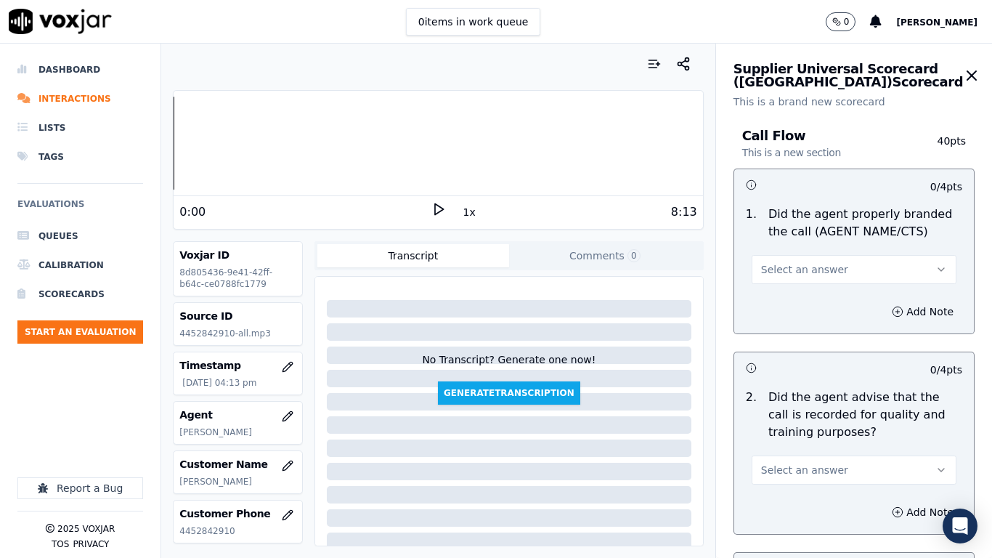
click at [797, 269] on span "Select an answer" at bounding box center [804, 269] width 87 height 15
click at [790, 305] on div "Yes" at bounding box center [827, 302] width 177 height 23
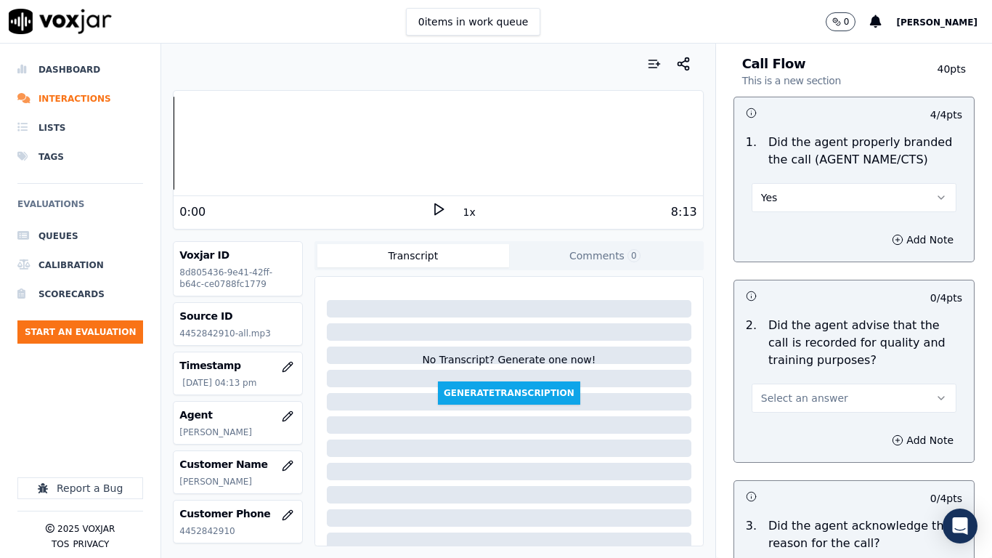
scroll to position [291, 0]
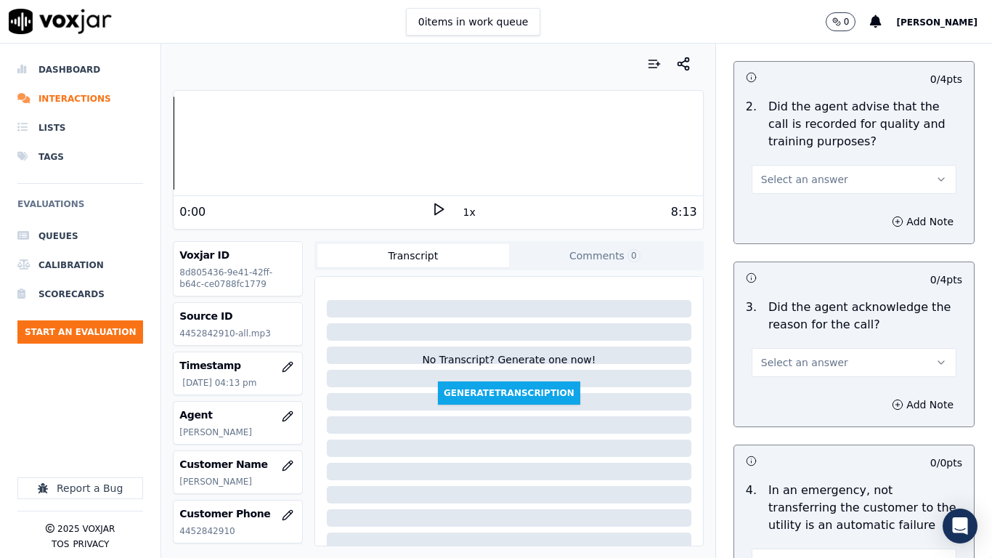
click at [817, 181] on span "Select an answer" at bounding box center [804, 179] width 87 height 15
click at [821, 212] on div "Yes" at bounding box center [827, 211] width 177 height 23
click at [801, 366] on span "Select an answer" at bounding box center [804, 362] width 87 height 15
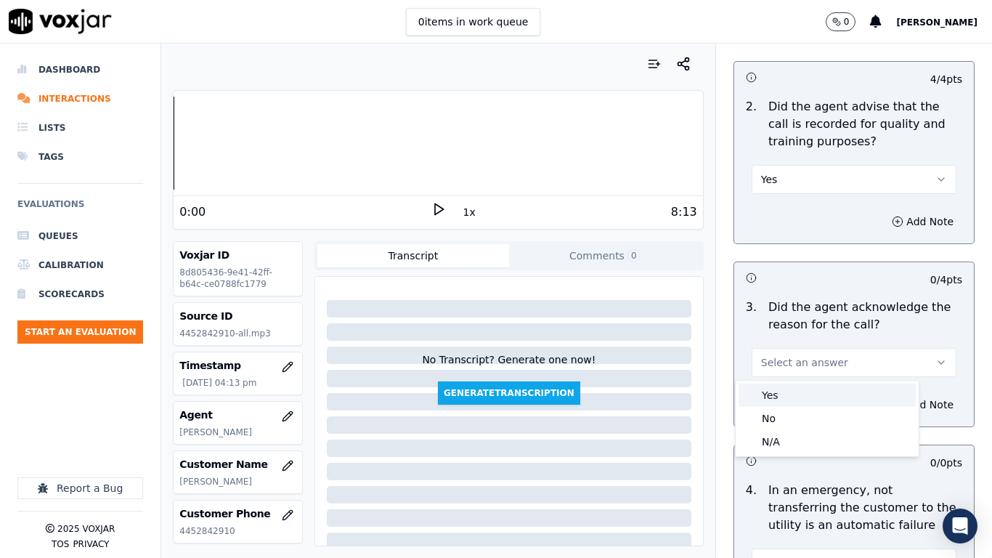
click at [792, 394] on div "Yes" at bounding box center [827, 394] width 177 height 23
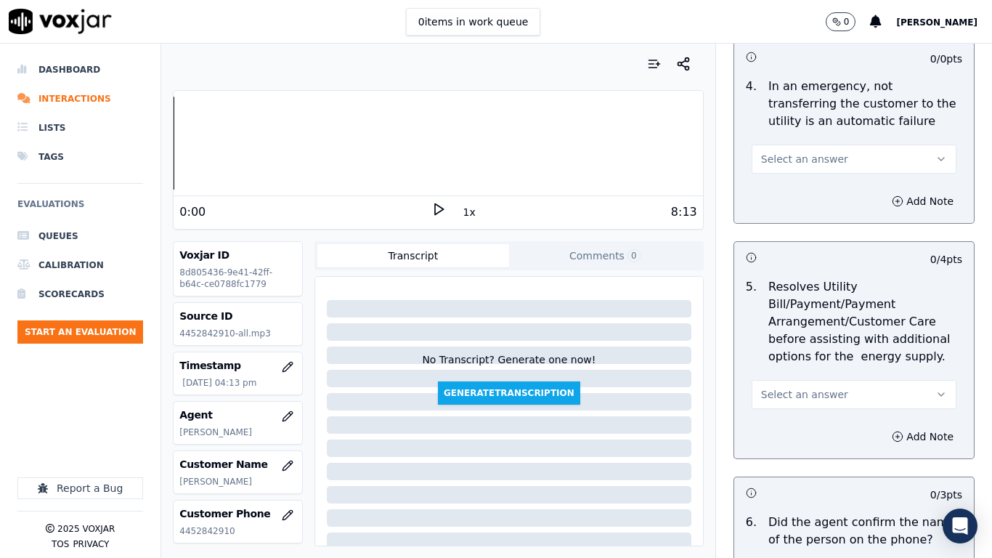
scroll to position [726, 0]
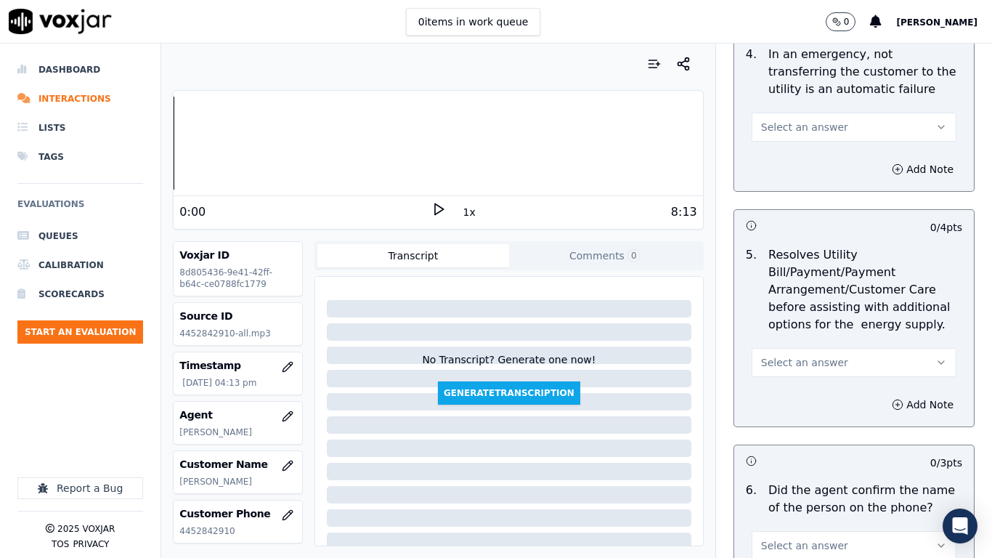
click at [779, 127] on span "Select an answer" at bounding box center [804, 127] width 87 height 15
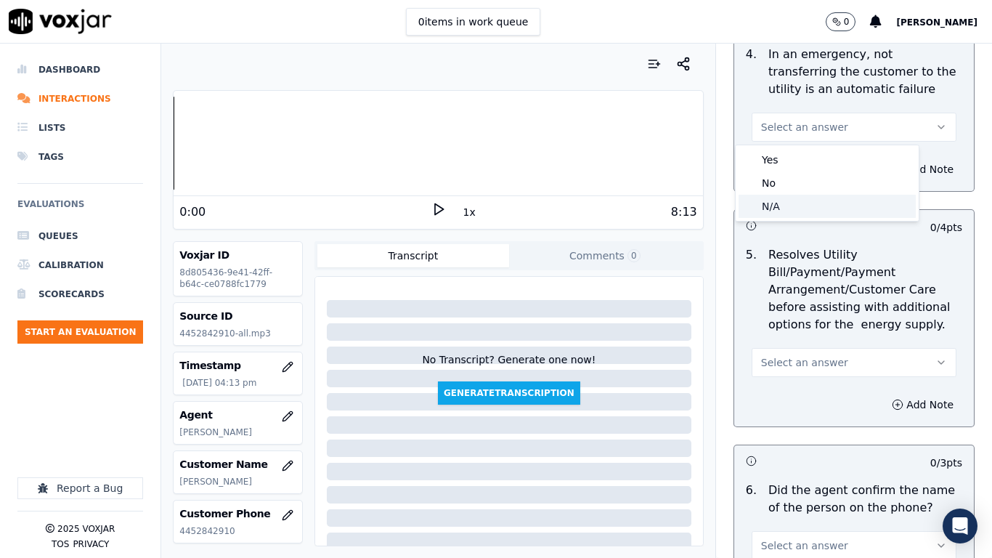
drag, startPoint x: 784, startPoint y: 206, endPoint x: 811, endPoint y: 323, distance: 120.8
click at [784, 210] on div "N/A" at bounding box center [827, 206] width 177 height 23
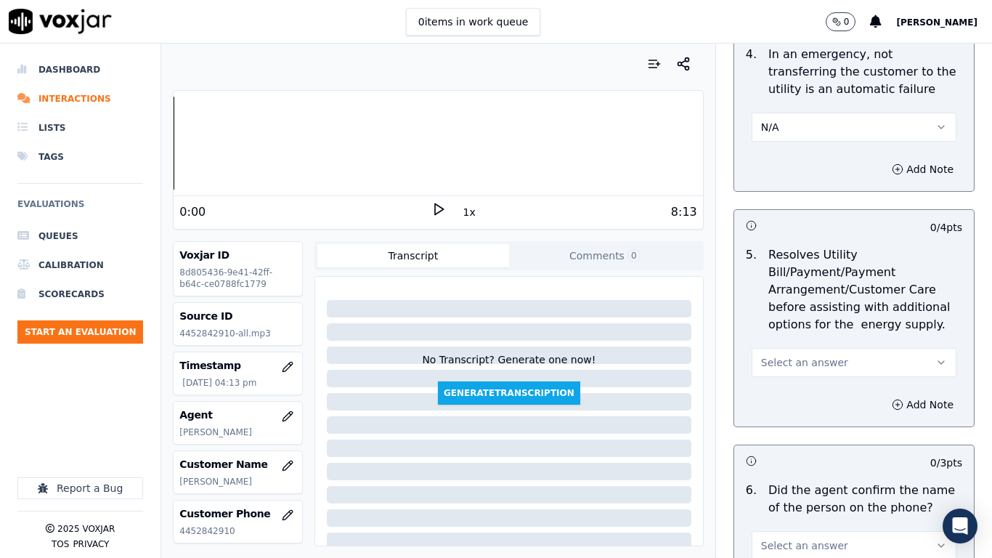
click at [797, 368] on span "Select an answer" at bounding box center [804, 362] width 87 height 15
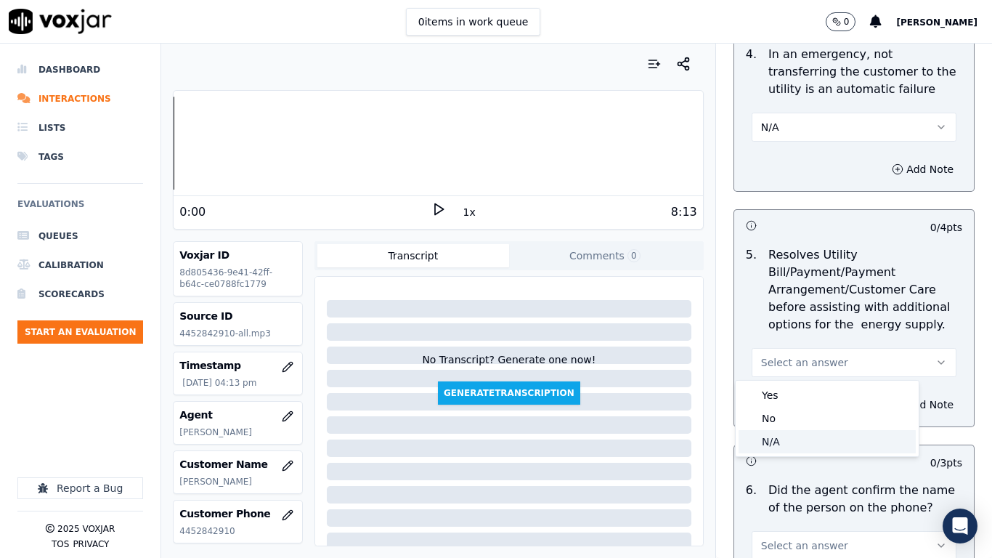
click at [800, 440] on div "N/A" at bounding box center [827, 441] width 177 height 23
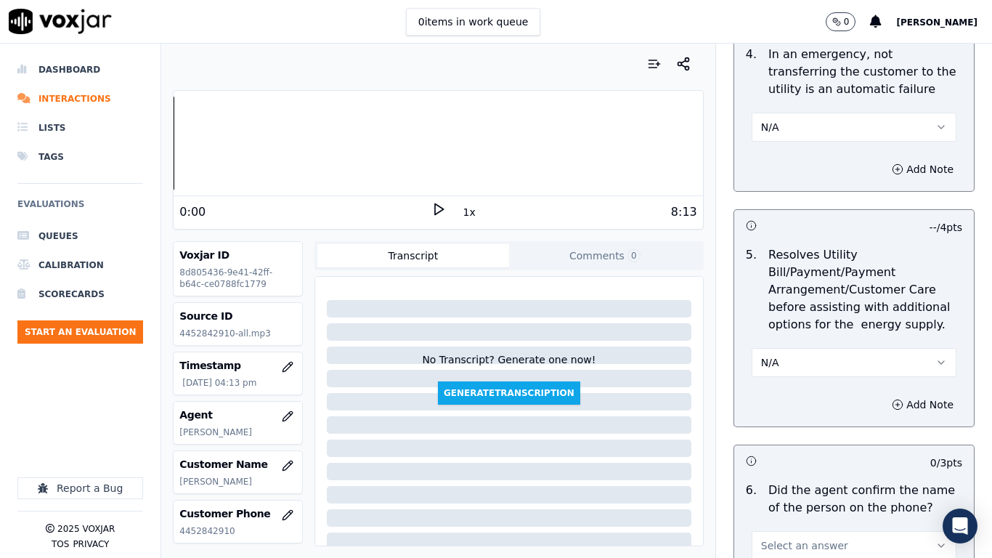
scroll to position [1235, 0]
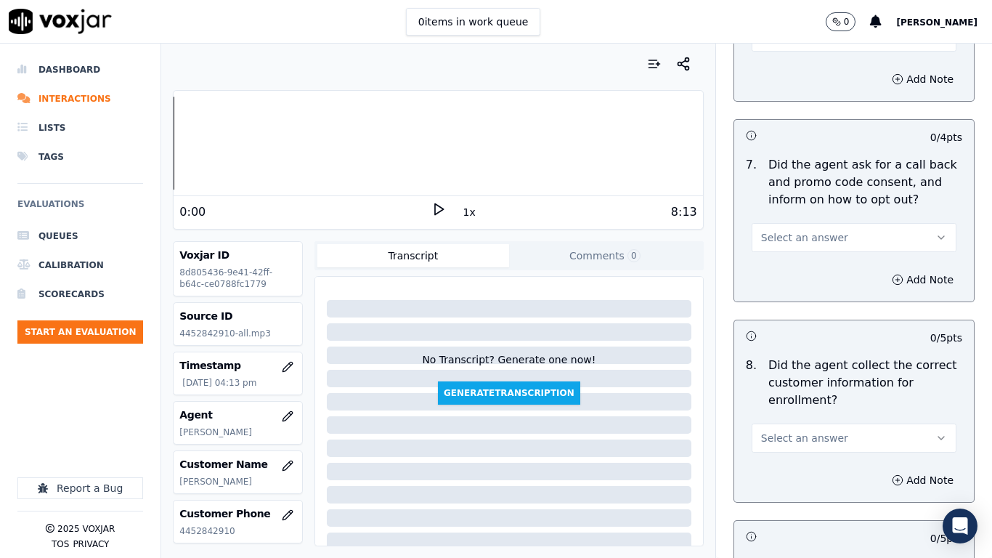
click at [776, 48] on button "Select an answer" at bounding box center [854, 37] width 205 height 29
click at [785, 65] on div "Yes" at bounding box center [827, 69] width 177 height 23
click at [789, 237] on span "Select an answer" at bounding box center [804, 237] width 87 height 15
click at [796, 261] on div "Yes" at bounding box center [827, 270] width 177 height 23
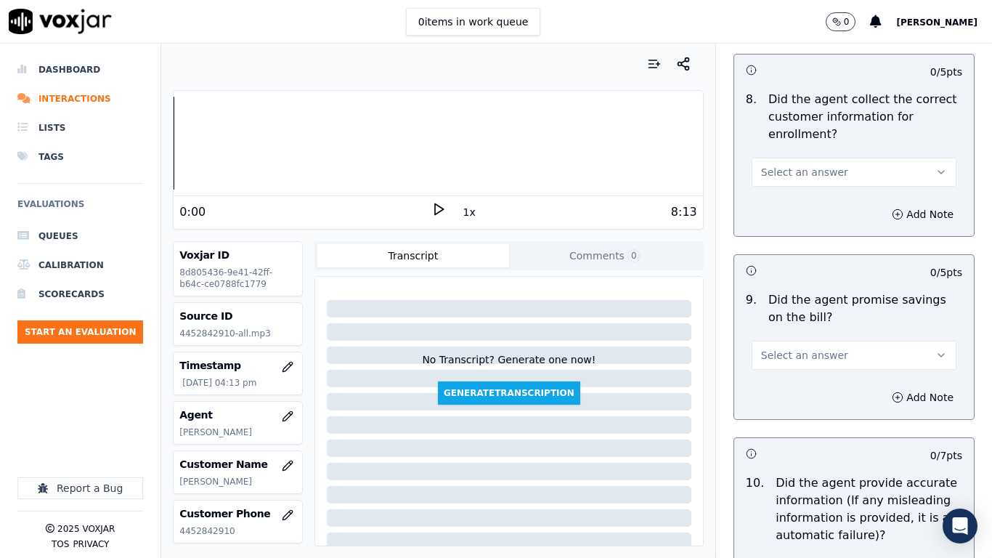
scroll to position [1525, 0]
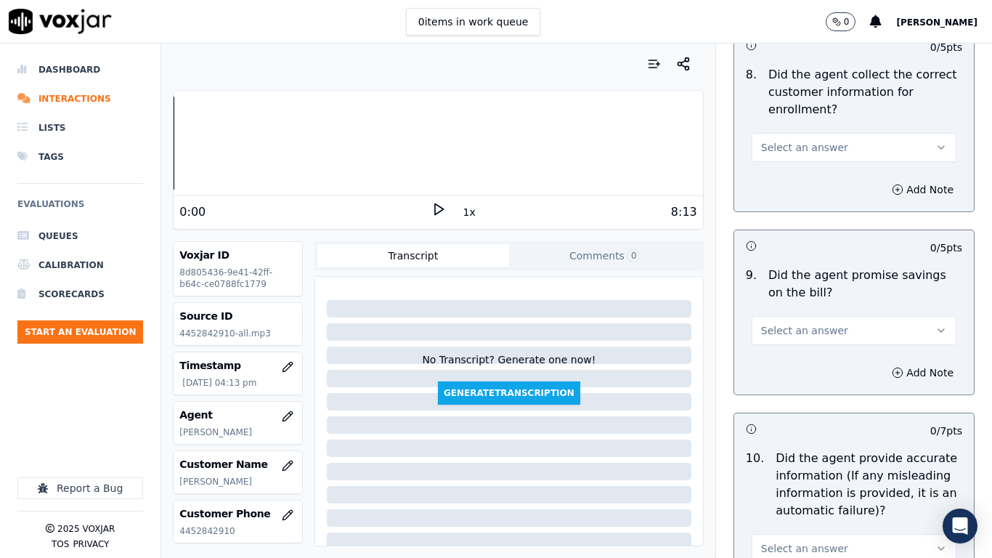
click at [792, 144] on span "Select an answer" at bounding box center [804, 147] width 87 height 15
click at [800, 176] on div "Yes" at bounding box center [827, 179] width 177 height 23
click at [809, 328] on span "Select an answer" at bounding box center [804, 330] width 87 height 15
click at [805, 358] on div "Yes" at bounding box center [827, 363] width 177 height 23
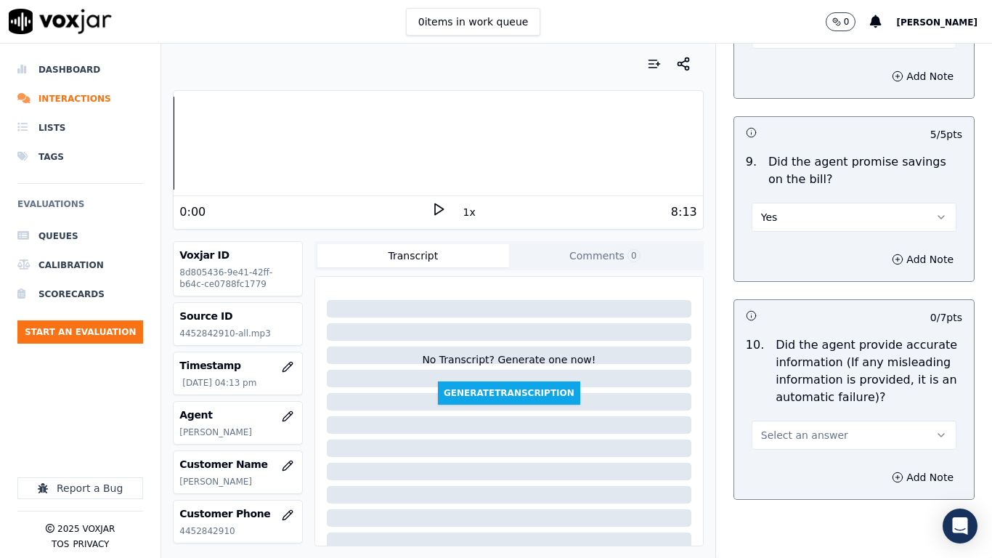
scroll to position [1888, 0]
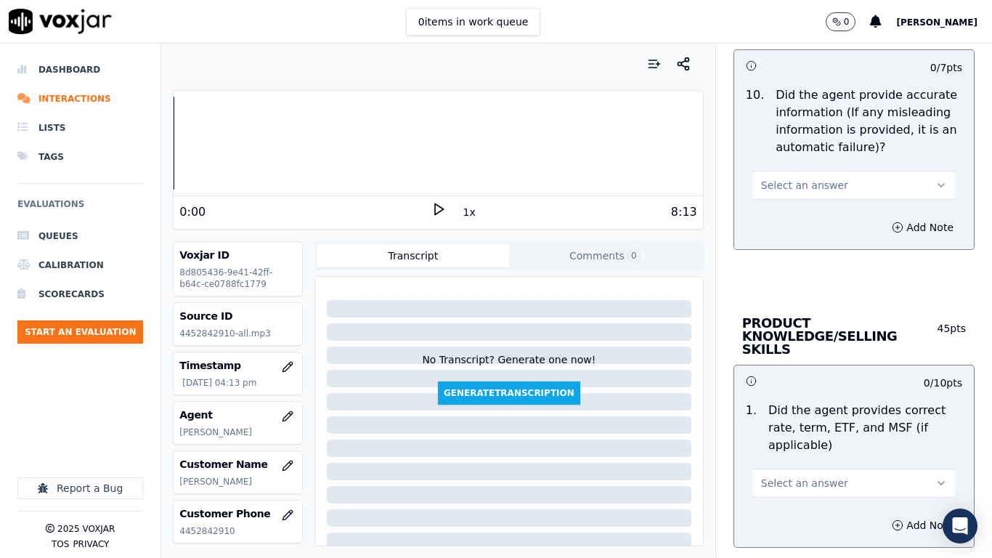
click at [797, 180] on span "Select an answer" at bounding box center [804, 185] width 87 height 15
click at [808, 219] on div "Yes" at bounding box center [827, 217] width 177 height 23
click at [816, 440] on span "Select an answer" at bounding box center [804, 483] width 87 height 15
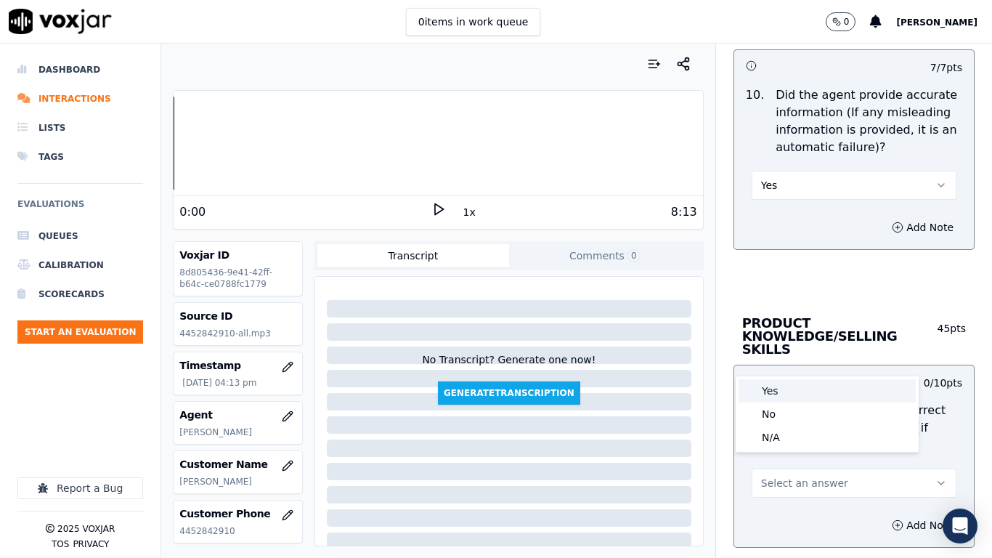
click at [781, 394] on div "Yes" at bounding box center [827, 390] width 177 height 23
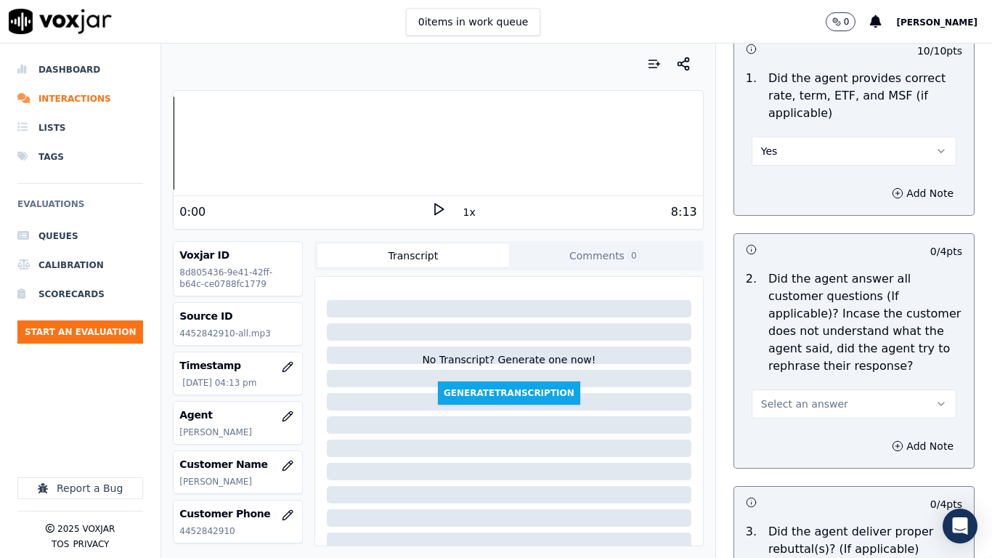
scroll to position [2251, 0]
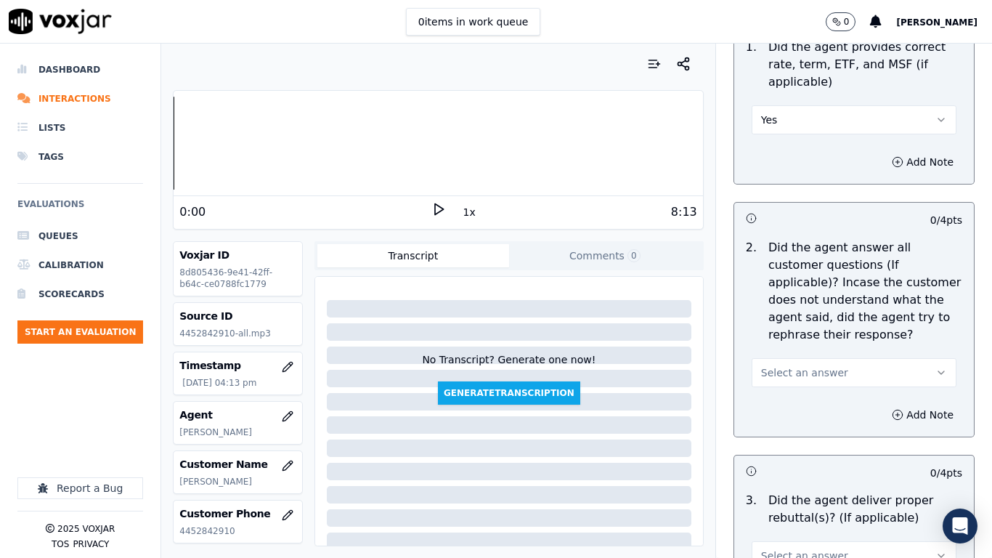
click at [803, 365] on span "Select an answer" at bounding box center [804, 372] width 87 height 15
click at [804, 387] on div "Yes" at bounding box center [827, 392] width 177 height 23
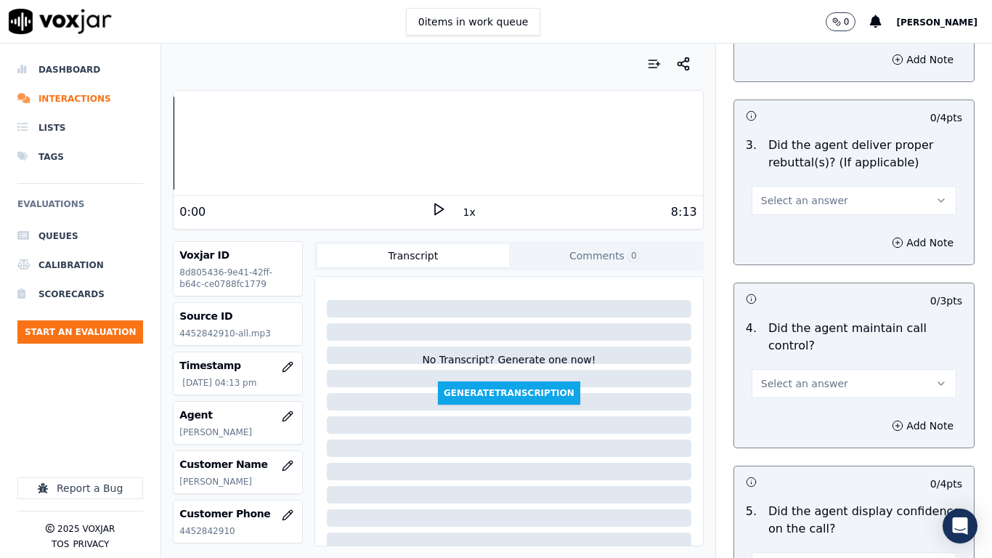
scroll to position [2615, 0]
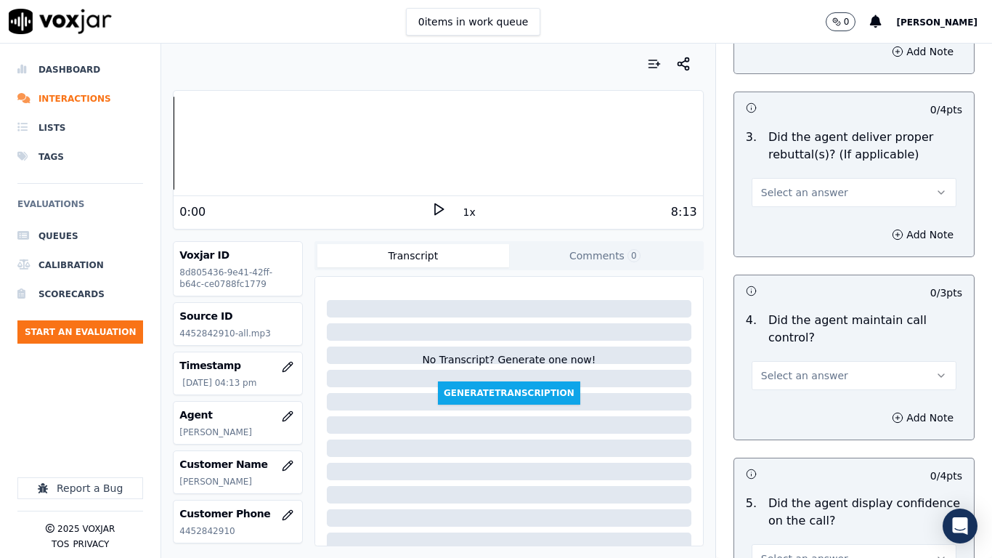
click at [784, 185] on span "Select an answer" at bounding box center [804, 192] width 87 height 15
click at [790, 203] on div "Yes" at bounding box center [827, 211] width 177 height 23
click at [795, 368] on span "Select an answer" at bounding box center [804, 375] width 87 height 15
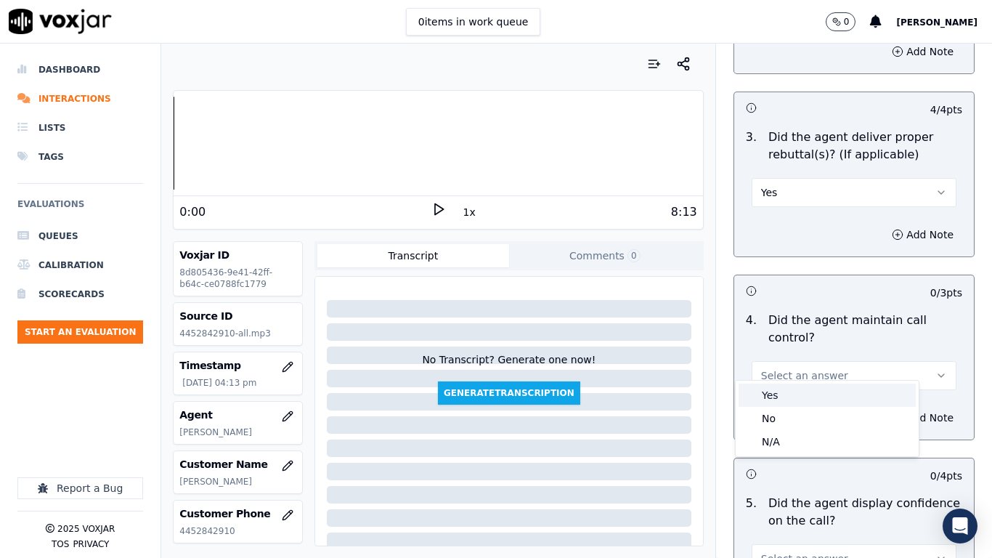
click at [784, 402] on div "Yes" at bounding box center [827, 394] width 177 height 23
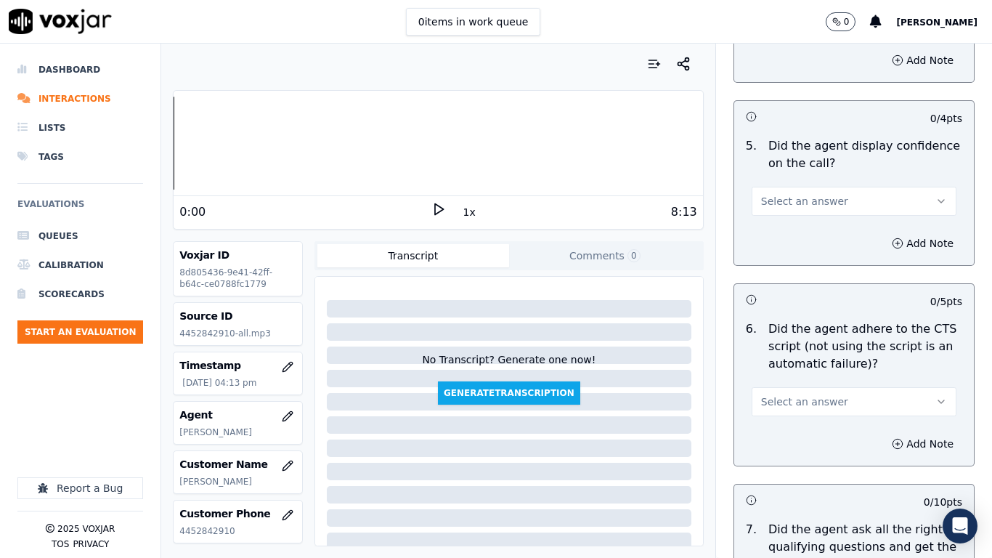
scroll to position [3050, 0]
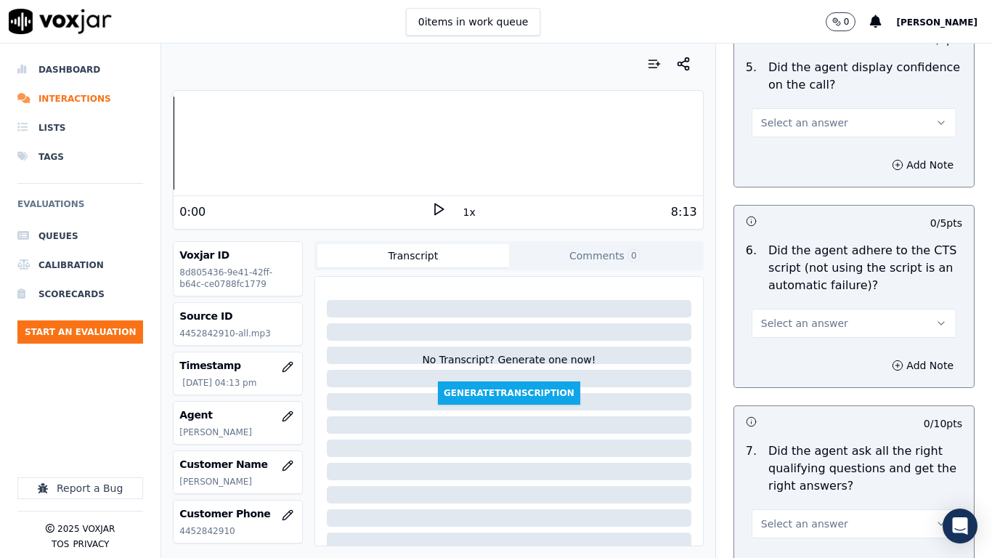
click at [789, 108] on button "Select an answer" at bounding box center [854, 122] width 205 height 29
click at [794, 139] on div "Yes" at bounding box center [827, 142] width 177 height 23
click at [778, 316] on span "Select an answer" at bounding box center [804, 323] width 87 height 15
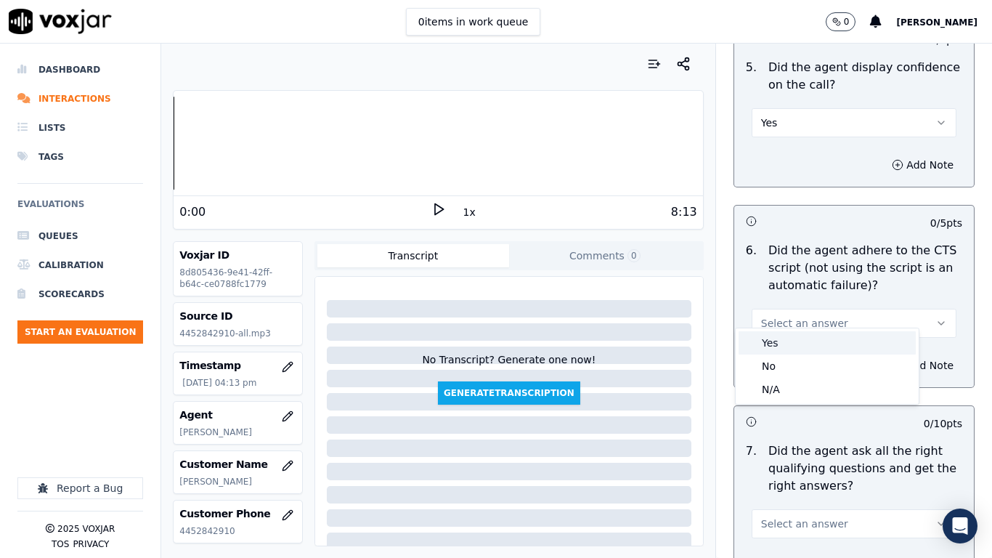
click at [789, 341] on div "Yes" at bounding box center [827, 342] width 177 height 23
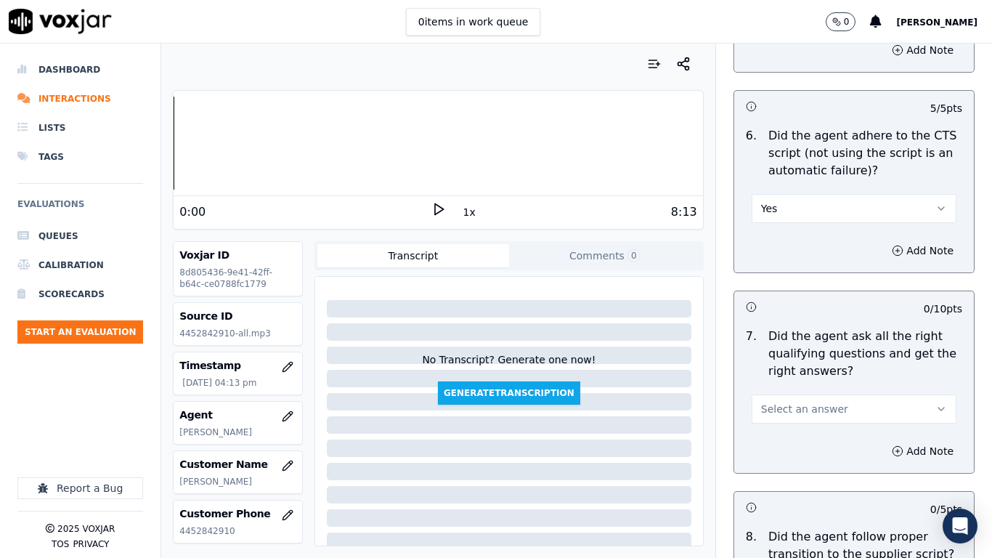
scroll to position [3413, 0]
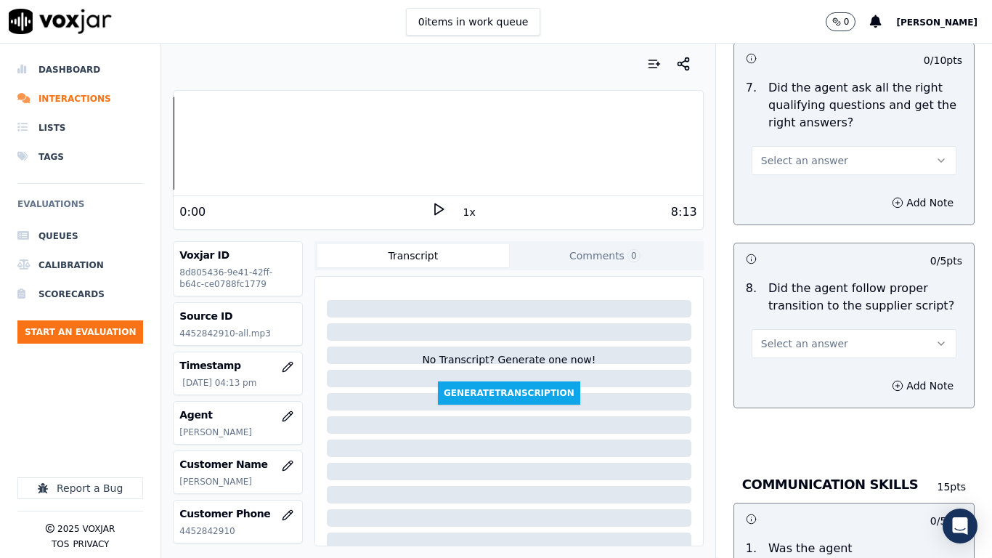
click at [789, 156] on button "Select an answer" at bounding box center [854, 160] width 205 height 29
click at [792, 176] on div "Yes" at bounding box center [827, 179] width 177 height 23
click at [815, 336] on span "Select an answer" at bounding box center [804, 343] width 87 height 15
click at [814, 357] on div "Yes" at bounding box center [827, 363] width 177 height 23
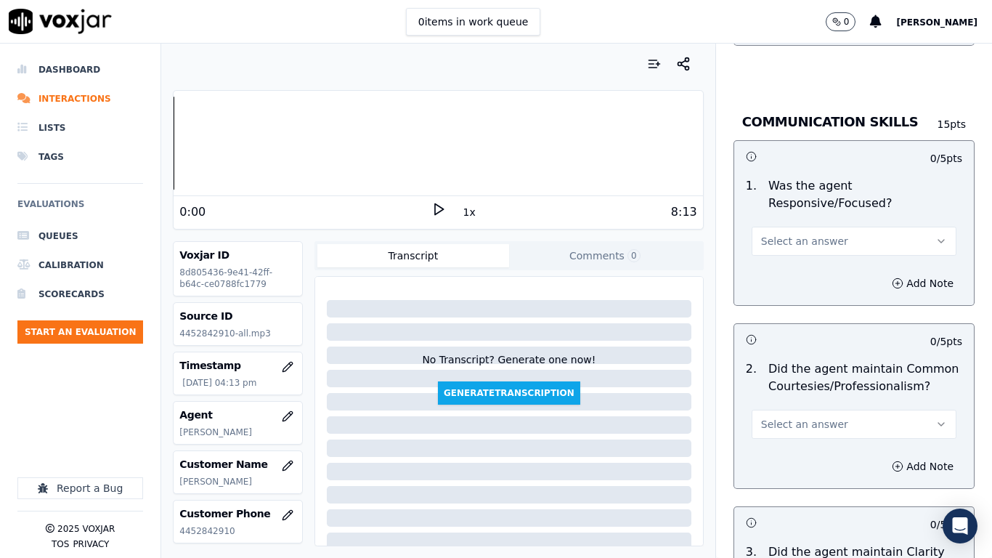
scroll to position [3777, 0]
click at [794, 233] on span "Select an answer" at bounding box center [804, 240] width 87 height 15
click at [799, 264] on div "Yes" at bounding box center [827, 259] width 177 height 23
click at [818, 416] on span "Select an answer" at bounding box center [804, 423] width 87 height 15
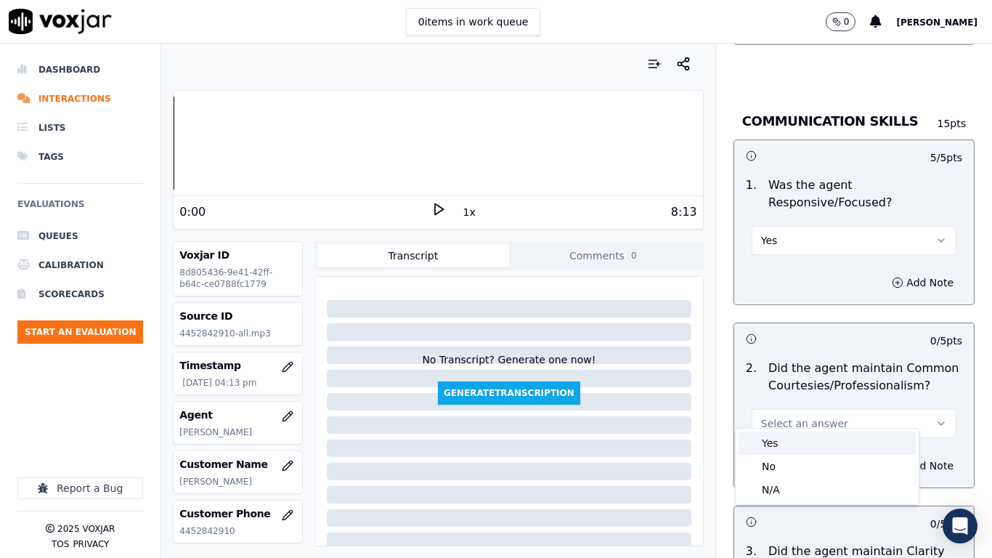
click at [805, 440] on div "Yes" at bounding box center [827, 442] width 177 height 23
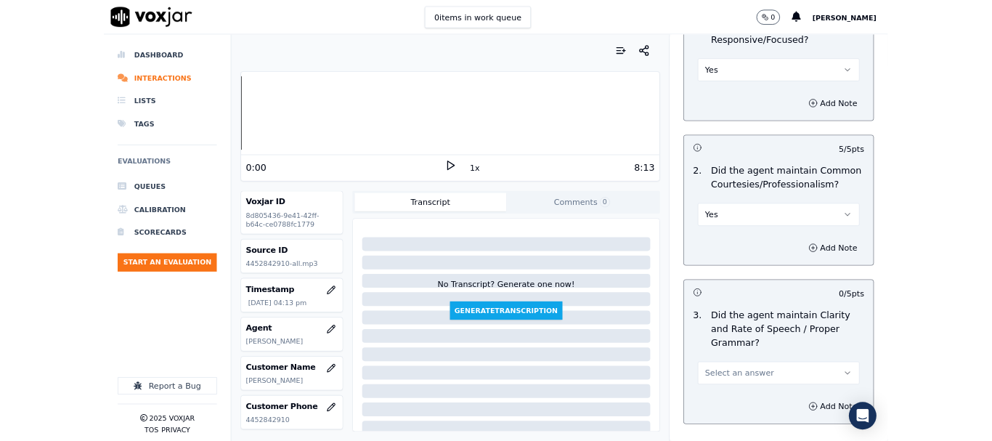
scroll to position [4018, 0]
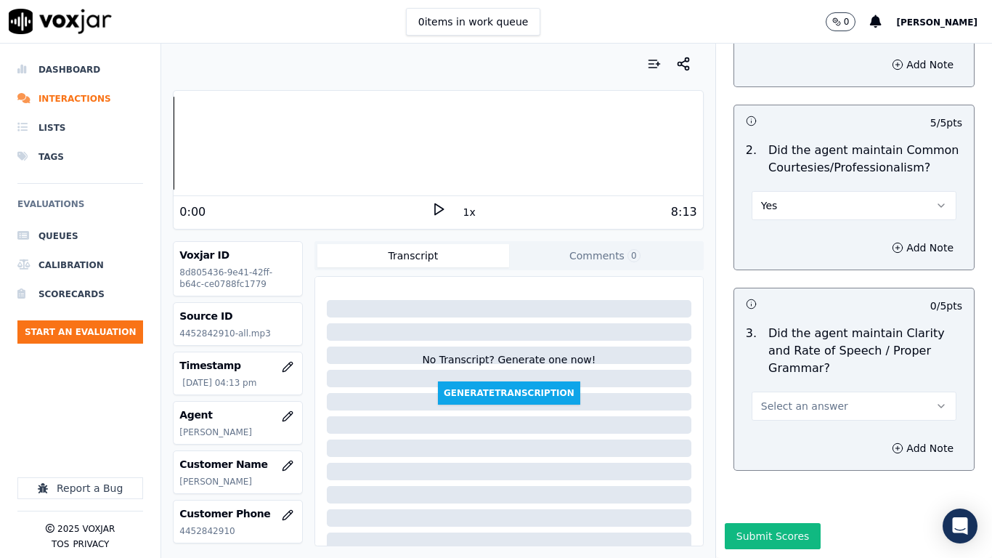
click at [806, 399] on span "Select an answer" at bounding box center [804, 406] width 87 height 15
click at [798, 396] on div "Yes" at bounding box center [827, 401] width 177 height 23
click at [762, 440] on button "Submit Scores" at bounding box center [773, 536] width 97 height 26
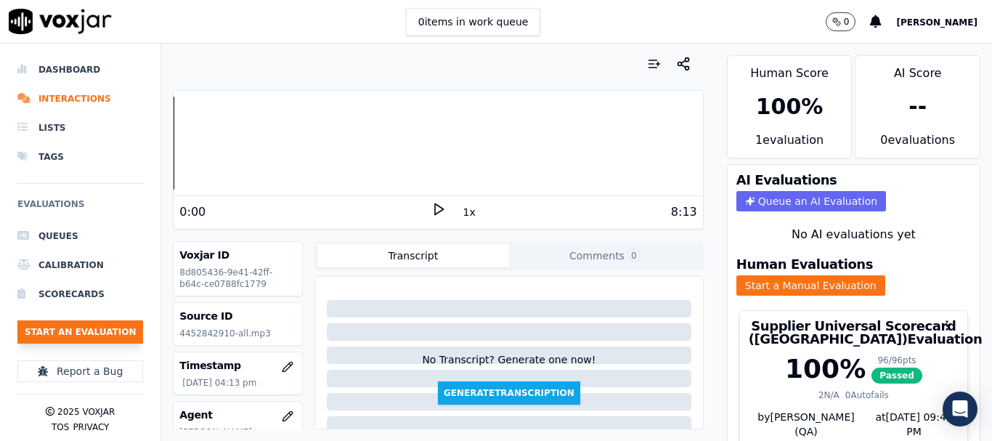
click at [101, 332] on button "Start an Evaluation" at bounding box center [80, 331] width 126 height 23
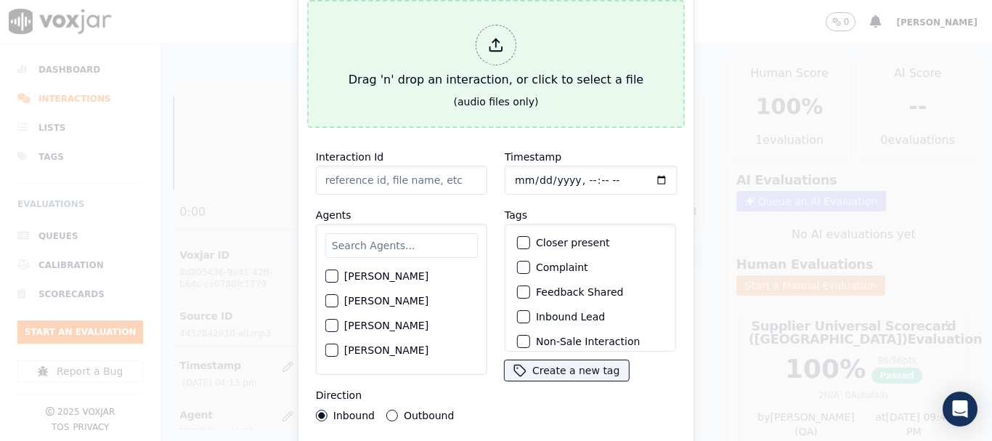
click at [488, 82] on div "Drag 'n' drop an interaction, or click to select a file" at bounding box center [496, 57] width 306 height 76
type input "20250818-152930_2723795391-all.mp3"
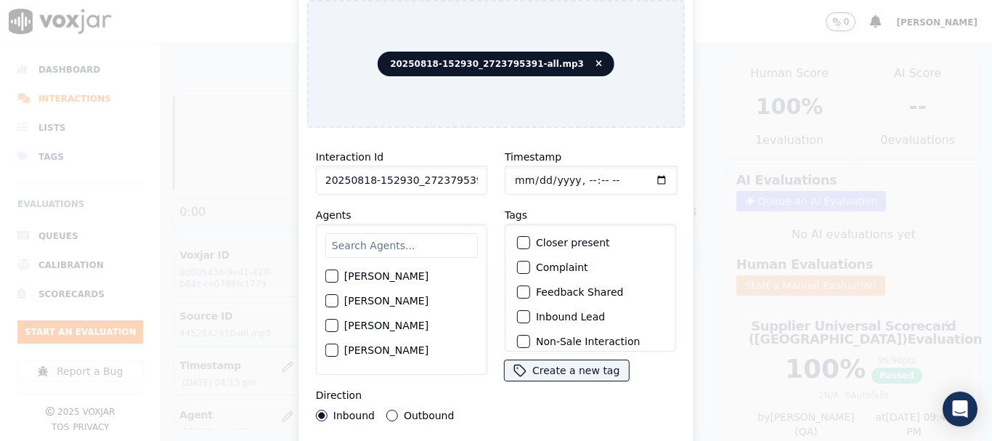
click at [396, 244] on input "text" at bounding box center [401, 245] width 153 height 25
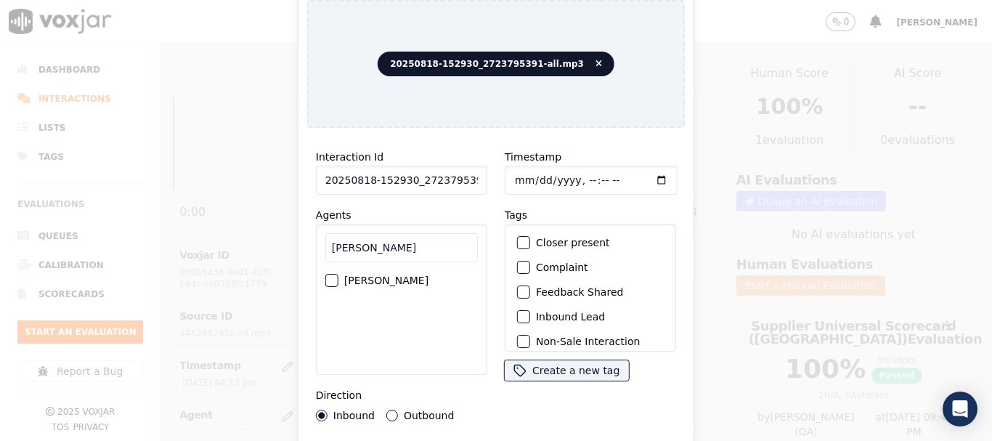
type input "mary"
click at [383, 275] on label "MARY OLIER" at bounding box center [386, 280] width 84 height 10
click at [338, 274] on button "MARY OLIER" at bounding box center [331, 280] width 13 height 13
click at [513, 175] on input "Timestamp" at bounding box center [591, 180] width 173 height 29
type input "2025-08-18T16:36"
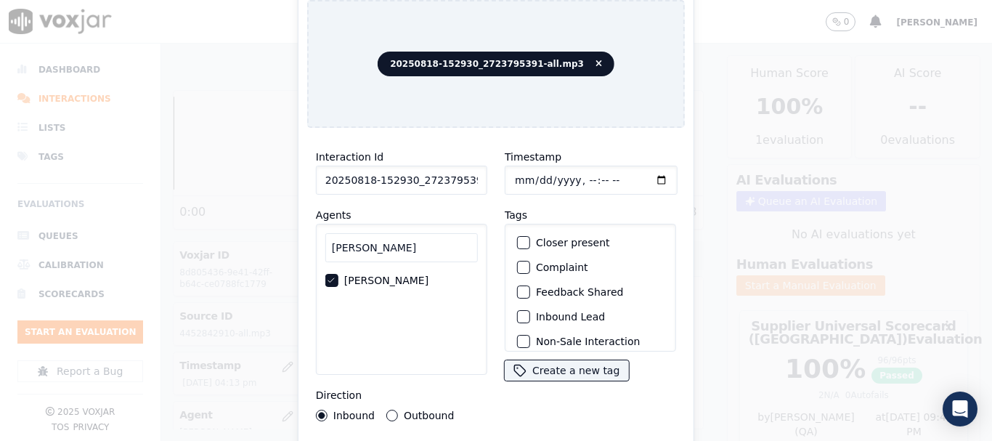
scroll to position [127, 0]
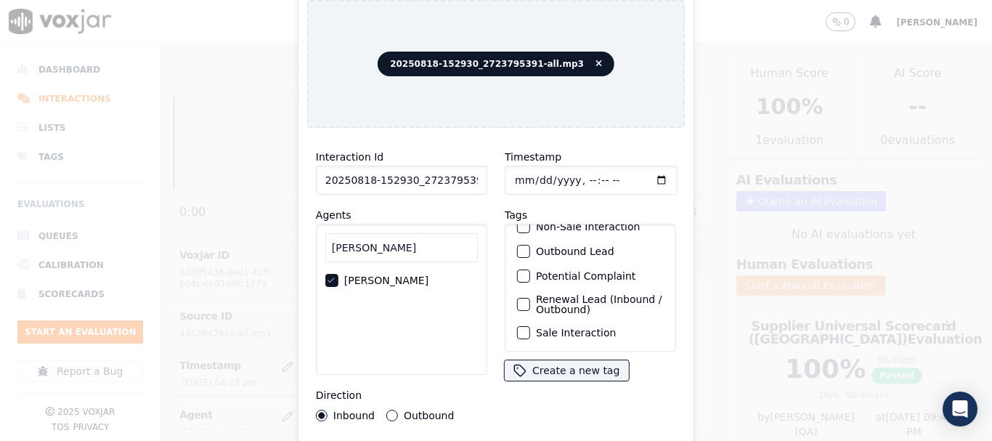
click at [553, 328] on label "Sale Interaction" at bounding box center [576, 333] width 80 height 10
click at [530, 326] on button "Sale Interaction" at bounding box center [523, 332] width 13 height 13
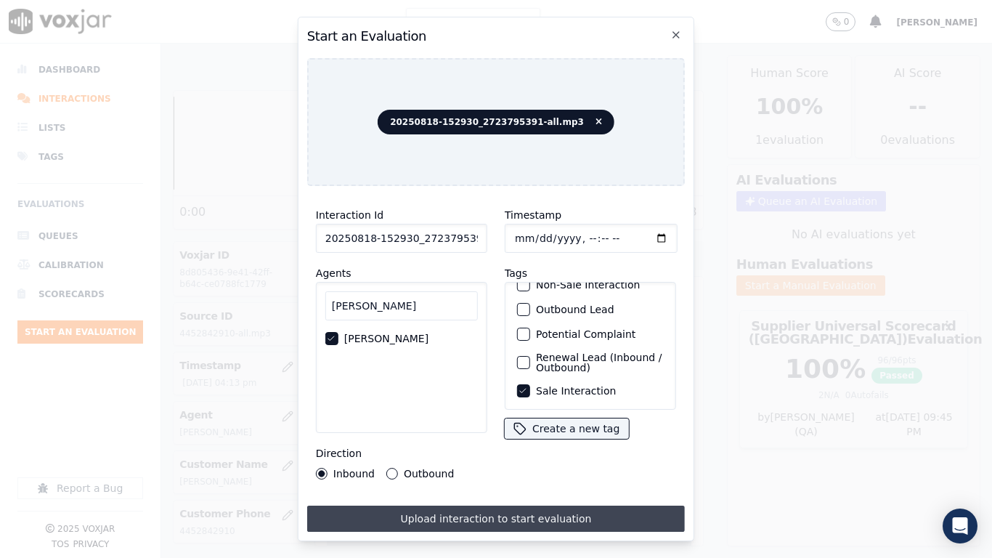
click at [502, 440] on button "Upload interaction to start evaluation" at bounding box center [496, 518] width 378 height 26
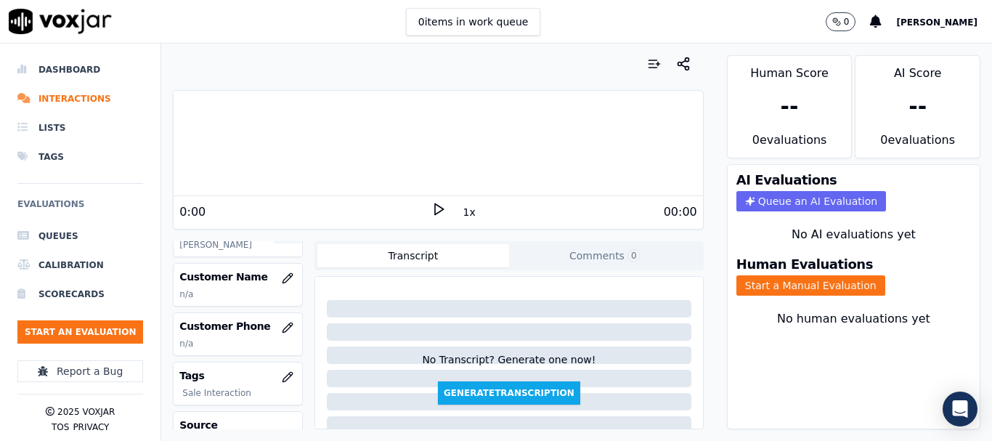
scroll to position [218, 0]
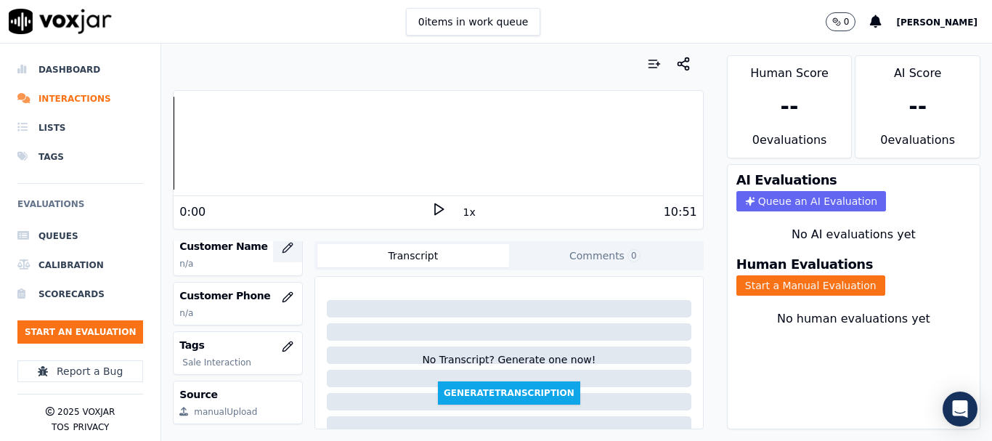
click at [273, 248] on button "button" at bounding box center [287, 247] width 29 height 29
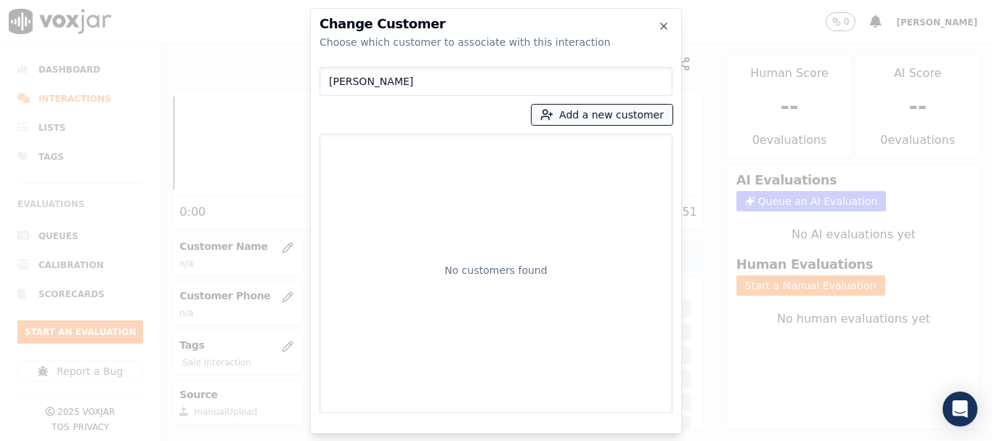
type input "JOSEPH AMODER"
click at [585, 110] on button "Add a new customer" at bounding box center [602, 115] width 141 height 20
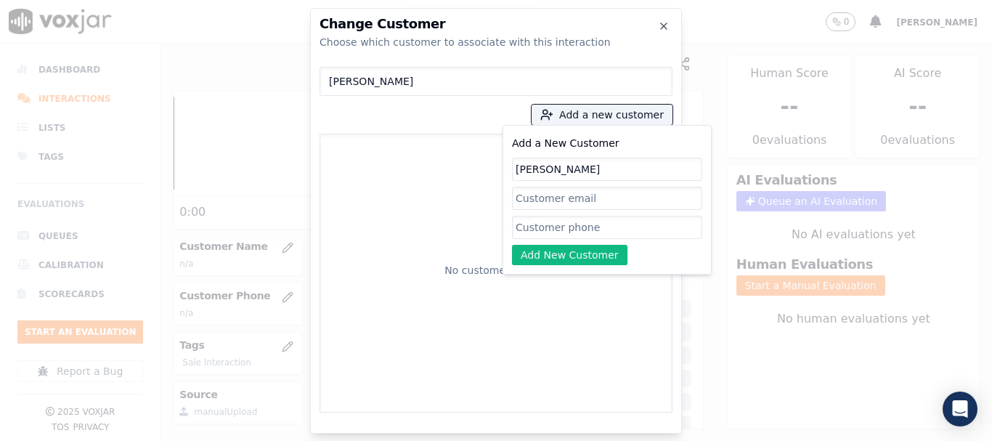
type input "JOSEPH AMODER"
click at [563, 224] on input "Add a New Customer" at bounding box center [607, 227] width 190 height 23
paste input "2723795391"
type input "2723795391"
click at [556, 253] on button "Add New Customer" at bounding box center [569, 255] width 115 height 20
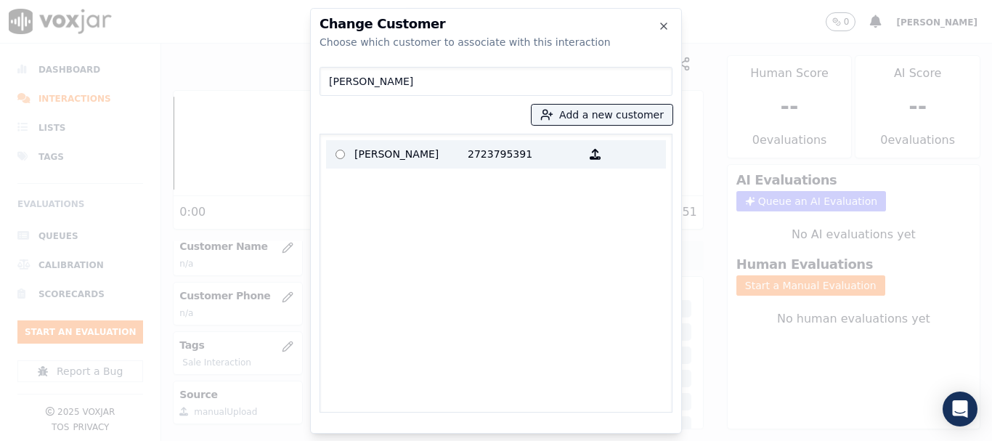
click at [361, 158] on p "JOSEPH AMODER" at bounding box center [410, 154] width 113 height 23
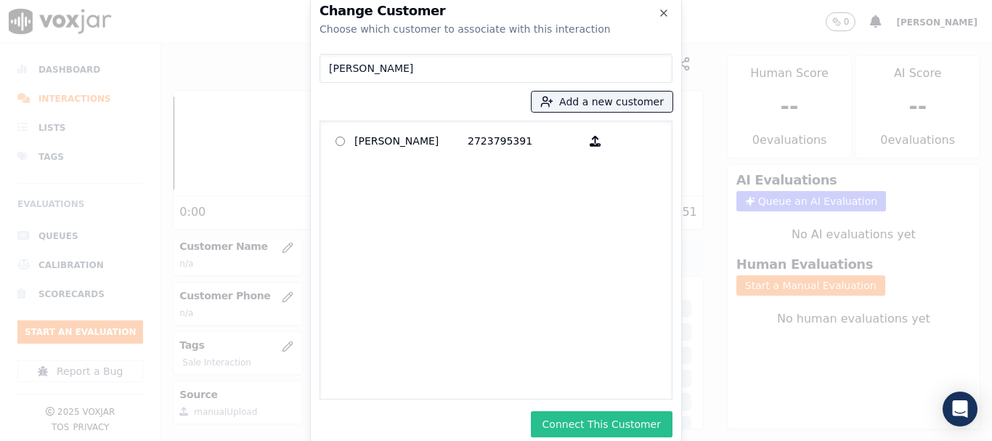
click at [612, 423] on button "Connect This Customer" at bounding box center [602, 424] width 142 height 26
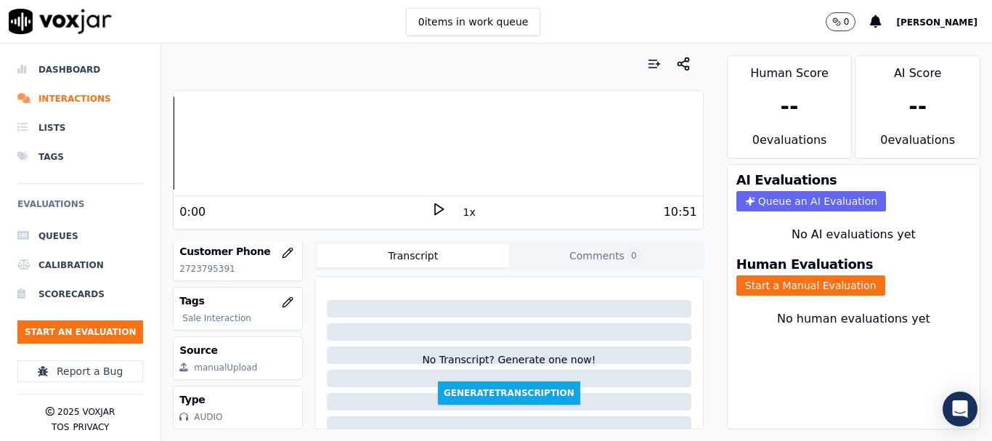
scroll to position [291, 0]
click at [803, 296] on div "Human Evaluations Start a Manual Evaluation" at bounding box center [854, 276] width 252 height 55
click at [766, 286] on button "Start a Manual Evaluation" at bounding box center [810, 285] width 149 height 20
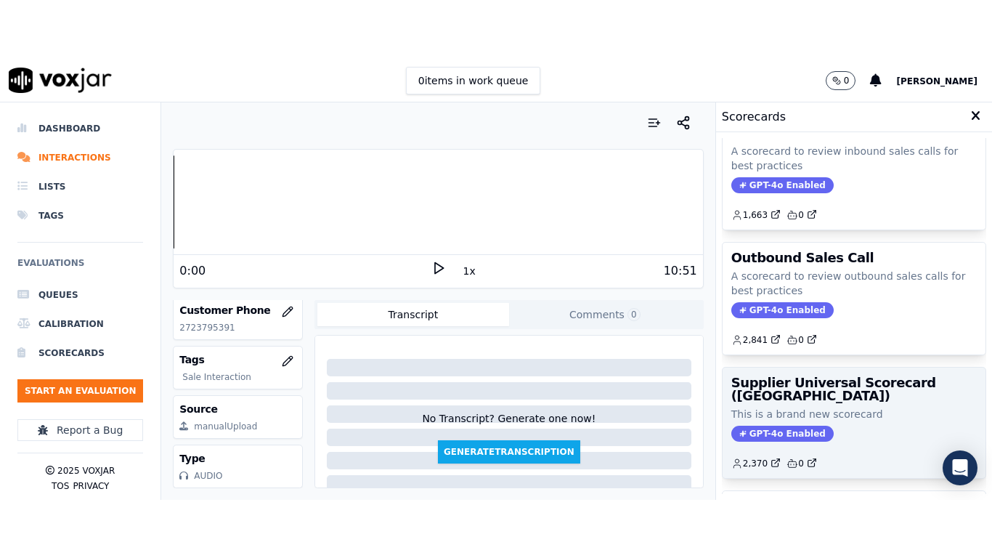
scroll to position [145, 0]
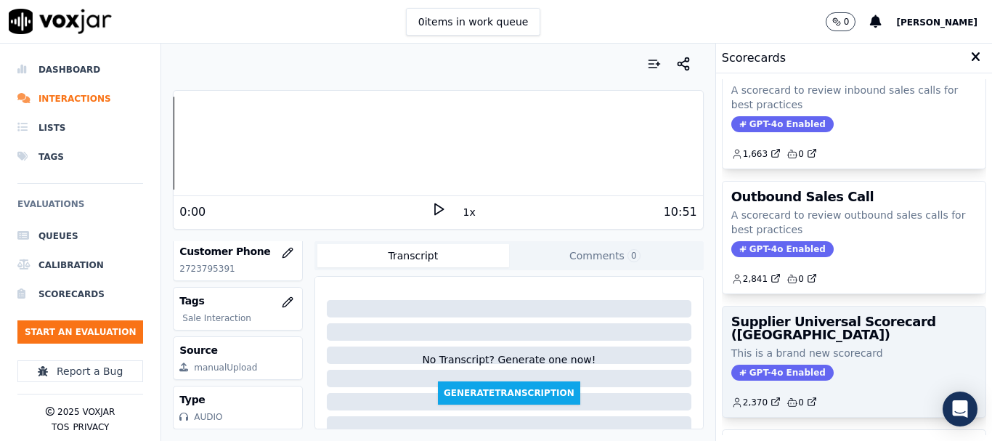
click at [780, 320] on h3 "Supplier Universal Scorecard (Colombia)" at bounding box center [853, 328] width 245 height 26
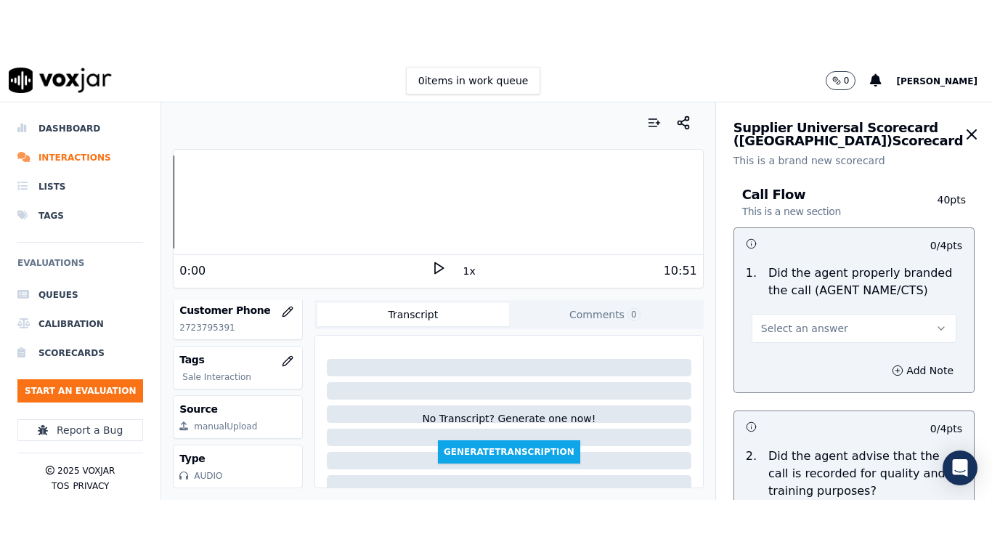
scroll to position [182, 0]
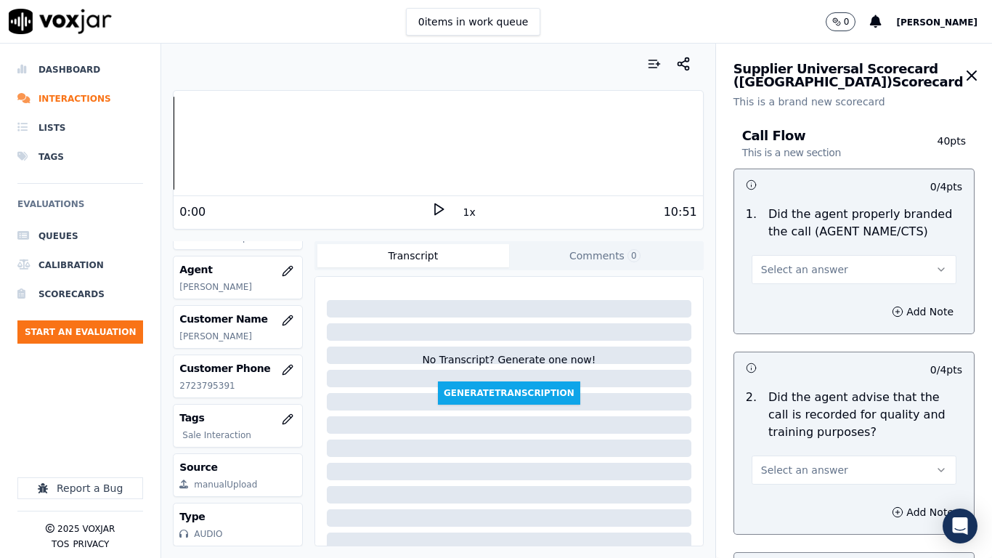
drag, startPoint x: 787, startPoint y: 264, endPoint x: 787, endPoint y: 275, distance: 10.2
click at [787, 264] on span "Select an answer" at bounding box center [804, 269] width 87 height 15
click at [786, 298] on div "Yes" at bounding box center [827, 302] width 177 height 23
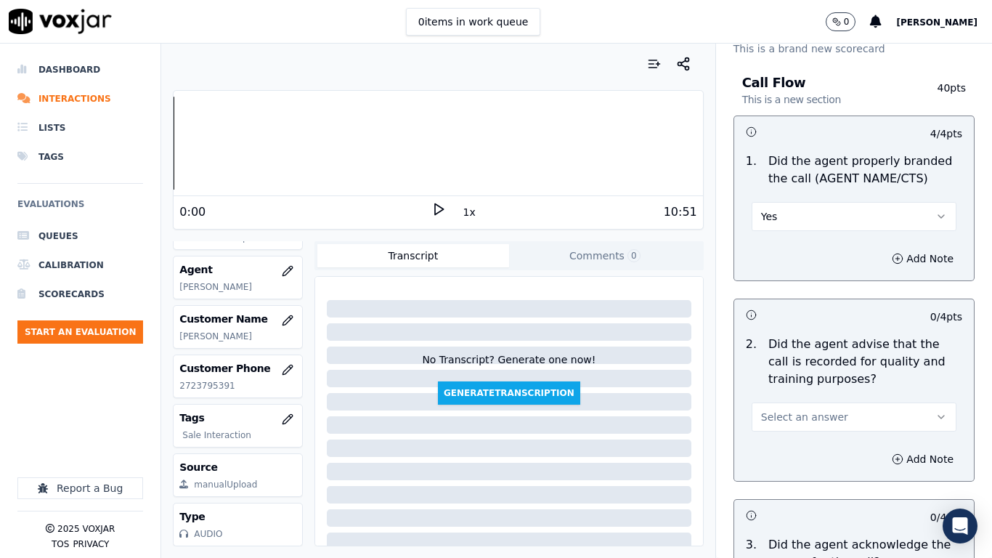
scroll to position [218, 0]
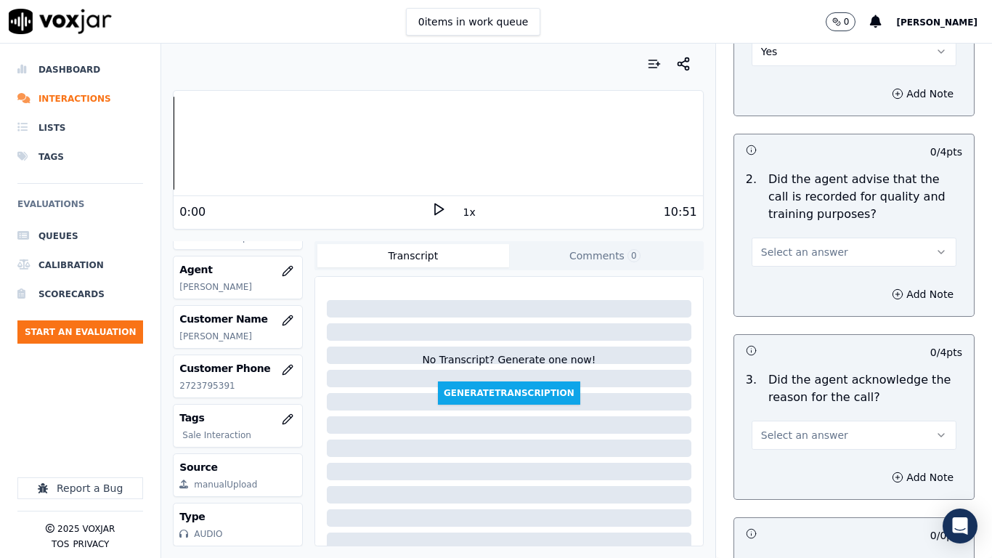
click at [779, 253] on span "Select an answer" at bounding box center [804, 252] width 87 height 15
click at [784, 285] on div "Yes" at bounding box center [827, 284] width 177 height 23
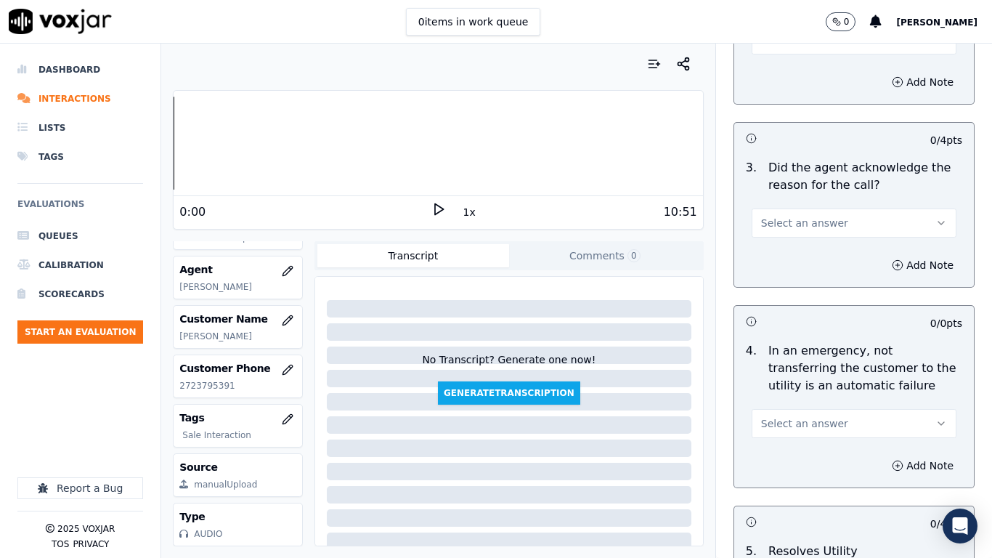
scroll to position [436, 0]
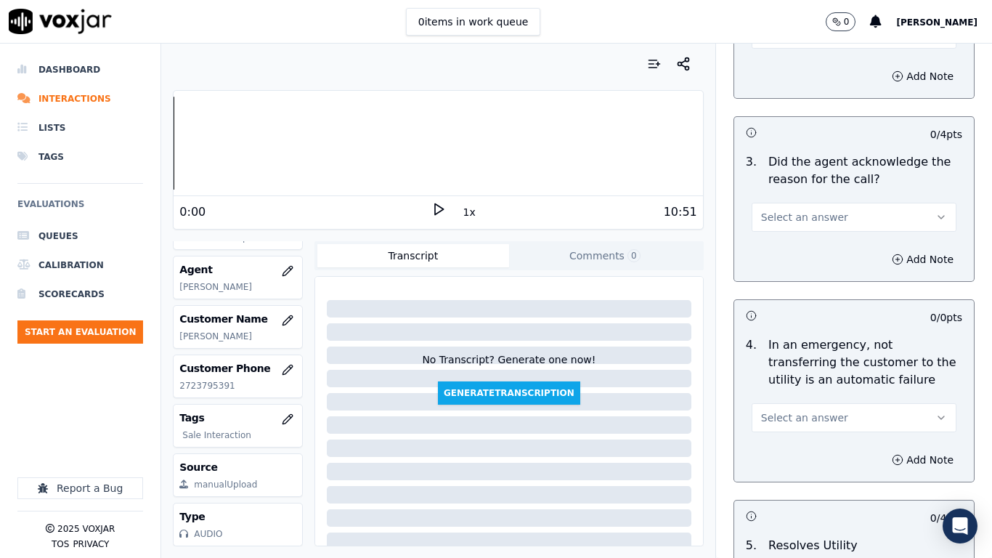
click at [781, 219] on span "Select an answer" at bounding box center [804, 217] width 87 height 15
click at [782, 240] on div "Yes" at bounding box center [827, 249] width 177 height 23
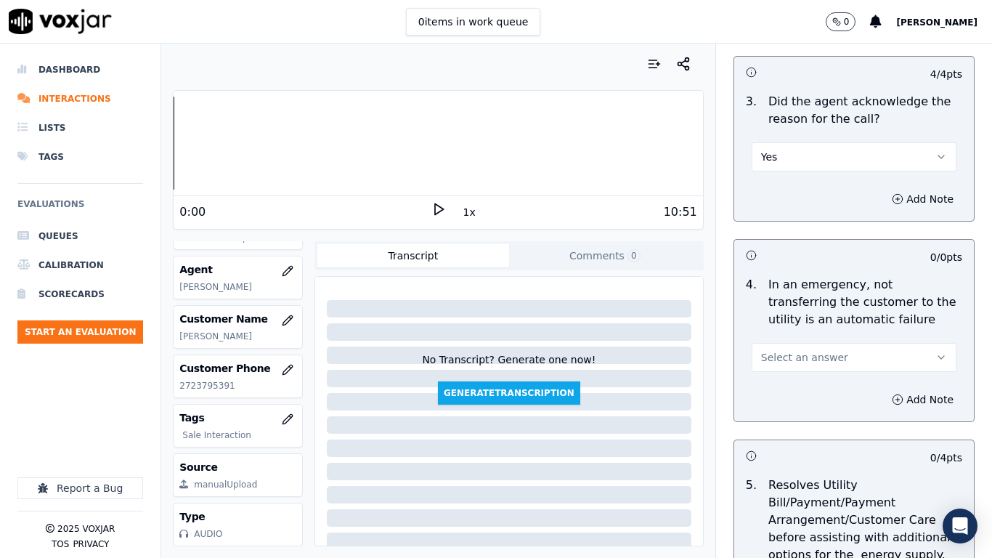
scroll to position [654, 0]
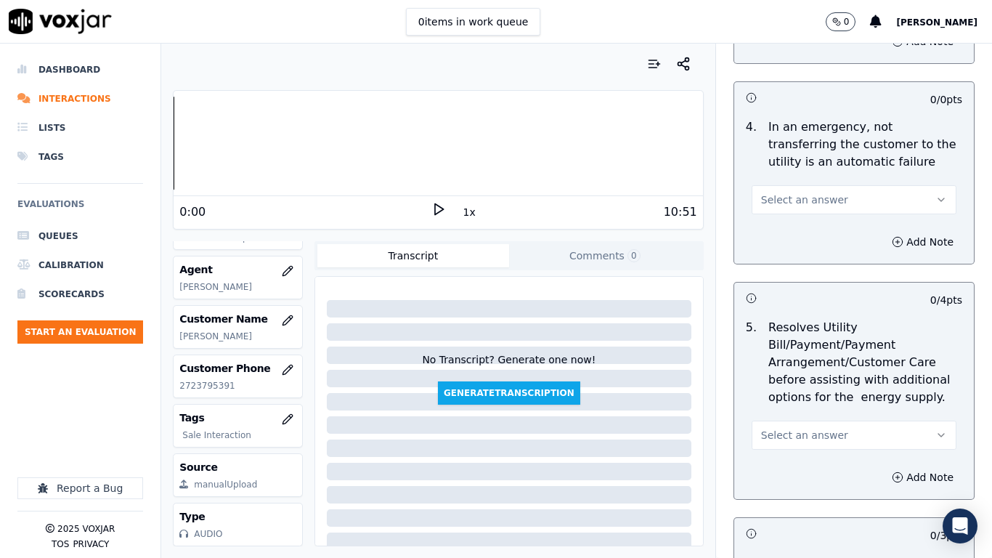
click at [785, 205] on span "Select an answer" at bounding box center [804, 199] width 87 height 15
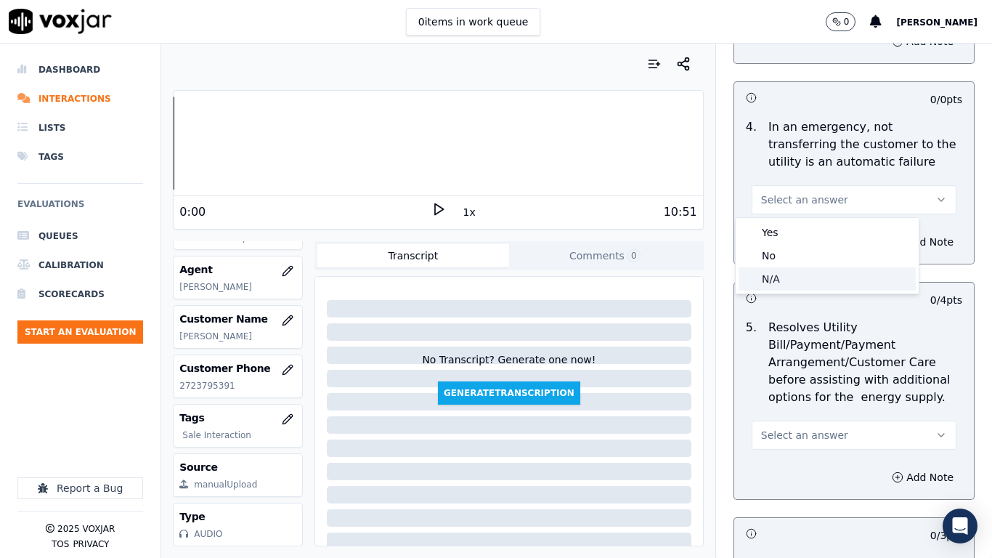
click at [784, 275] on div "N/A" at bounding box center [827, 278] width 177 height 23
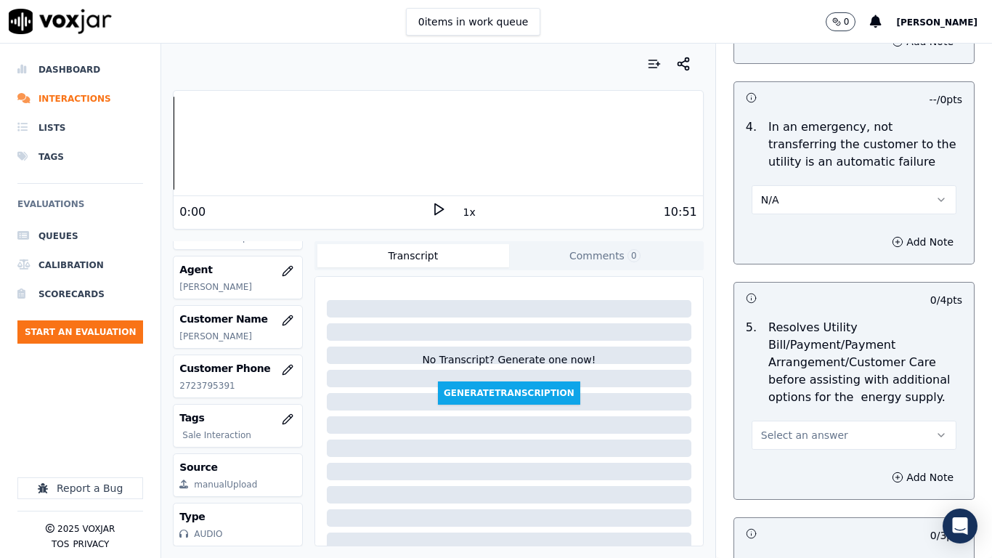
scroll to position [799, 0]
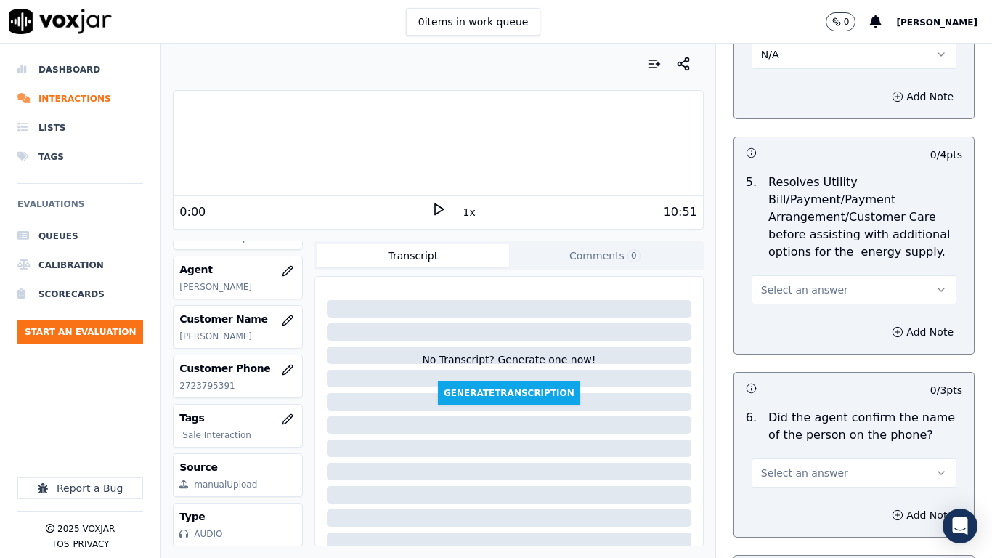
click at [786, 288] on span "Select an answer" at bounding box center [804, 290] width 87 height 15
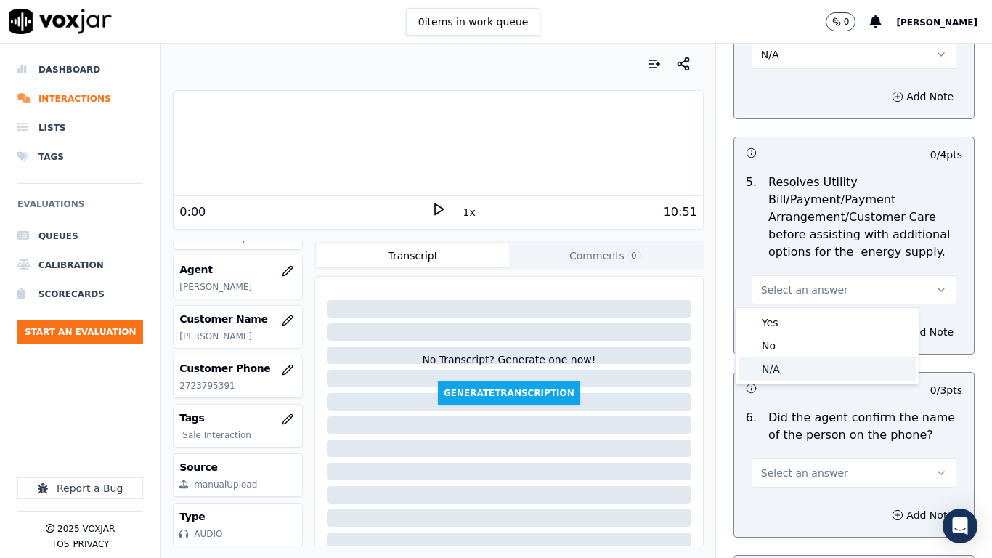
click at [781, 364] on div "N/A" at bounding box center [827, 368] width 177 height 23
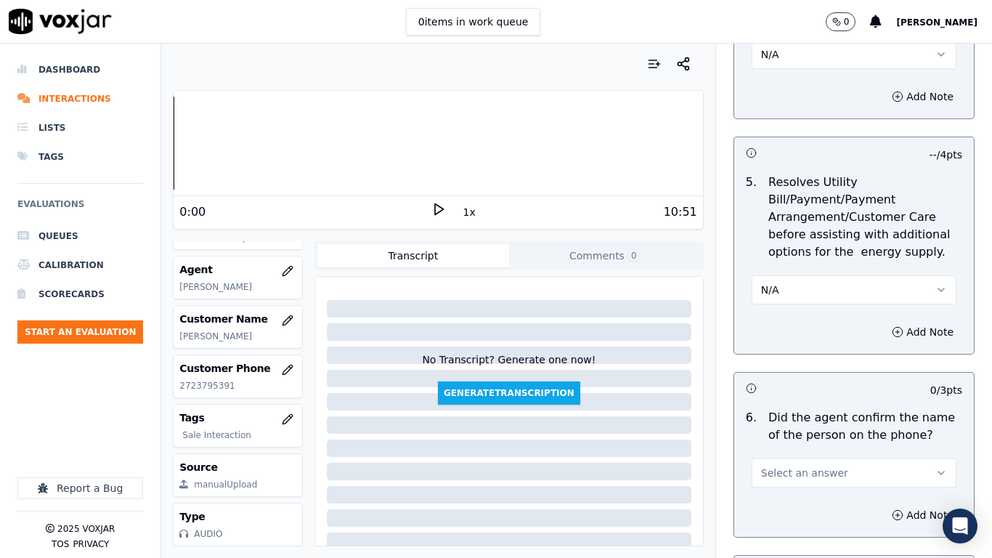
scroll to position [944, 0]
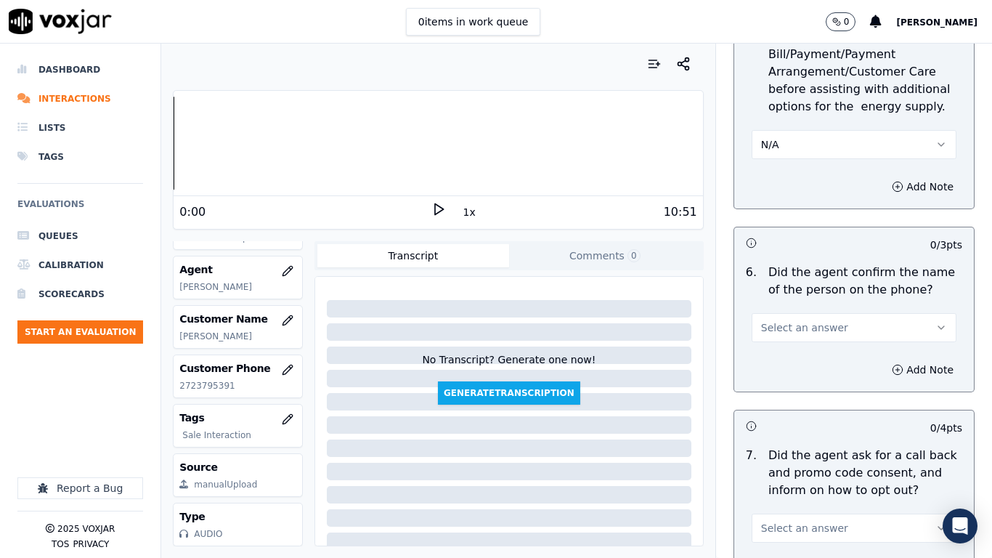
click at [800, 327] on span "Select an answer" at bounding box center [804, 327] width 87 height 15
click at [792, 352] on div "Yes" at bounding box center [827, 360] width 177 height 23
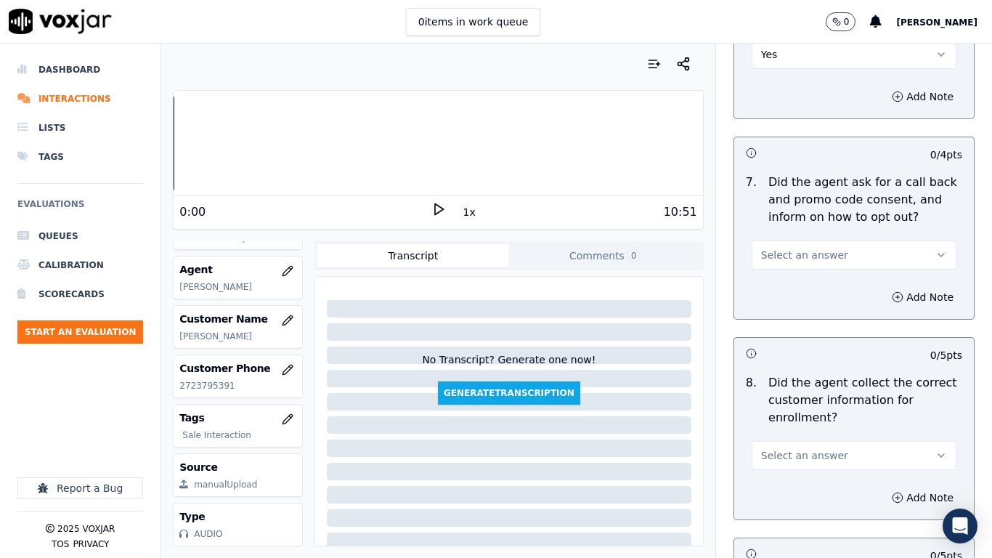
scroll to position [1235, 0]
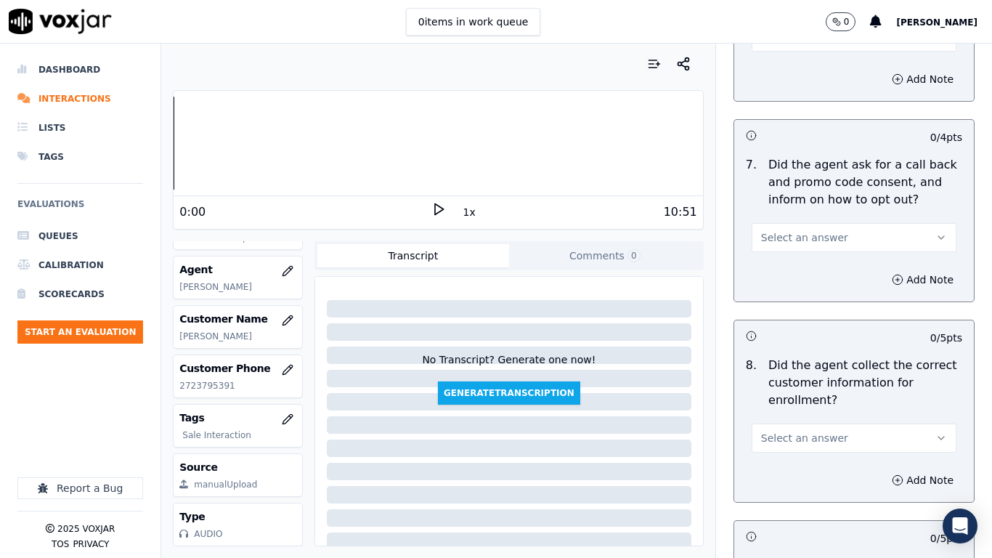
click at [777, 233] on span "Select an answer" at bounding box center [804, 237] width 87 height 15
click at [774, 264] on div "Yes" at bounding box center [827, 270] width 177 height 23
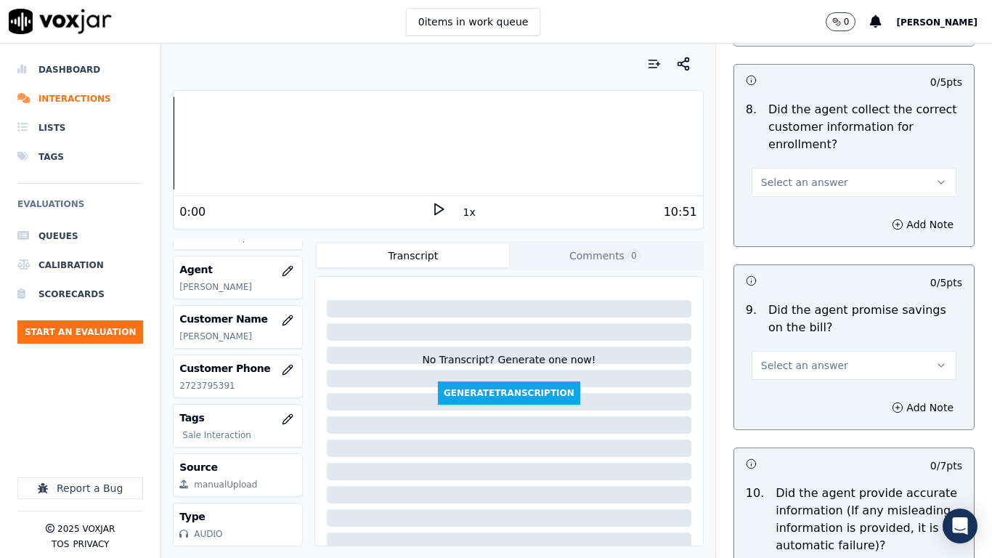
scroll to position [1525, 0]
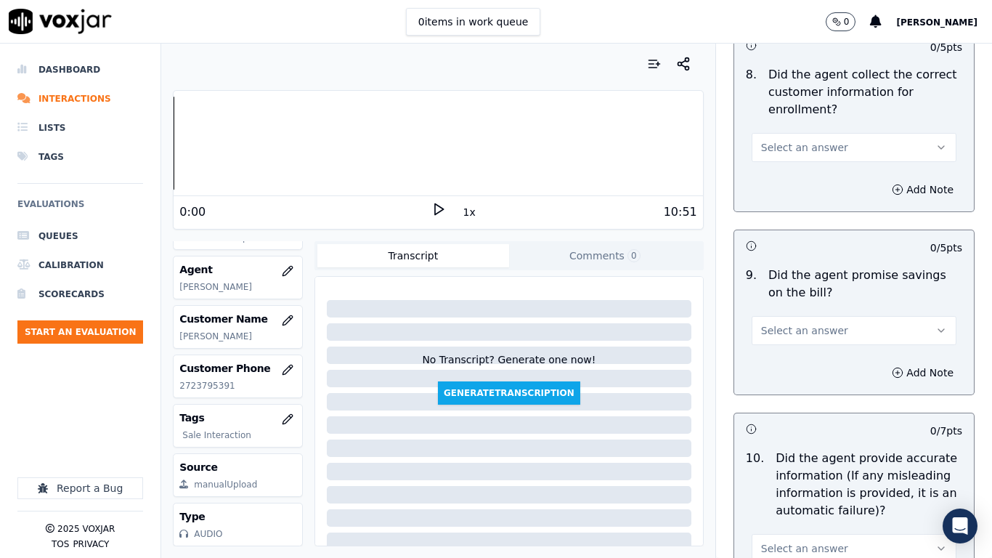
click at [776, 146] on span "Select an answer" at bounding box center [804, 147] width 87 height 15
click at [780, 180] on div "Yes" at bounding box center [827, 179] width 177 height 23
click at [786, 323] on span "Select an answer" at bounding box center [804, 330] width 87 height 15
click at [782, 354] on div "Yes" at bounding box center [827, 363] width 177 height 23
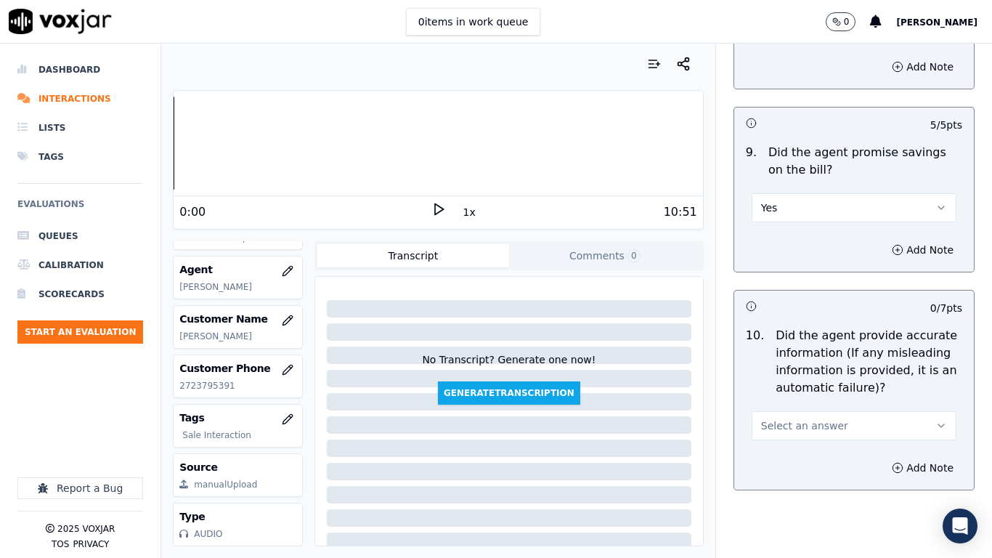
scroll to position [1816, 0]
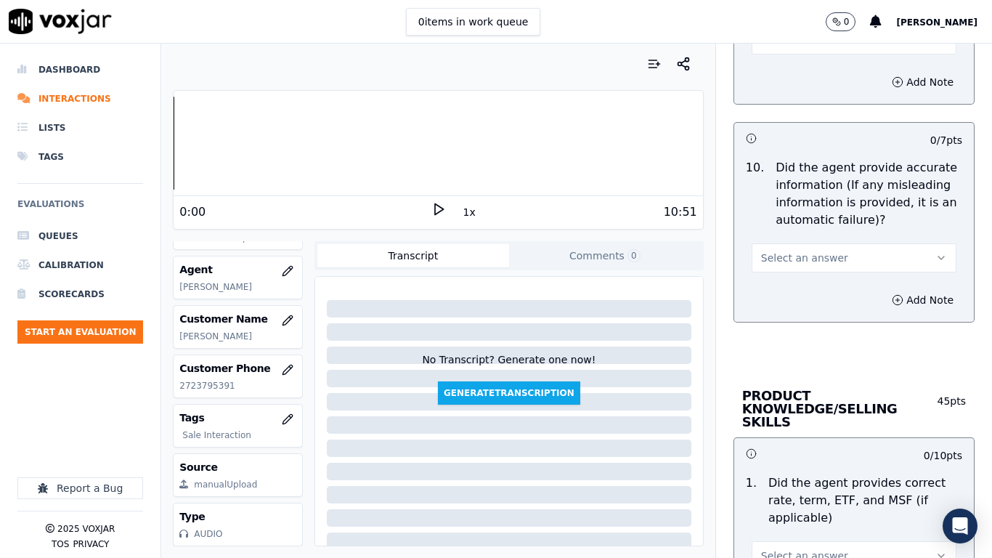
click at [792, 253] on span "Select an answer" at bounding box center [804, 258] width 87 height 15
click at [793, 293] on div "Yes" at bounding box center [827, 290] width 177 height 23
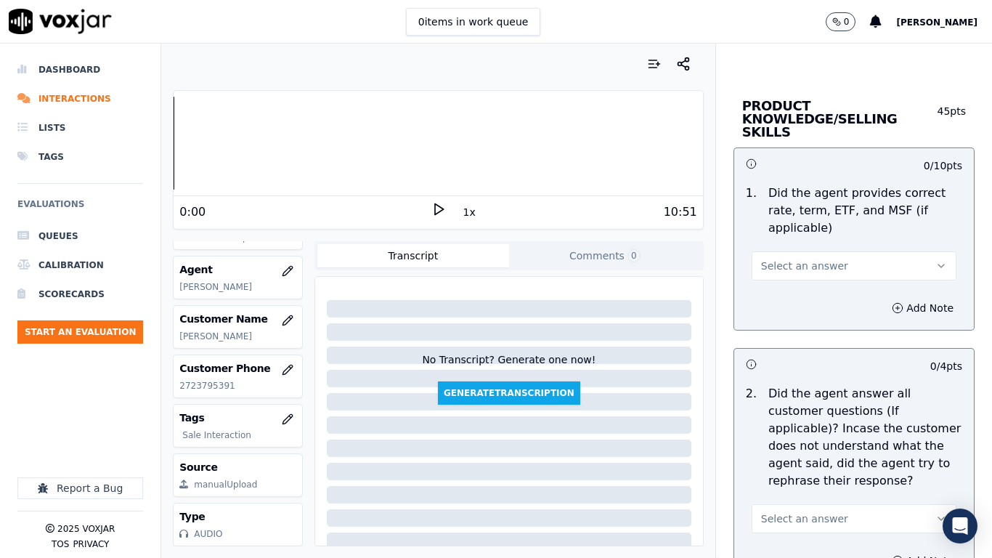
scroll to position [2106, 0]
click at [790, 258] on span "Select an answer" at bounding box center [804, 265] width 87 height 15
click at [790, 283] on div "Yes" at bounding box center [827, 284] width 177 height 23
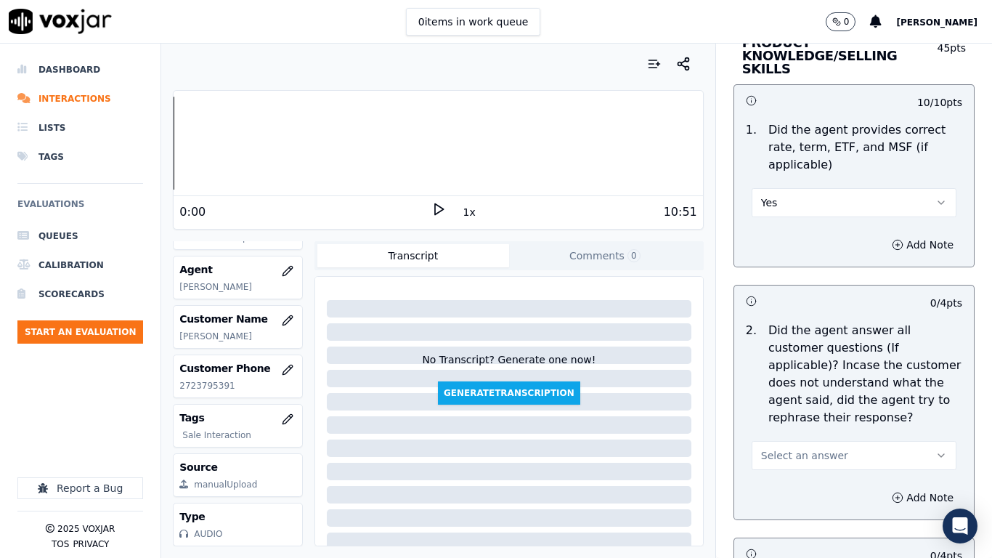
scroll to position [2251, 0]
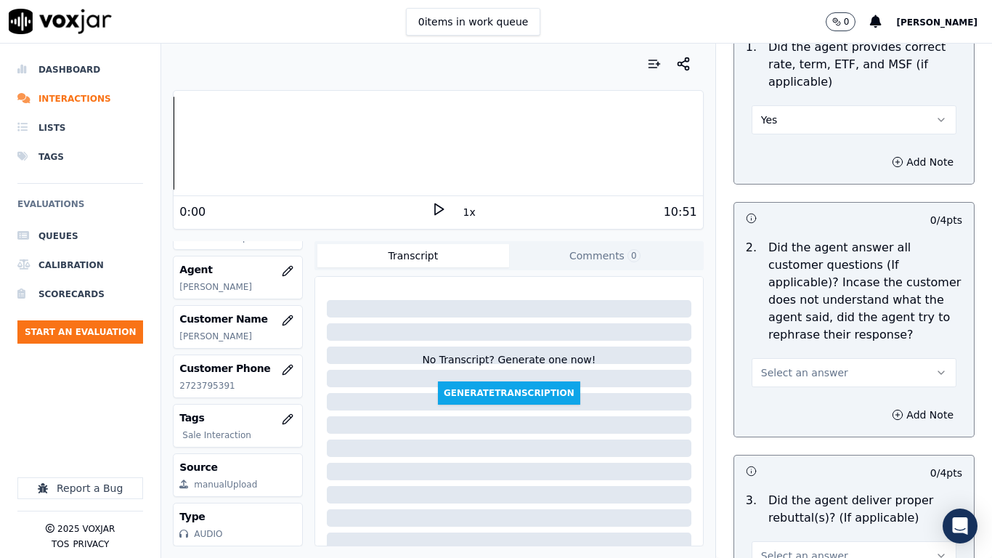
click at [797, 365] on span "Select an answer" at bounding box center [804, 372] width 87 height 15
click at [783, 390] on div "Yes" at bounding box center [827, 392] width 177 height 23
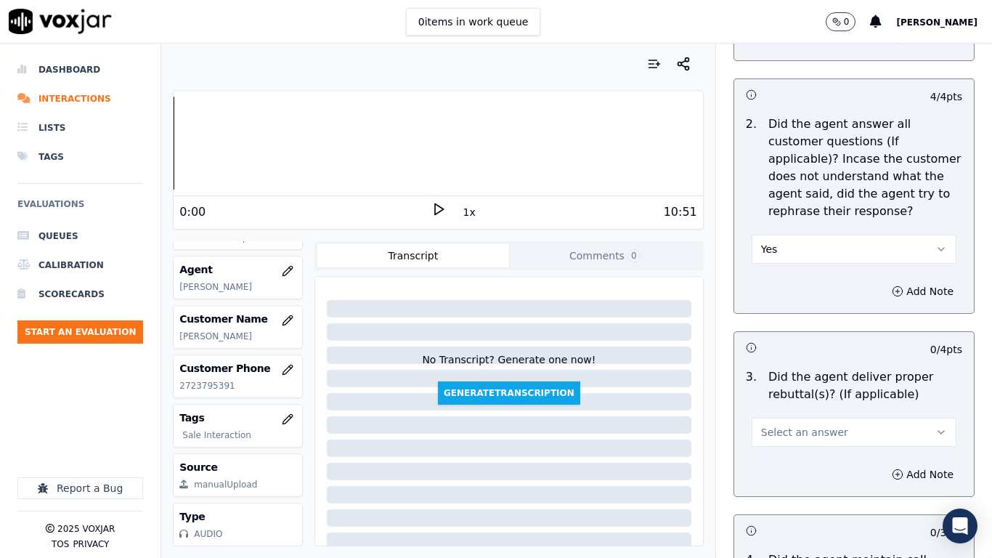
scroll to position [2615, 0]
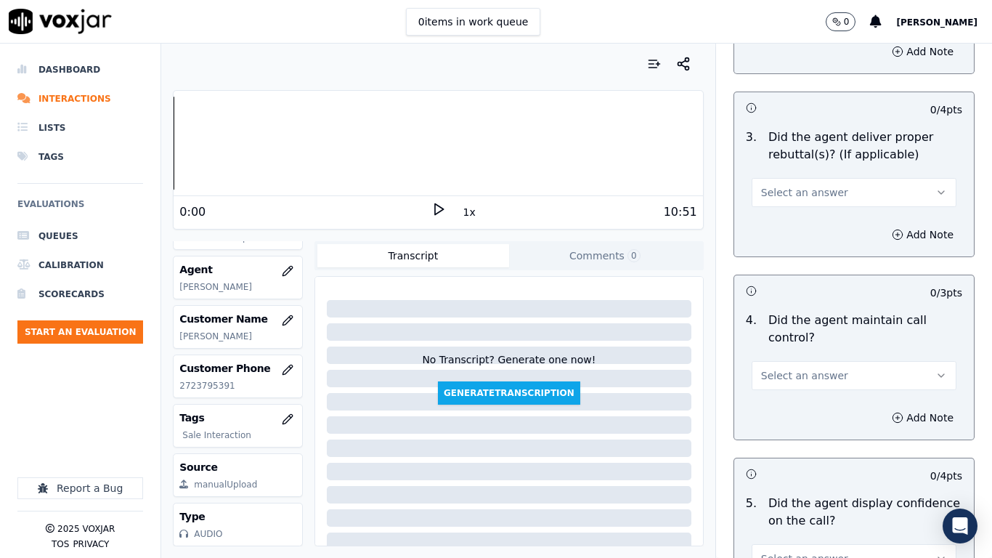
click at [766, 185] on span "Select an answer" at bounding box center [804, 192] width 87 height 15
click at [769, 216] on div "Yes" at bounding box center [827, 211] width 177 height 23
click at [795, 368] on span "Select an answer" at bounding box center [804, 375] width 87 height 15
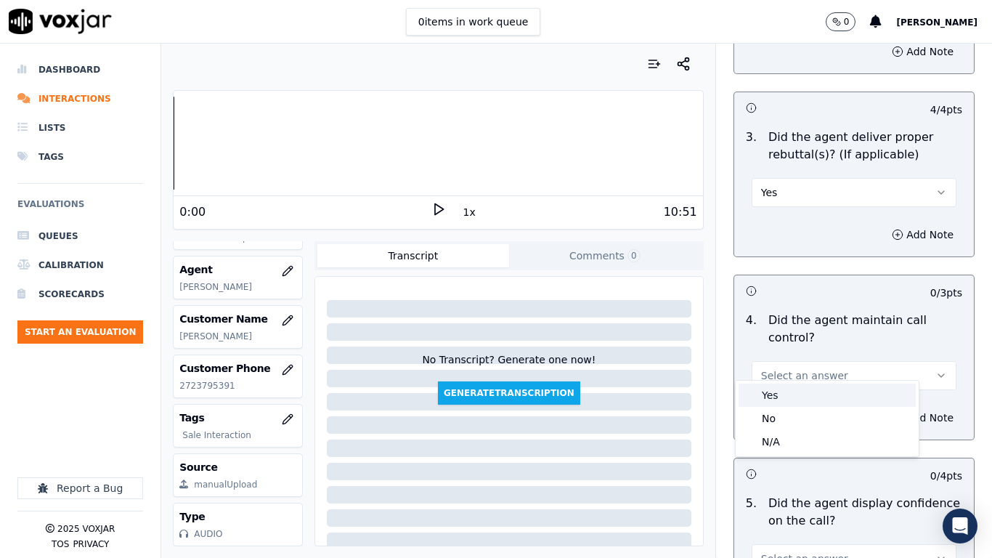
click at [788, 400] on div "Yes" at bounding box center [827, 394] width 177 height 23
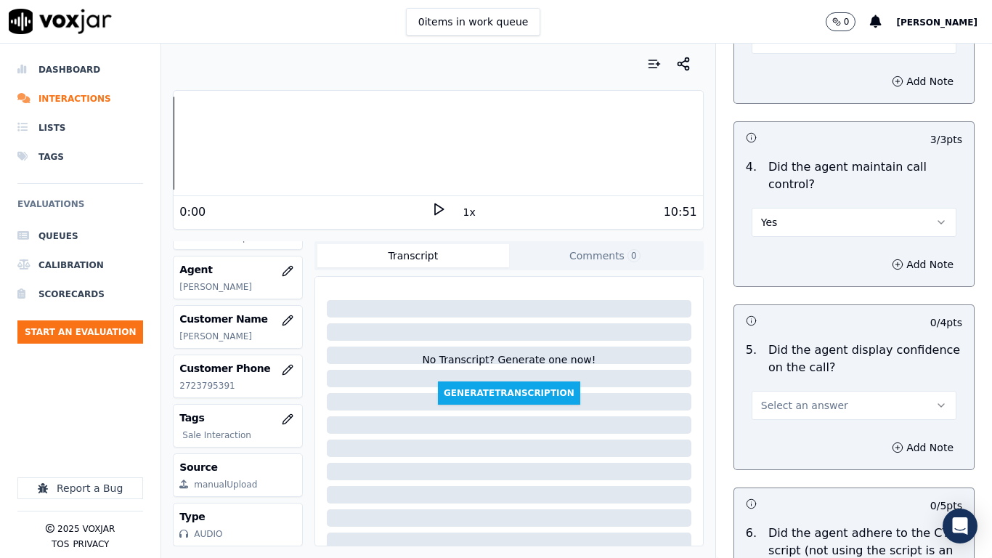
scroll to position [2978, 0]
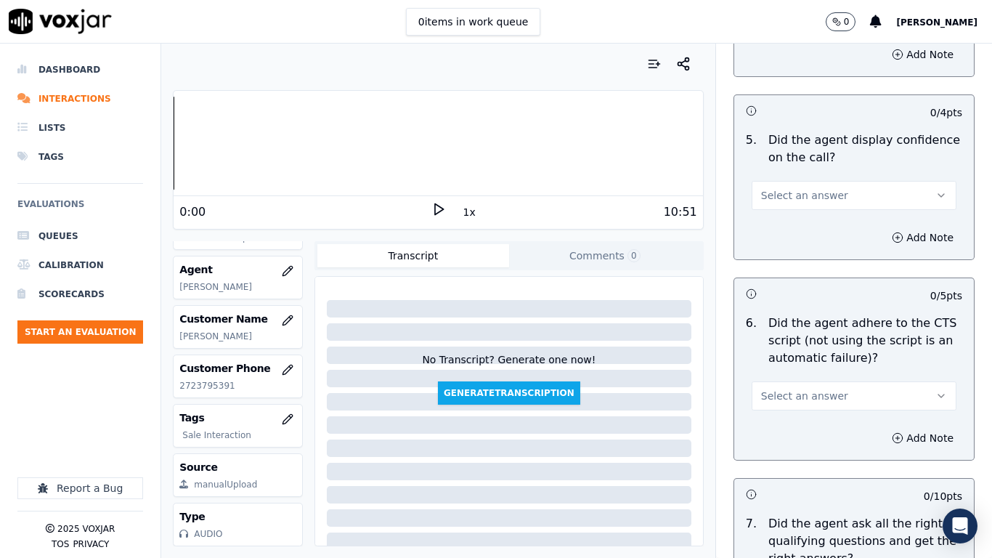
click at [766, 188] on span "Select an answer" at bounding box center [804, 195] width 87 height 15
click at [774, 210] on div "Yes" at bounding box center [827, 214] width 177 height 23
click at [789, 389] on span "Select an answer" at bounding box center [804, 396] width 87 height 15
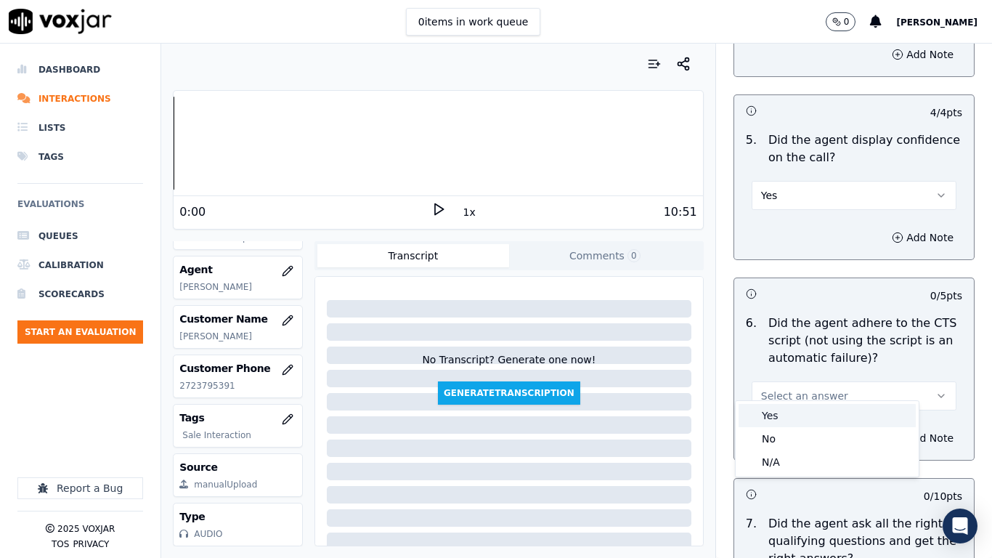
click at [785, 418] on div "Yes" at bounding box center [827, 415] width 177 height 23
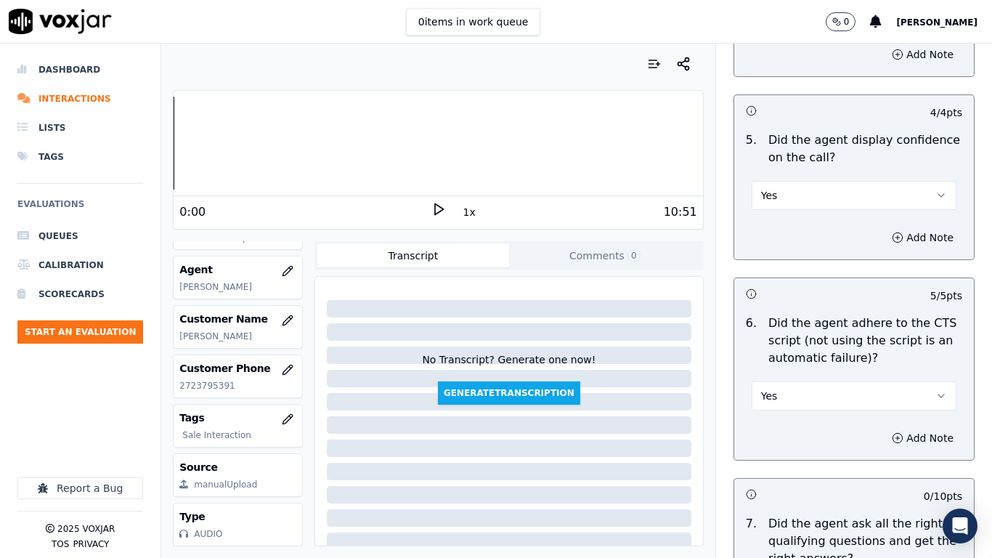
scroll to position [3341, 0]
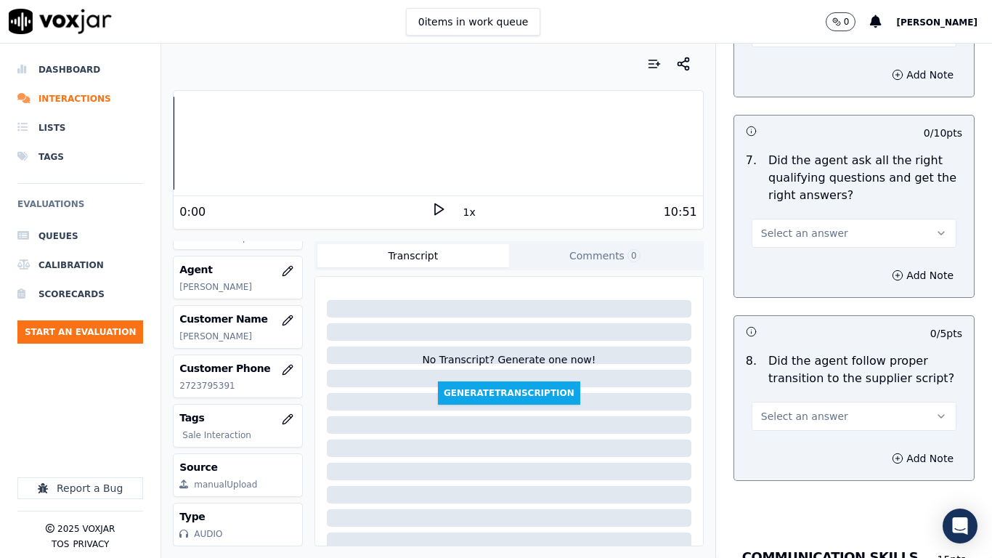
click at [779, 226] on span "Select an answer" at bounding box center [804, 233] width 87 height 15
click at [781, 248] on div "Yes" at bounding box center [827, 252] width 177 height 23
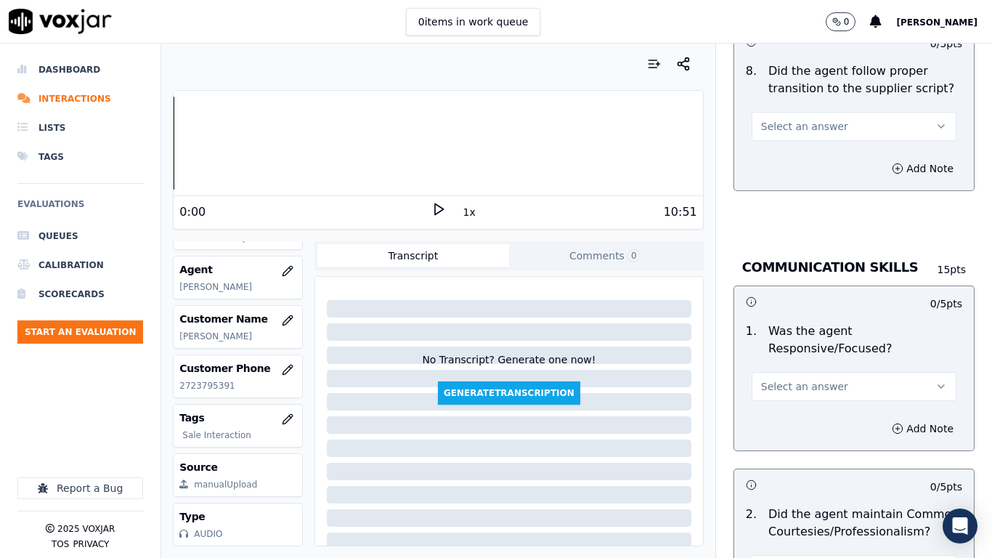
scroll to position [3631, 0]
click at [785, 118] on span "Select an answer" at bounding box center [804, 125] width 87 height 15
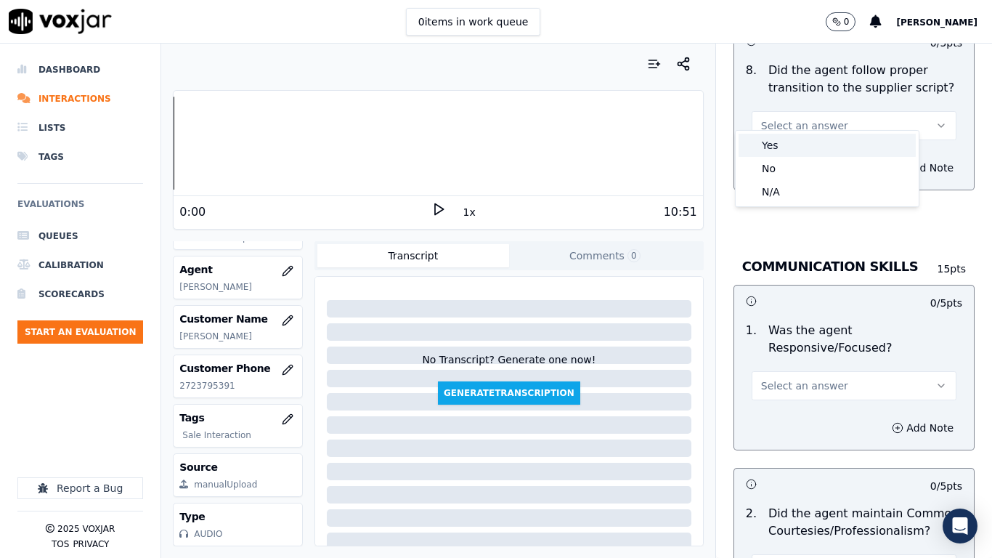
click at [785, 145] on div "Yes" at bounding box center [827, 145] width 177 height 23
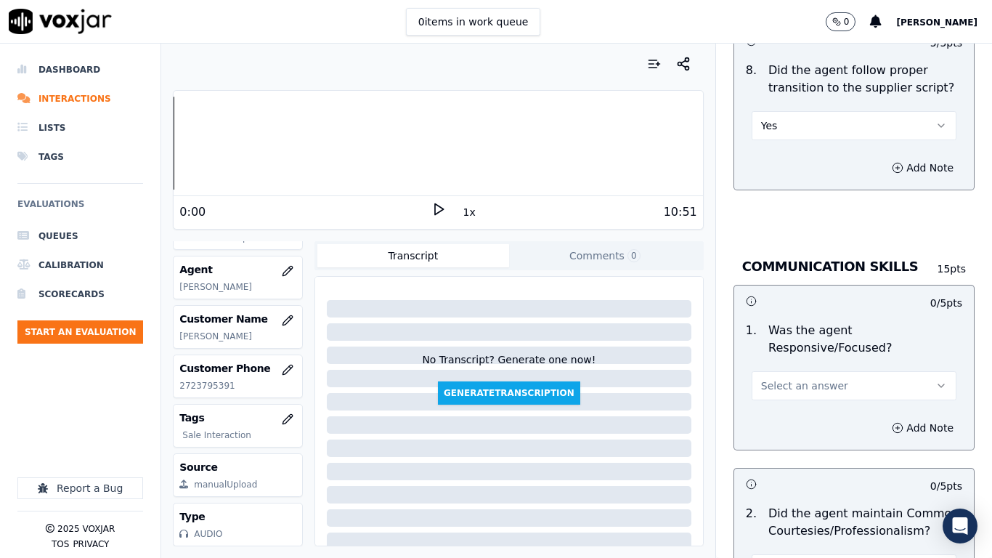
click at [765, 378] on span "Select an answer" at bounding box center [804, 385] width 87 height 15
click at [773, 409] on div "Yes" at bounding box center [827, 405] width 177 height 23
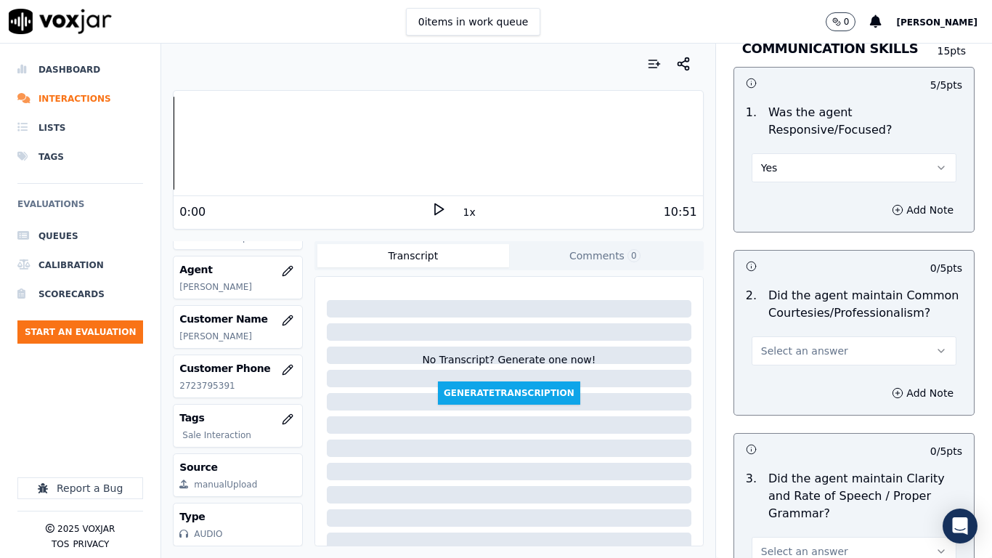
click at [787, 344] on span "Select an answer" at bounding box center [804, 351] width 87 height 15
click at [779, 370] on div "Yes" at bounding box center [827, 370] width 177 height 23
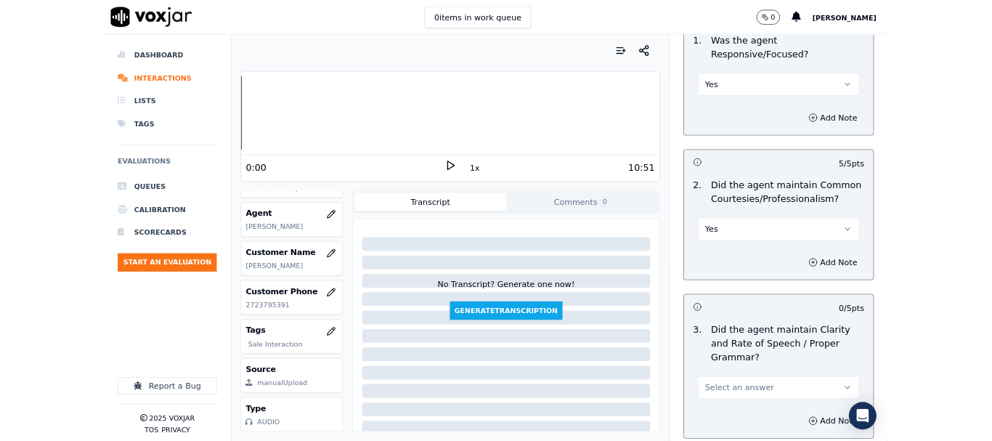
scroll to position [4018, 0]
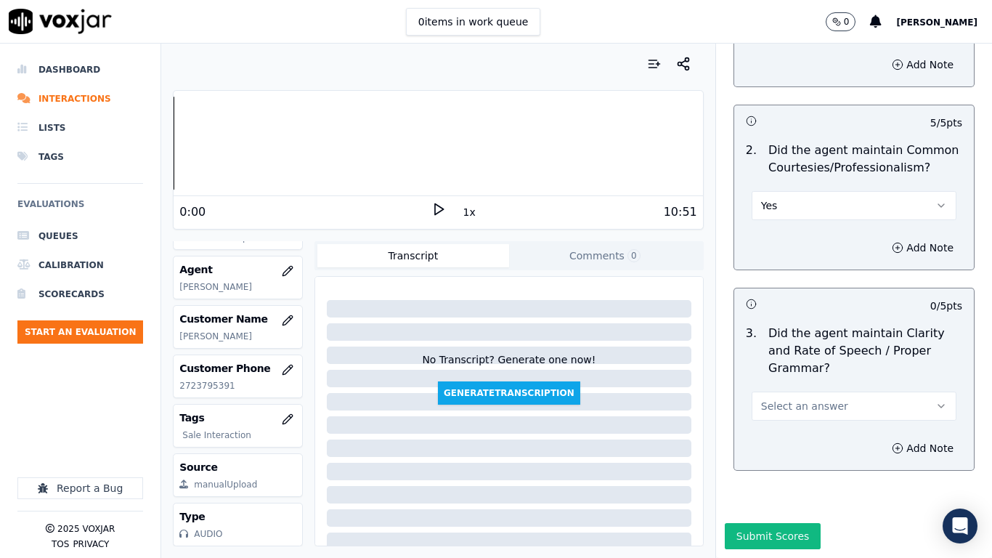
click at [794, 399] on span "Select an answer" at bounding box center [804, 406] width 87 height 15
click at [782, 399] on div "Yes" at bounding box center [827, 401] width 177 height 23
click at [749, 440] on button "Submit Scores" at bounding box center [773, 536] width 97 height 26
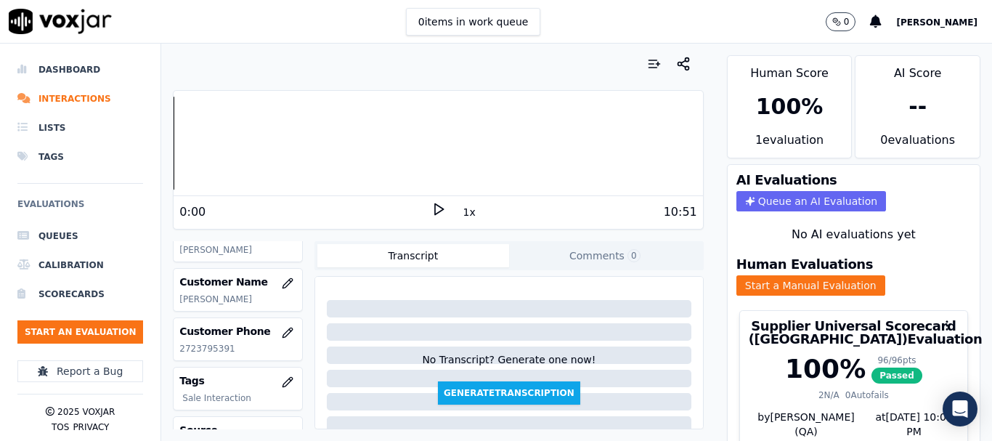
scroll to position [291, 0]
